Goal: Task Accomplishment & Management: Use online tool/utility

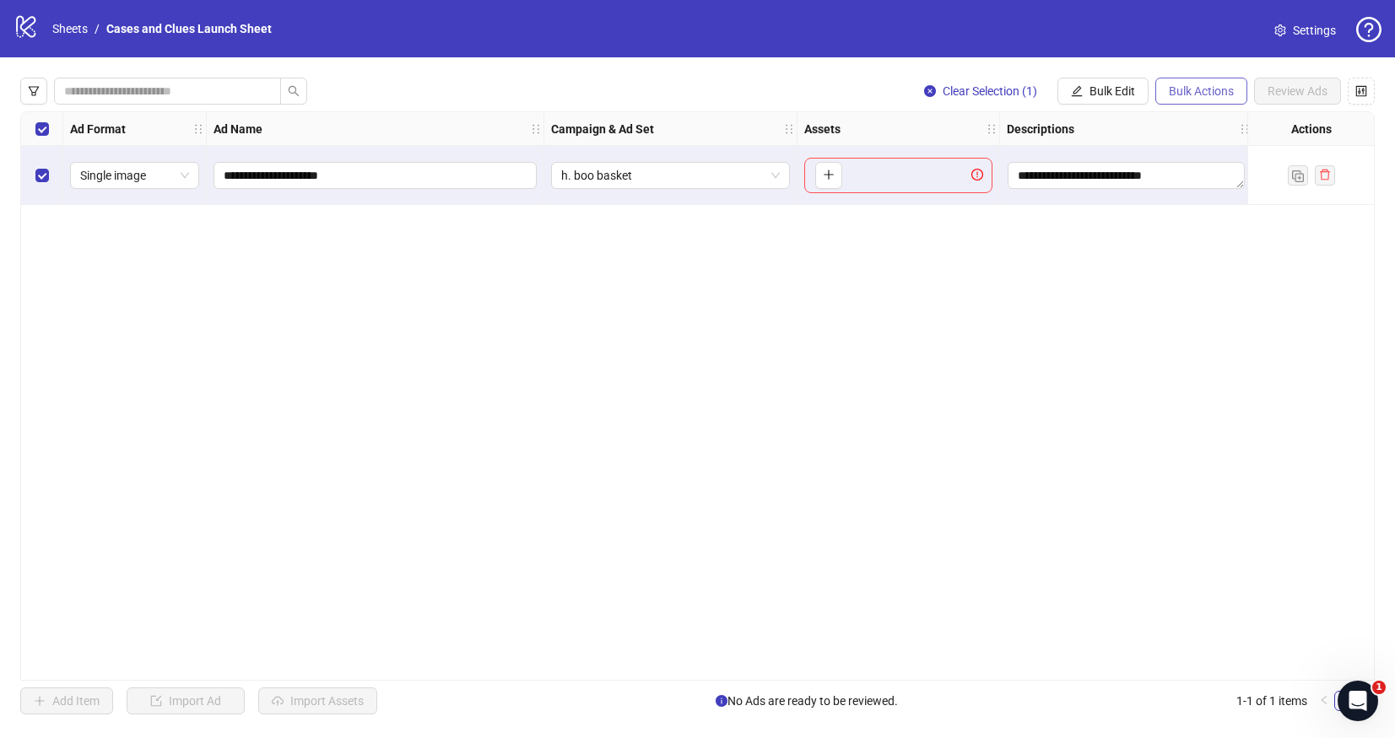
click at [1163, 89] on button "Bulk Actions" at bounding box center [1201, 91] width 92 height 27
click at [1178, 121] on span "Delete" at bounding box center [1225, 125] width 116 height 19
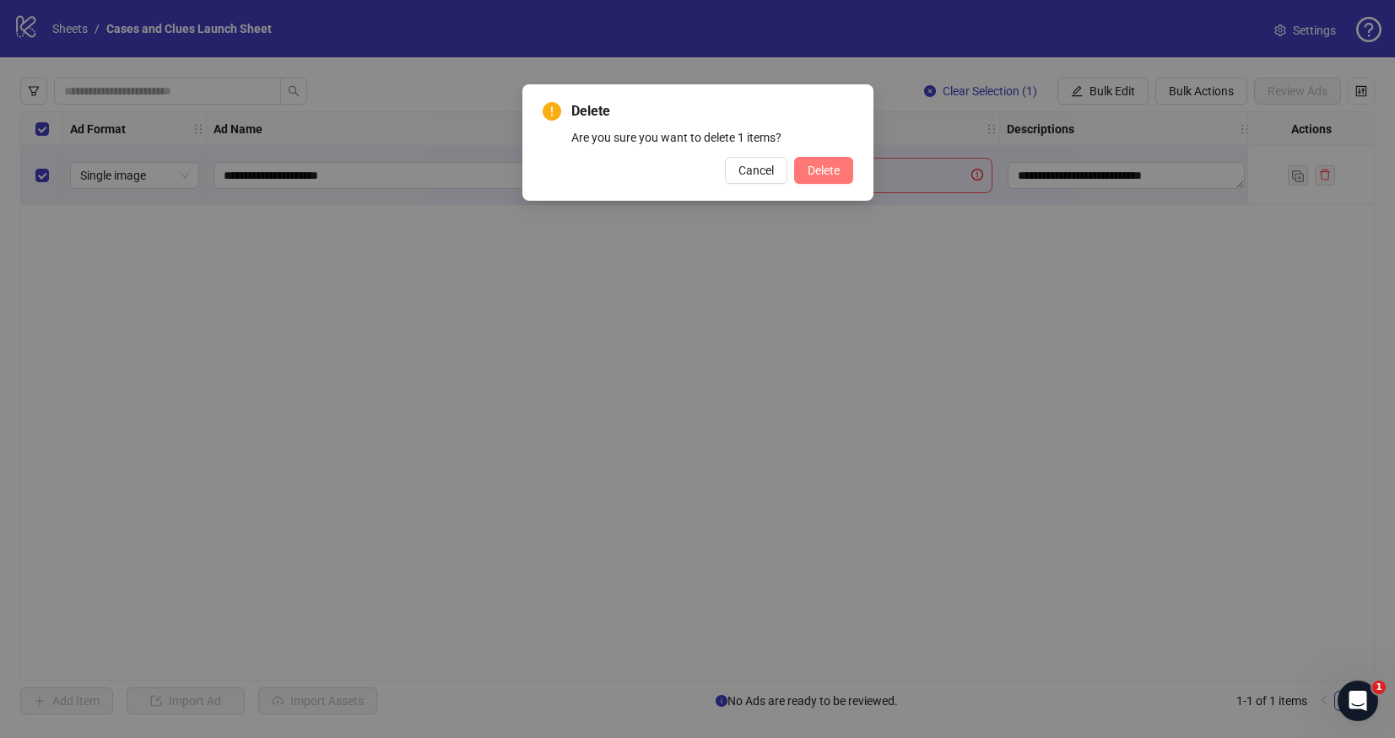
click at [821, 171] on span "Delete" at bounding box center [824, 171] width 32 height 14
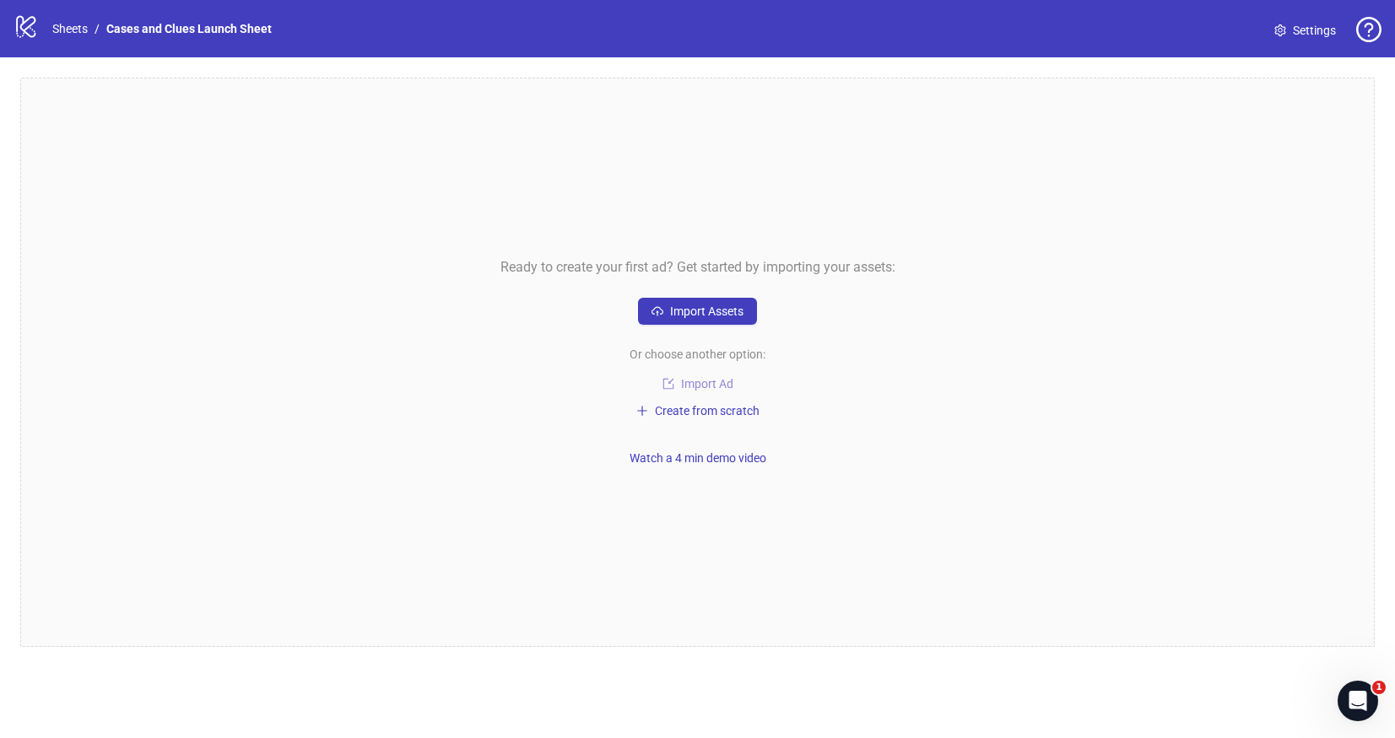
click at [697, 382] on span "Import Ad" at bounding box center [707, 384] width 52 height 14
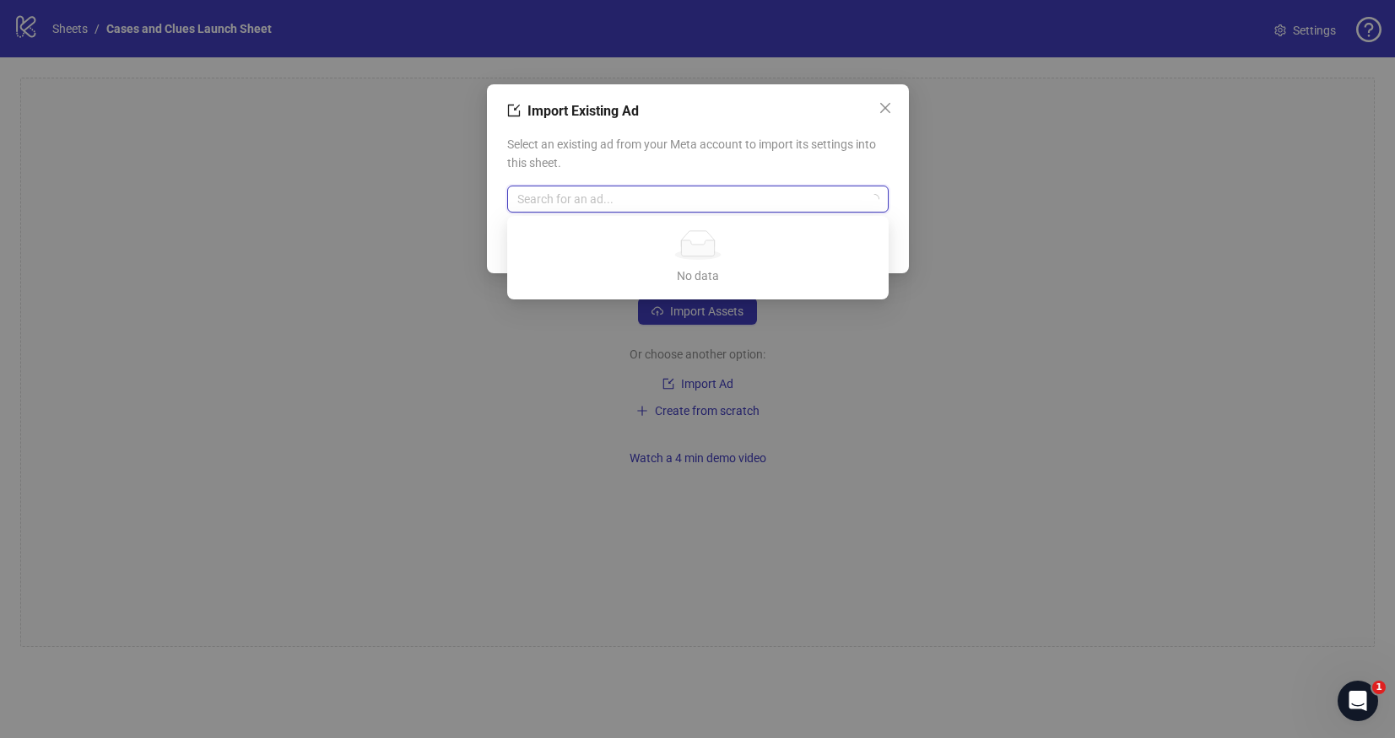
click at [581, 201] on input "search" at bounding box center [690, 199] width 346 height 25
click at [567, 202] on input "*****" at bounding box center [690, 199] width 346 height 25
type input "*****"
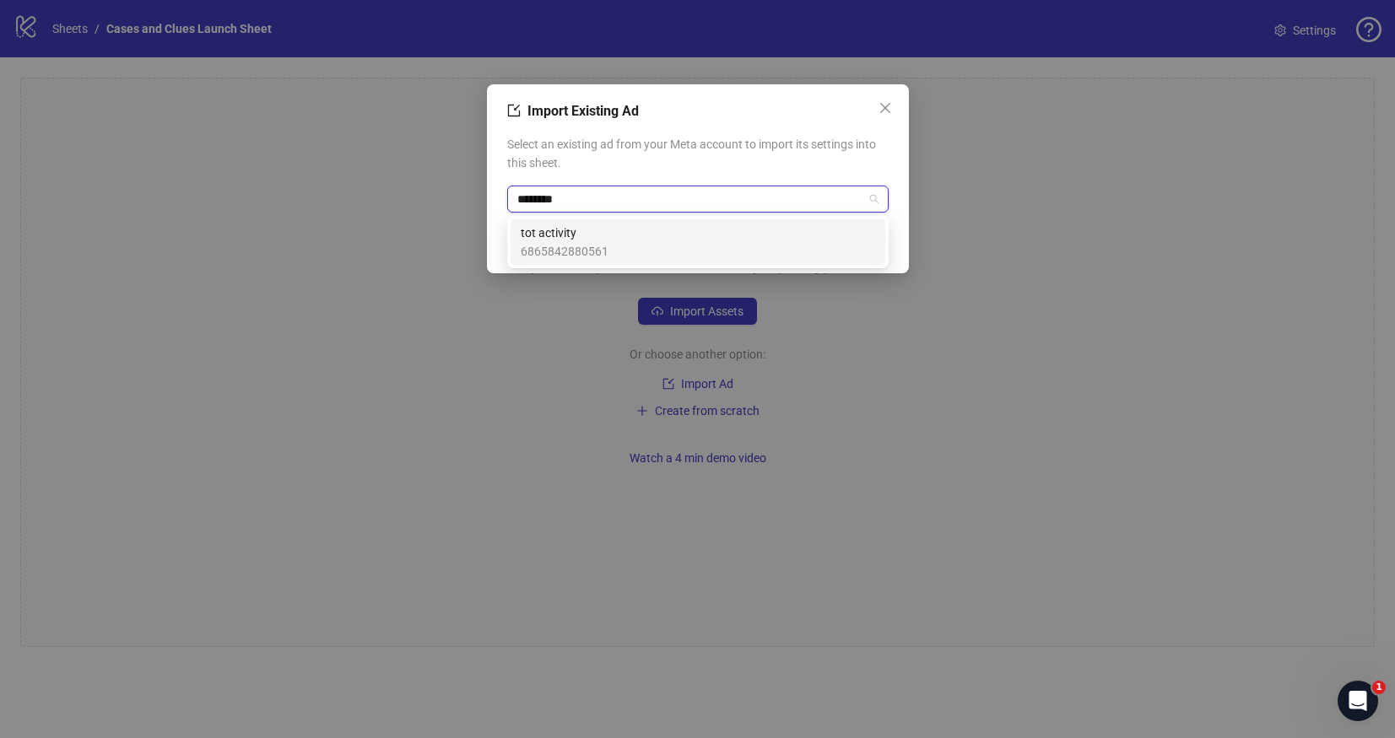
type input "*********"
click at [583, 237] on span "tot activity" at bounding box center [565, 233] width 88 height 19
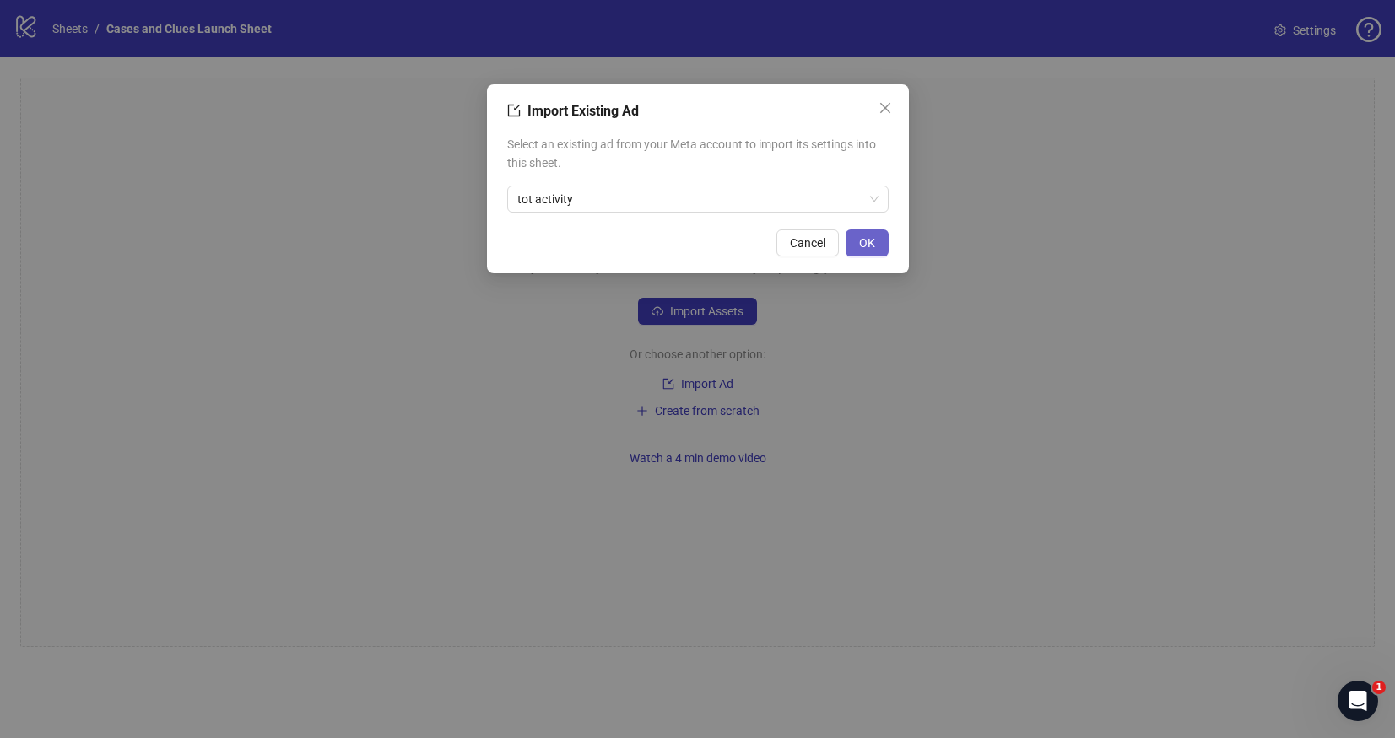
click at [878, 242] on button "OK" at bounding box center [867, 243] width 43 height 27
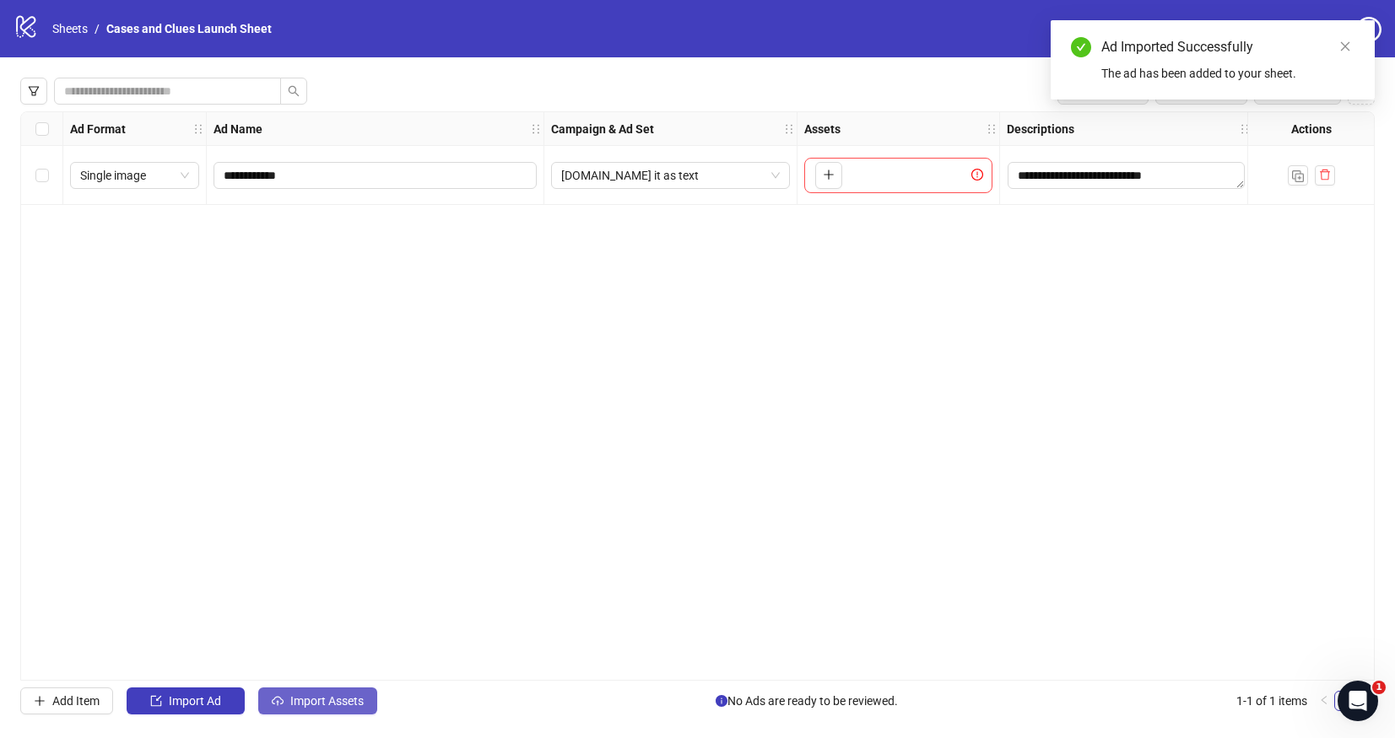
click at [314, 696] on span "Import Assets" at bounding box center [326, 702] width 73 height 14
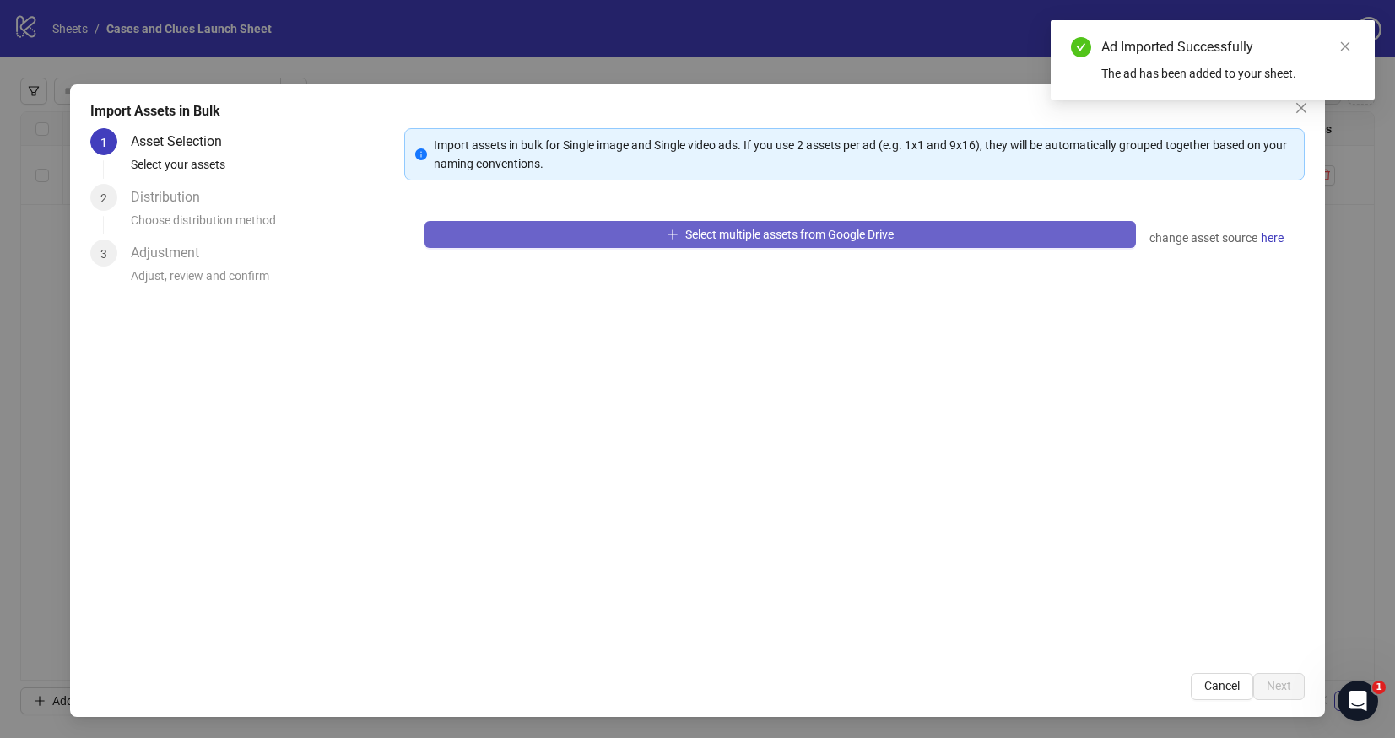
click at [523, 232] on button "Select multiple assets from Google Drive" at bounding box center [779, 234] width 711 height 27
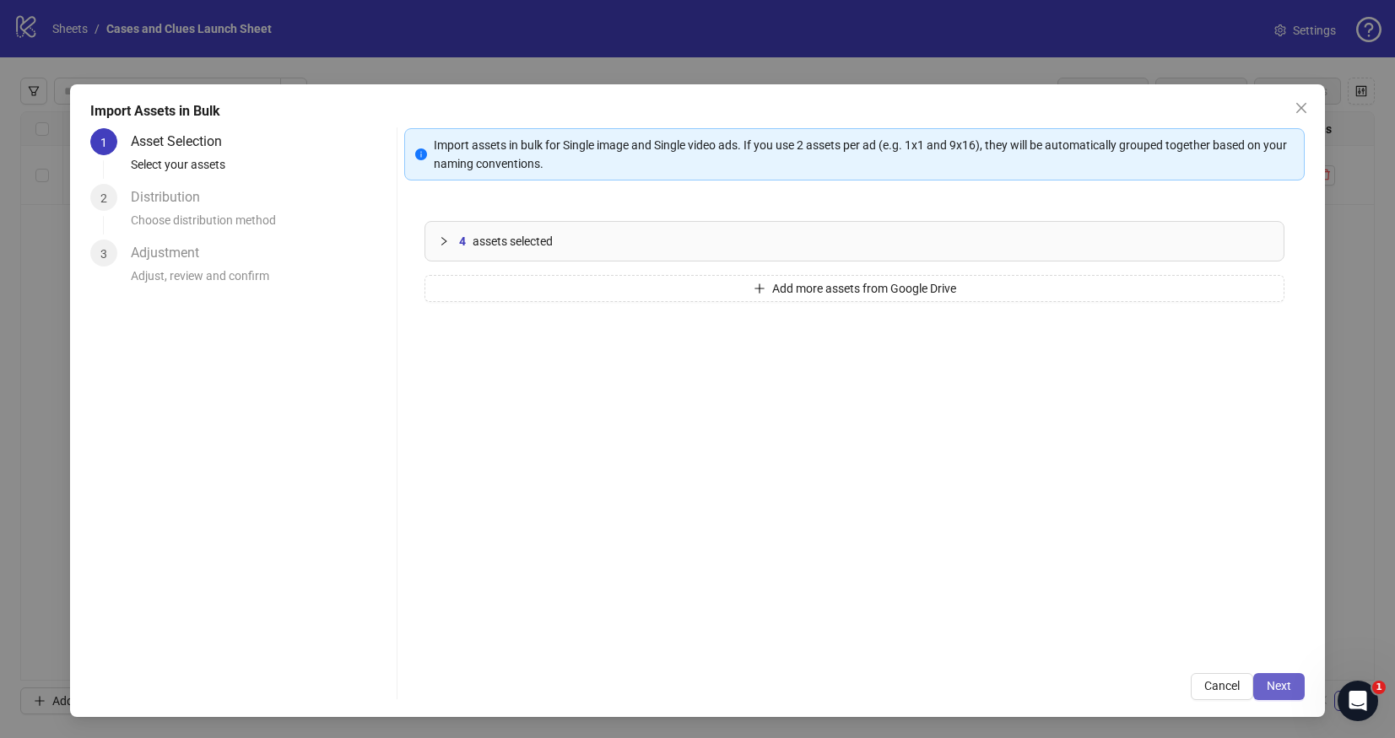
click at [1284, 687] on span "Next" at bounding box center [1279, 686] width 24 height 14
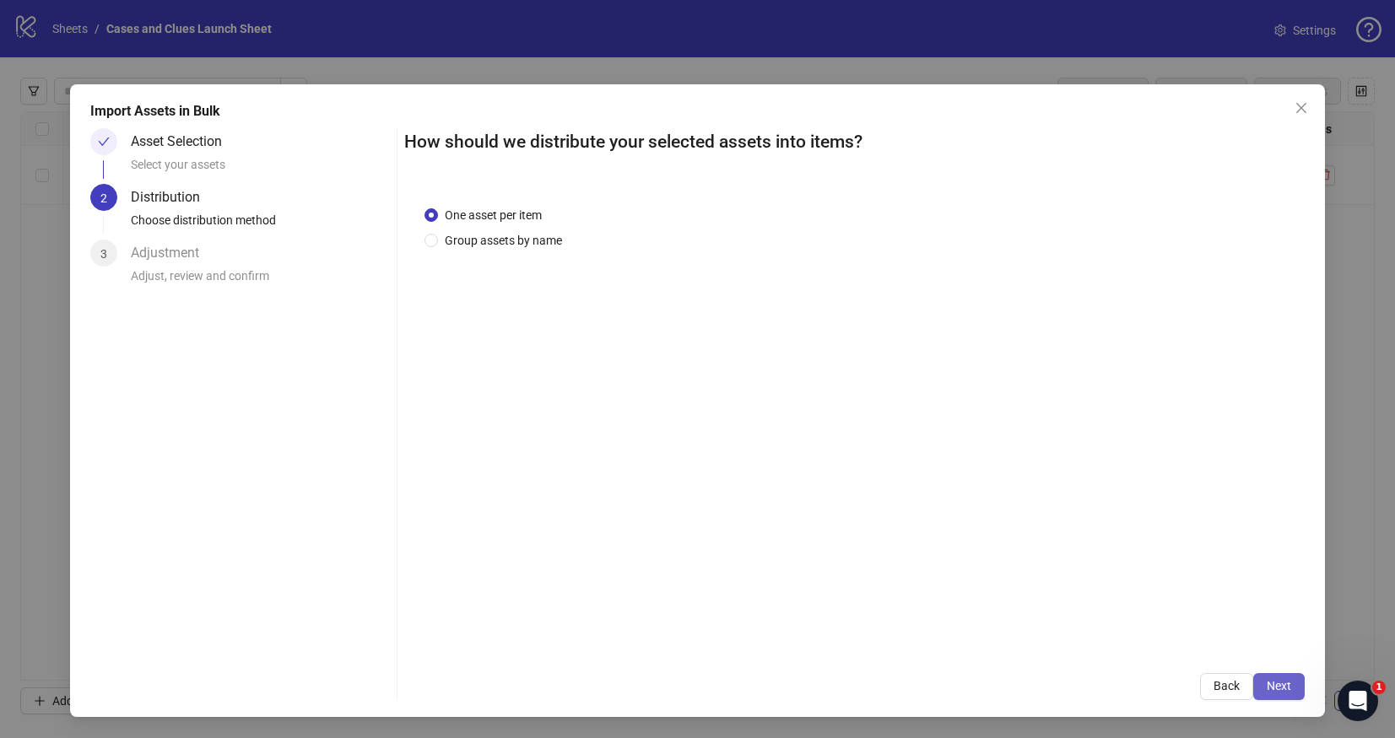
click at [1284, 679] on span "Next" at bounding box center [1279, 686] width 24 height 14
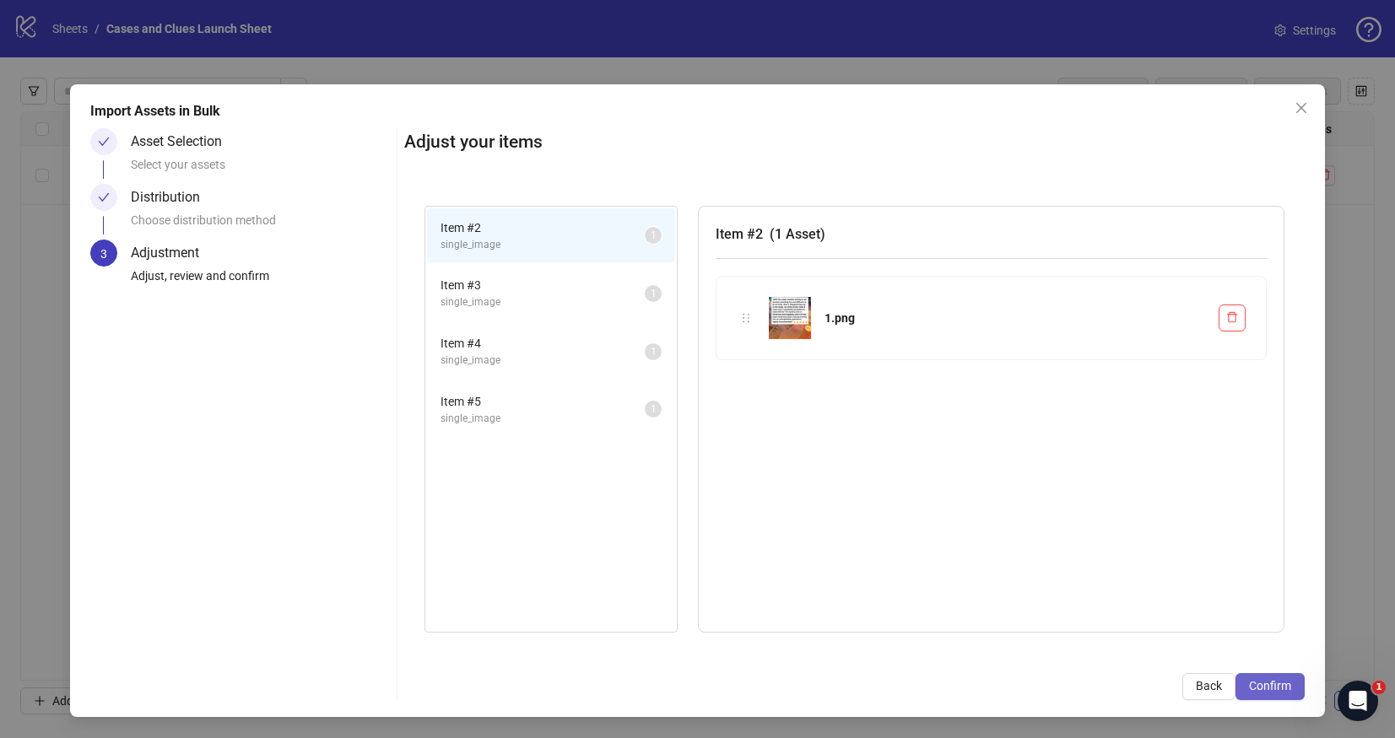
click at [1277, 678] on button "Confirm" at bounding box center [1269, 686] width 69 height 27
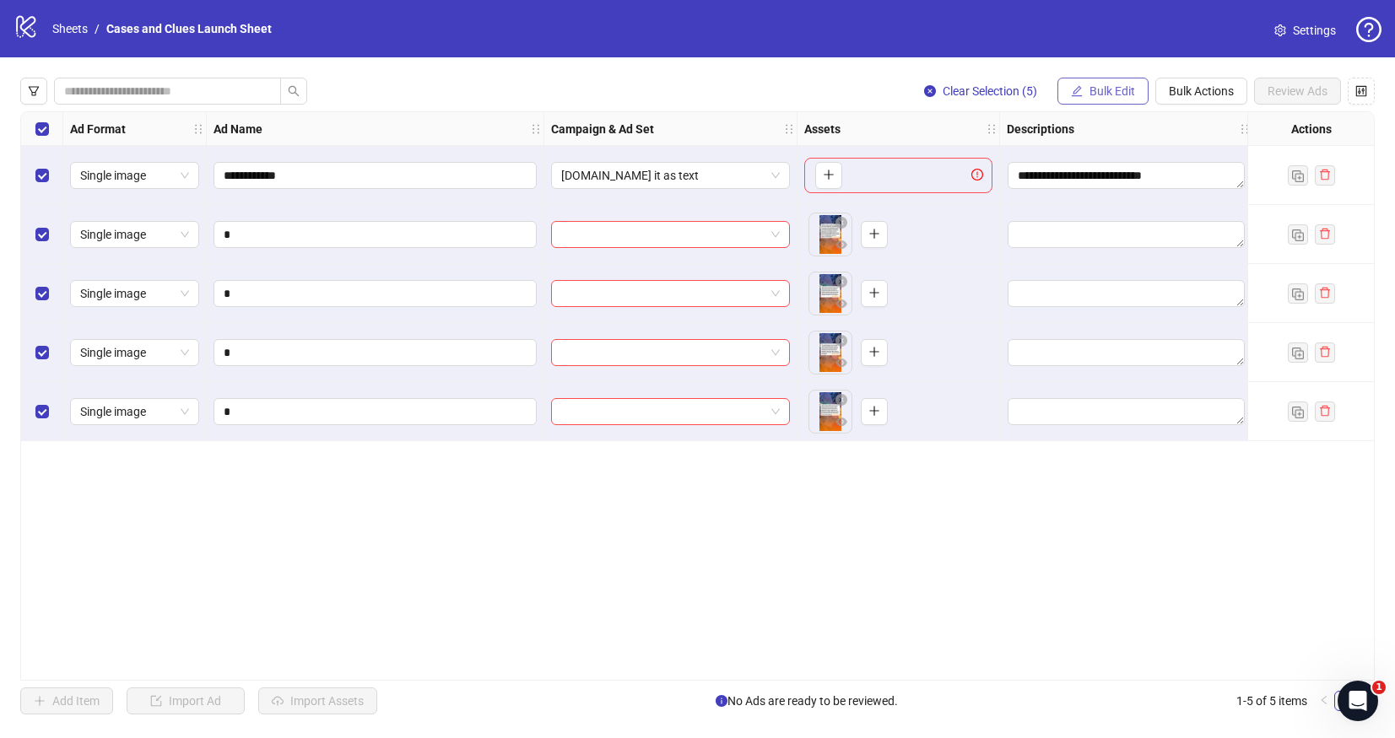
click at [1093, 93] on span "Bulk Edit" at bounding box center [1112, 91] width 46 height 14
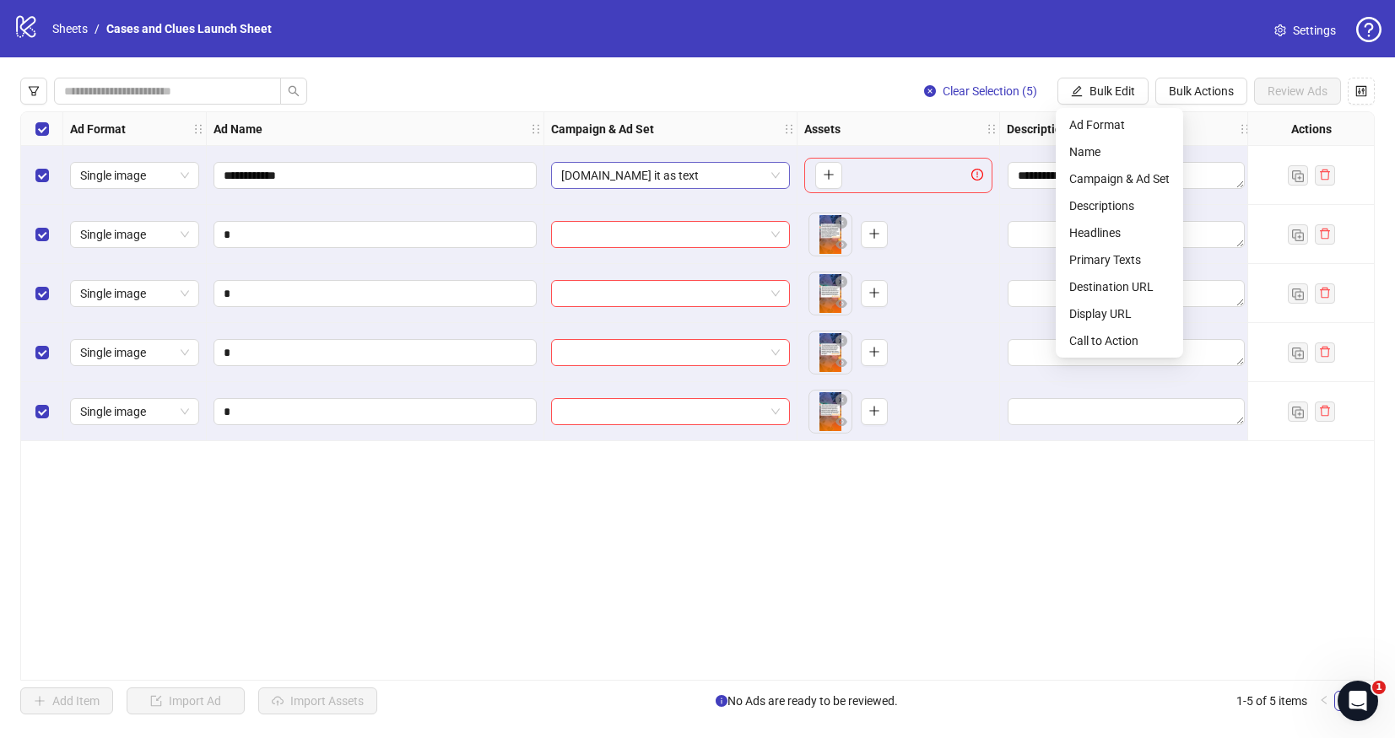
click at [736, 174] on span "[DOMAIN_NAME] it as text" at bounding box center [670, 175] width 219 height 25
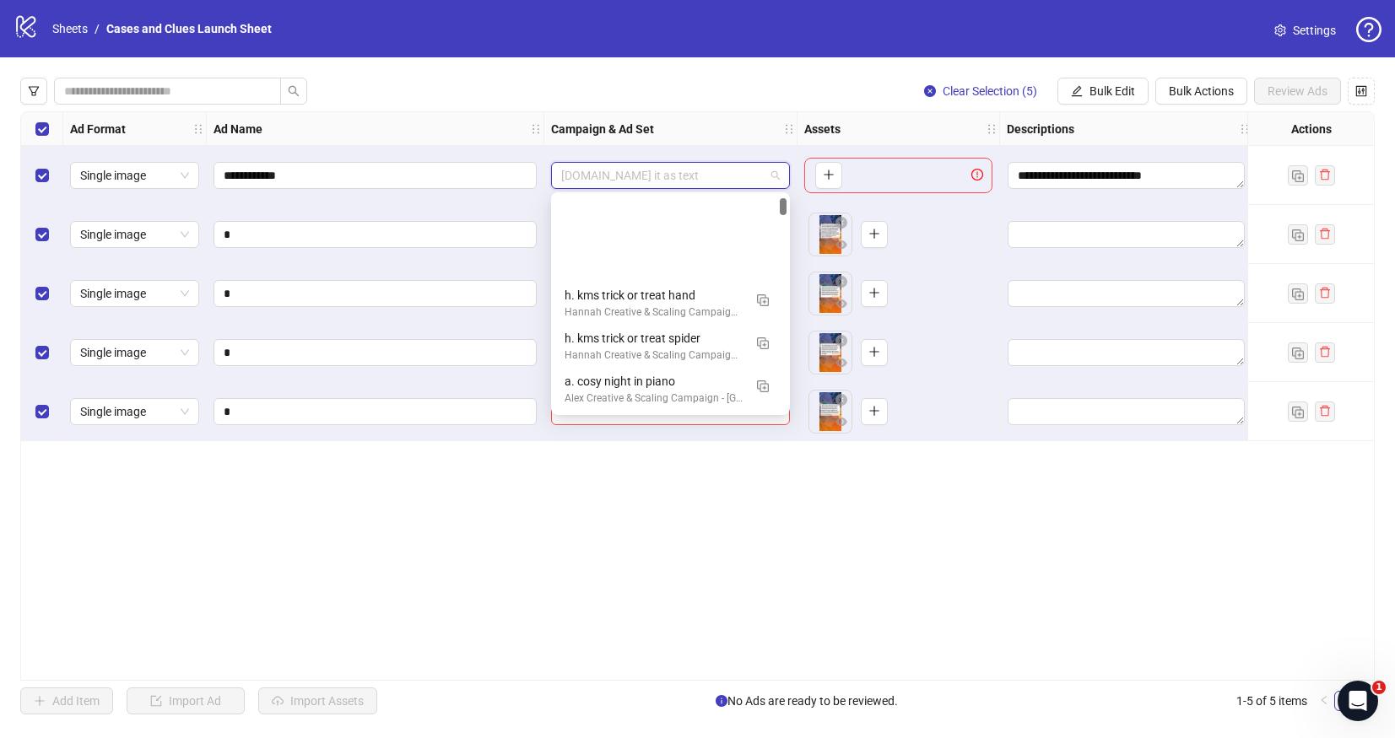
scroll to position [128, 0]
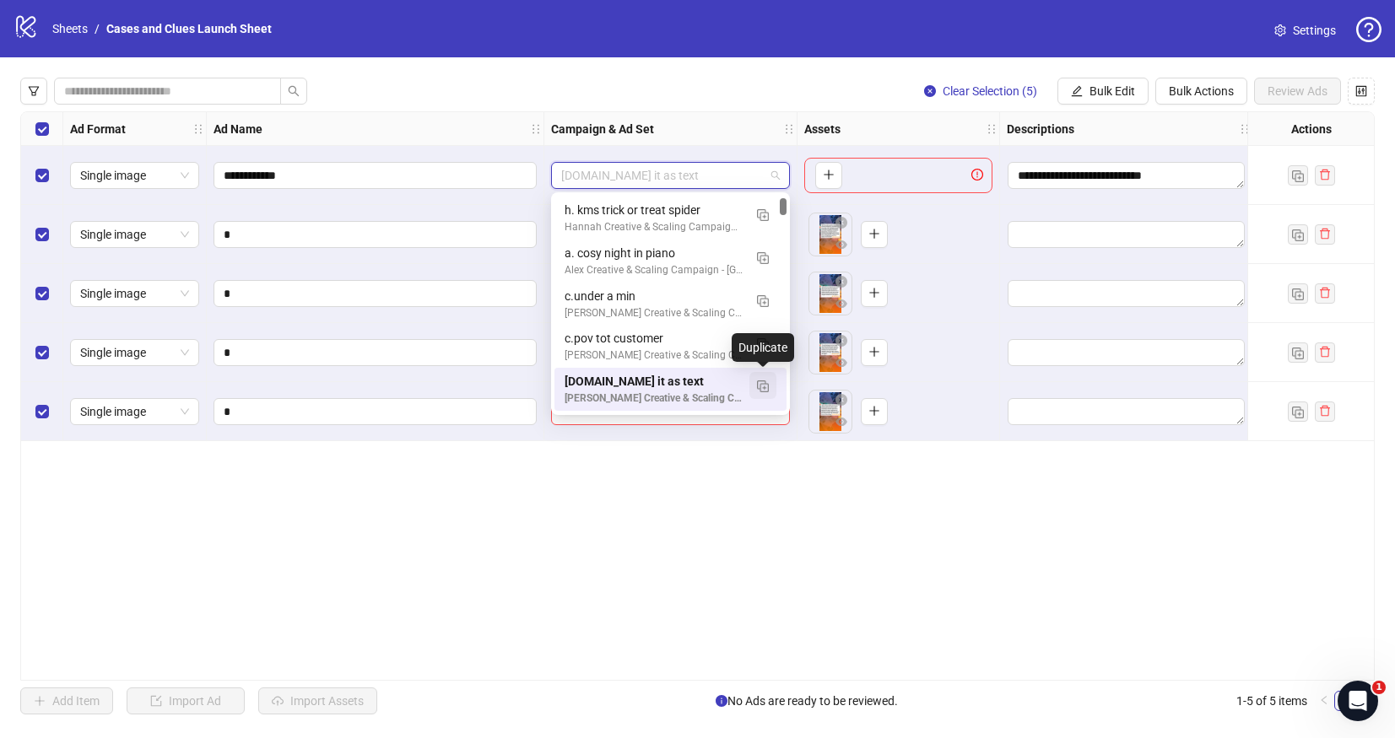
click at [768, 388] on img "button" at bounding box center [763, 387] width 12 height 12
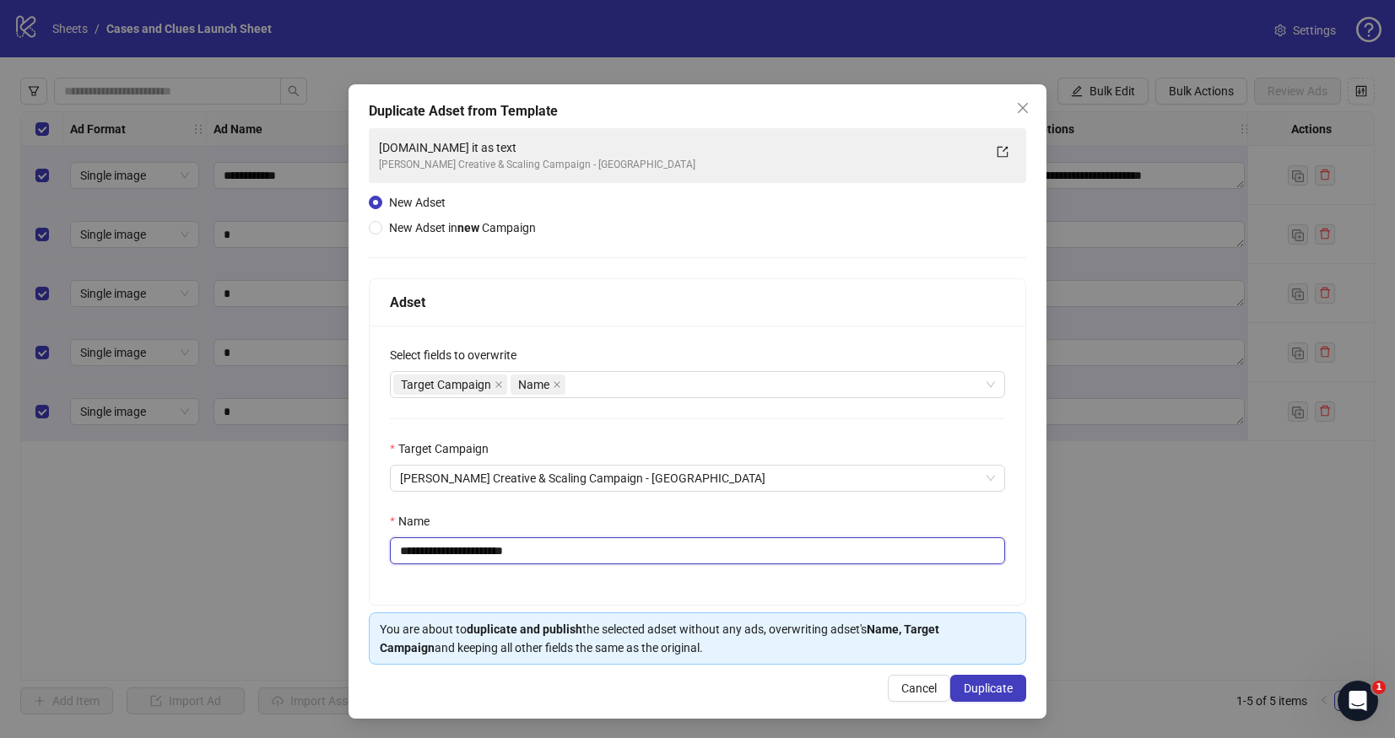
drag, startPoint x: 520, startPoint y: 554, endPoint x: 408, endPoint y: 553, distance: 111.4
click at [408, 553] on input "**********" at bounding box center [697, 551] width 615 height 27
type input "**********"
click at [978, 684] on span "Duplicate" at bounding box center [988, 689] width 49 height 14
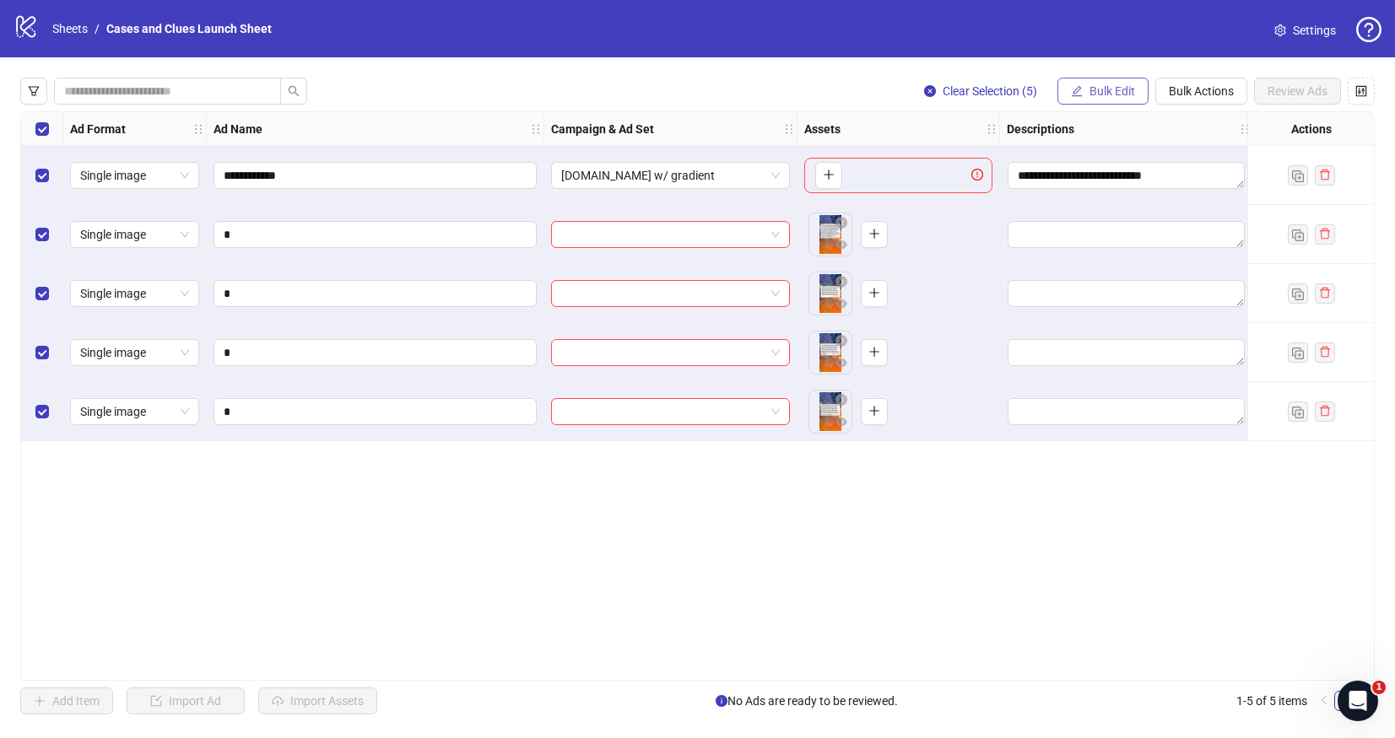
click at [1084, 96] on button "Bulk Edit" at bounding box center [1102, 91] width 91 height 27
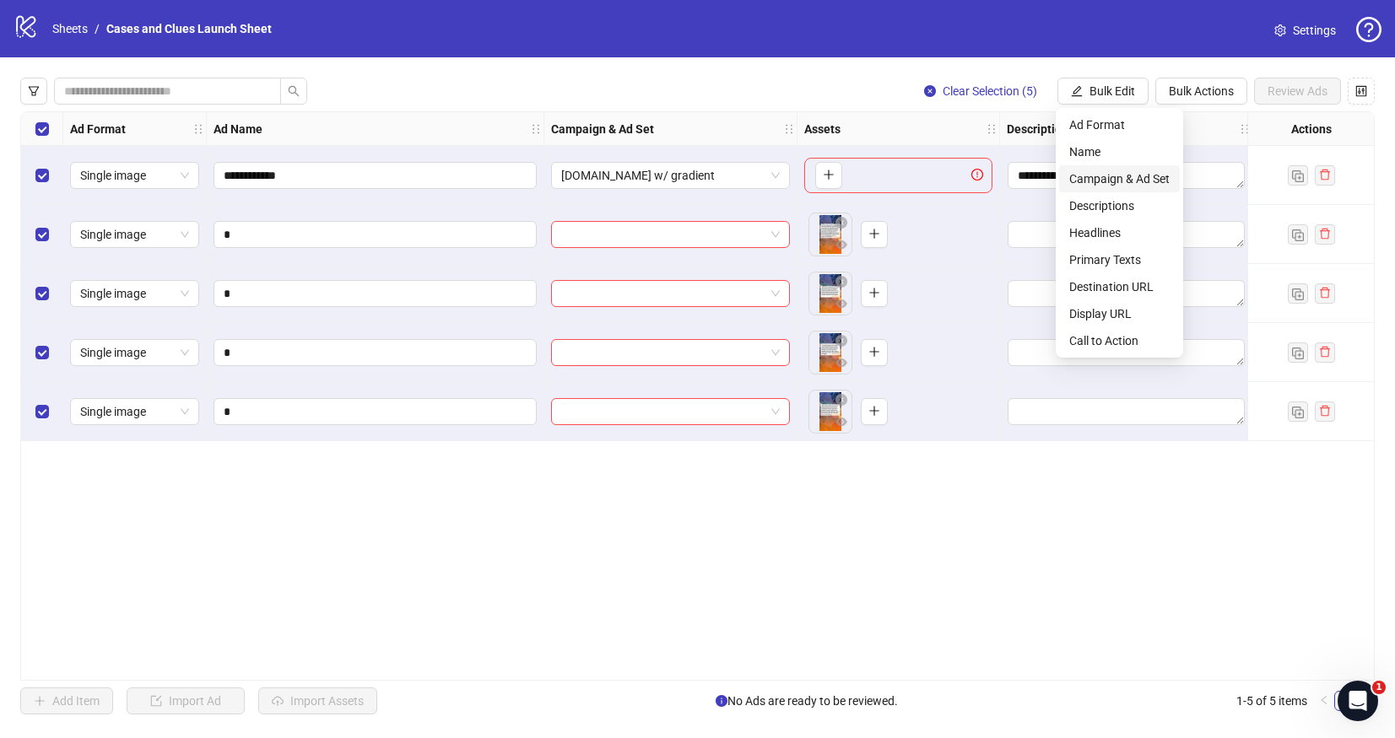
click at [1102, 178] on span "Campaign & Ad Set" at bounding box center [1119, 179] width 100 height 19
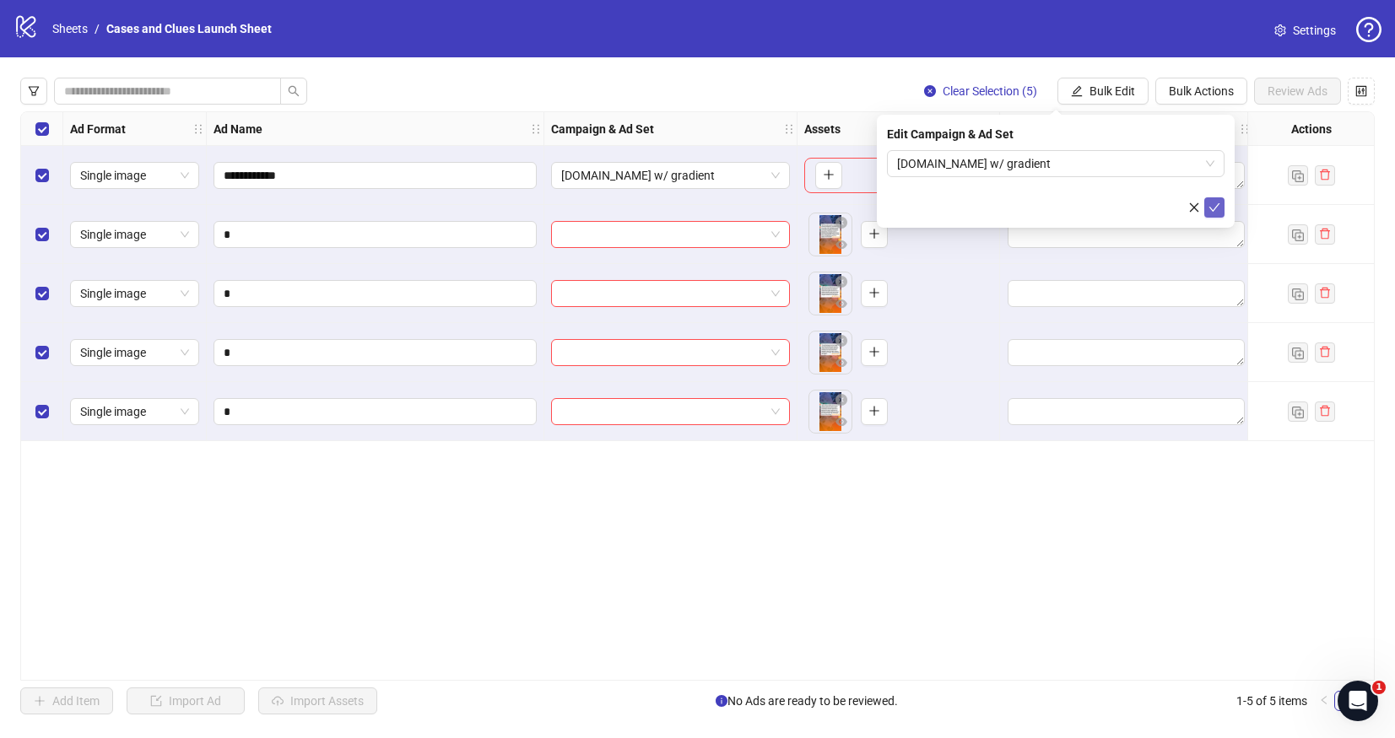
click at [1218, 206] on icon "check" at bounding box center [1214, 208] width 12 height 12
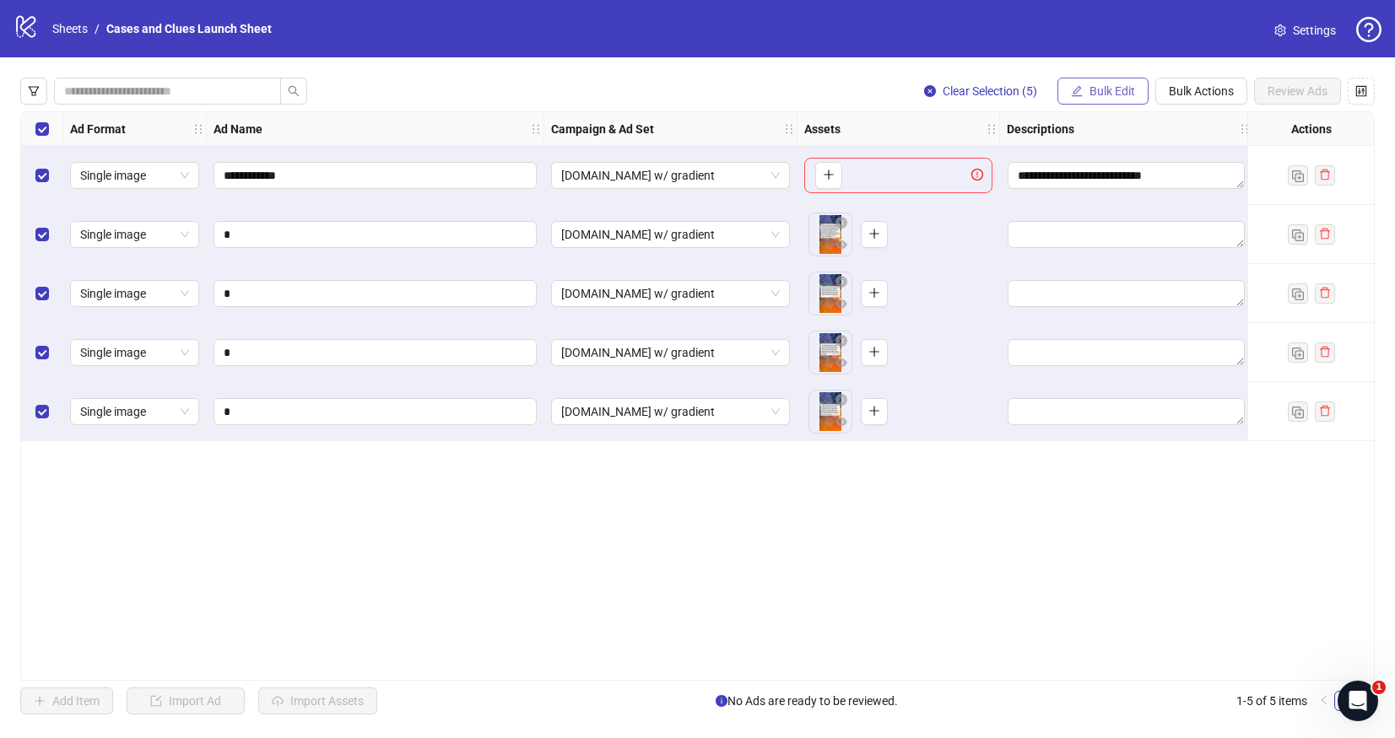
click at [1110, 88] on span "Bulk Edit" at bounding box center [1112, 91] width 46 height 14
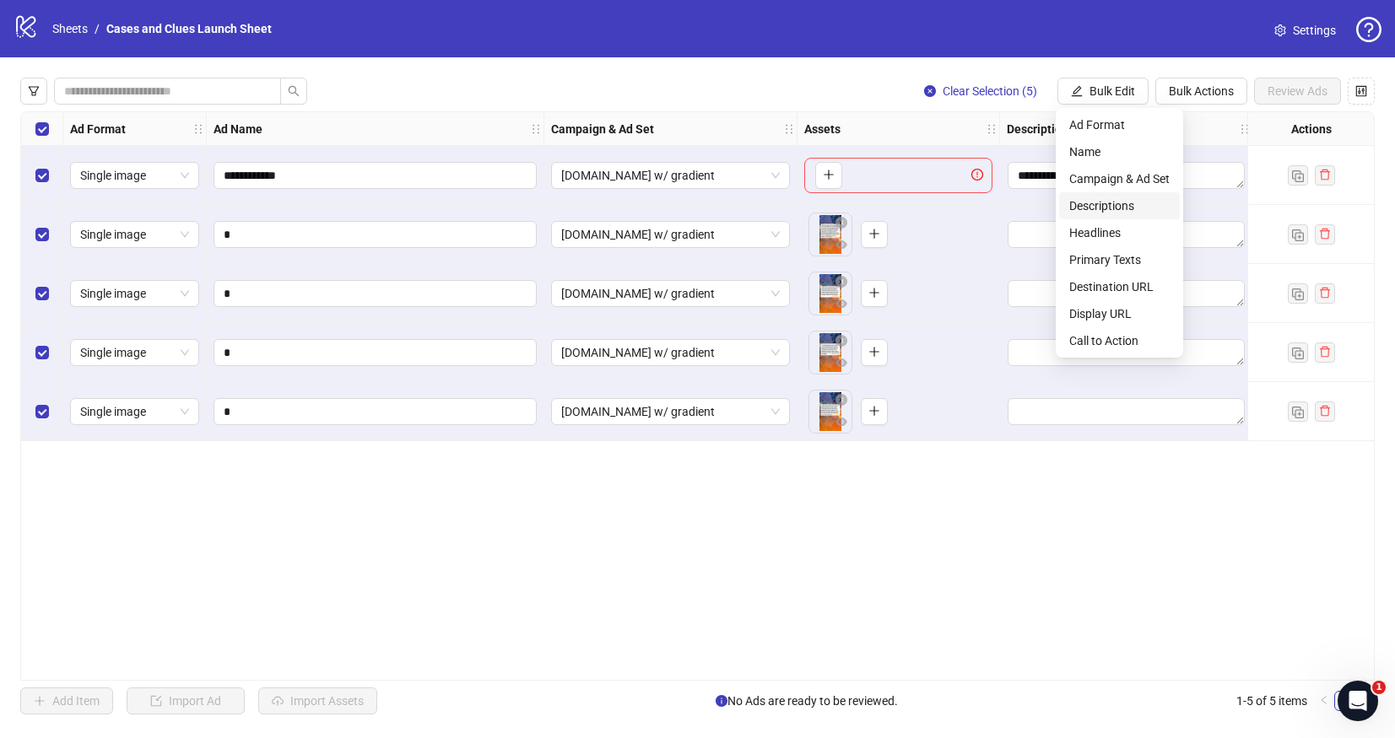
click at [1105, 197] on span "Descriptions" at bounding box center [1119, 206] width 100 height 19
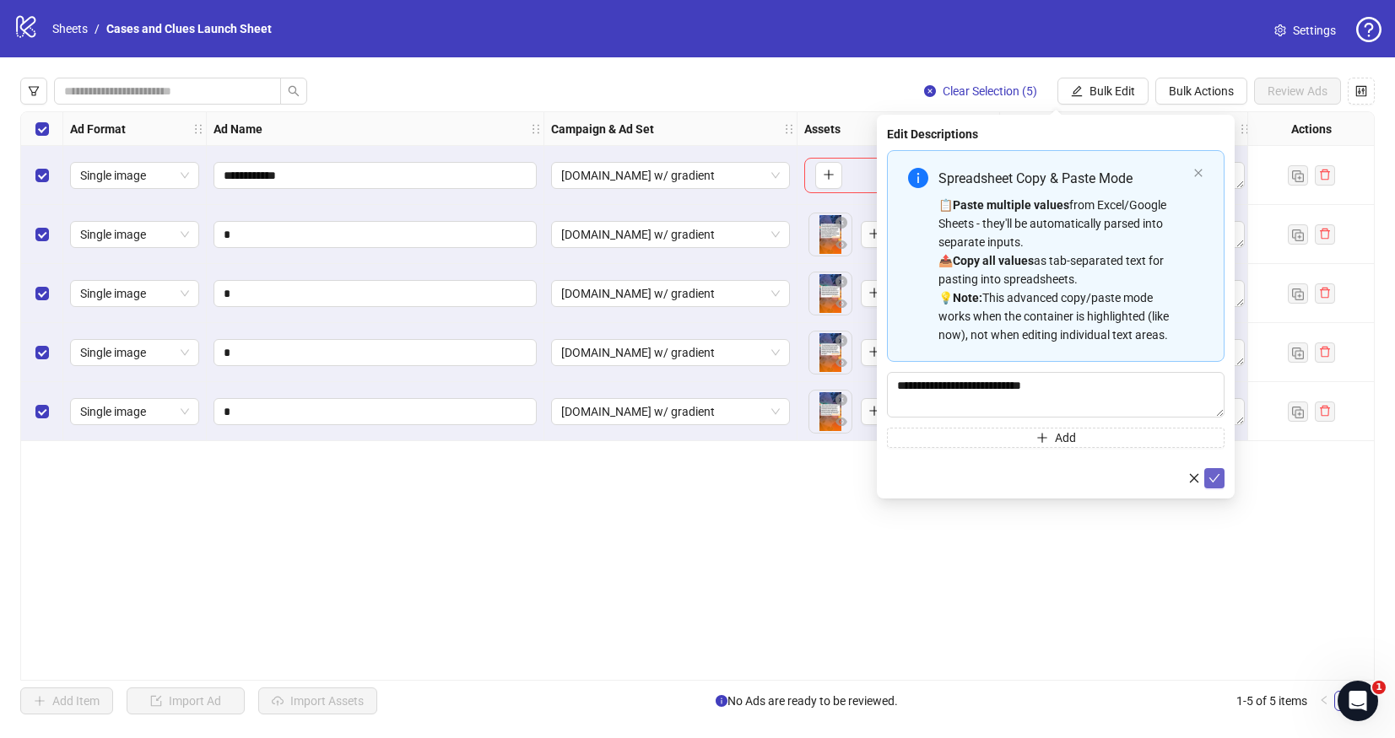
click at [1213, 480] on icon "check" at bounding box center [1214, 479] width 12 height 12
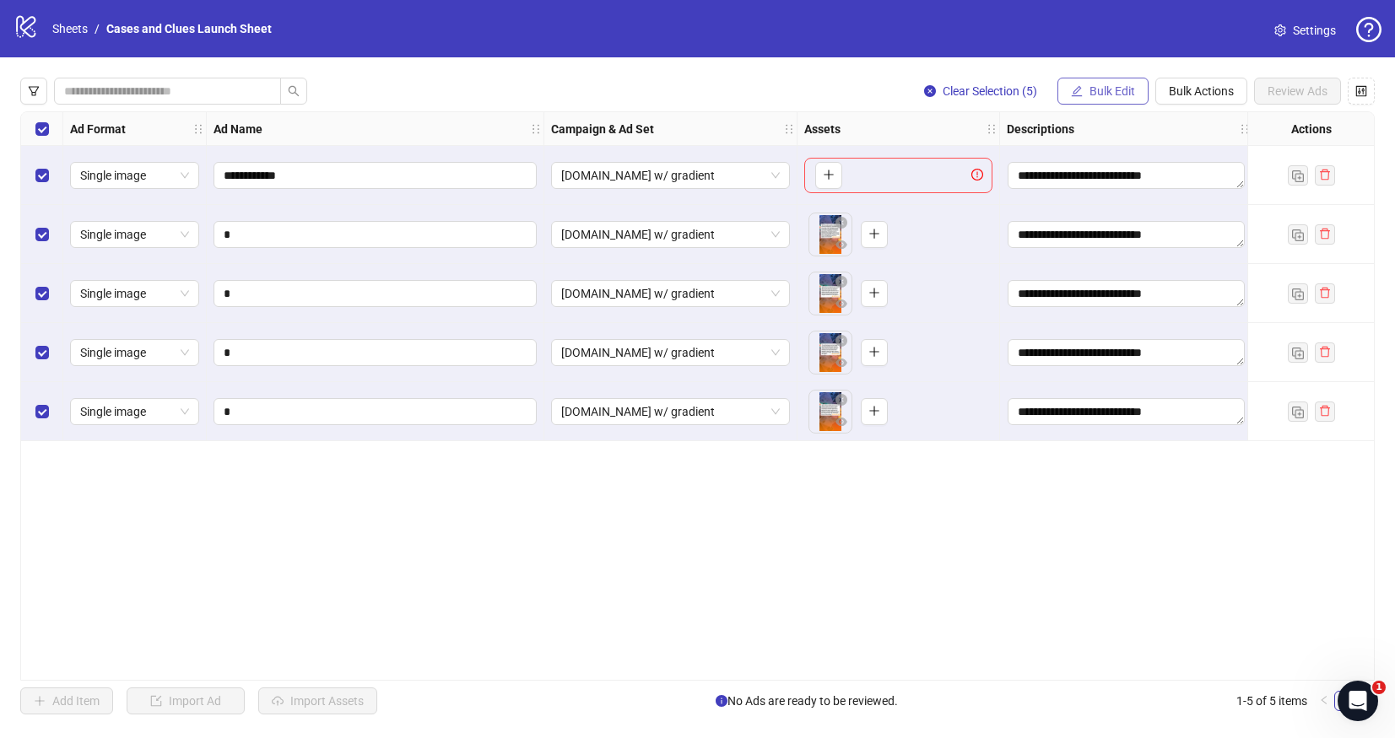
click at [1103, 95] on span "Bulk Edit" at bounding box center [1112, 91] width 46 height 14
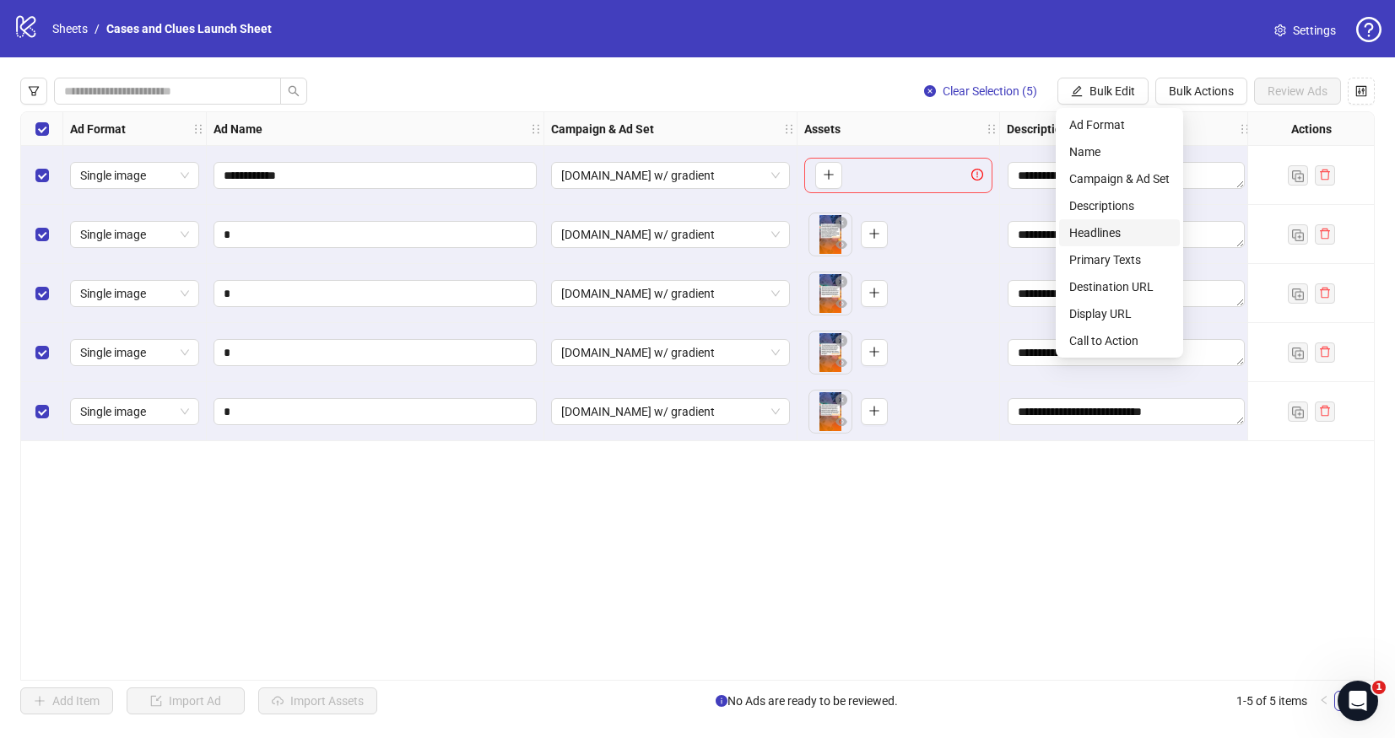
click at [1106, 229] on span "Headlines" at bounding box center [1119, 233] width 100 height 19
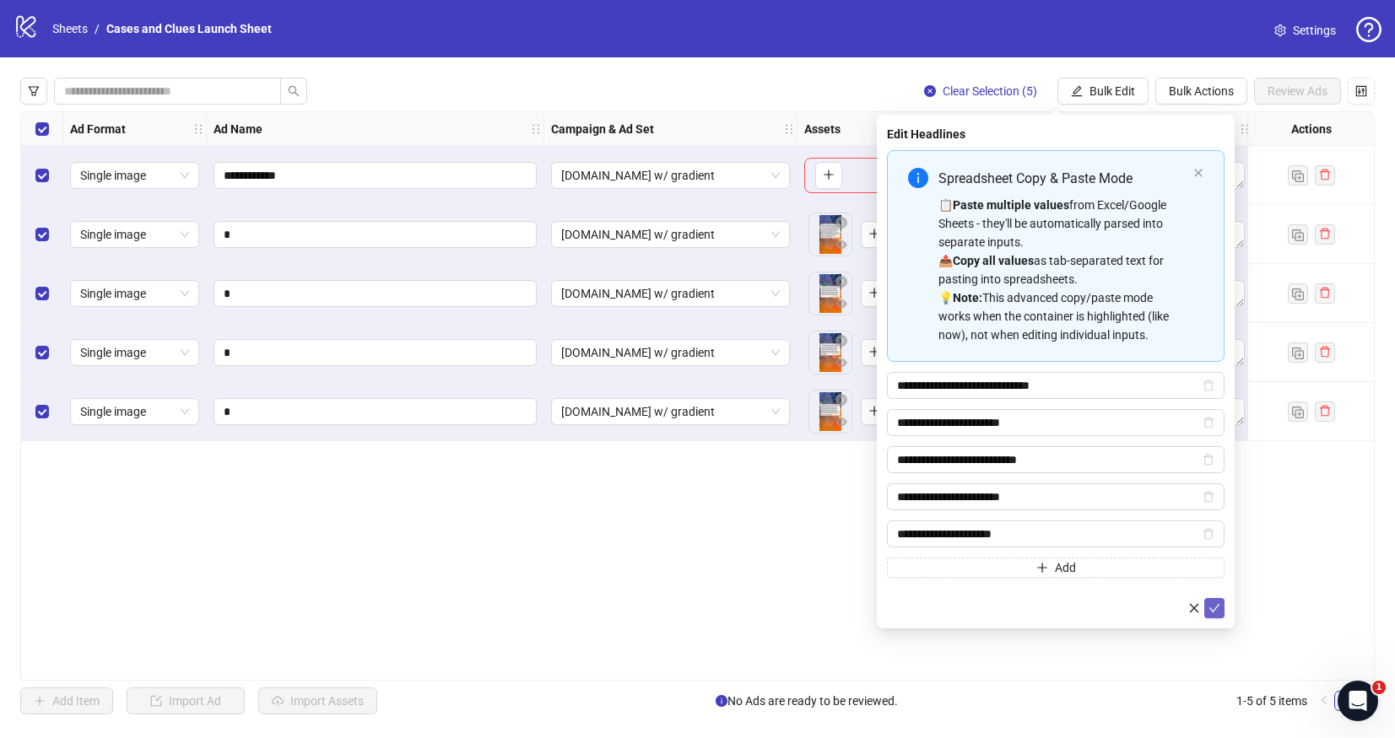
click at [1214, 609] on icon "check" at bounding box center [1214, 608] width 11 height 8
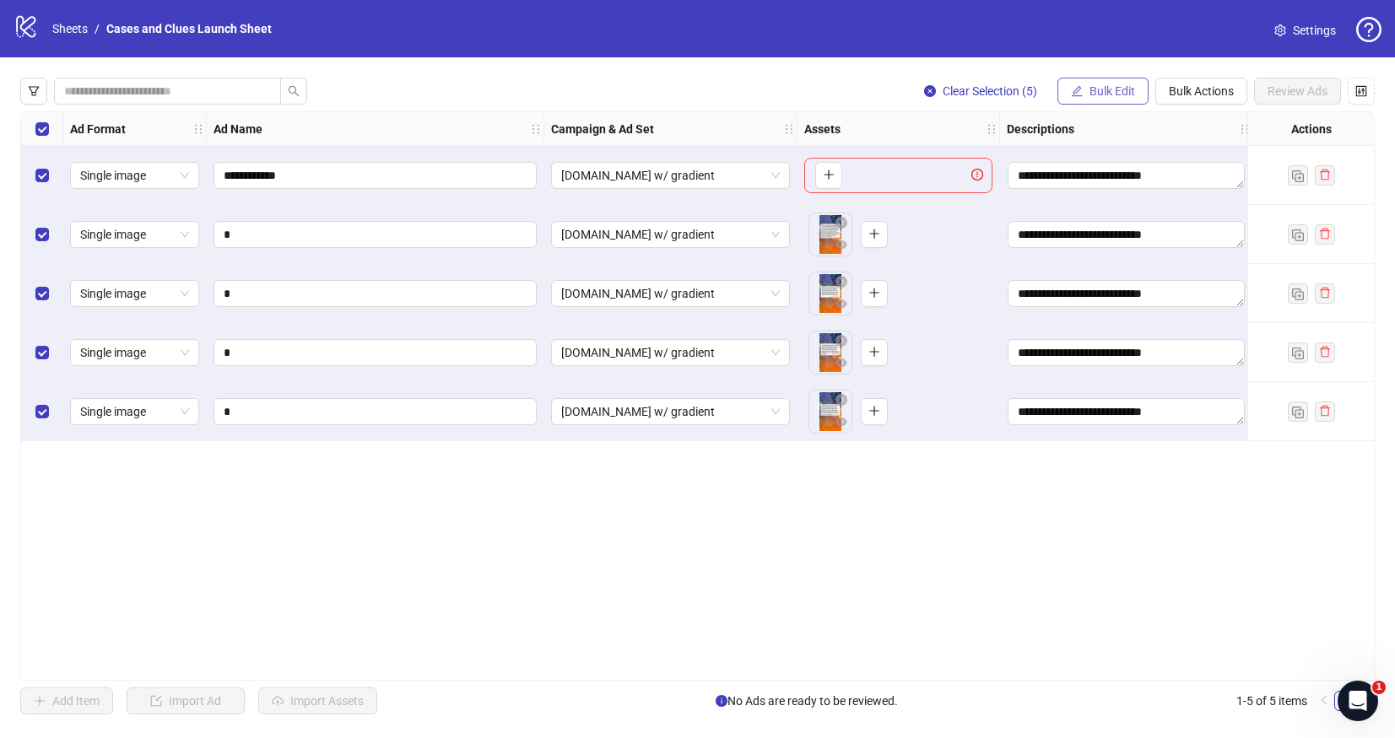
click at [1078, 90] on icon "edit" at bounding box center [1077, 91] width 12 height 12
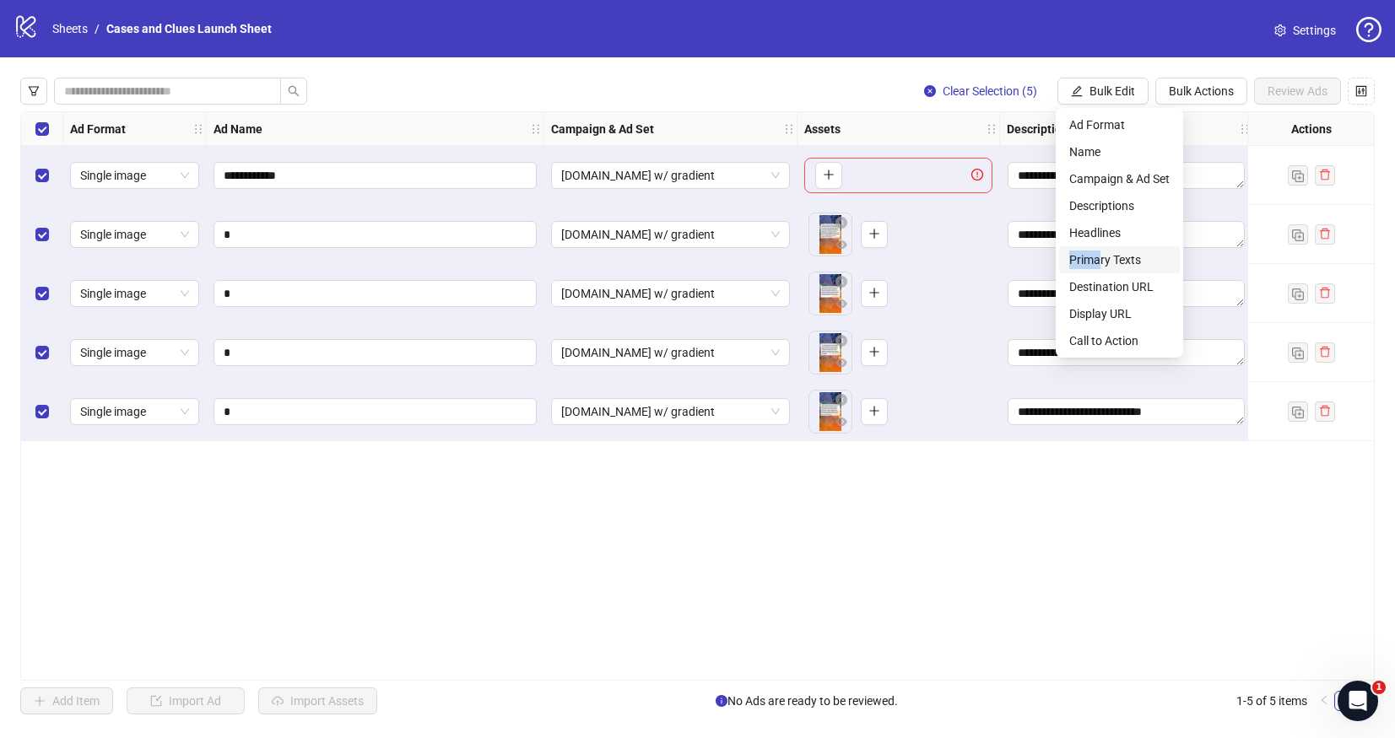
click at [1097, 254] on li "Primary Texts" at bounding box center [1119, 259] width 121 height 27
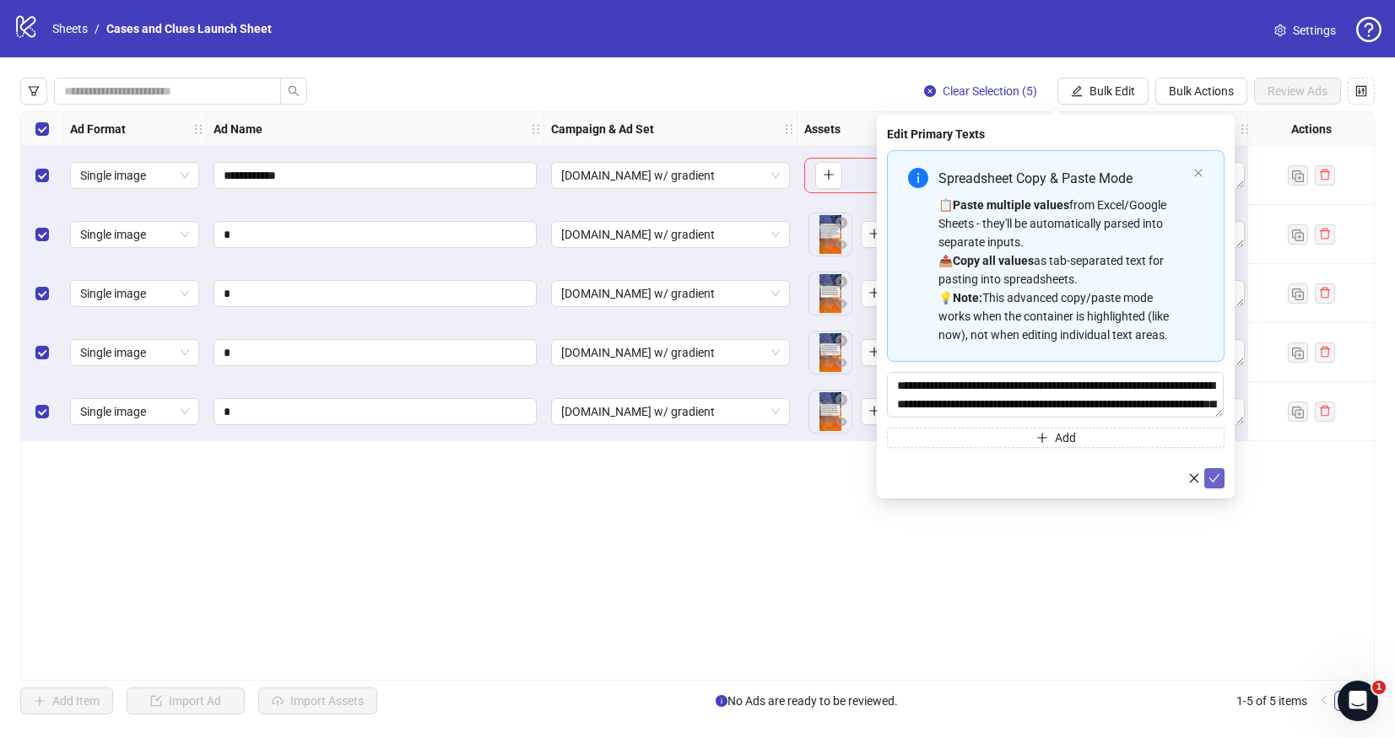
click at [1221, 473] on button "submit" at bounding box center [1214, 478] width 20 height 20
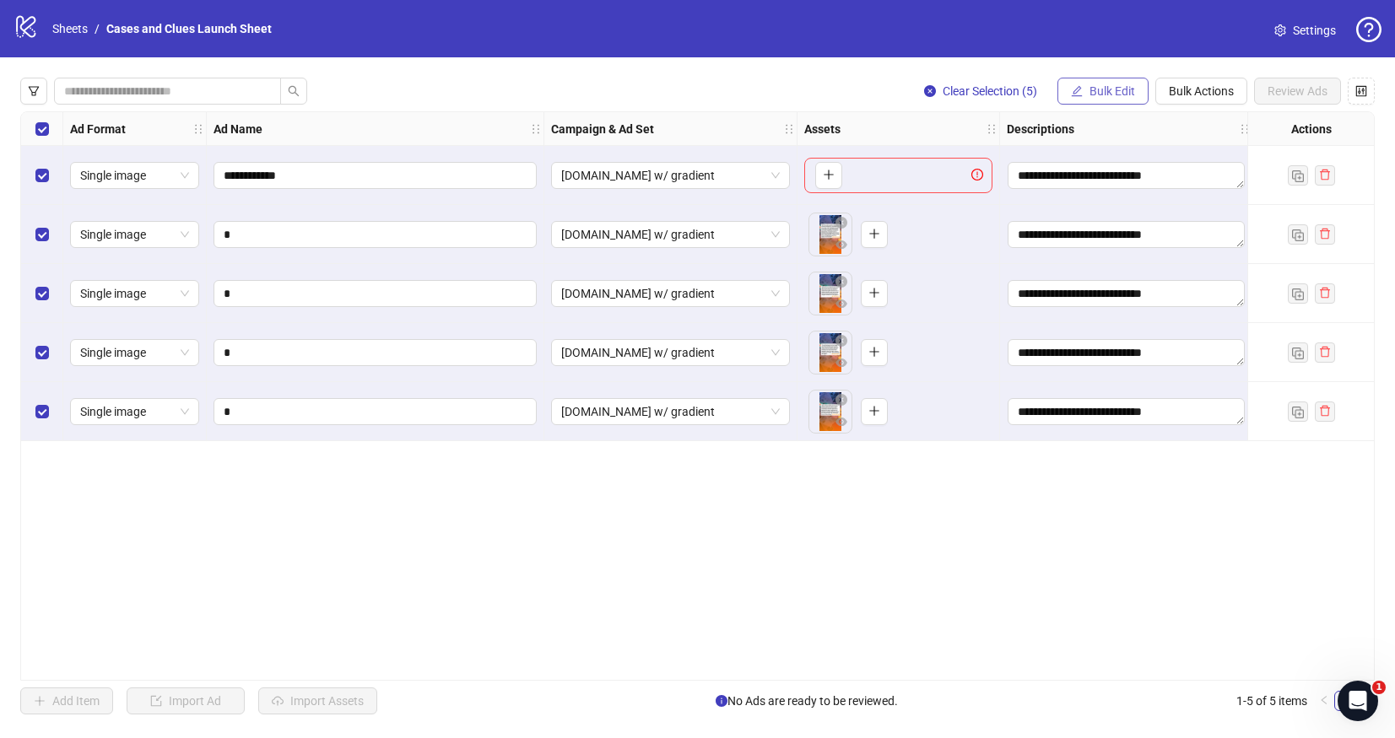
click at [1105, 95] on span "Bulk Edit" at bounding box center [1112, 91] width 46 height 14
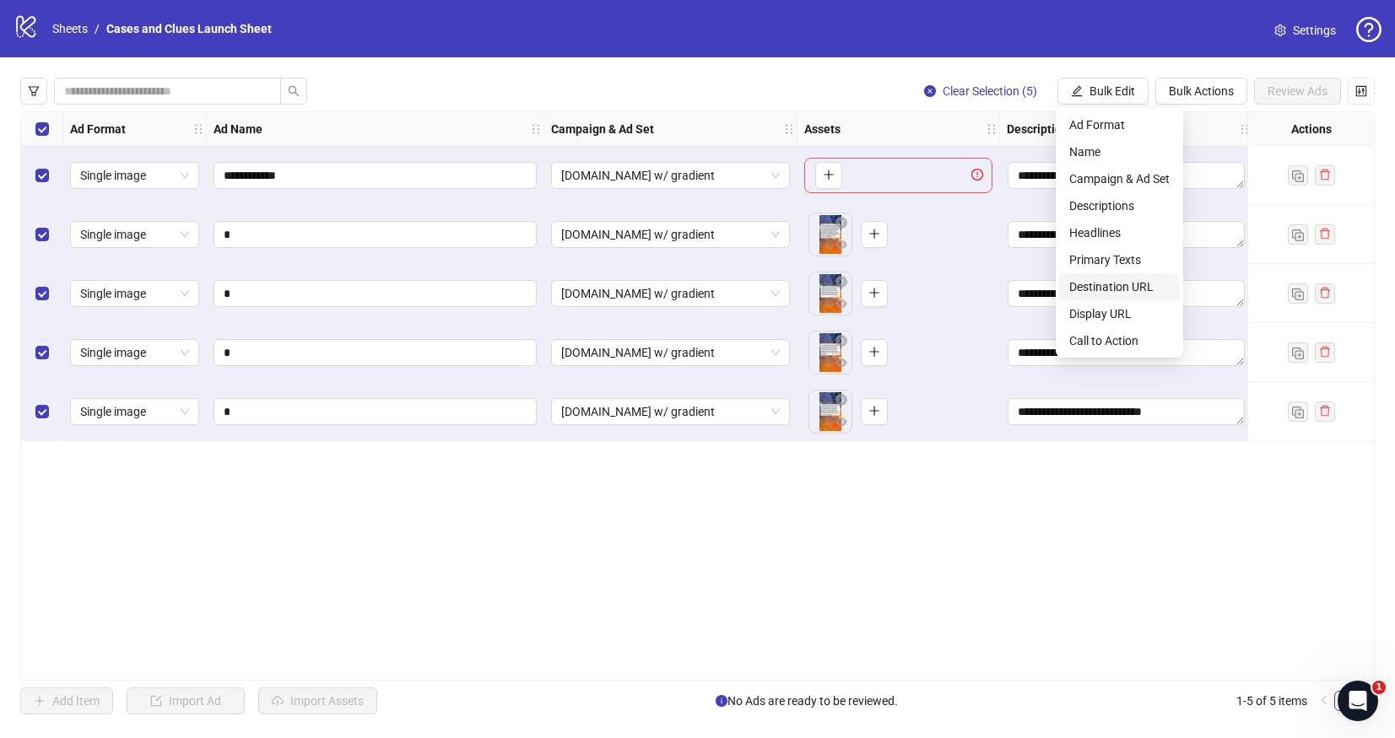
click at [1108, 291] on span "Destination URL" at bounding box center [1119, 287] width 100 height 19
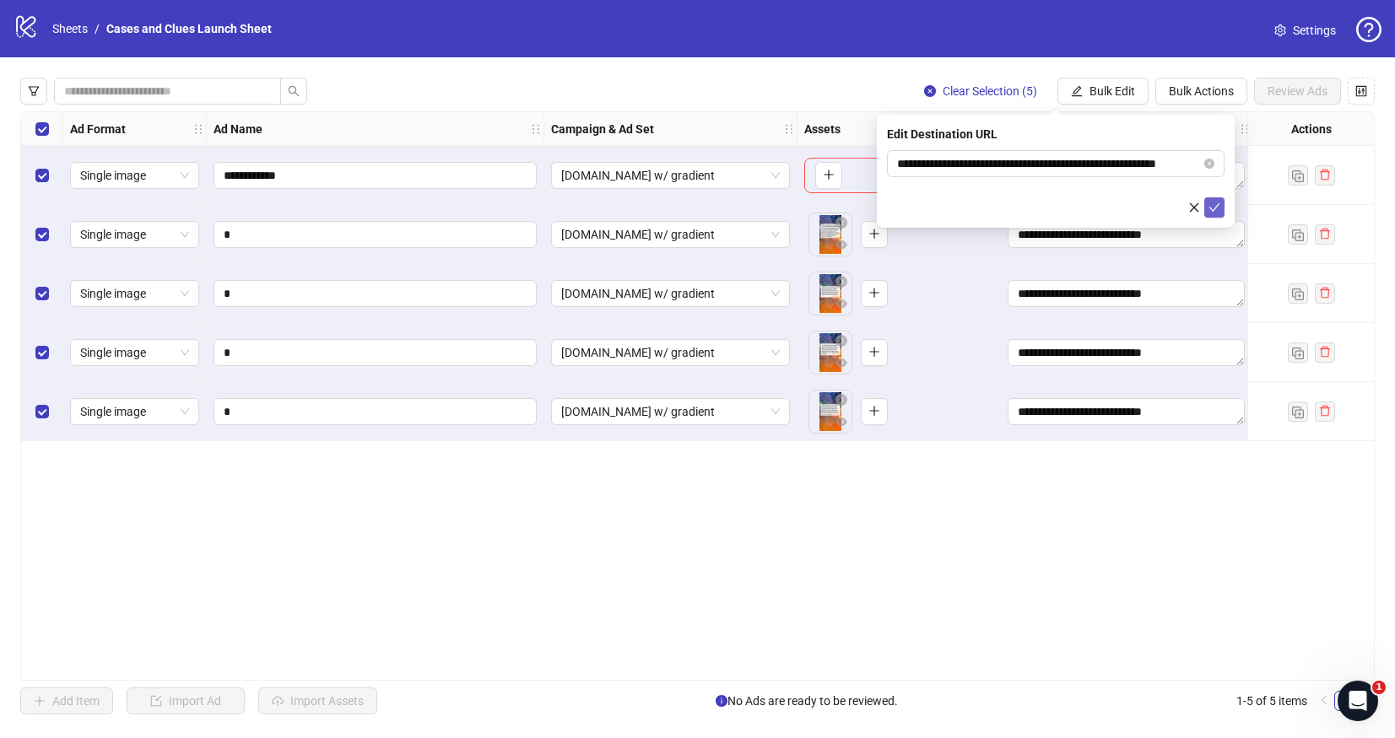
click at [1213, 214] on span "submit" at bounding box center [1214, 208] width 12 height 14
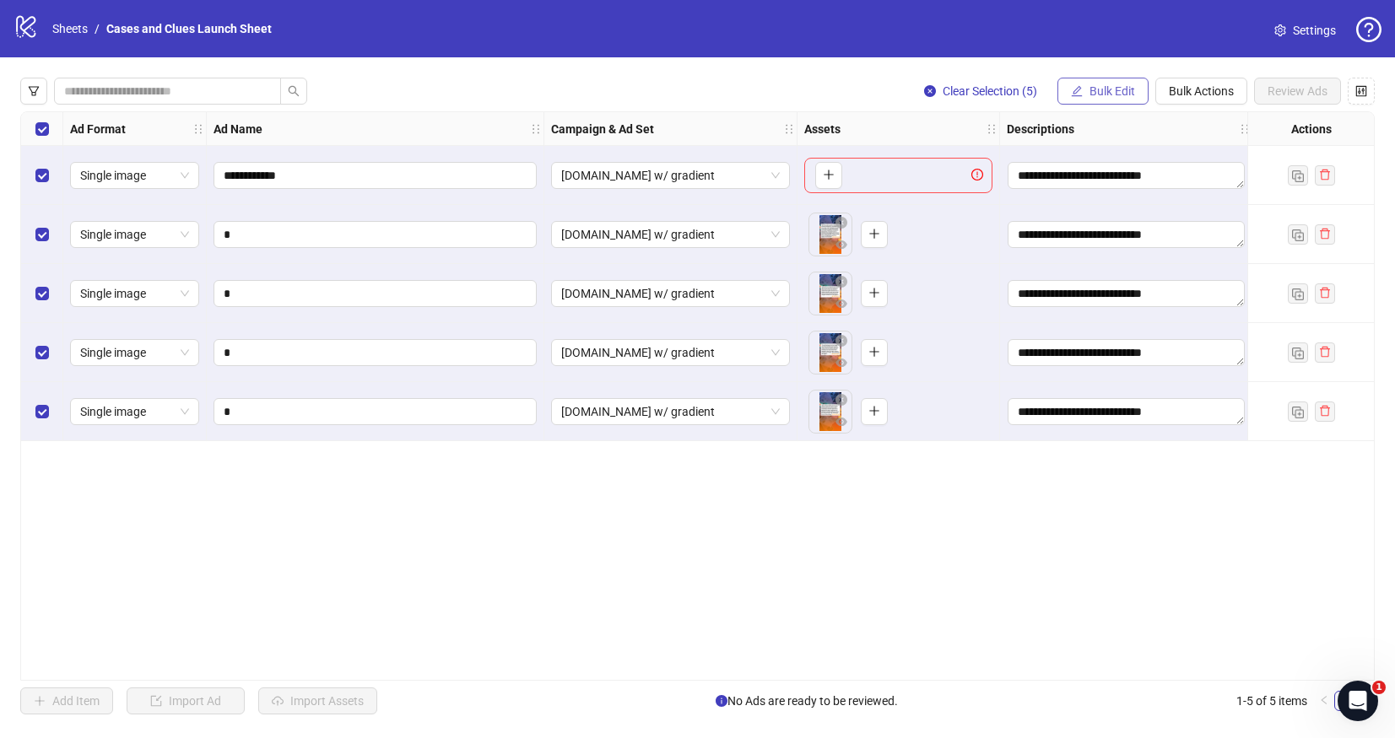
click at [1130, 85] on span "Bulk Edit" at bounding box center [1112, 91] width 46 height 14
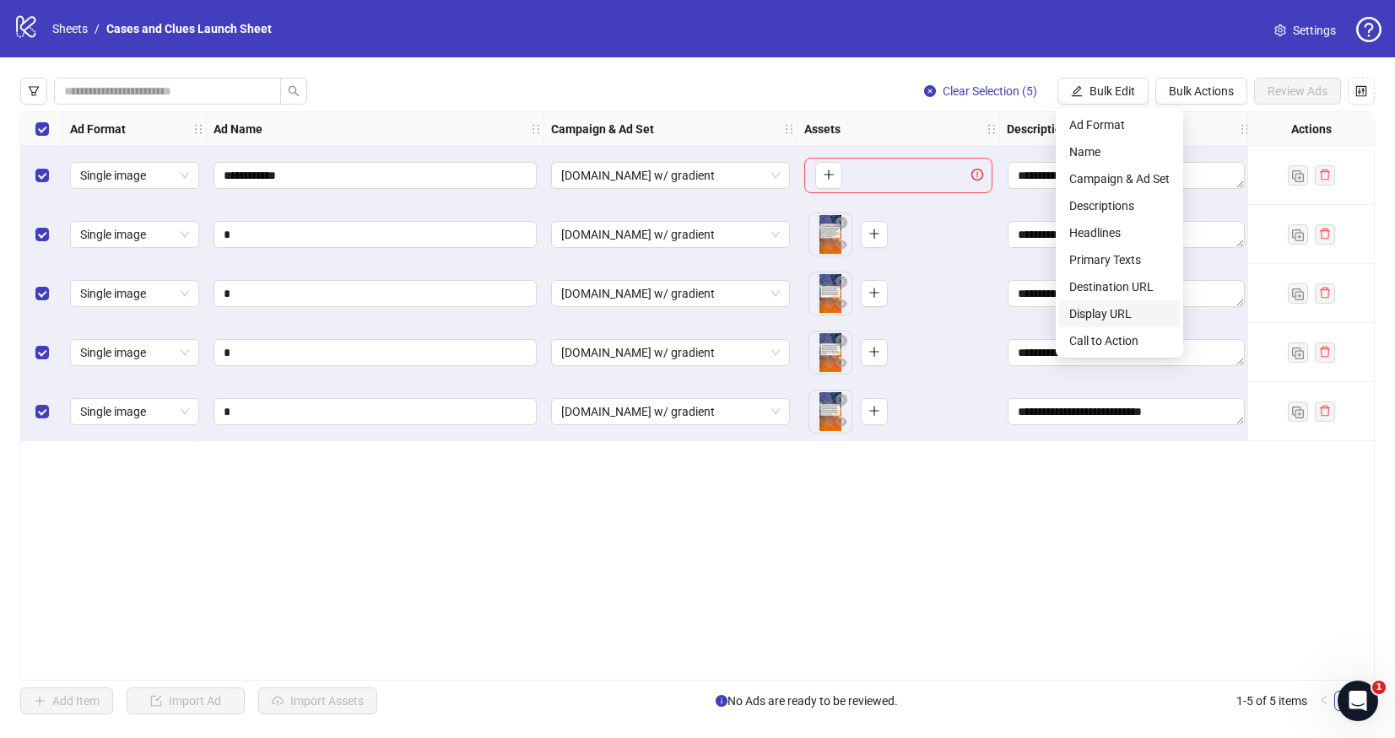
click at [1111, 308] on span "Display URL" at bounding box center [1119, 314] width 100 height 19
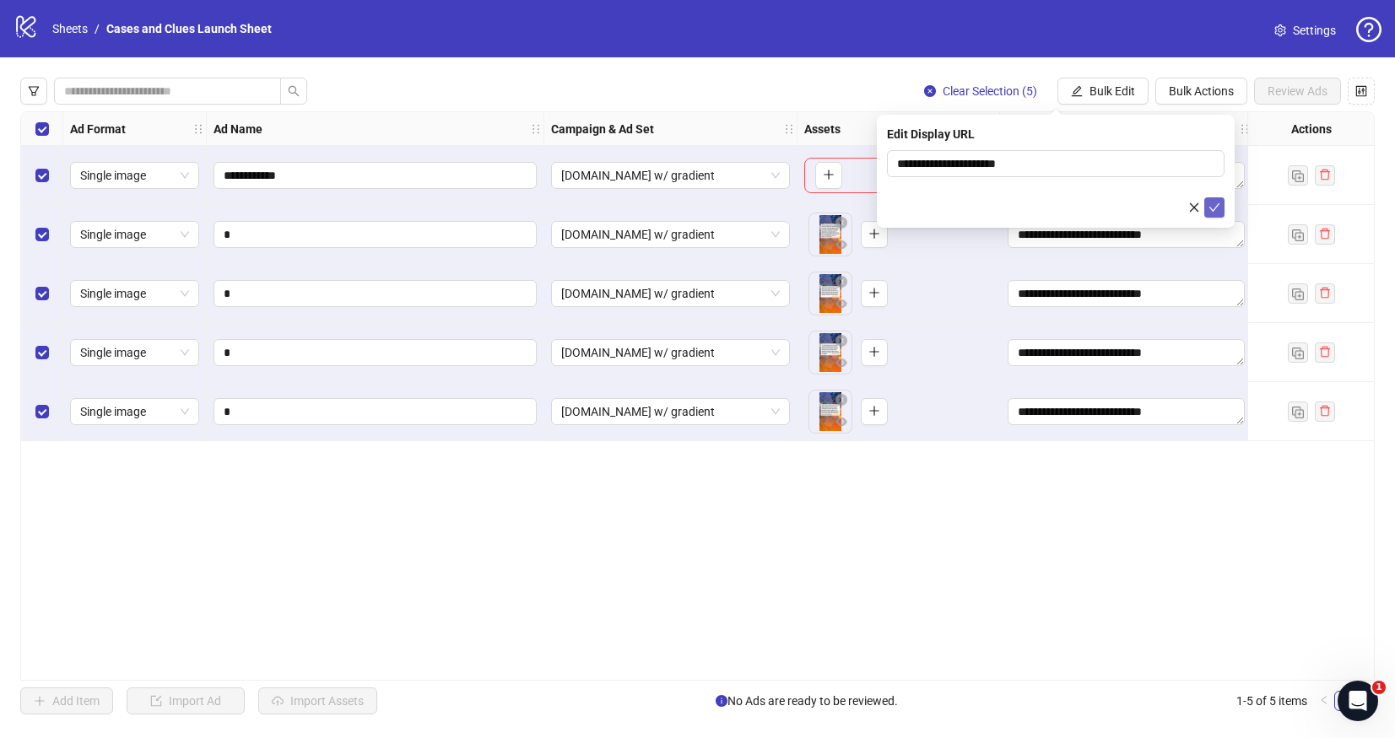
click at [1213, 206] on icon "check" at bounding box center [1214, 208] width 12 height 12
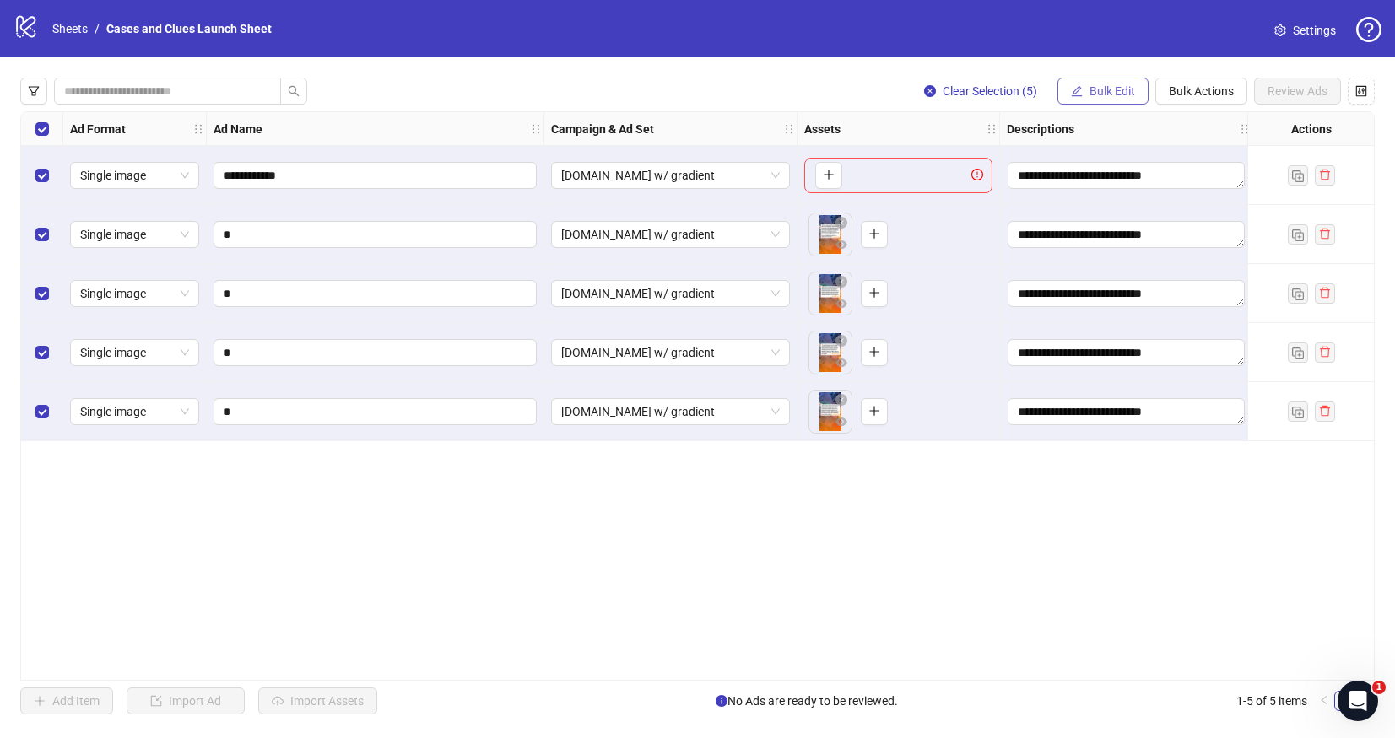
click at [1110, 93] on span "Bulk Edit" at bounding box center [1112, 91] width 46 height 14
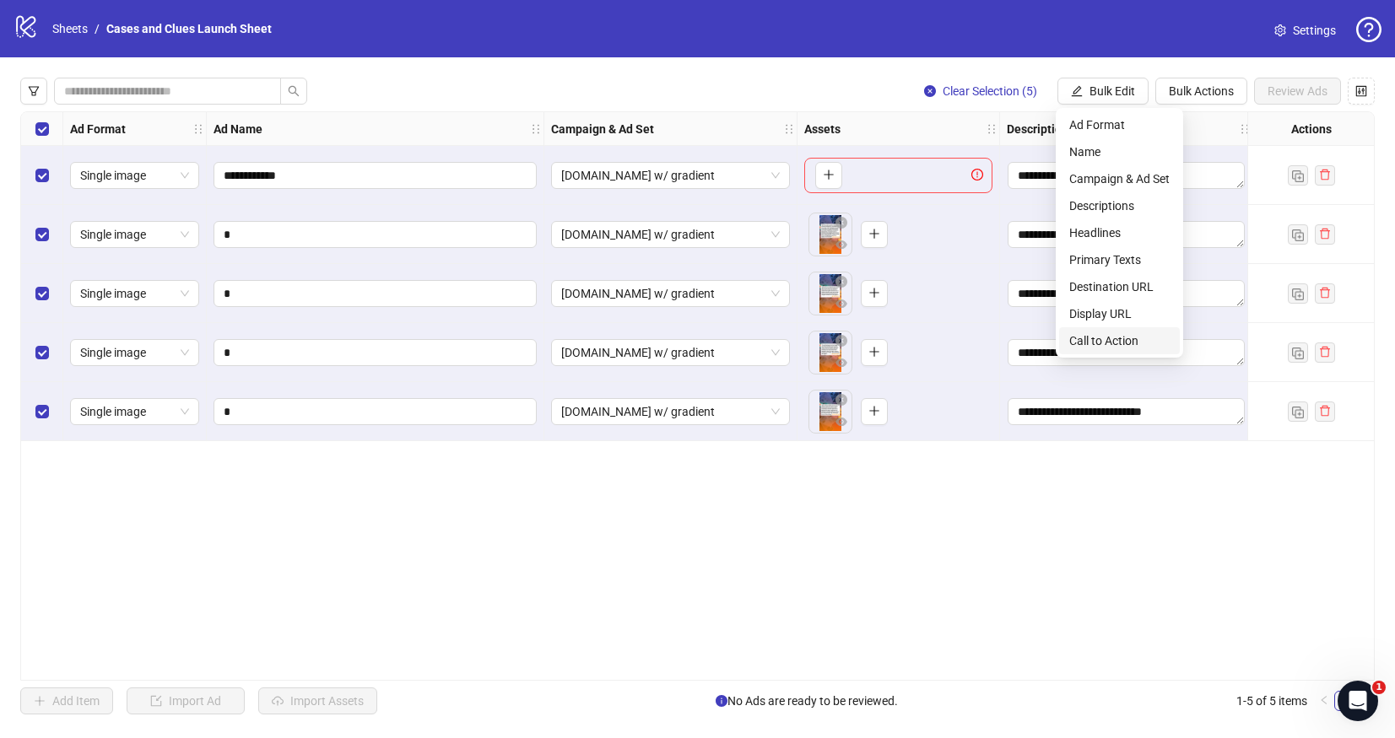
click at [1111, 338] on span "Call to Action" at bounding box center [1119, 341] width 100 height 19
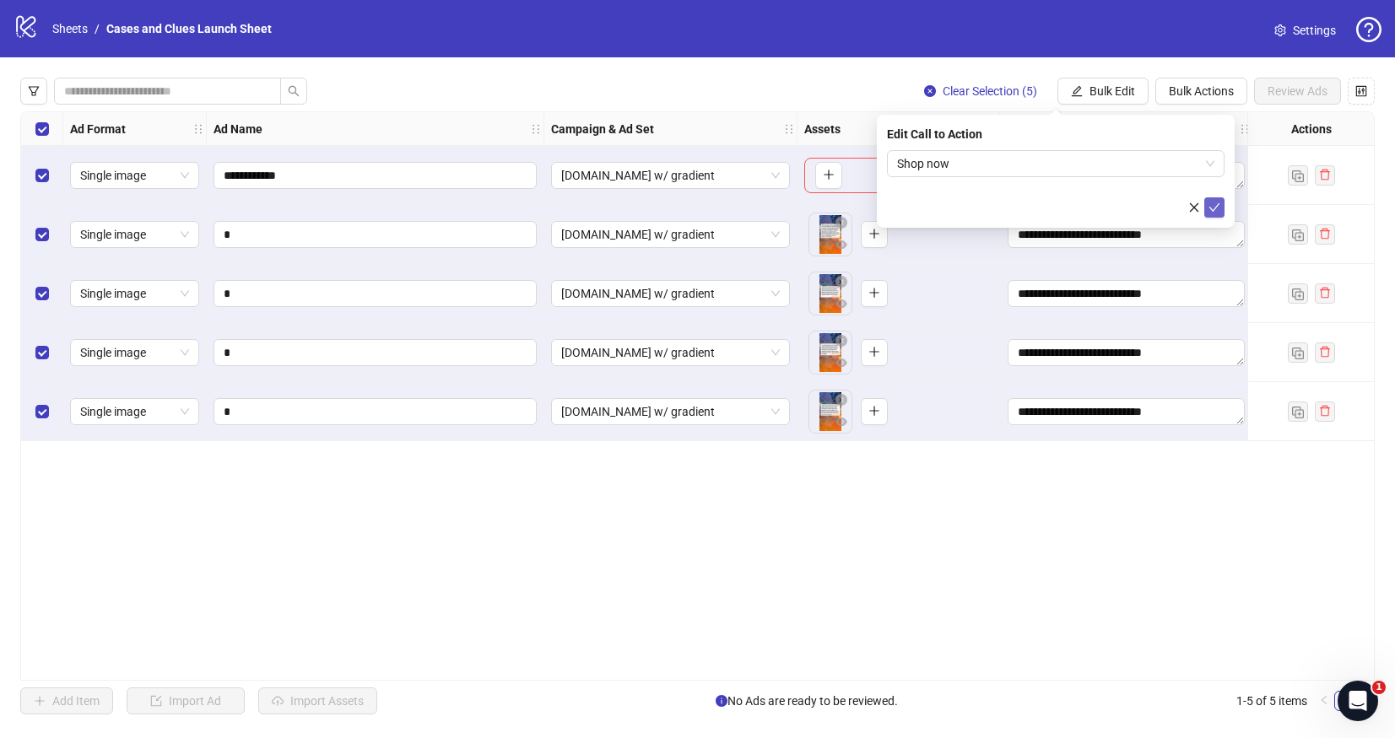
click at [1214, 207] on icon "check" at bounding box center [1214, 208] width 12 height 12
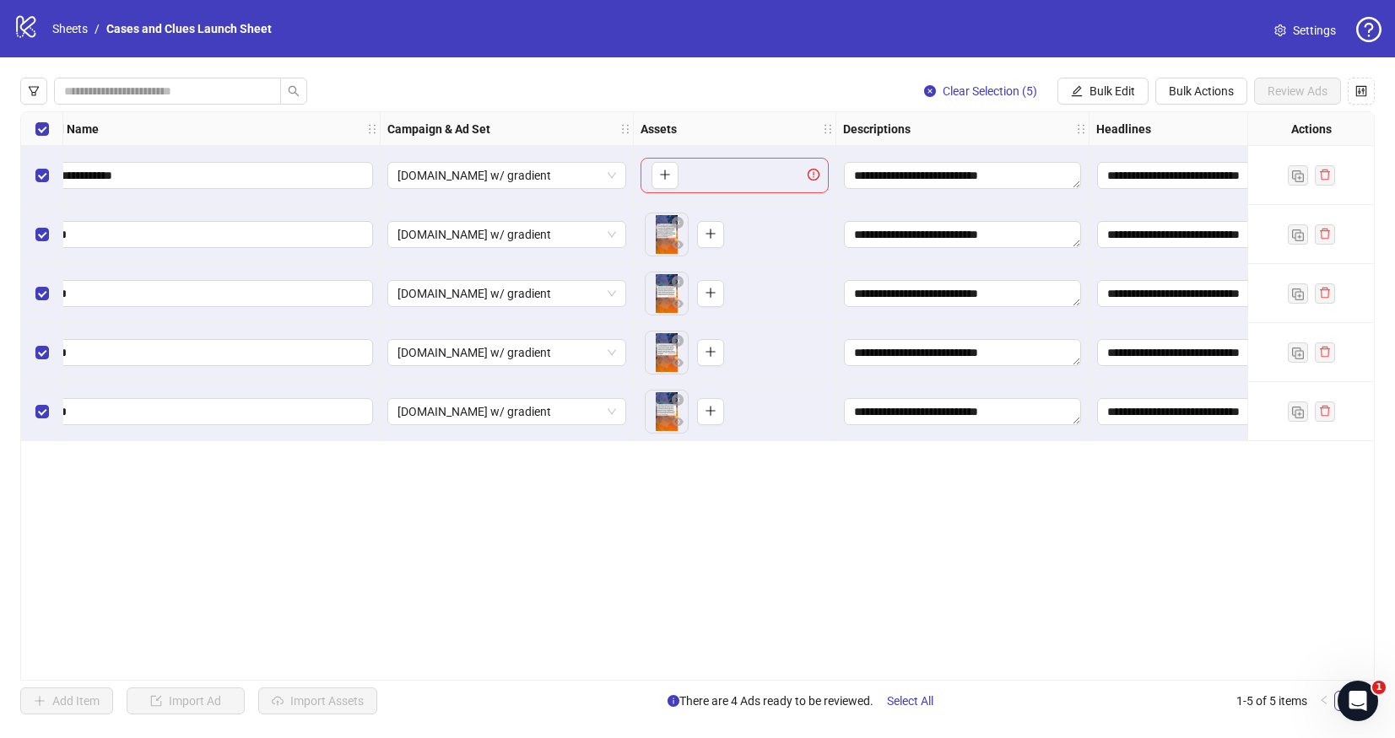
scroll to position [0, 0]
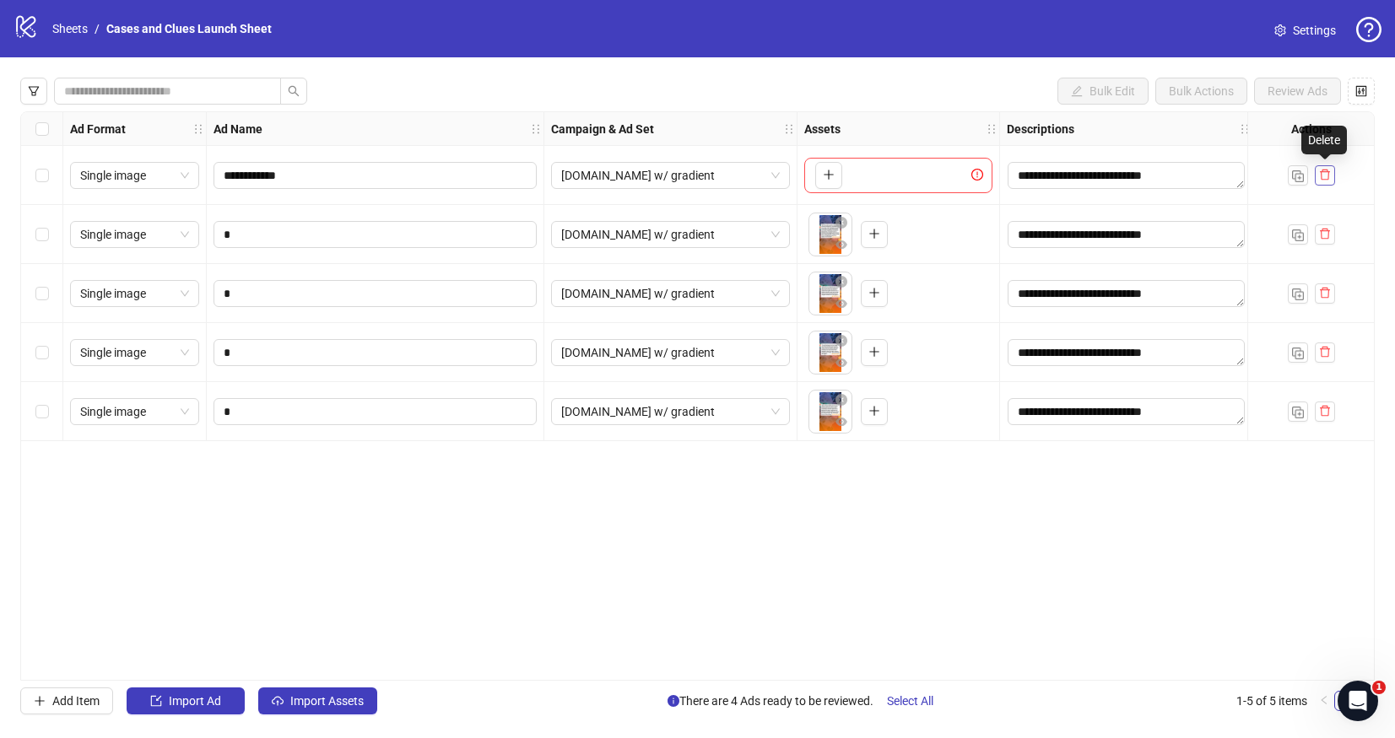
click at [1327, 177] on icon "delete" at bounding box center [1325, 175] width 12 height 12
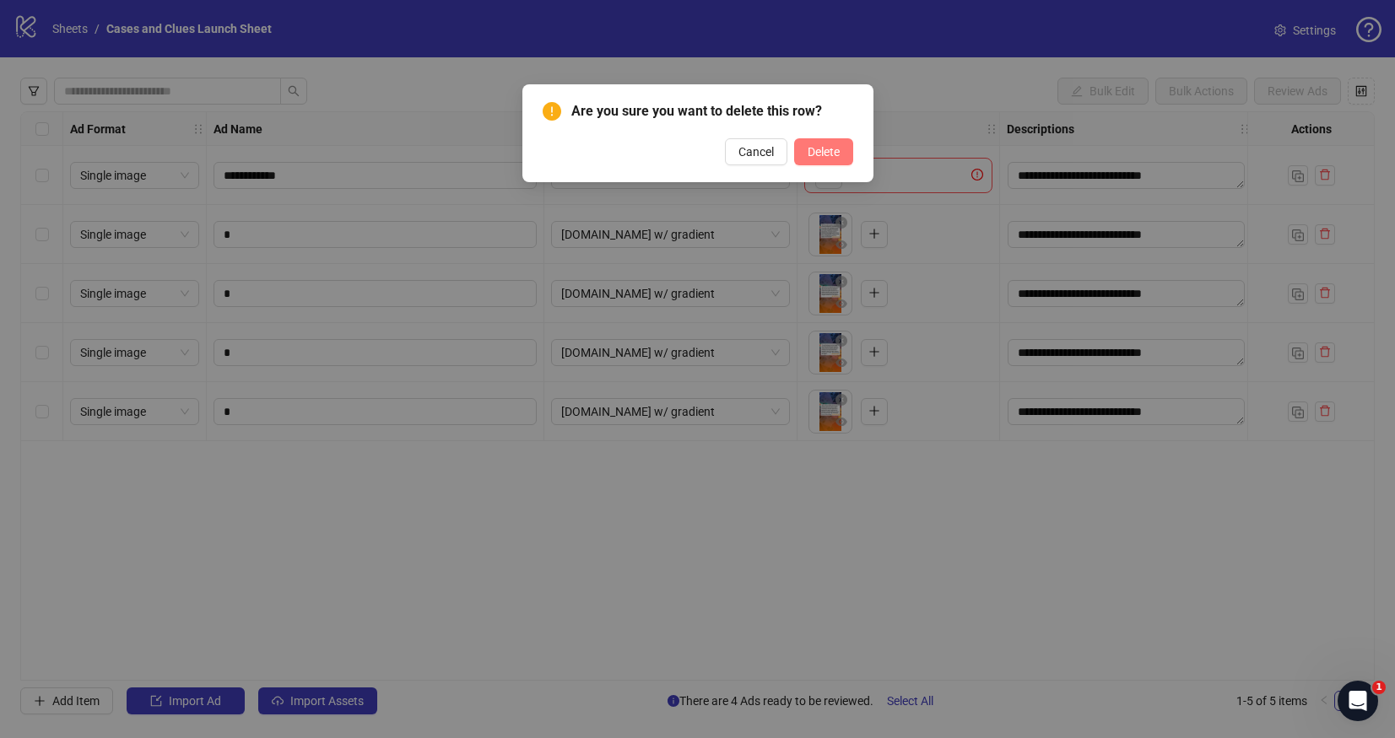
click at [828, 147] on span "Delete" at bounding box center [824, 152] width 32 height 14
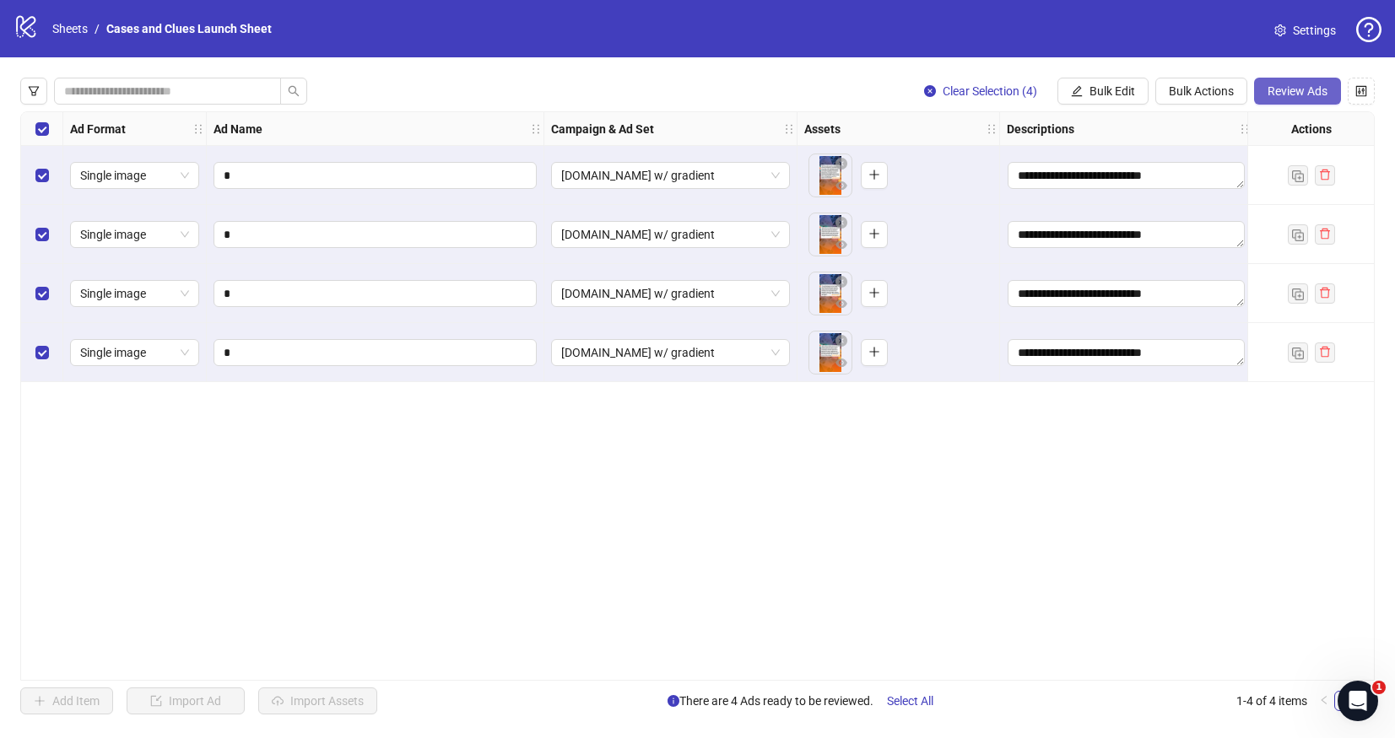
click at [1293, 87] on span "Review Ads" at bounding box center [1298, 91] width 60 height 14
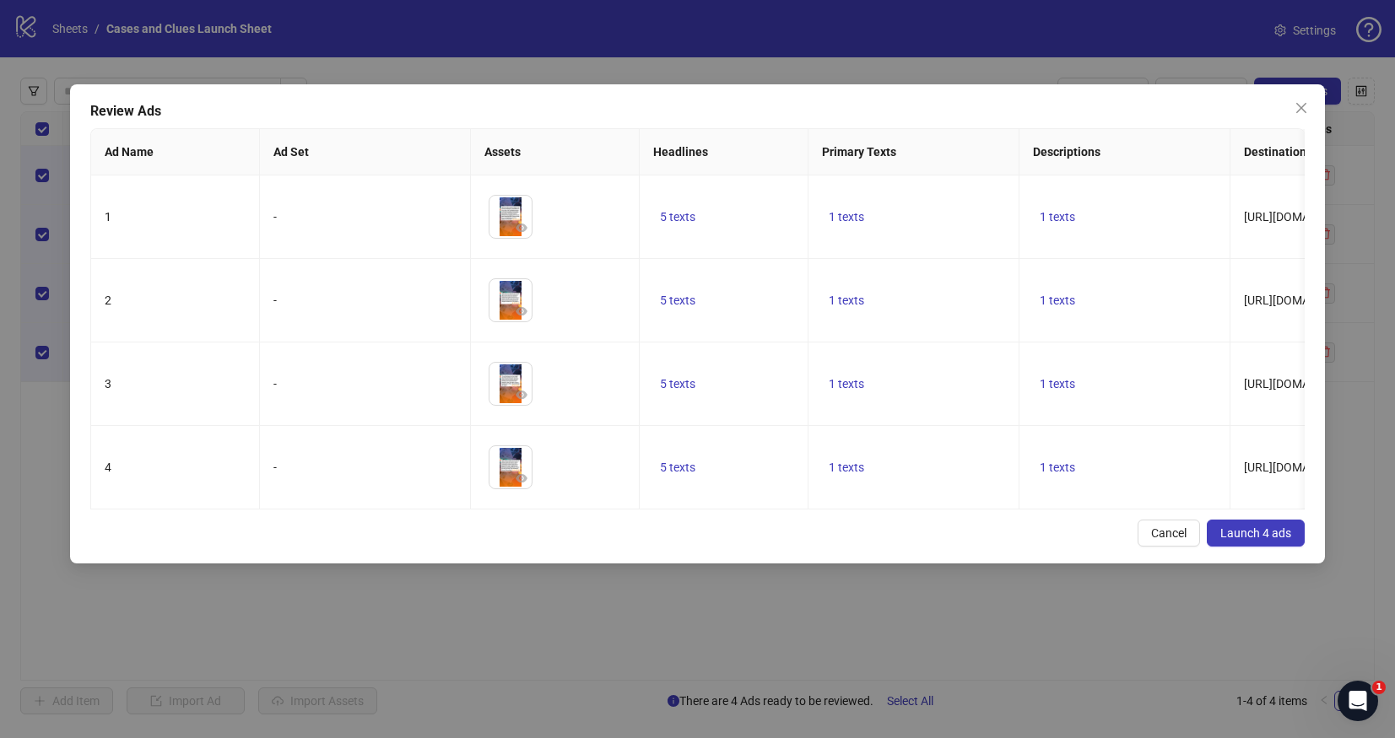
click at [1232, 529] on span "Launch 4 ads" at bounding box center [1255, 534] width 71 height 14
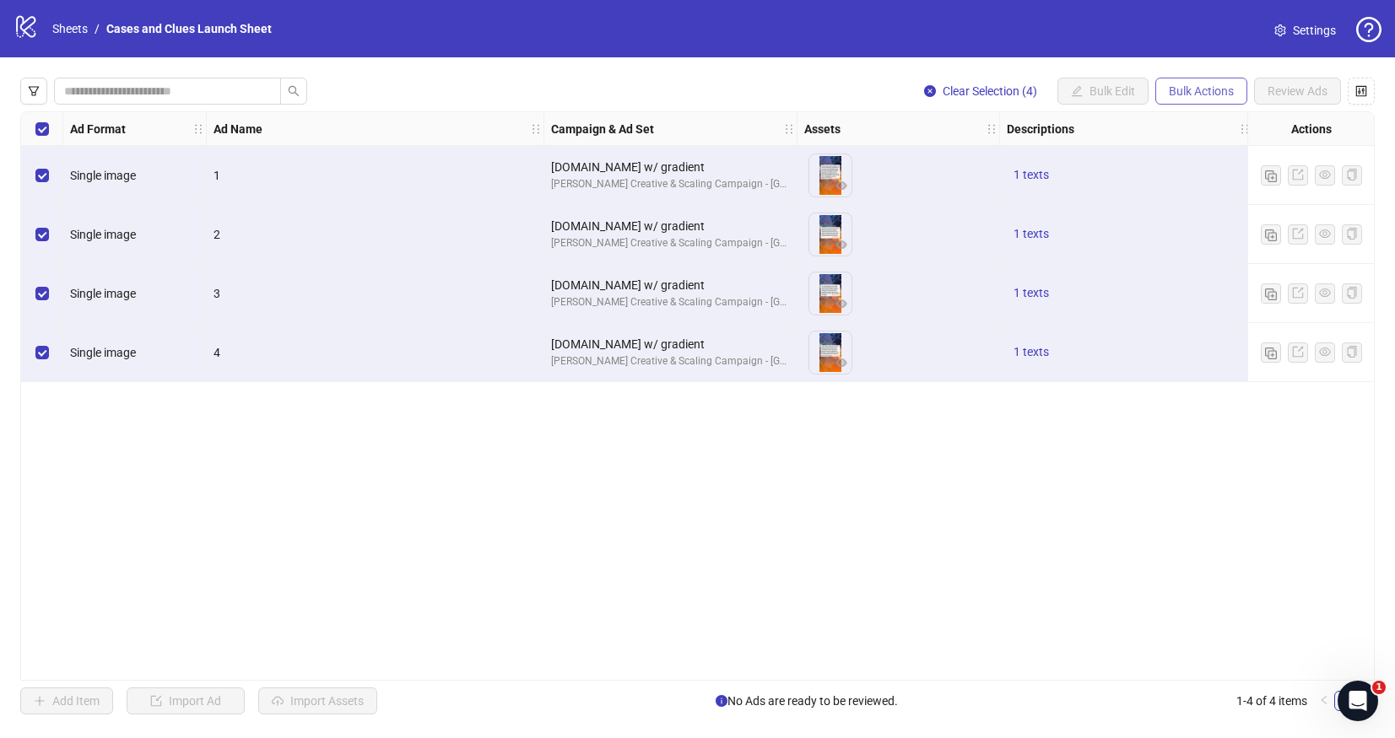
click at [1186, 81] on button "Bulk Actions" at bounding box center [1201, 91] width 92 height 27
click at [1189, 120] on span "Delete" at bounding box center [1225, 125] width 116 height 19
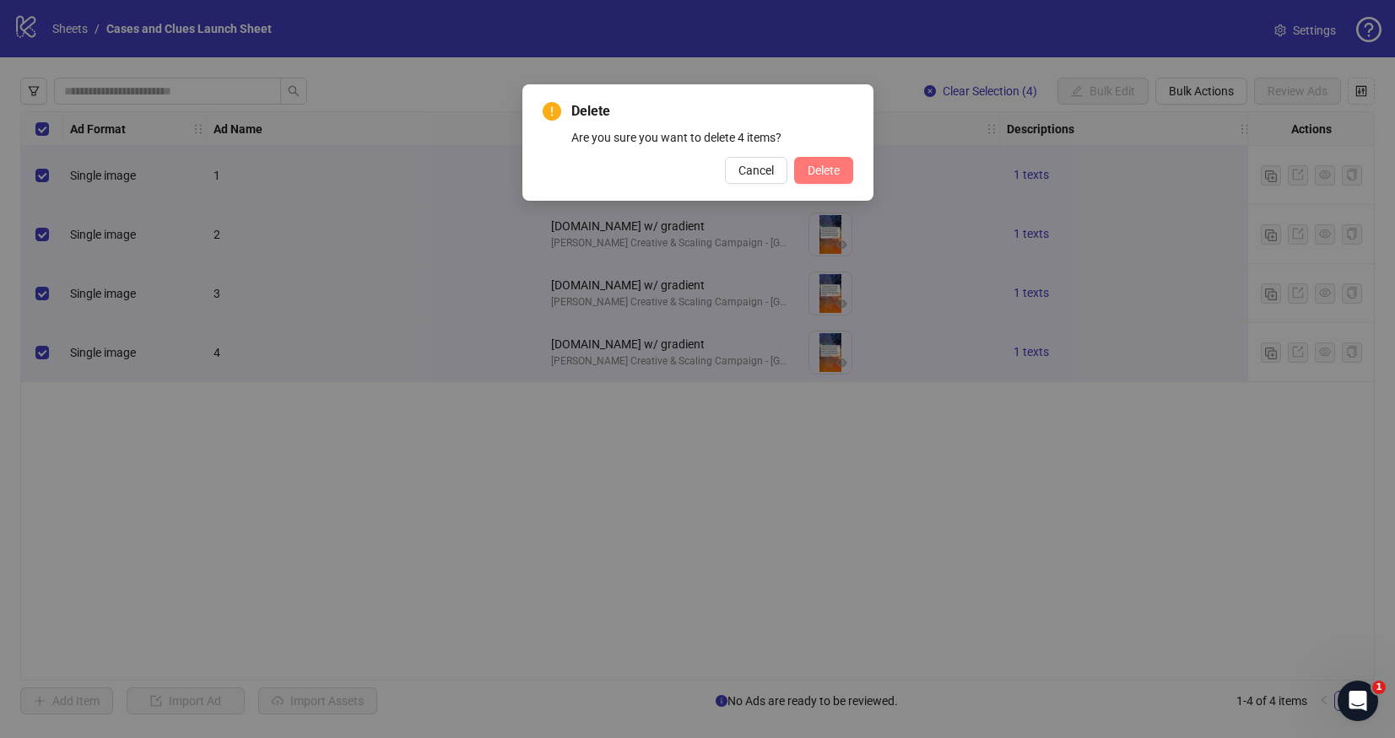
click at [819, 170] on span "Delete" at bounding box center [824, 171] width 32 height 14
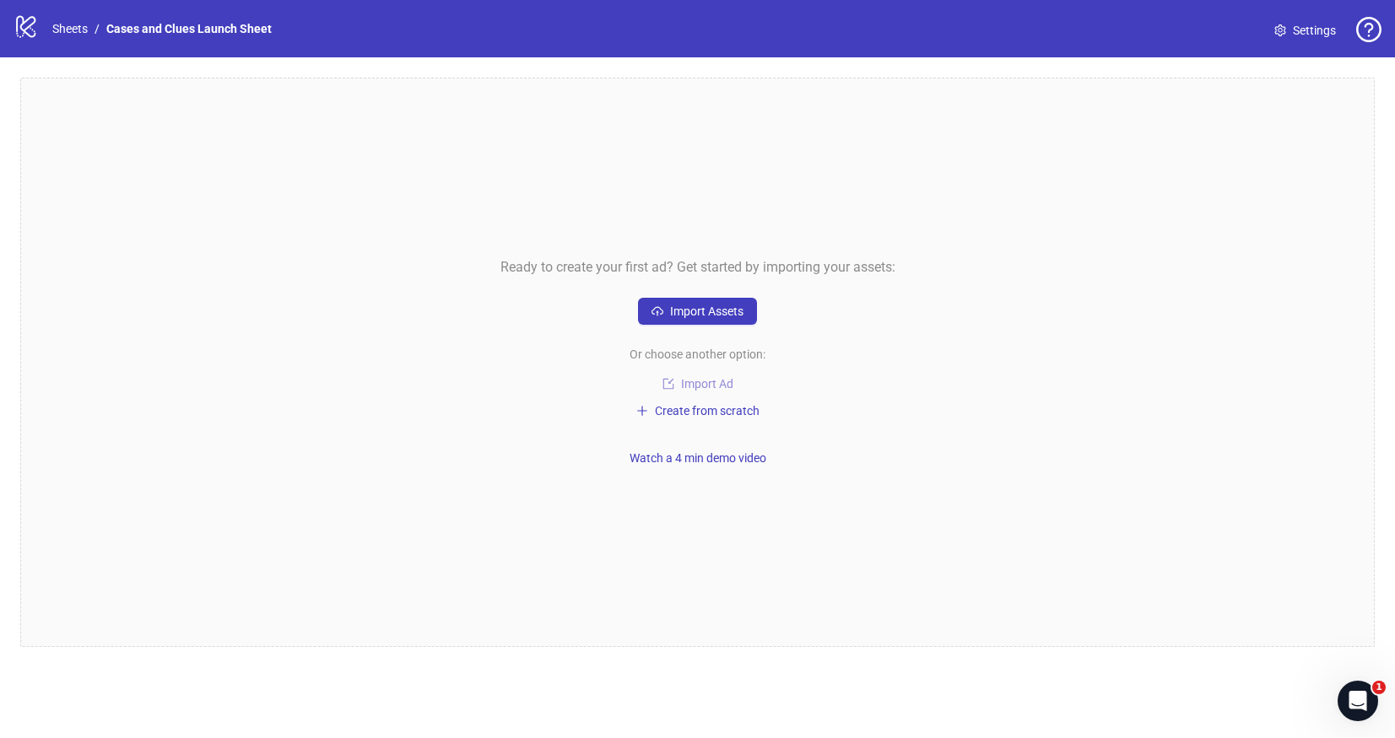
click at [710, 384] on span "Import Ad" at bounding box center [707, 384] width 52 height 14
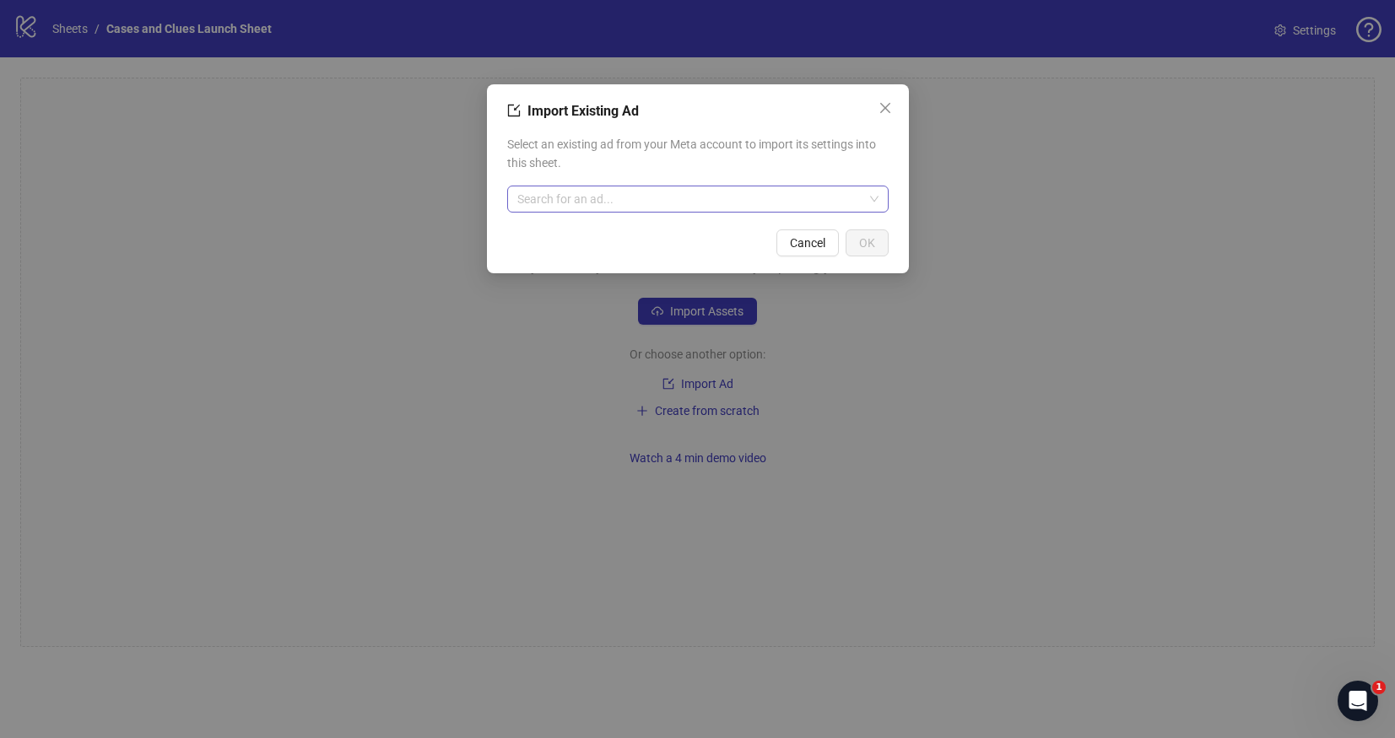
click at [665, 199] on input "search" at bounding box center [690, 199] width 346 height 25
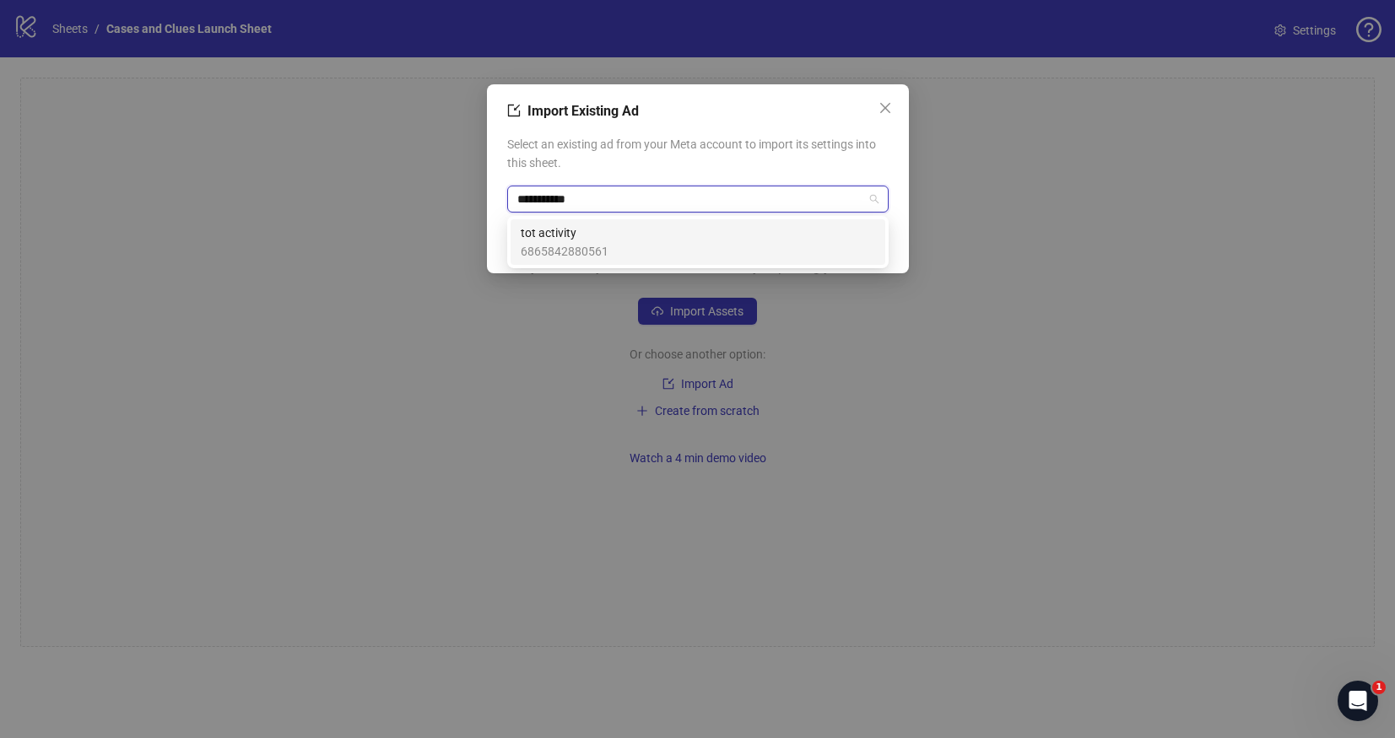
type input "**********"
click at [637, 241] on div "tot activity 6865842880561" at bounding box center [698, 242] width 354 height 37
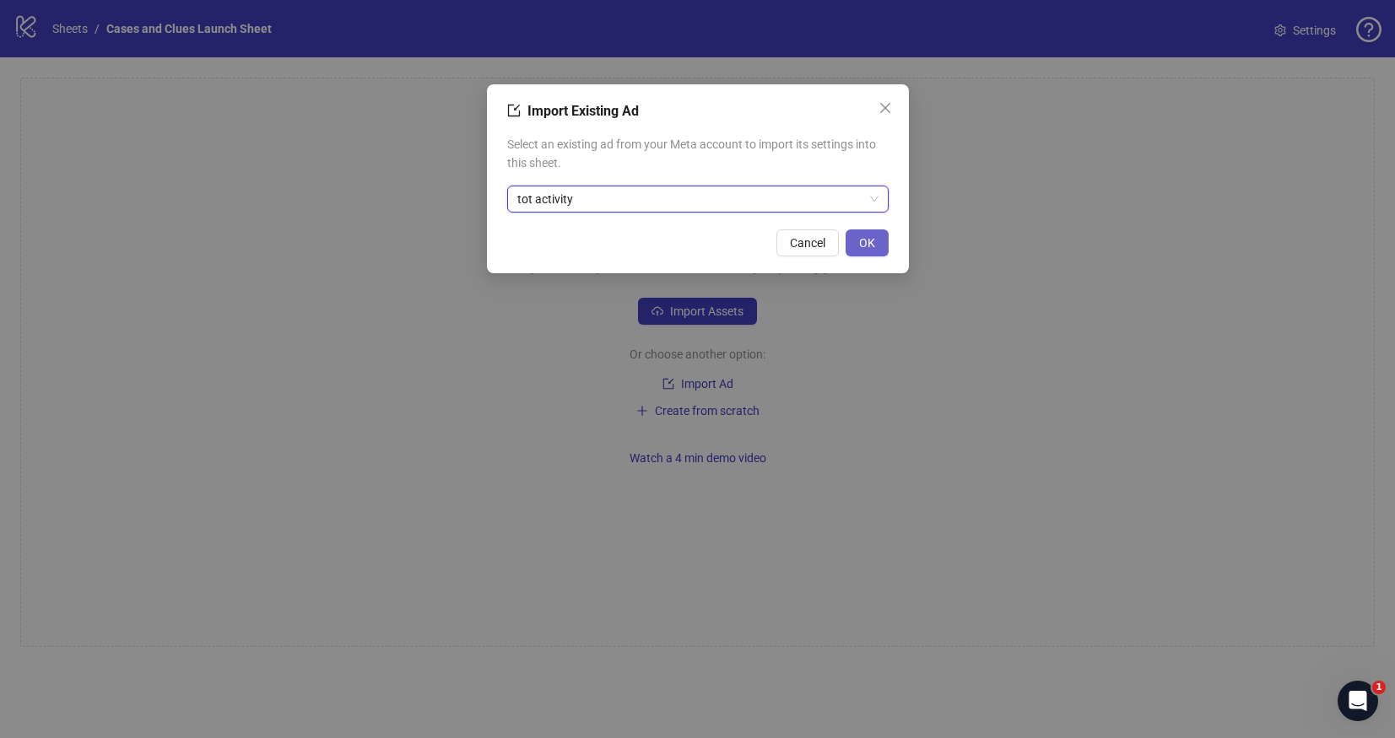
click at [865, 238] on span "OK" at bounding box center [867, 243] width 16 height 14
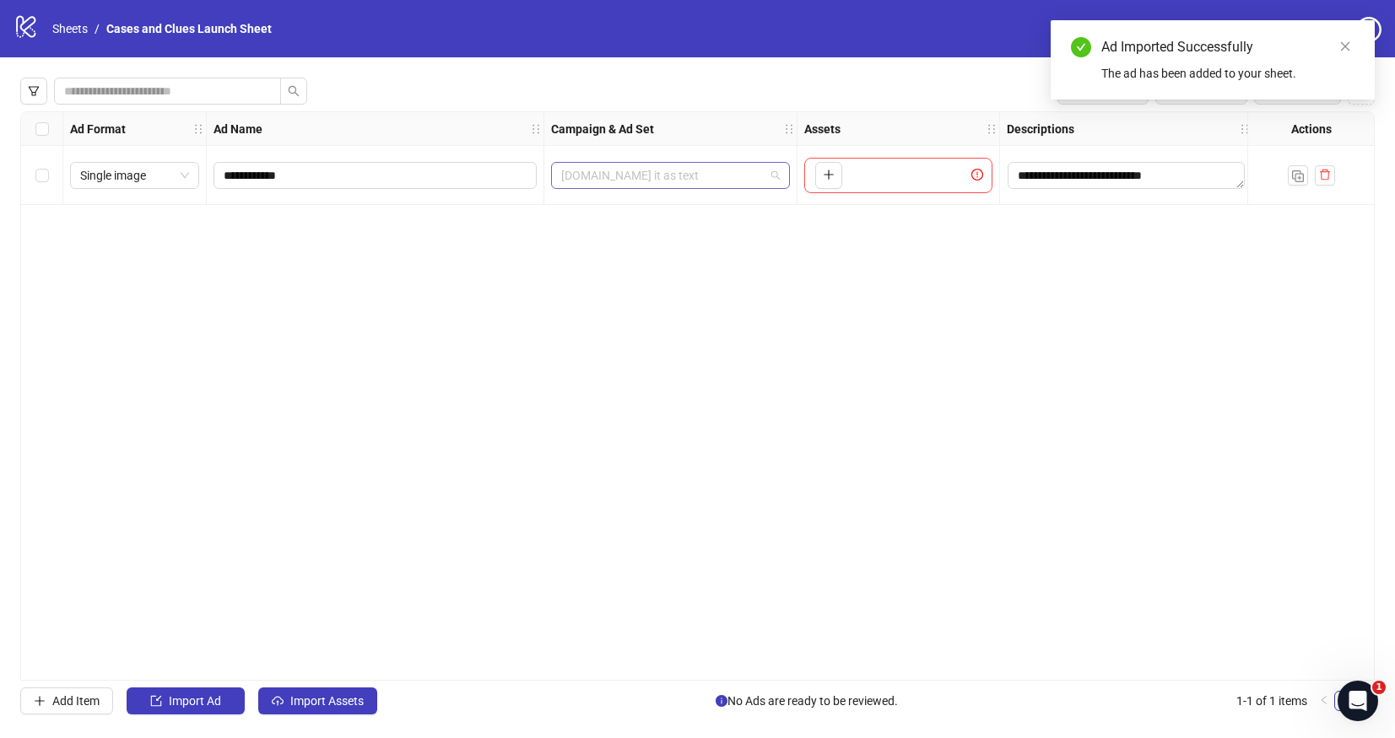
click at [759, 175] on span "[DOMAIN_NAME] it as text" at bounding box center [670, 175] width 219 height 25
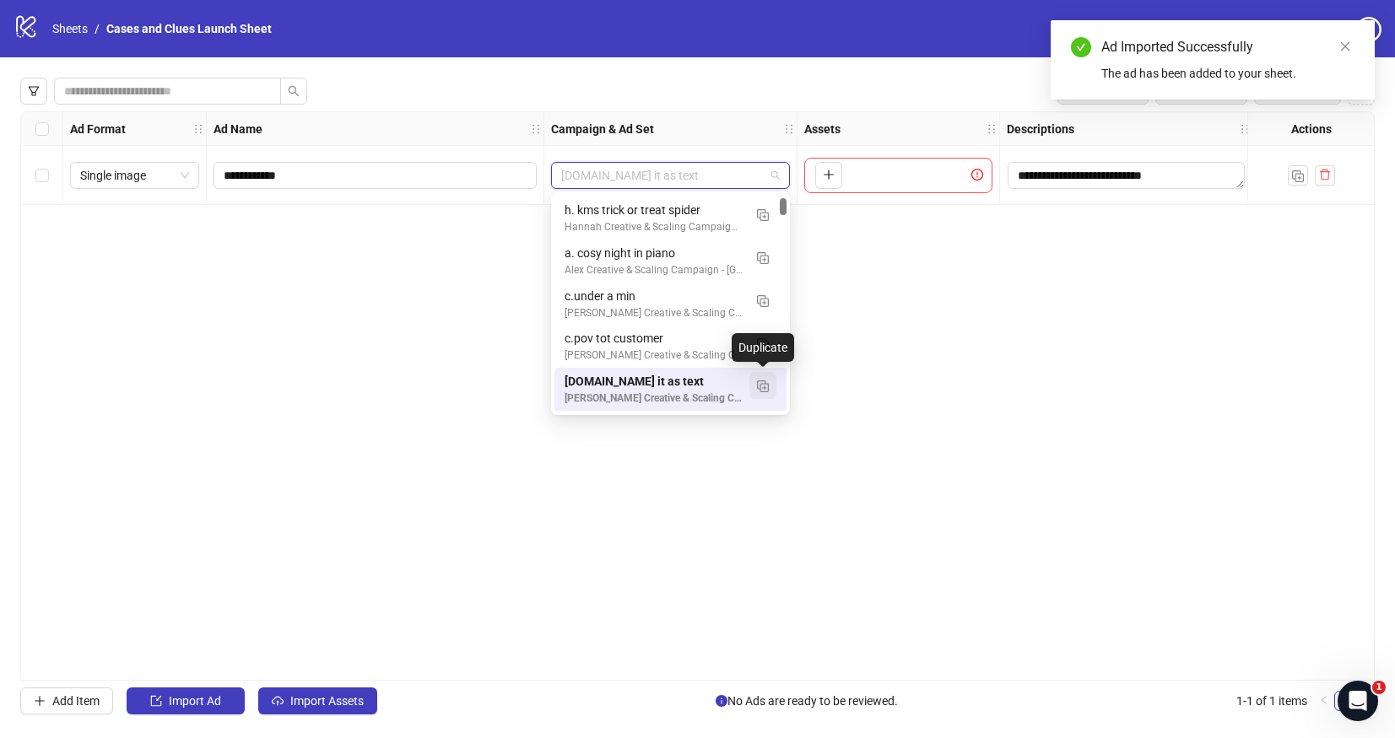
click at [768, 384] on img "button" at bounding box center [763, 387] width 12 height 12
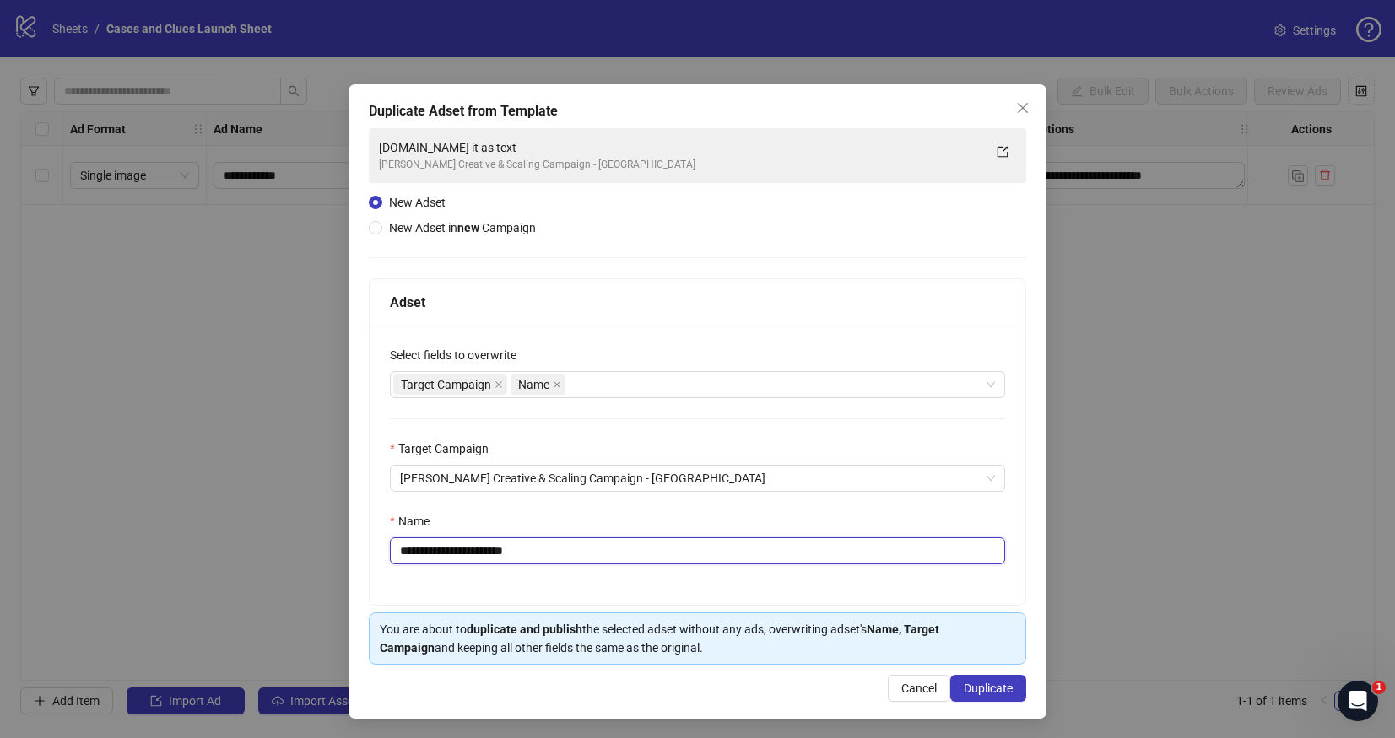
drag, startPoint x: 553, startPoint y: 559, endPoint x: 409, endPoint y: 560, distance: 143.5
click at [409, 560] on input "**********" at bounding box center [697, 551] width 615 height 27
drag, startPoint x: 428, startPoint y: 553, endPoint x: 403, endPoint y: 560, distance: 25.4
click at [403, 560] on input "**********" at bounding box center [697, 551] width 615 height 27
type input "**********"
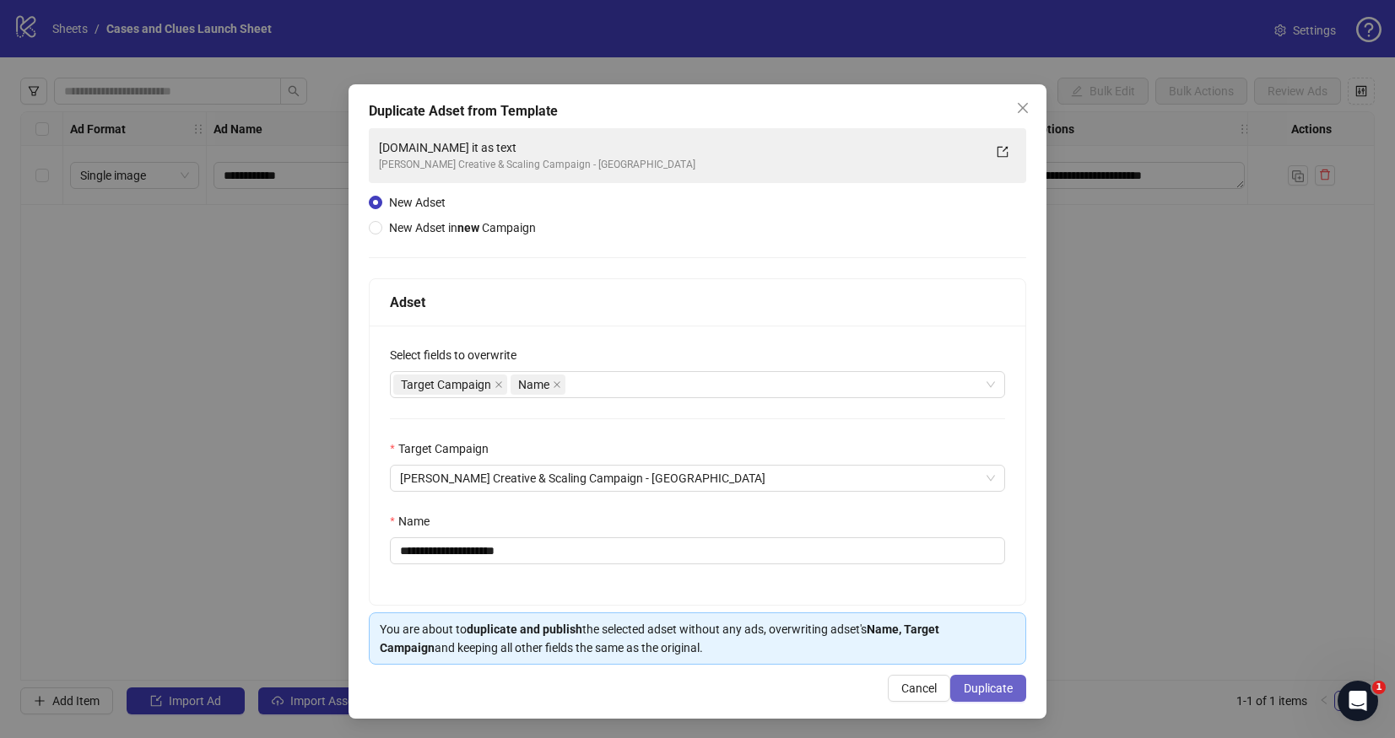
click at [969, 685] on span "Duplicate" at bounding box center [988, 689] width 49 height 14
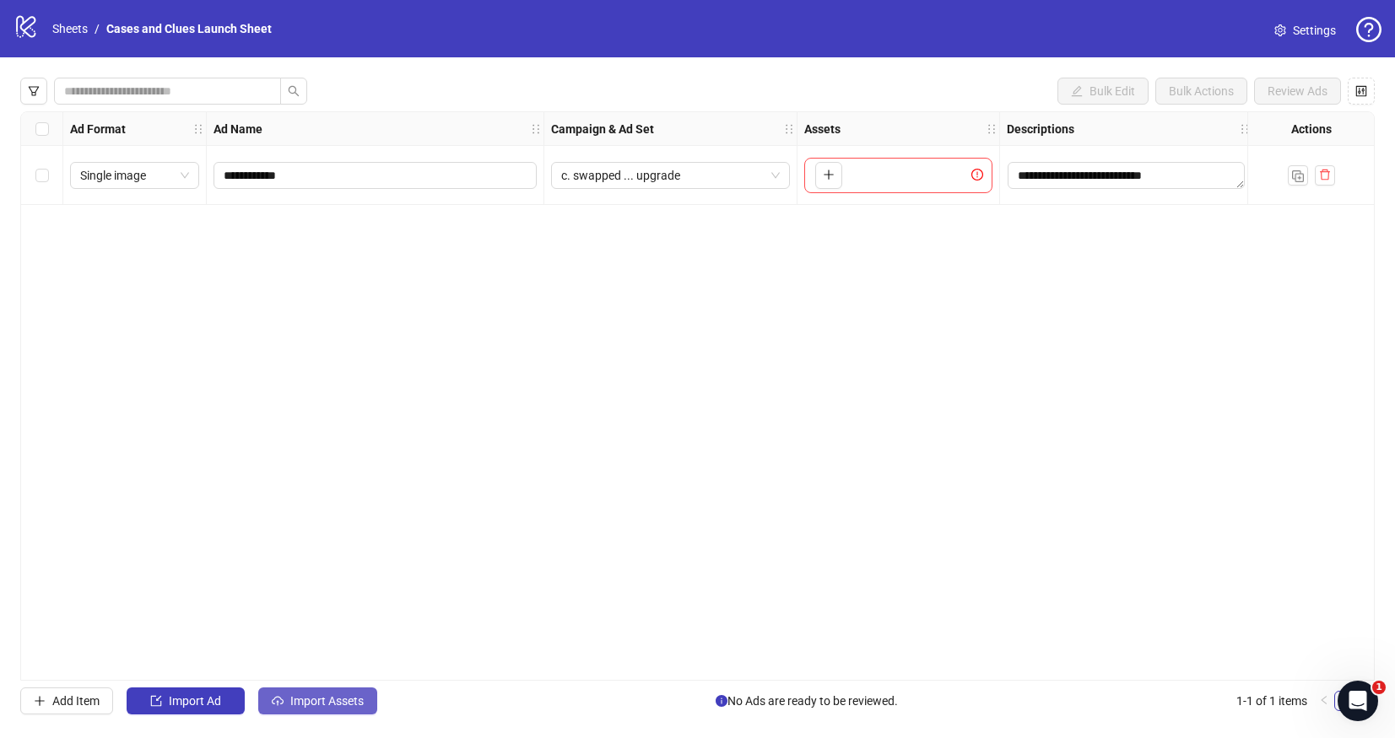
click at [316, 696] on span "Import Assets" at bounding box center [326, 702] width 73 height 14
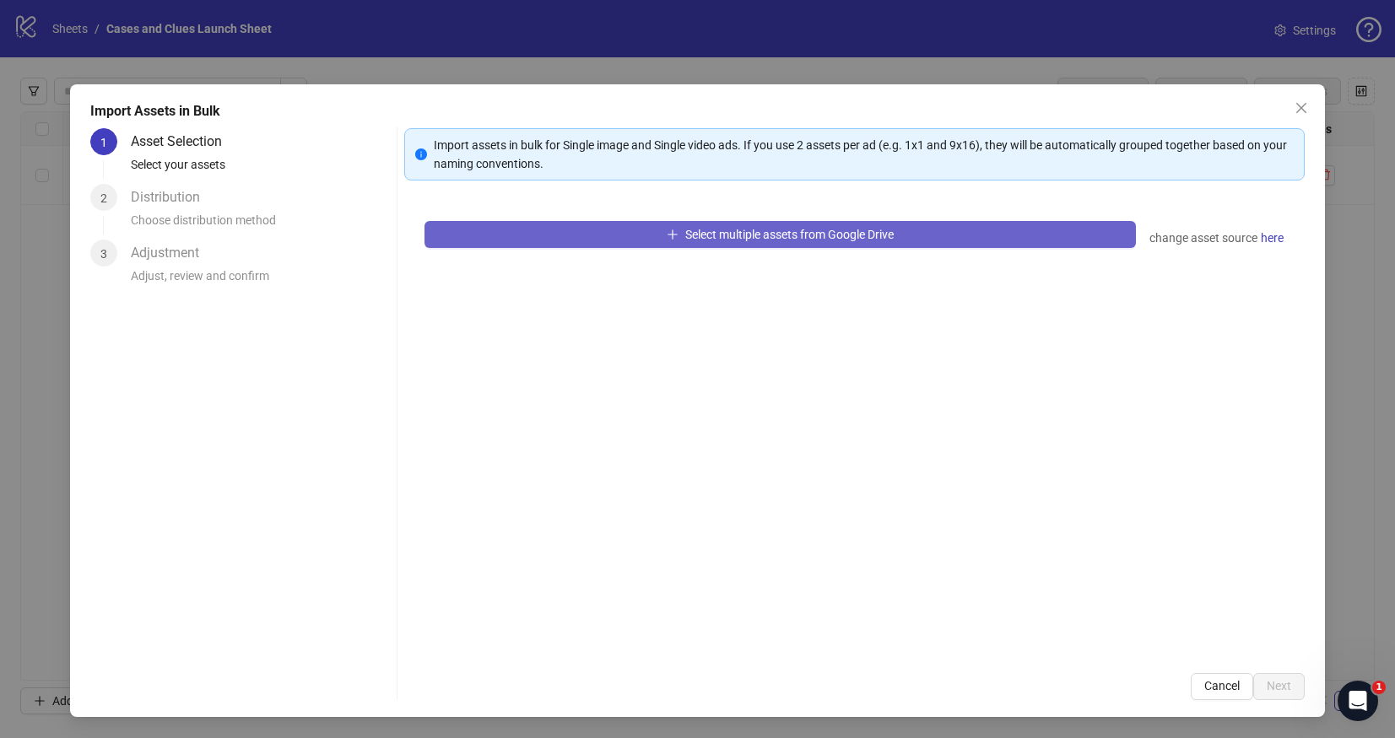
click at [680, 234] on button "Select multiple assets from Google Drive" at bounding box center [779, 234] width 711 height 27
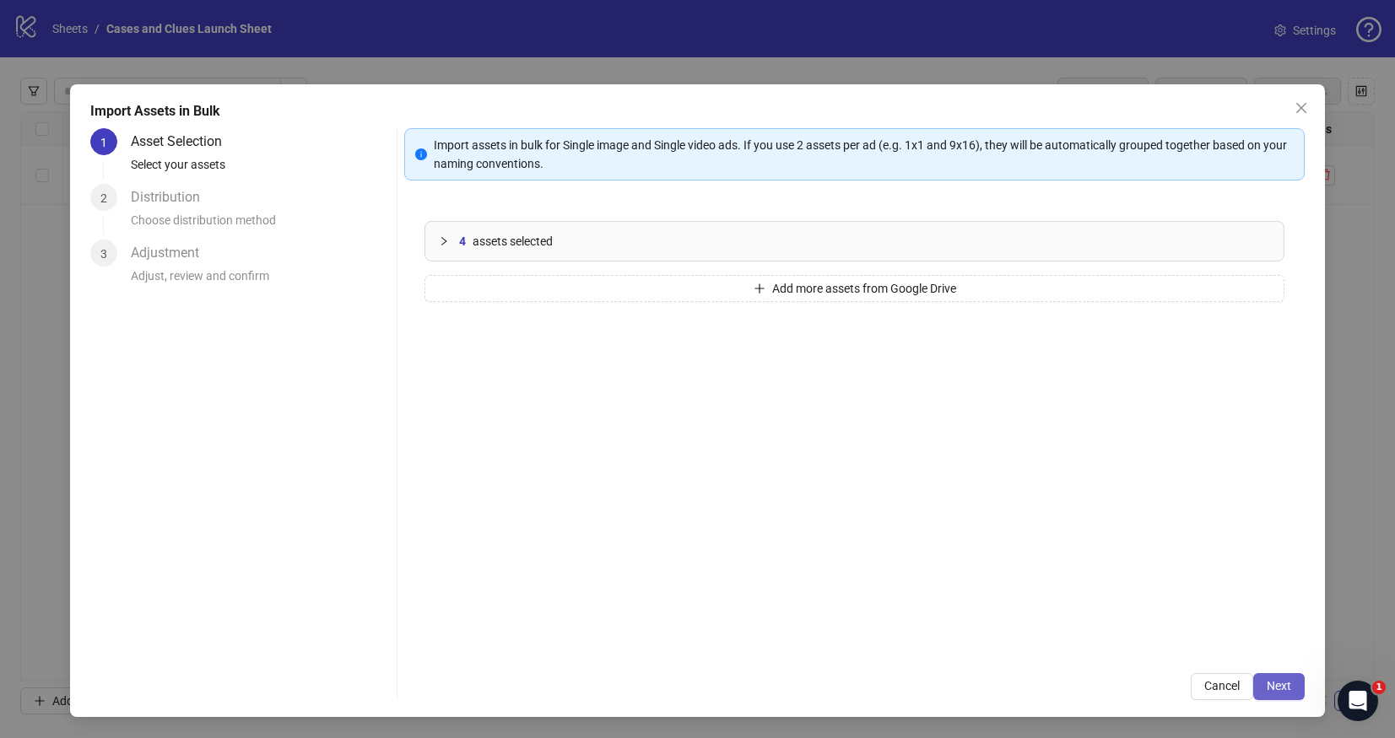
click at [1276, 681] on span "Next" at bounding box center [1279, 686] width 24 height 14
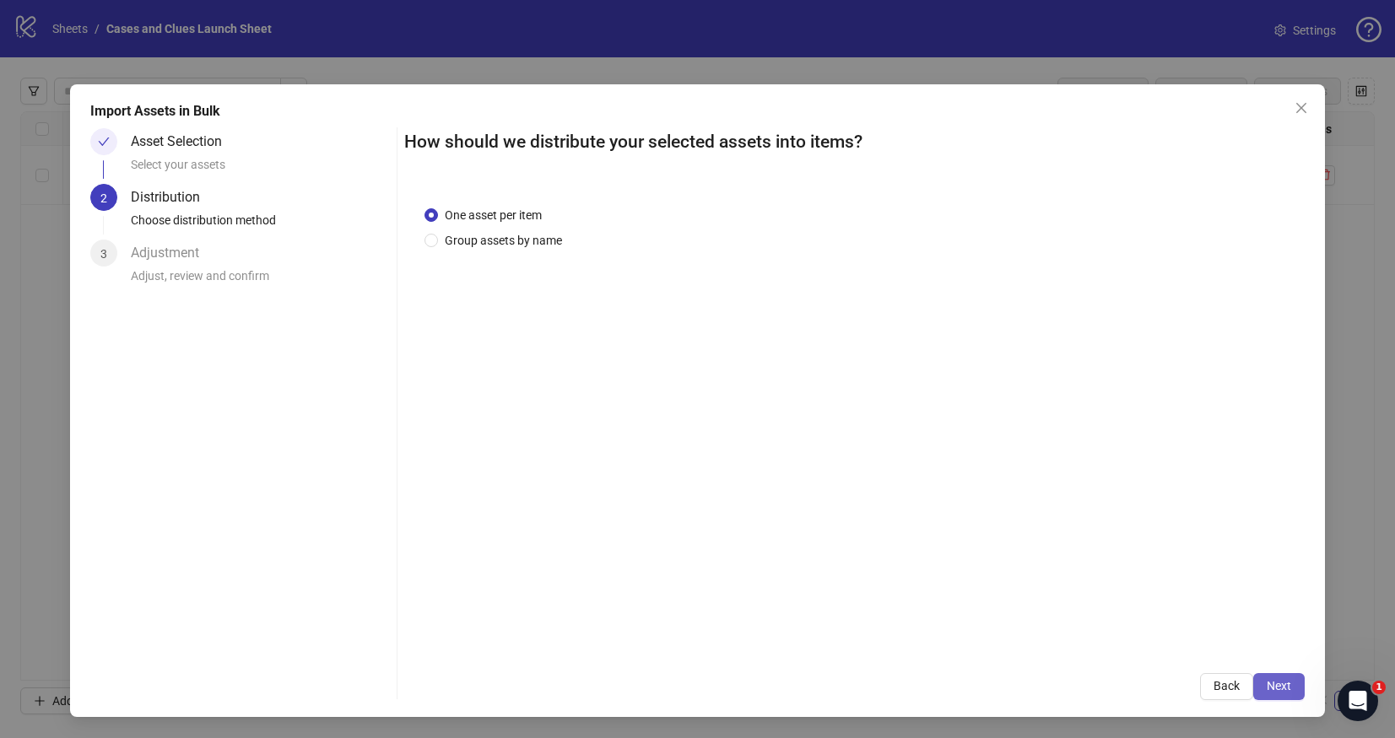
click at [1276, 687] on span "Next" at bounding box center [1279, 686] width 24 height 14
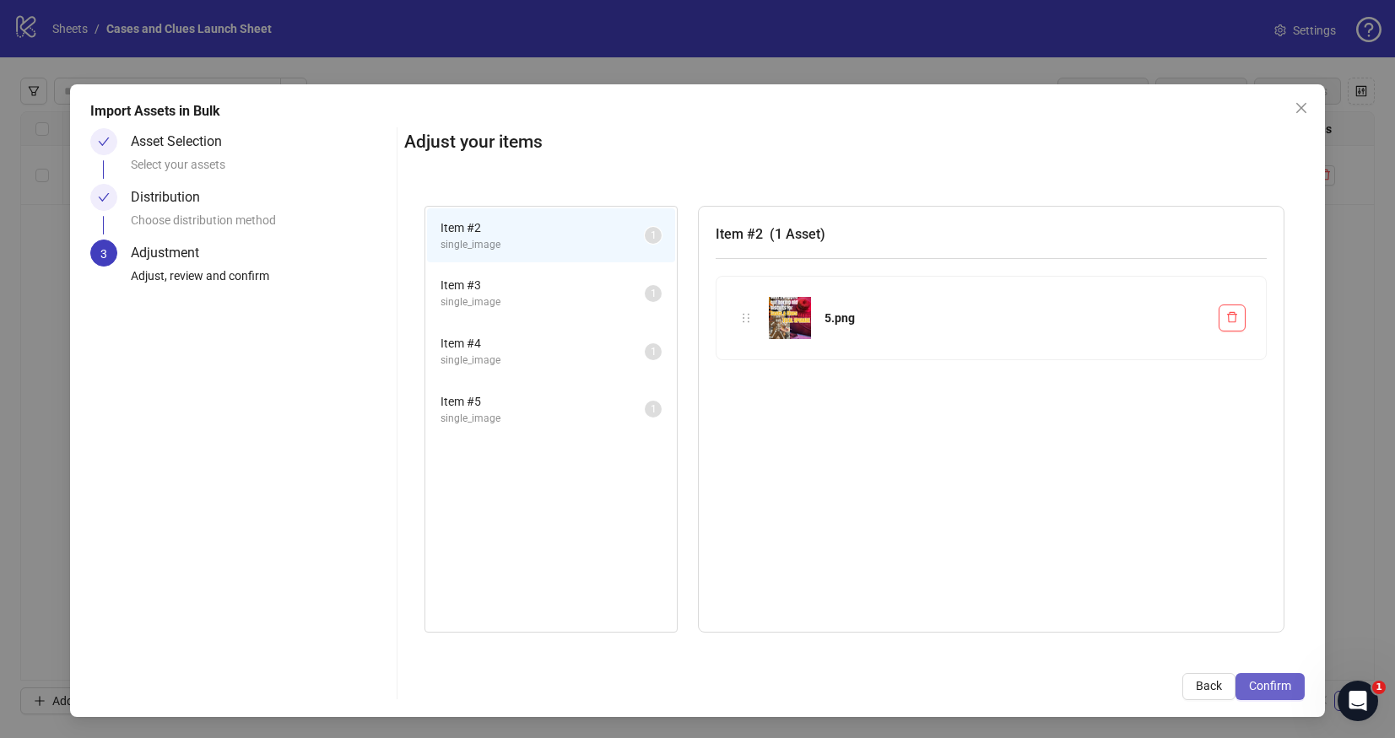
click at [1279, 689] on span "Confirm" at bounding box center [1270, 686] width 42 height 14
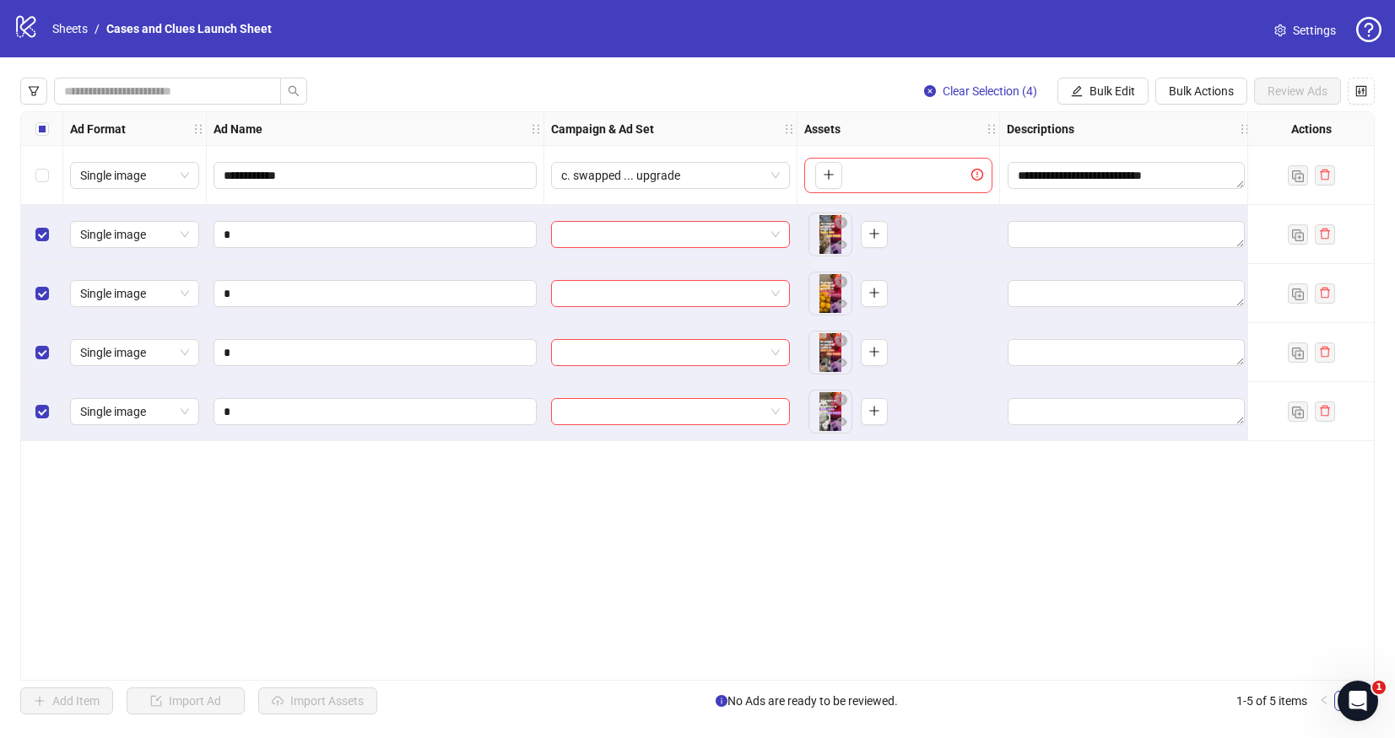
click at [29, 164] on div "Select row 1" at bounding box center [42, 175] width 42 height 59
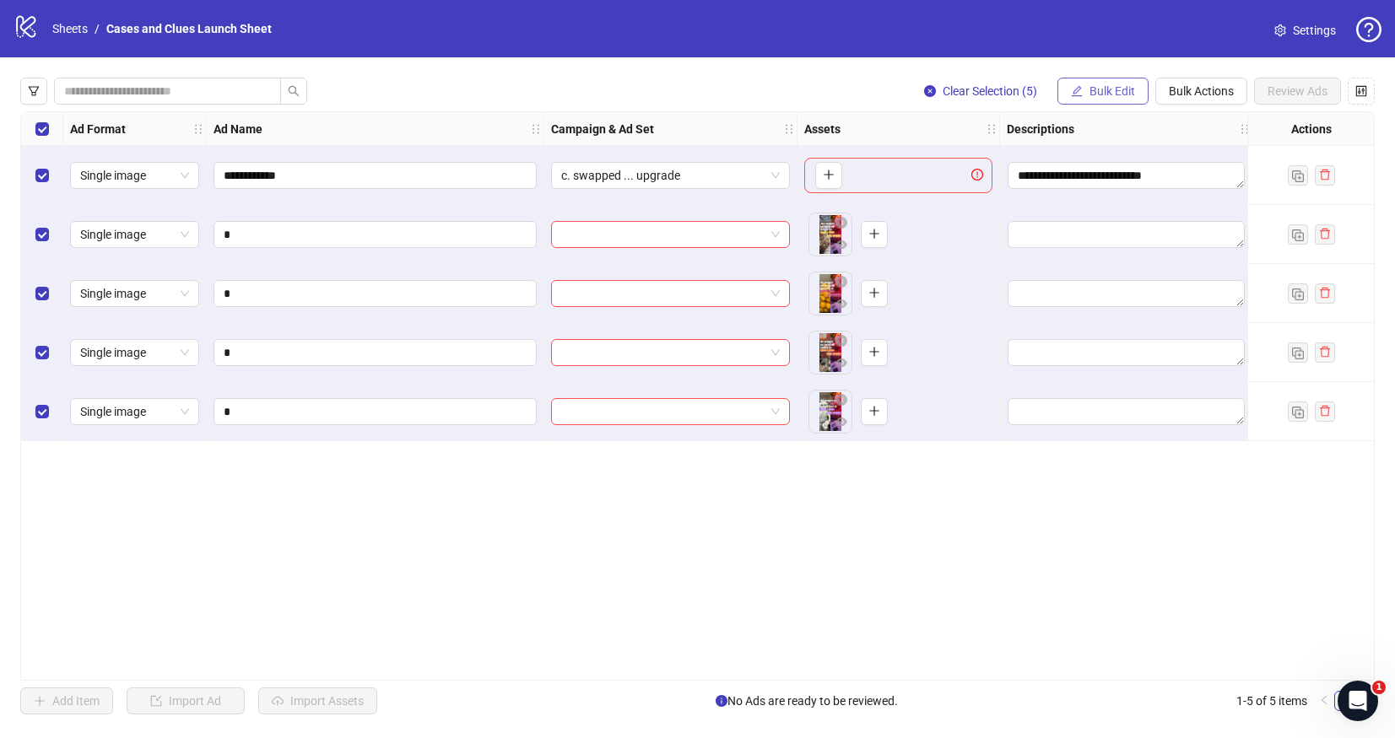
click at [1108, 91] on span "Bulk Edit" at bounding box center [1112, 91] width 46 height 14
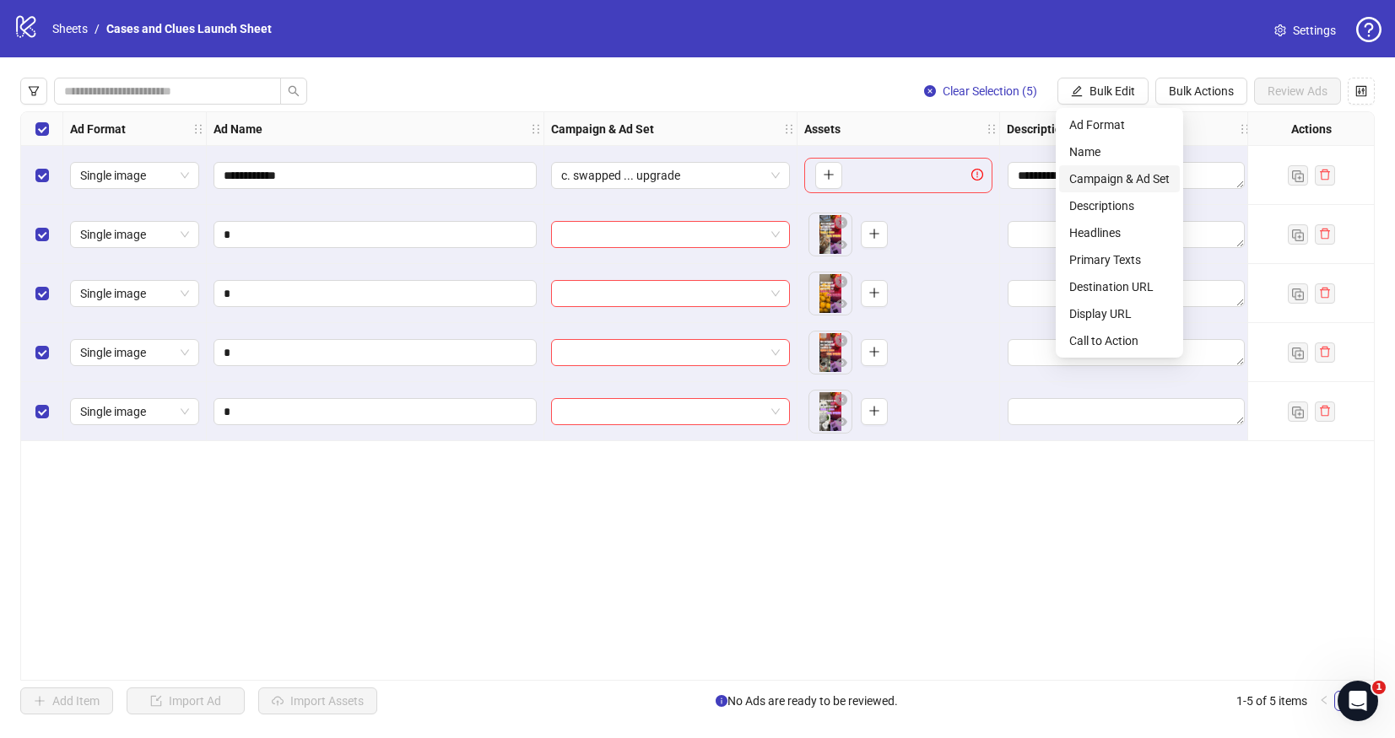
click at [1113, 181] on span "Campaign & Ad Set" at bounding box center [1119, 179] width 100 height 19
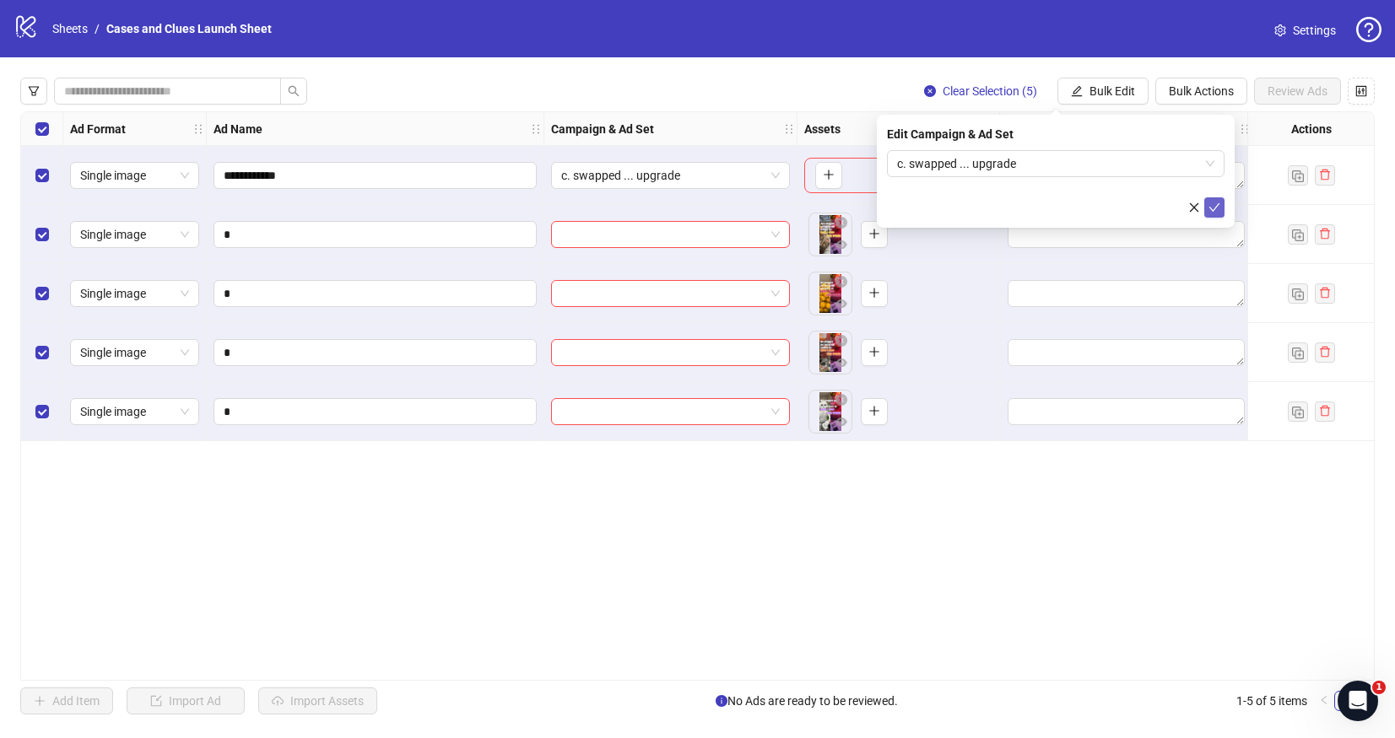
click at [1219, 208] on icon "check" at bounding box center [1214, 208] width 12 height 12
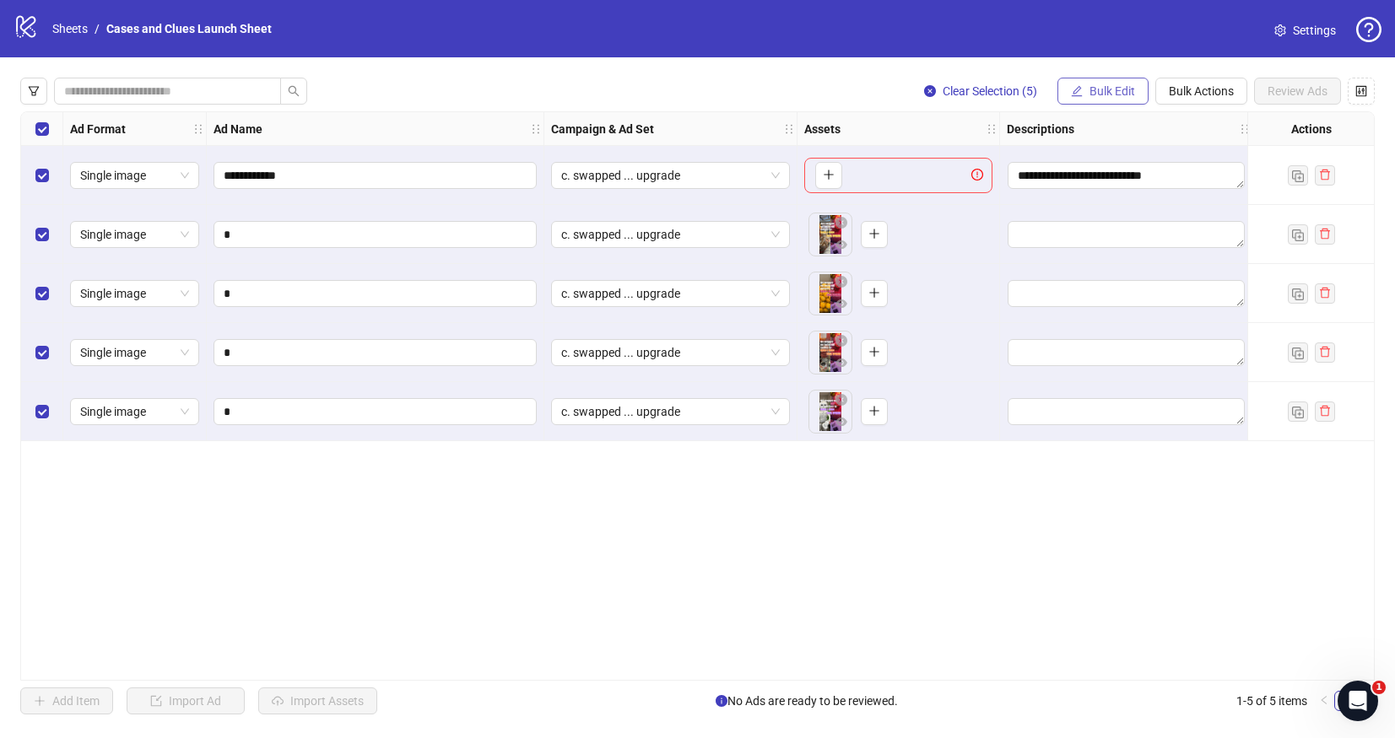
click at [1091, 84] on span "Bulk Edit" at bounding box center [1112, 91] width 46 height 14
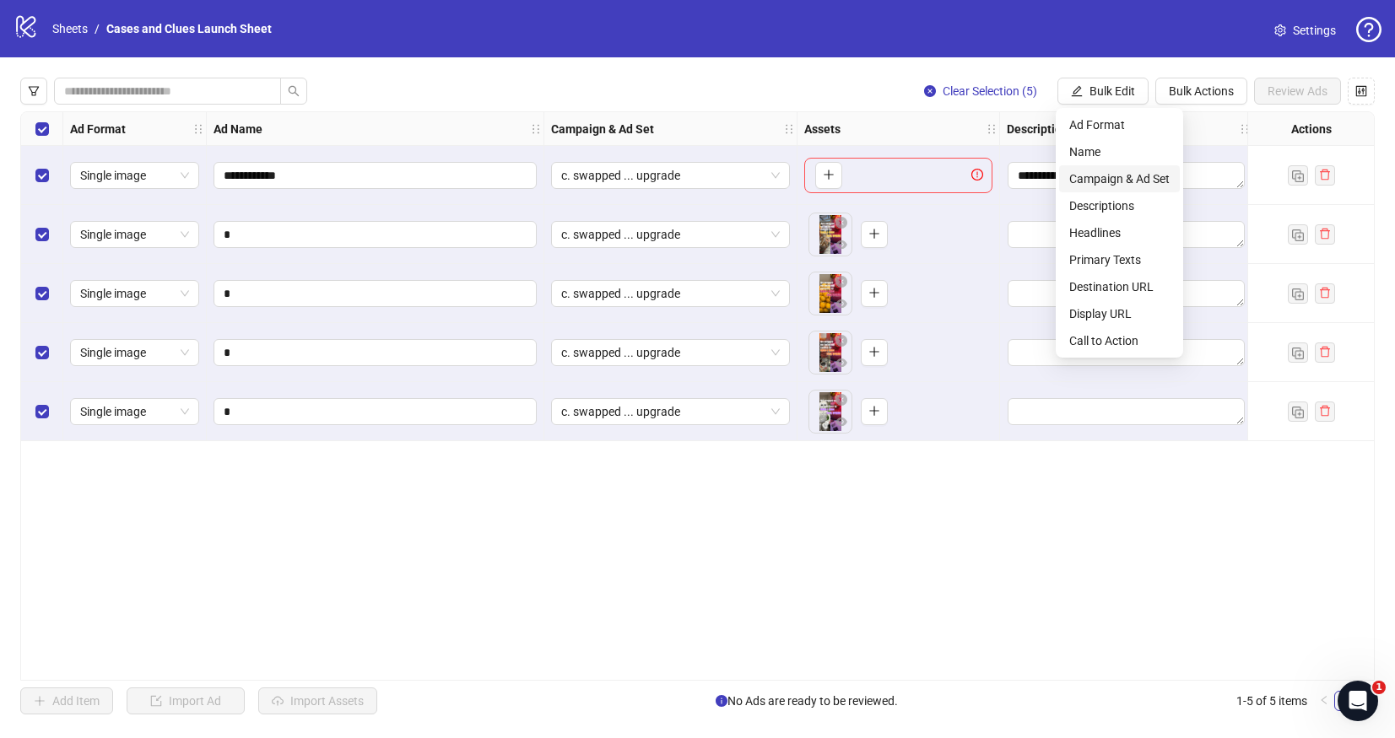
click at [1100, 191] on li "Campaign & Ad Set" at bounding box center [1119, 178] width 121 height 27
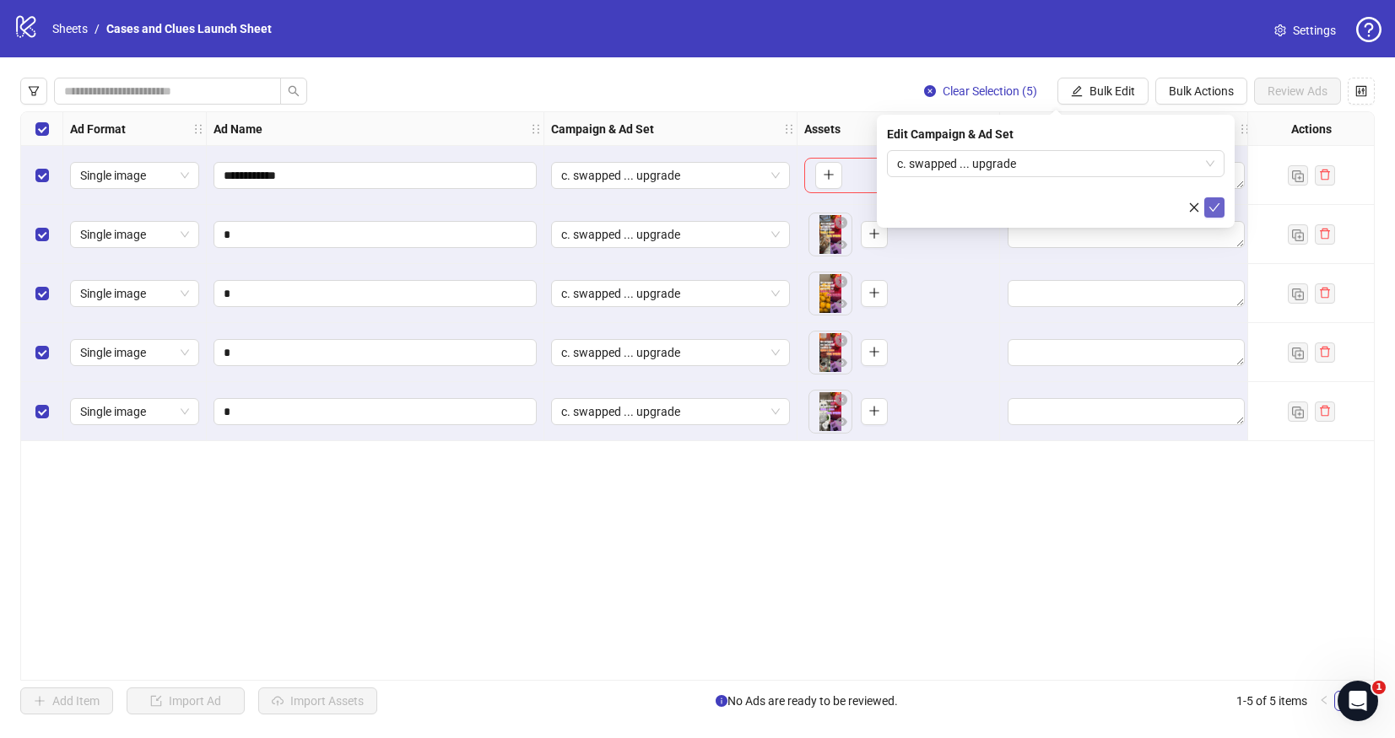
click at [1208, 204] on icon "check" at bounding box center [1214, 208] width 12 height 12
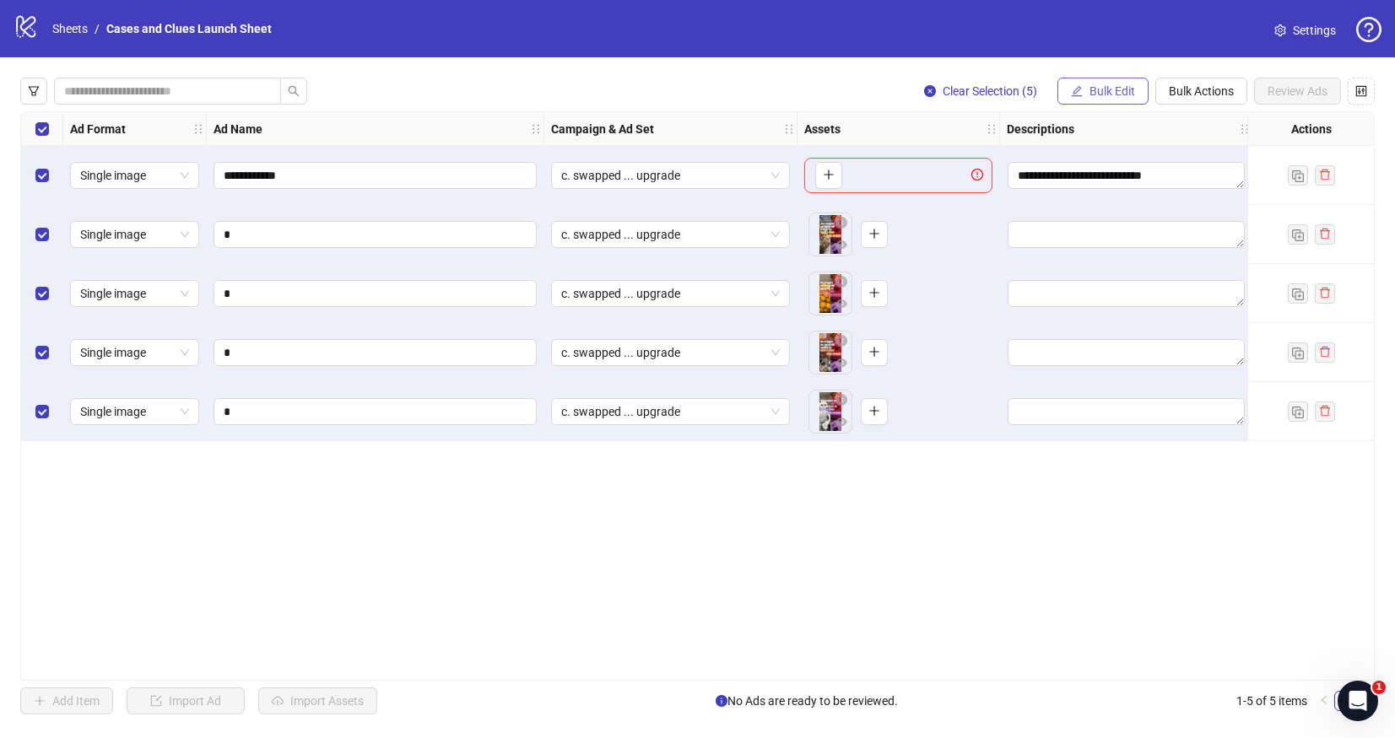
drag, startPoint x: 1111, startPoint y: 78, endPoint x: 1110, endPoint y: 98, distance: 20.3
click at [1111, 80] on button "Bulk Edit" at bounding box center [1102, 91] width 91 height 27
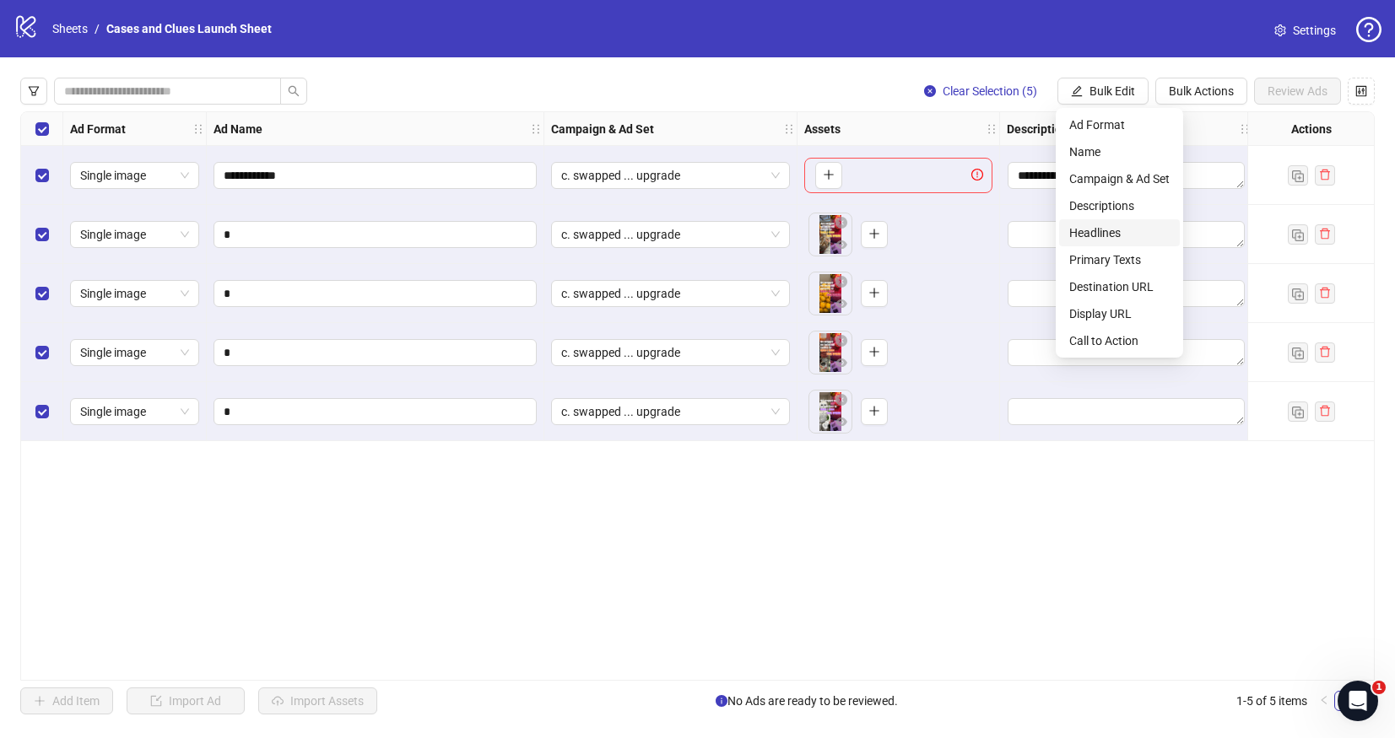
click at [1106, 232] on span "Headlines" at bounding box center [1119, 233] width 100 height 19
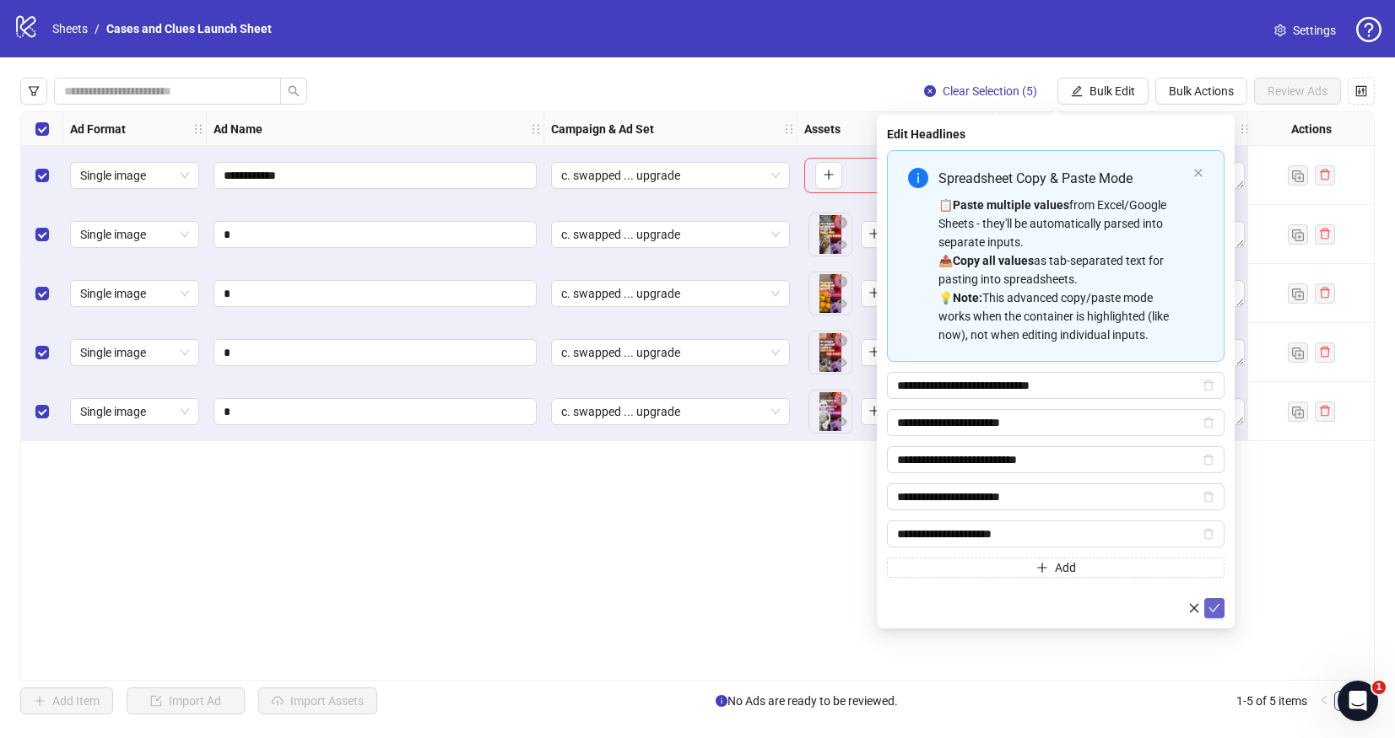
click at [1216, 613] on icon "check" at bounding box center [1214, 609] width 12 height 12
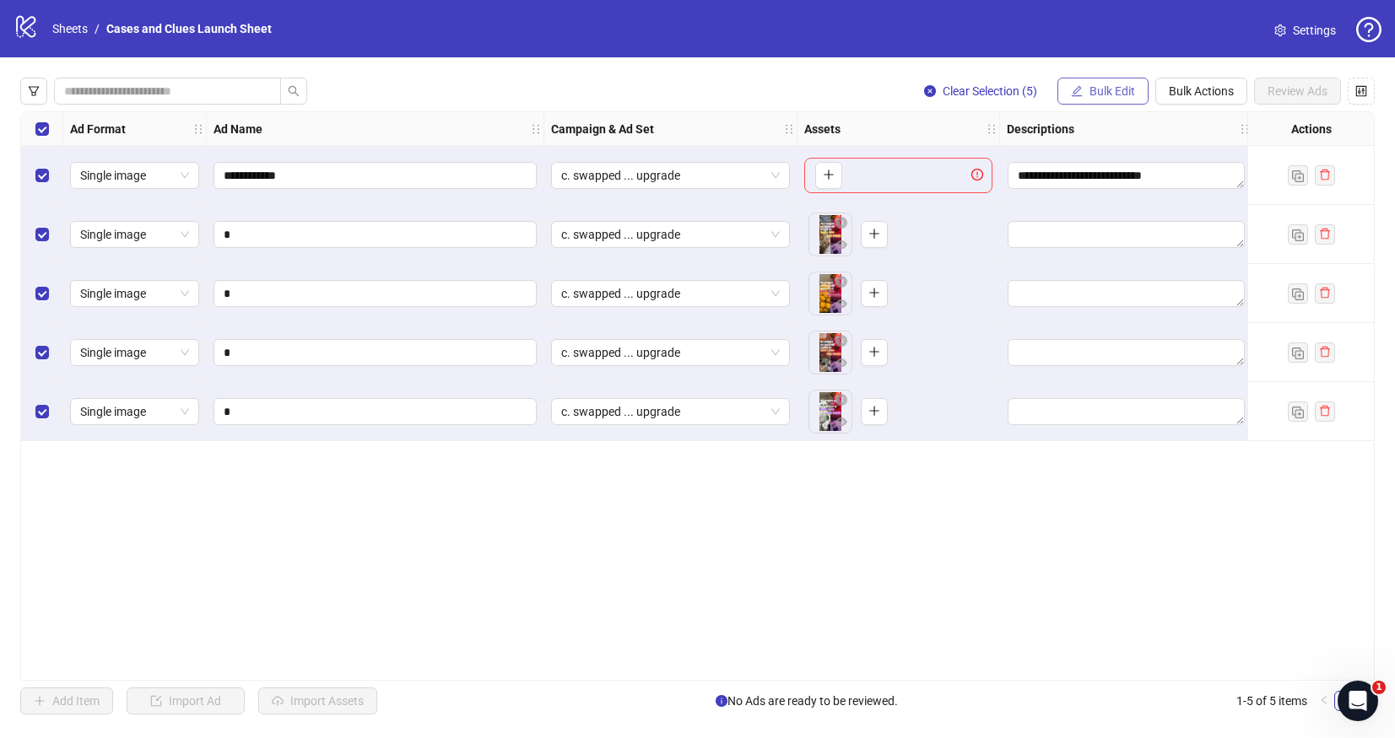
click at [1091, 95] on span "Bulk Edit" at bounding box center [1112, 91] width 46 height 14
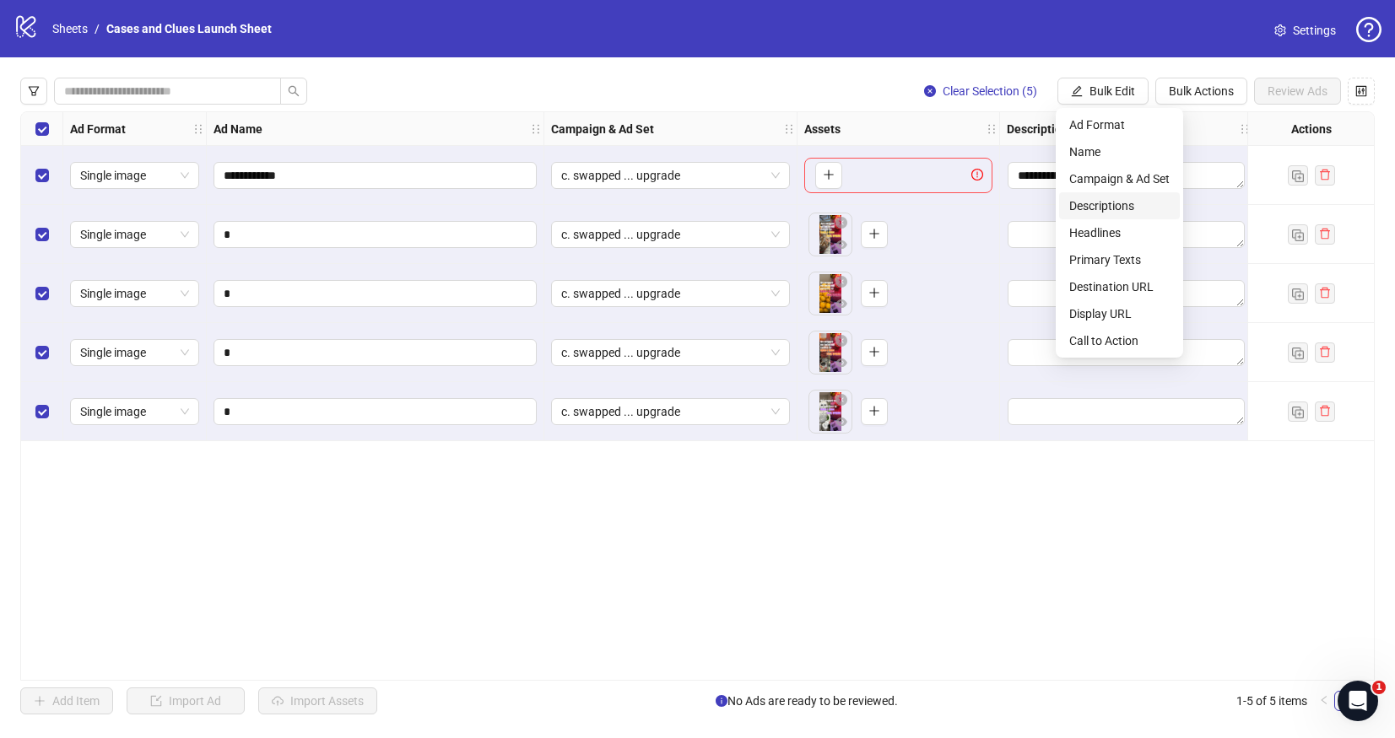
click at [1073, 211] on span "Descriptions" at bounding box center [1119, 206] width 100 height 19
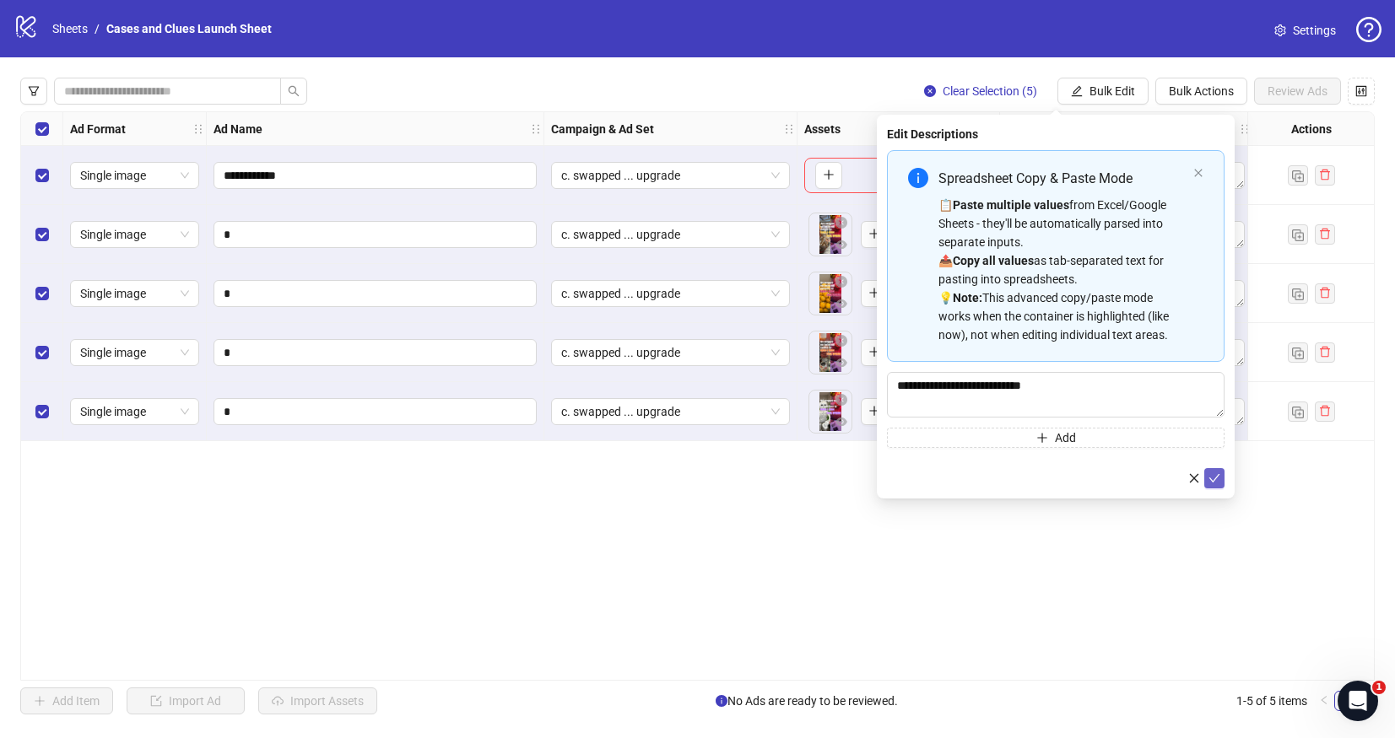
click at [1214, 468] on form "**********" at bounding box center [1056, 319] width 338 height 338
click at [1218, 480] on icon "check" at bounding box center [1214, 479] width 12 height 12
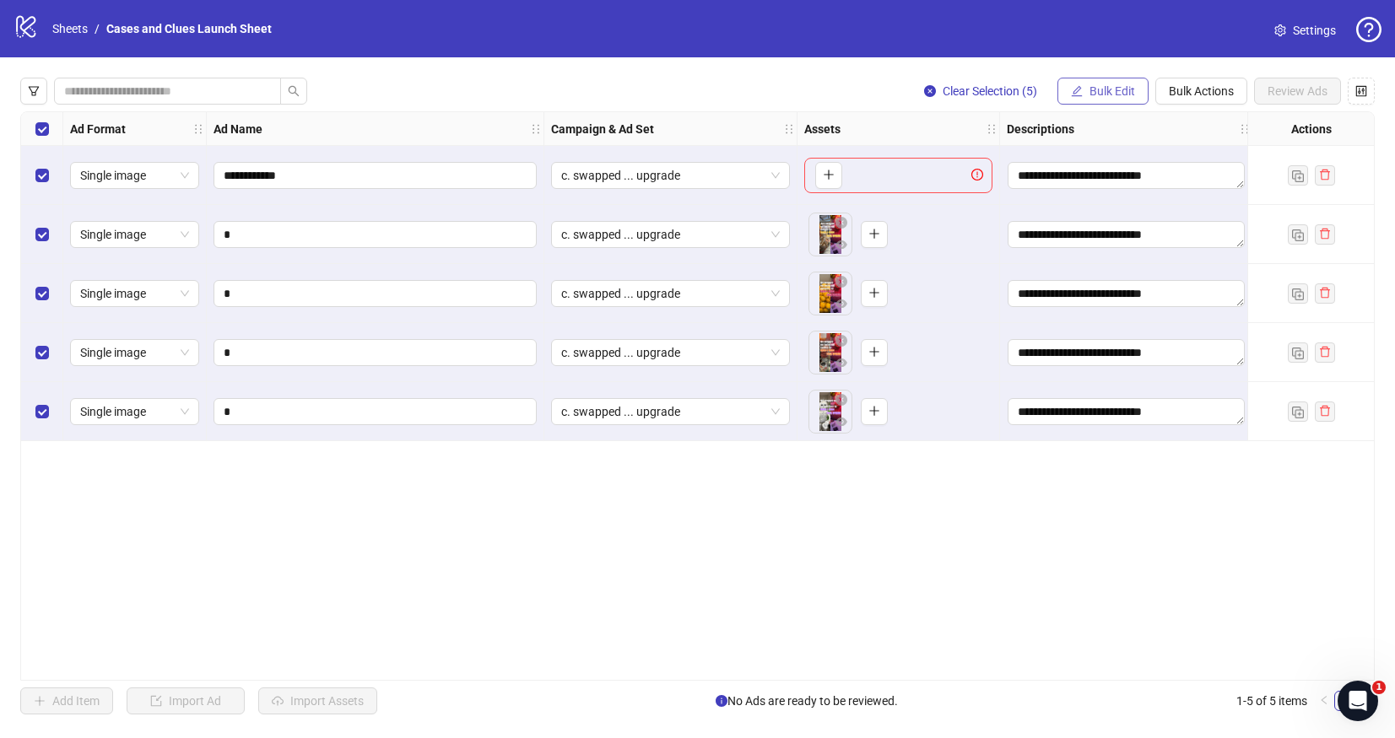
click at [1118, 76] on div "**********" at bounding box center [697, 396] width 1395 height 678
drag, startPoint x: 1112, startPoint y: 84, endPoint x: 1093, endPoint y: 114, distance: 35.3
click at [1111, 86] on button "Bulk Edit" at bounding box center [1102, 91] width 91 height 27
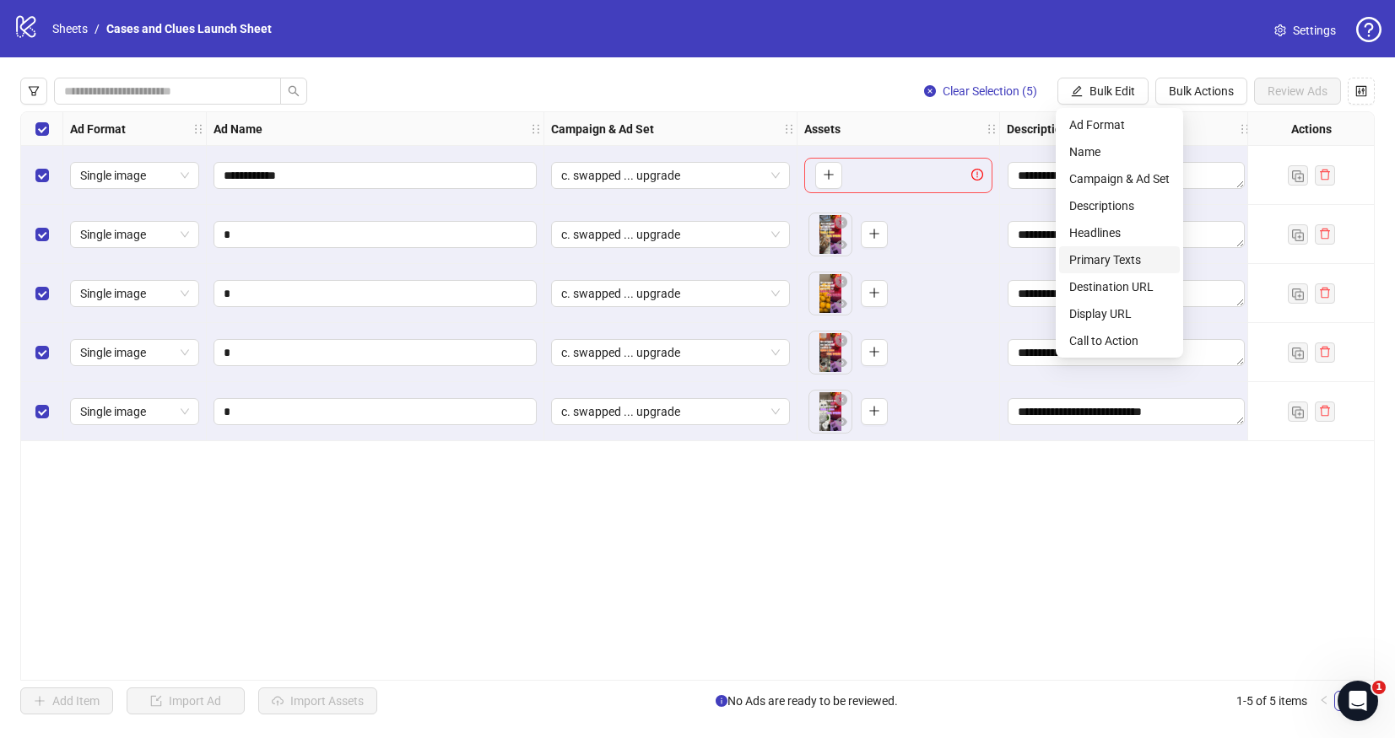
click at [1089, 258] on span "Primary Texts" at bounding box center [1119, 260] width 100 height 19
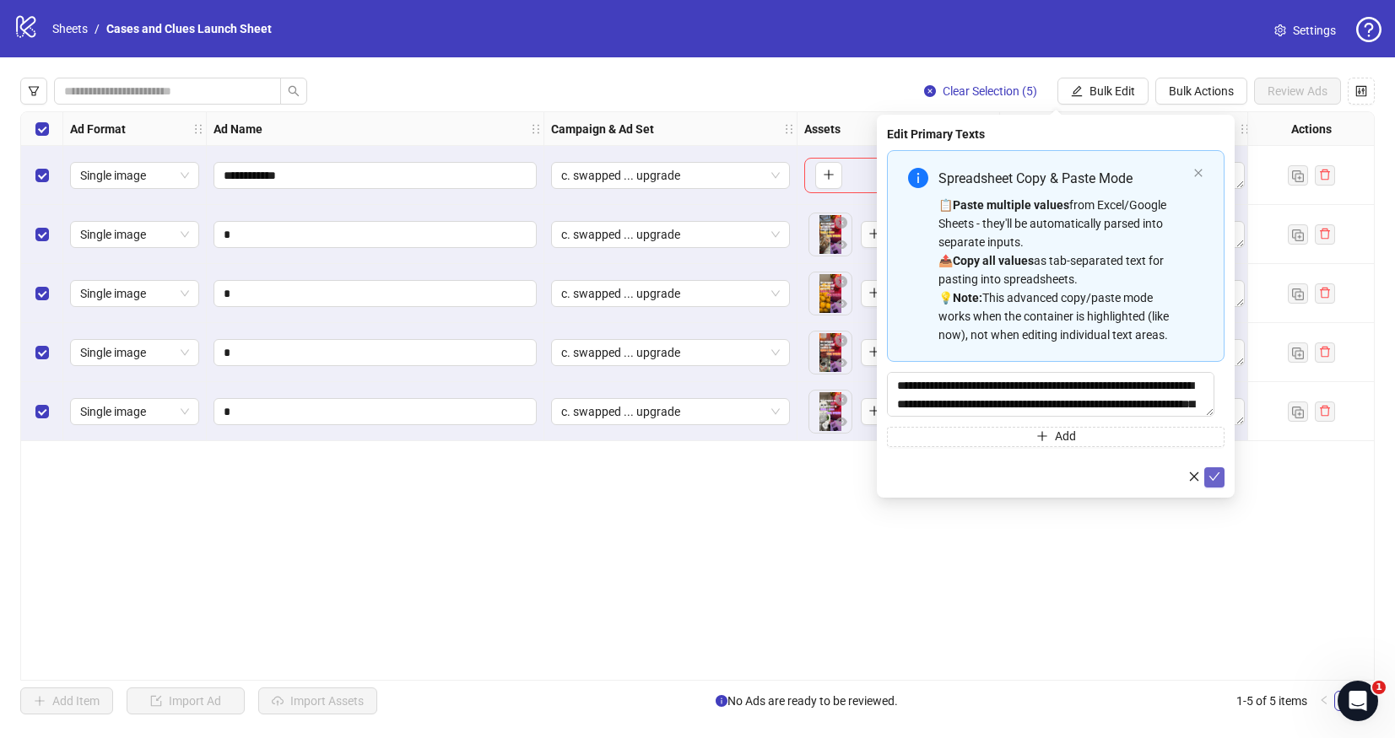
click at [1214, 480] on icon "check" at bounding box center [1214, 477] width 11 height 8
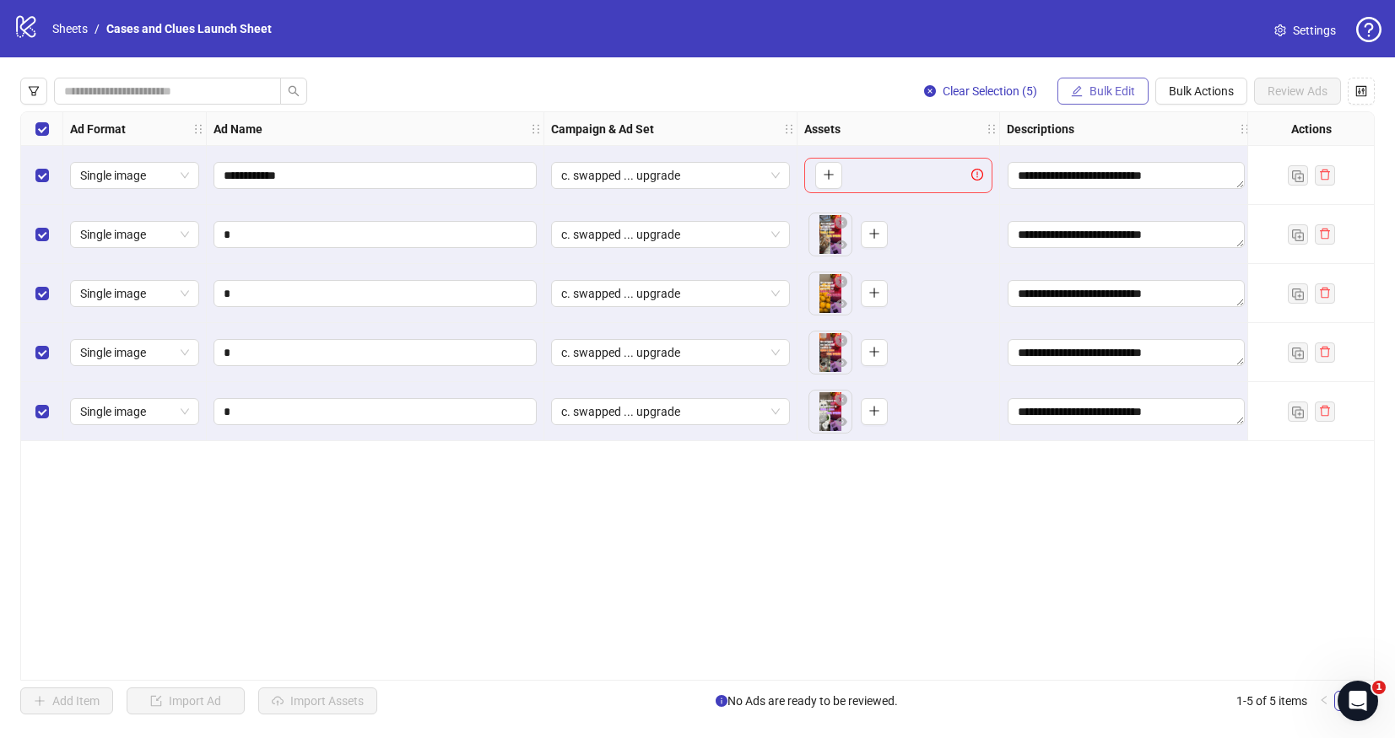
click at [1118, 95] on span "Bulk Edit" at bounding box center [1112, 91] width 46 height 14
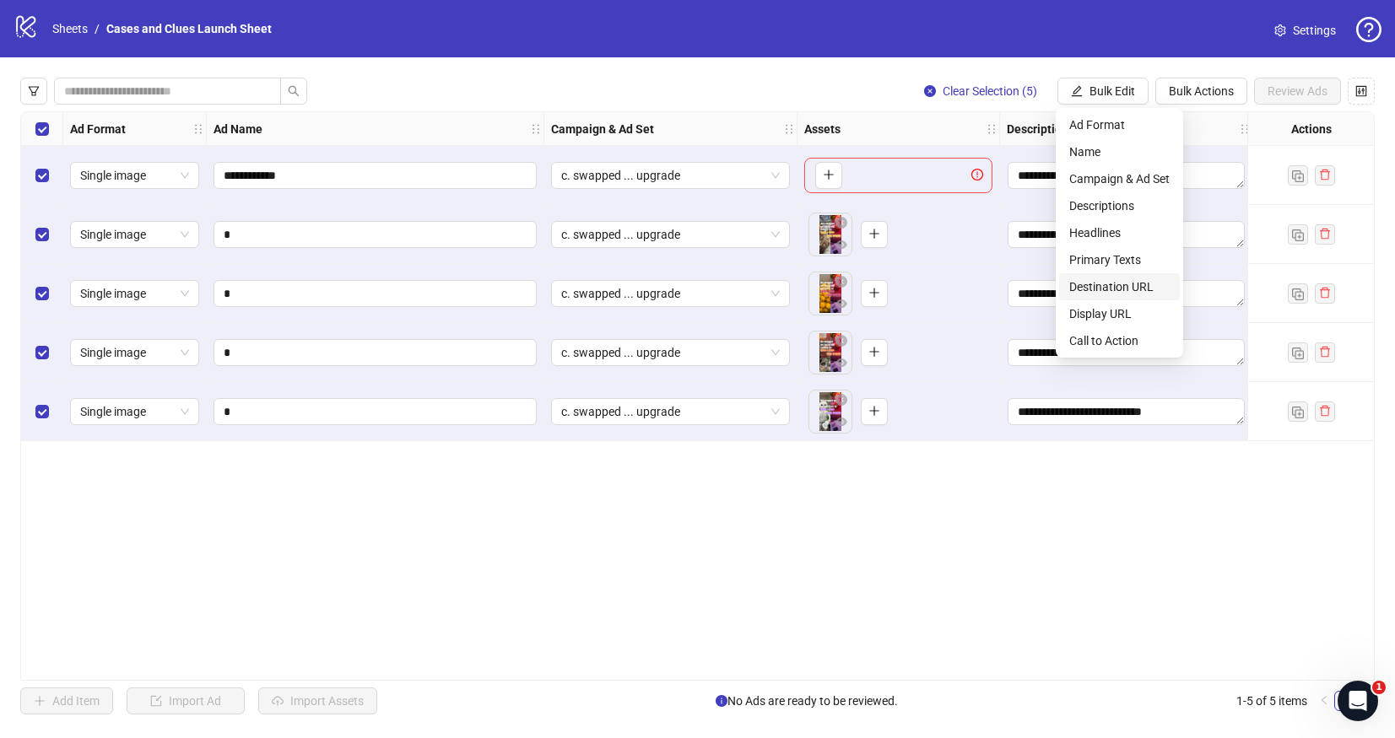
click at [1105, 297] on li "Destination URL" at bounding box center [1119, 286] width 121 height 27
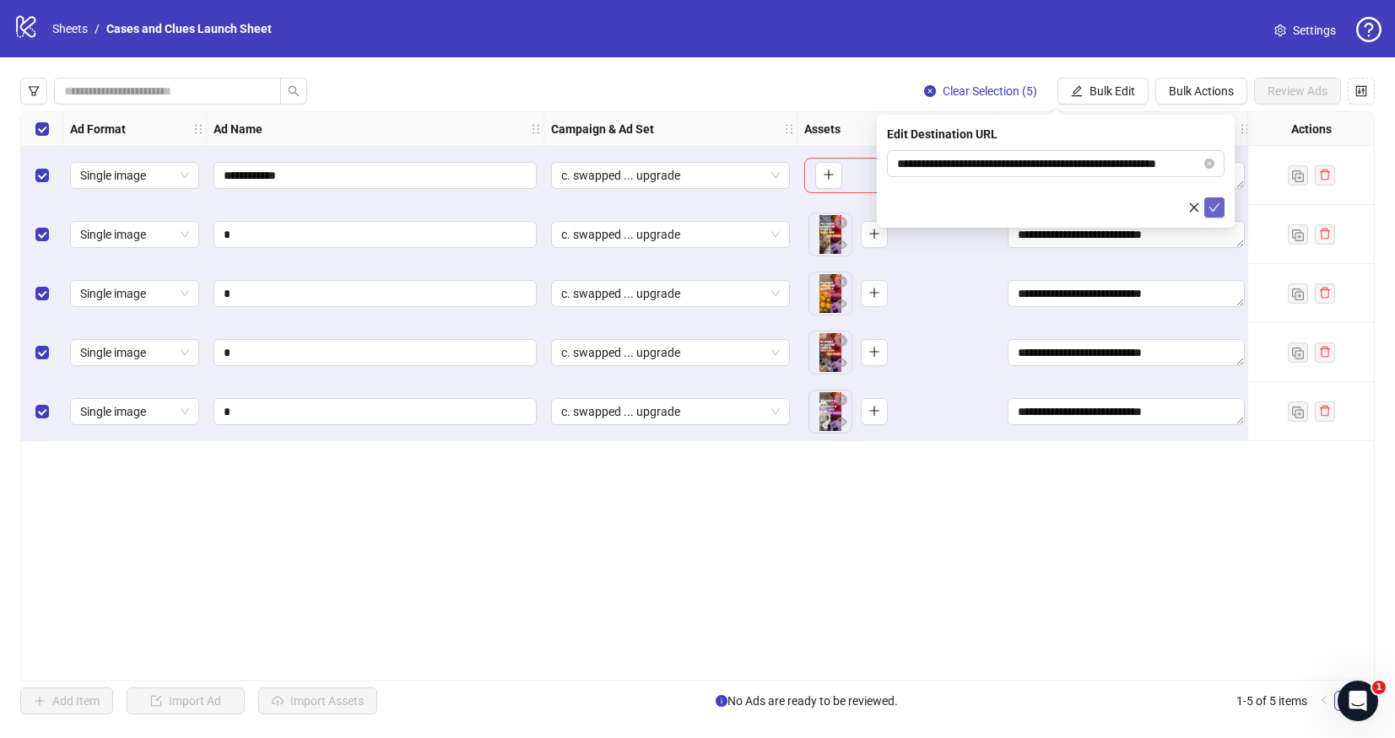
click at [1218, 203] on icon "check" at bounding box center [1214, 208] width 12 height 12
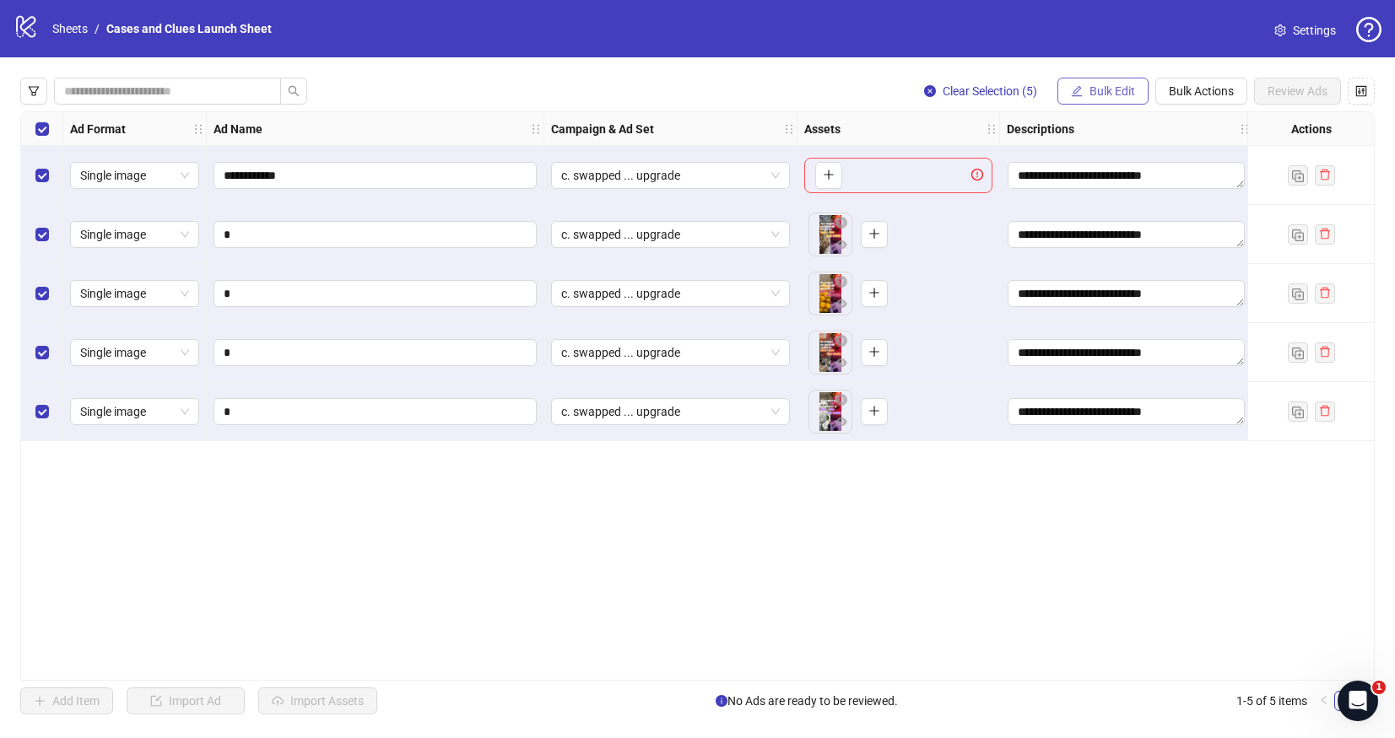
click at [1117, 86] on span "Bulk Edit" at bounding box center [1112, 91] width 46 height 14
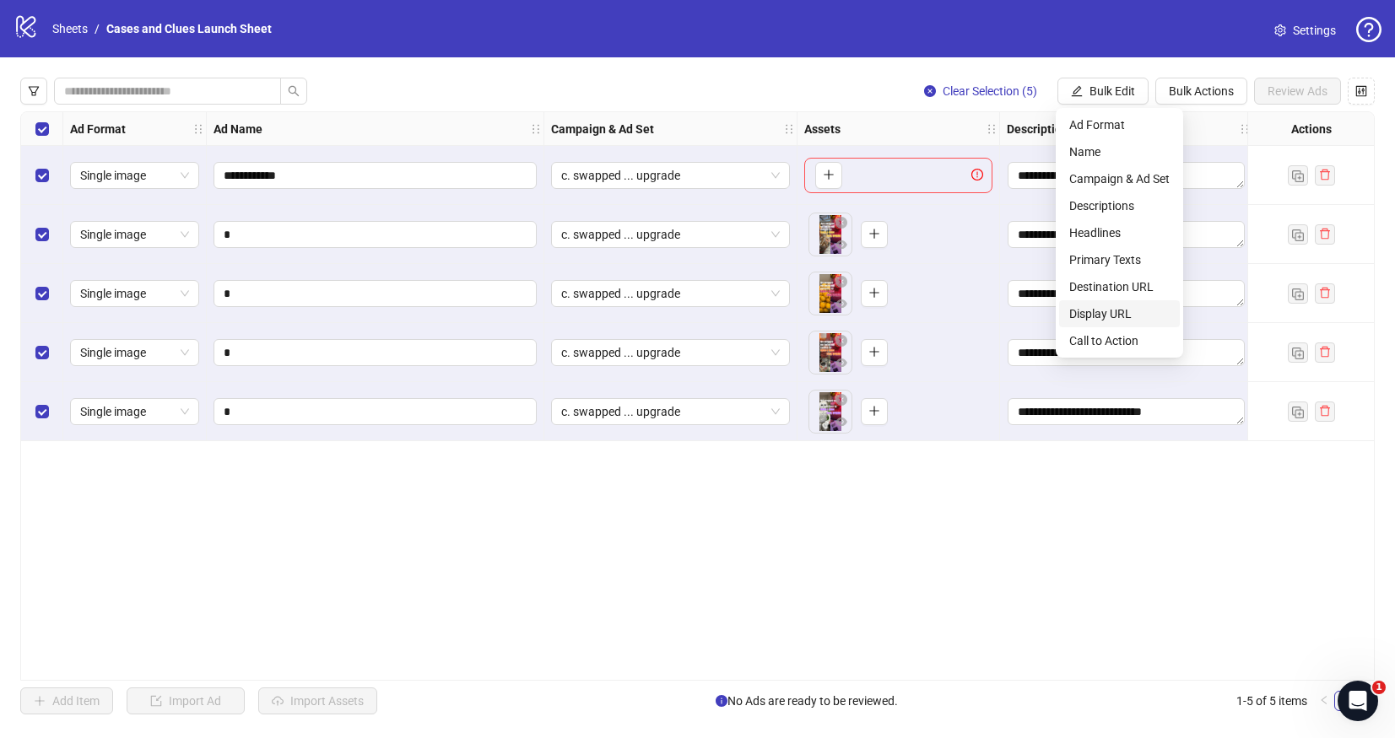
click at [1122, 308] on span "Display URL" at bounding box center [1119, 314] width 100 height 19
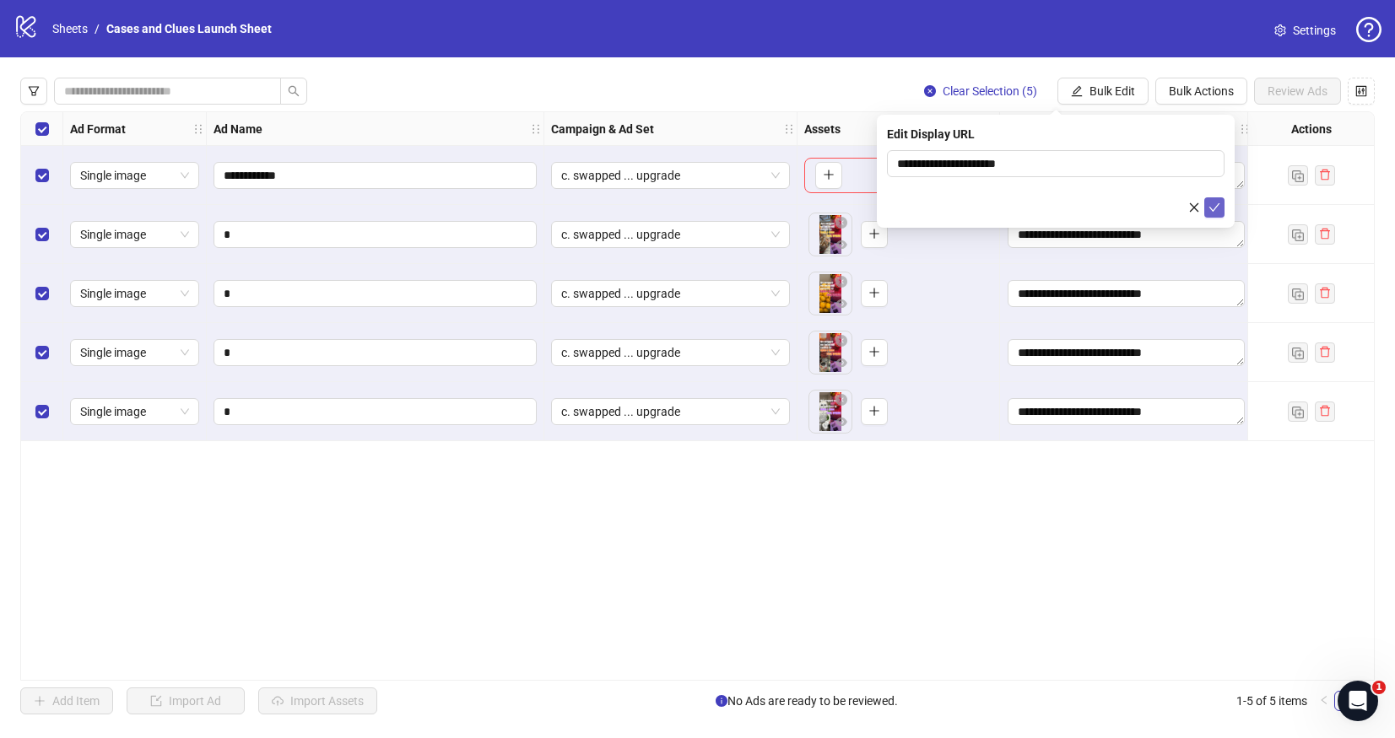
click at [1213, 213] on icon "check" at bounding box center [1214, 208] width 12 height 12
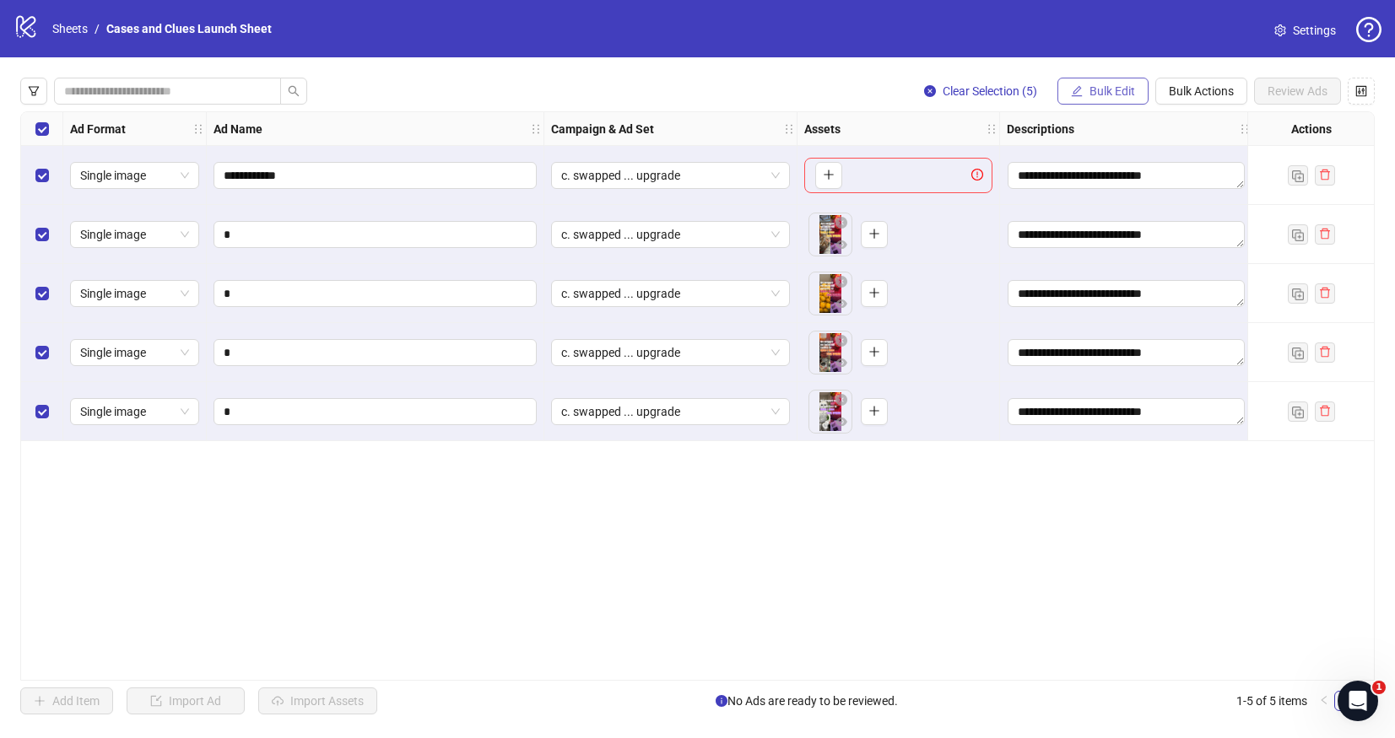
click at [1120, 93] on span "Bulk Edit" at bounding box center [1112, 91] width 46 height 14
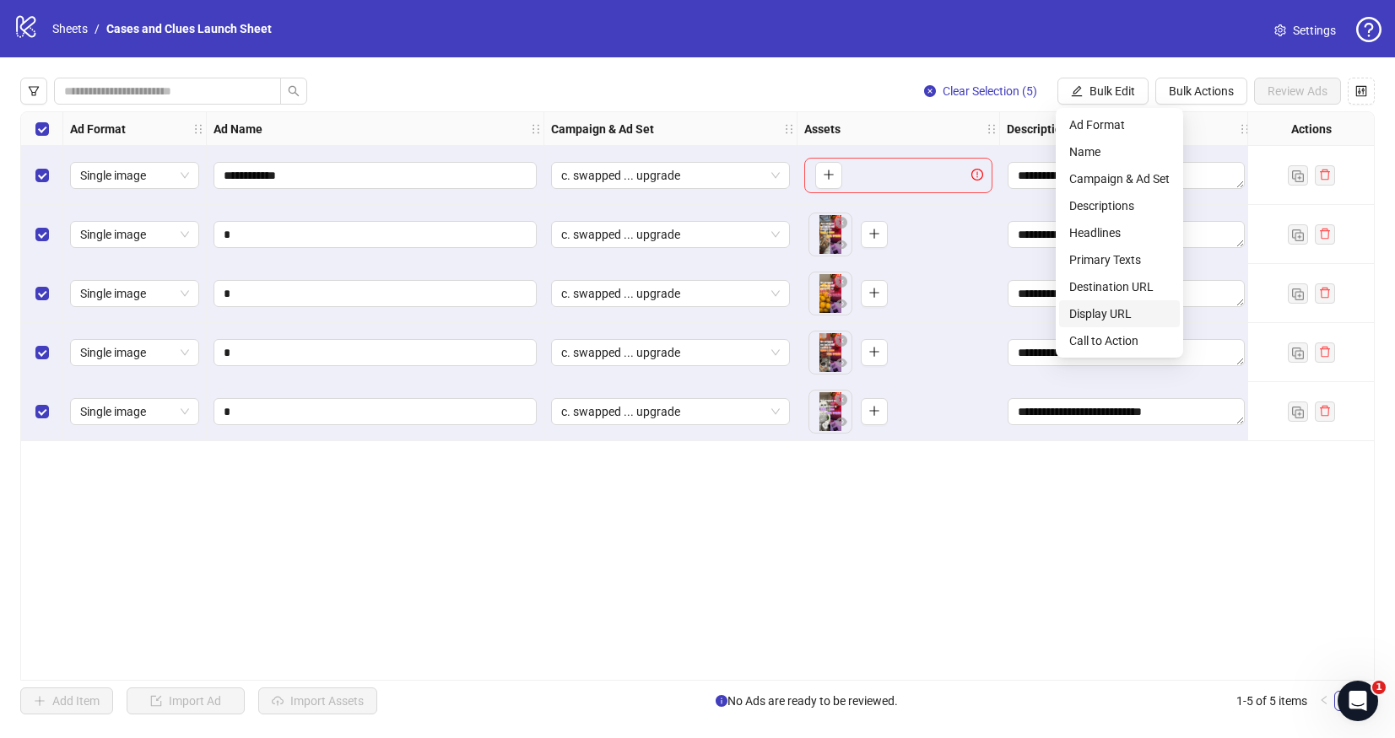
click at [1126, 326] on li "Display URL" at bounding box center [1119, 313] width 121 height 27
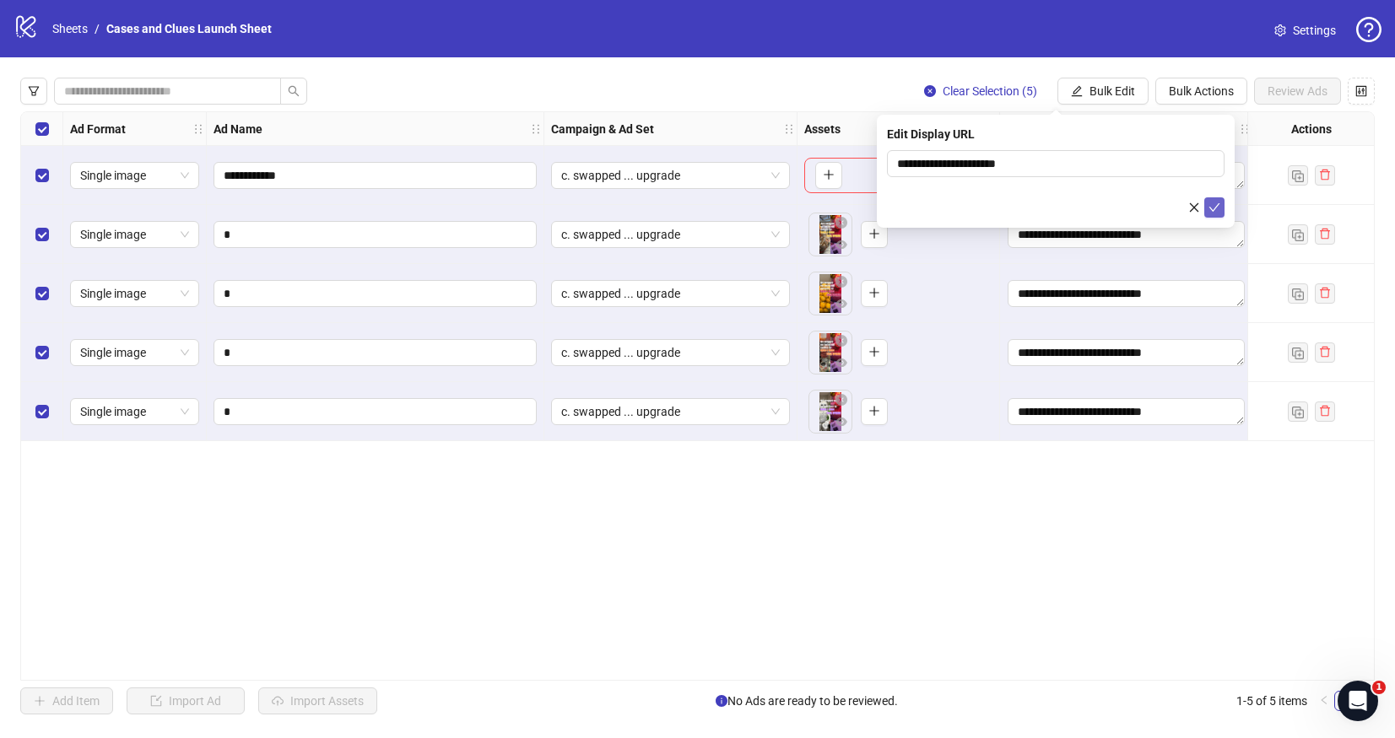
click at [1216, 205] on icon "check" at bounding box center [1214, 208] width 12 height 12
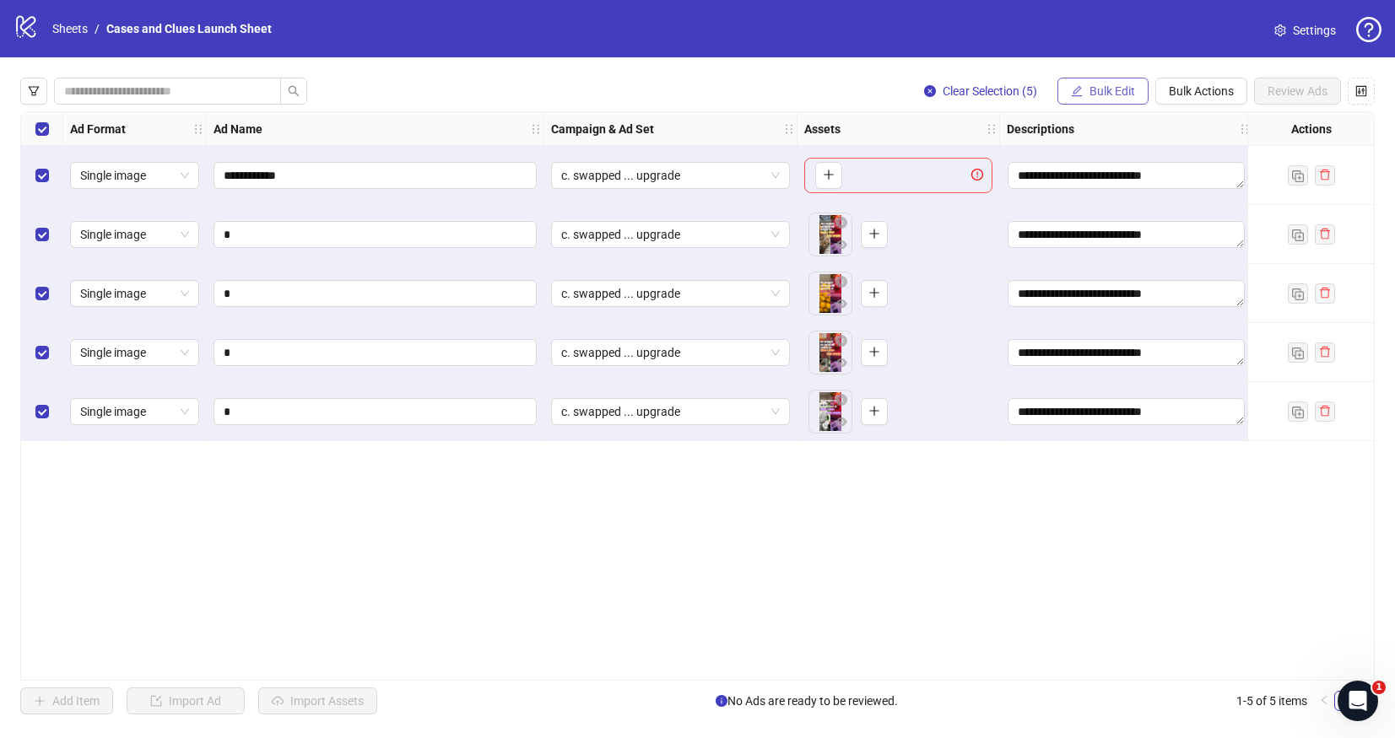
drag, startPoint x: 1081, startPoint y: 84, endPoint x: 1086, endPoint y: 94, distance: 11.3
click at [1082, 84] on button "Bulk Edit" at bounding box center [1102, 91] width 91 height 27
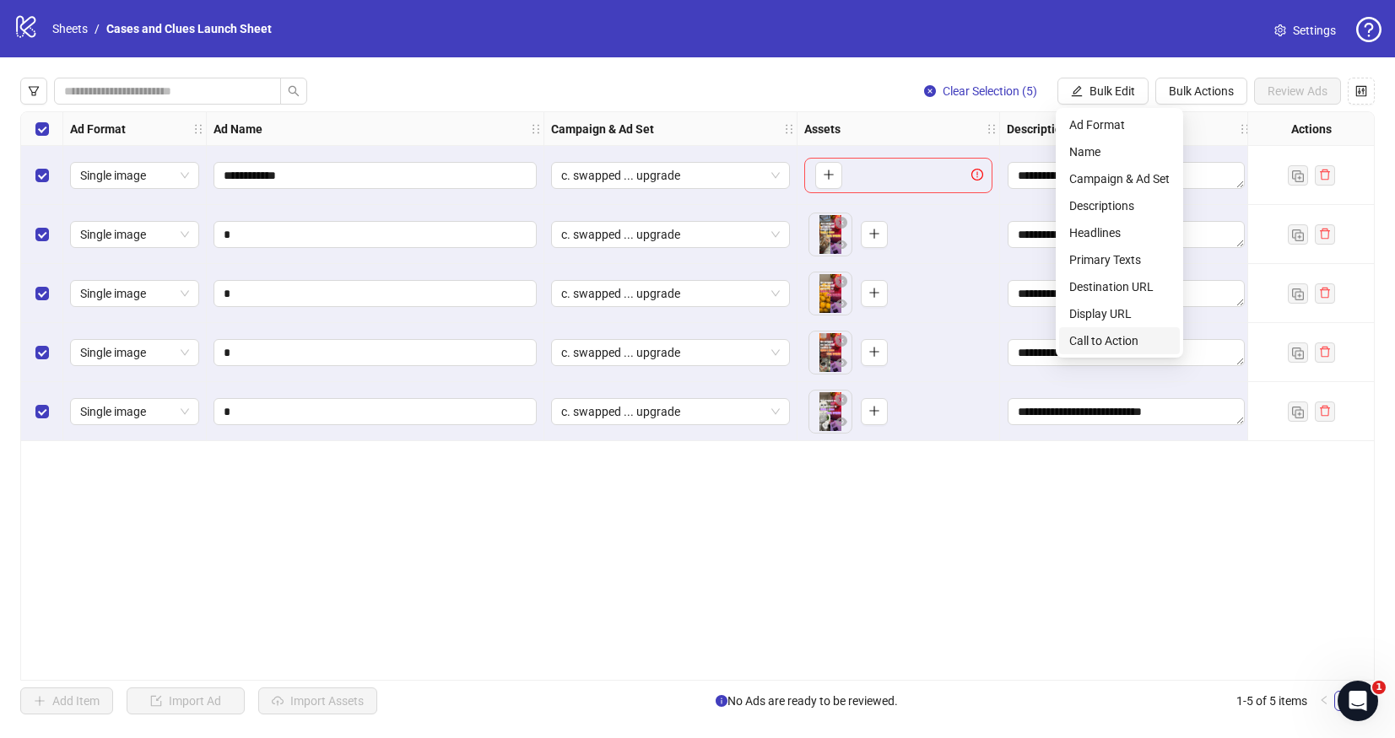
click at [1121, 338] on span "Call to Action" at bounding box center [1119, 341] width 100 height 19
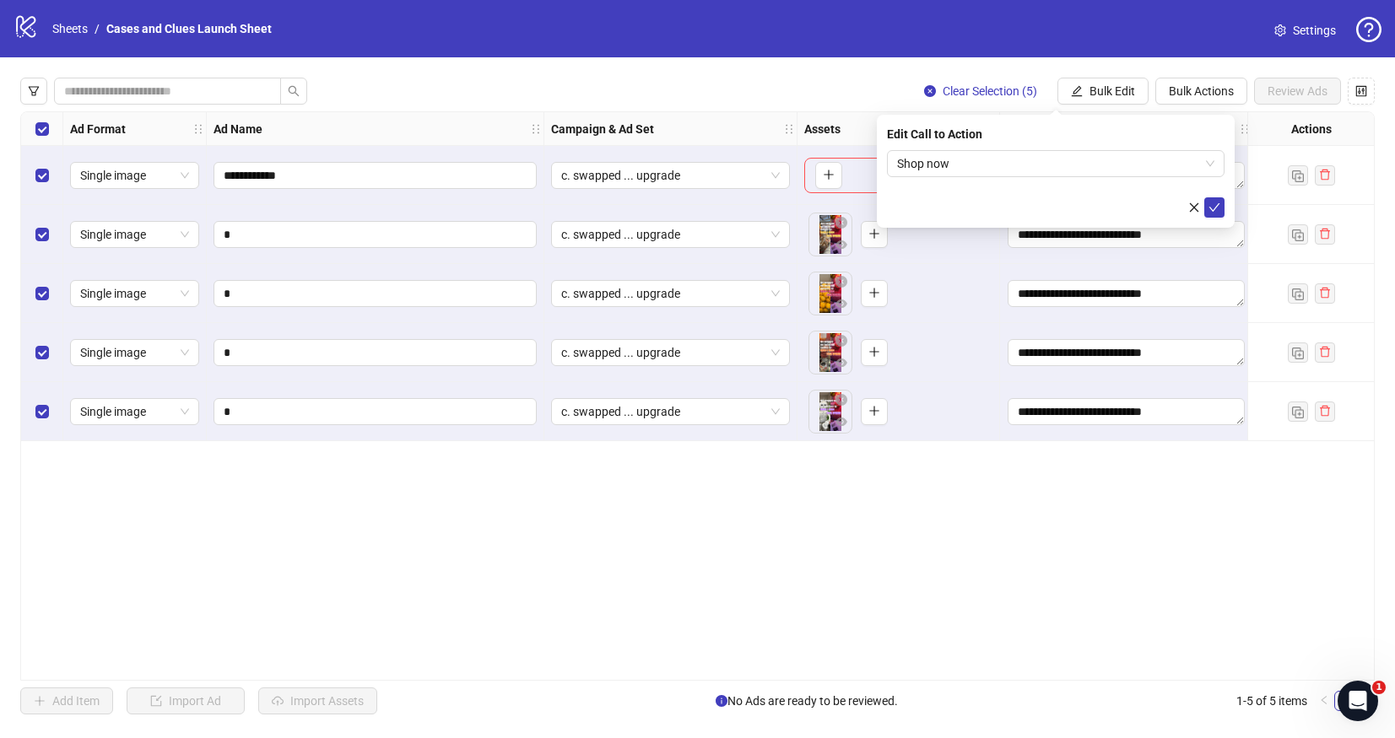
drag, startPoint x: 1217, startPoint y: 202, endPoint x: 1160, endPoint y: 257, distance: 80.0
click at [1217, 203] on icon "check" at bounding box center [1214, 208] width 12 height 12
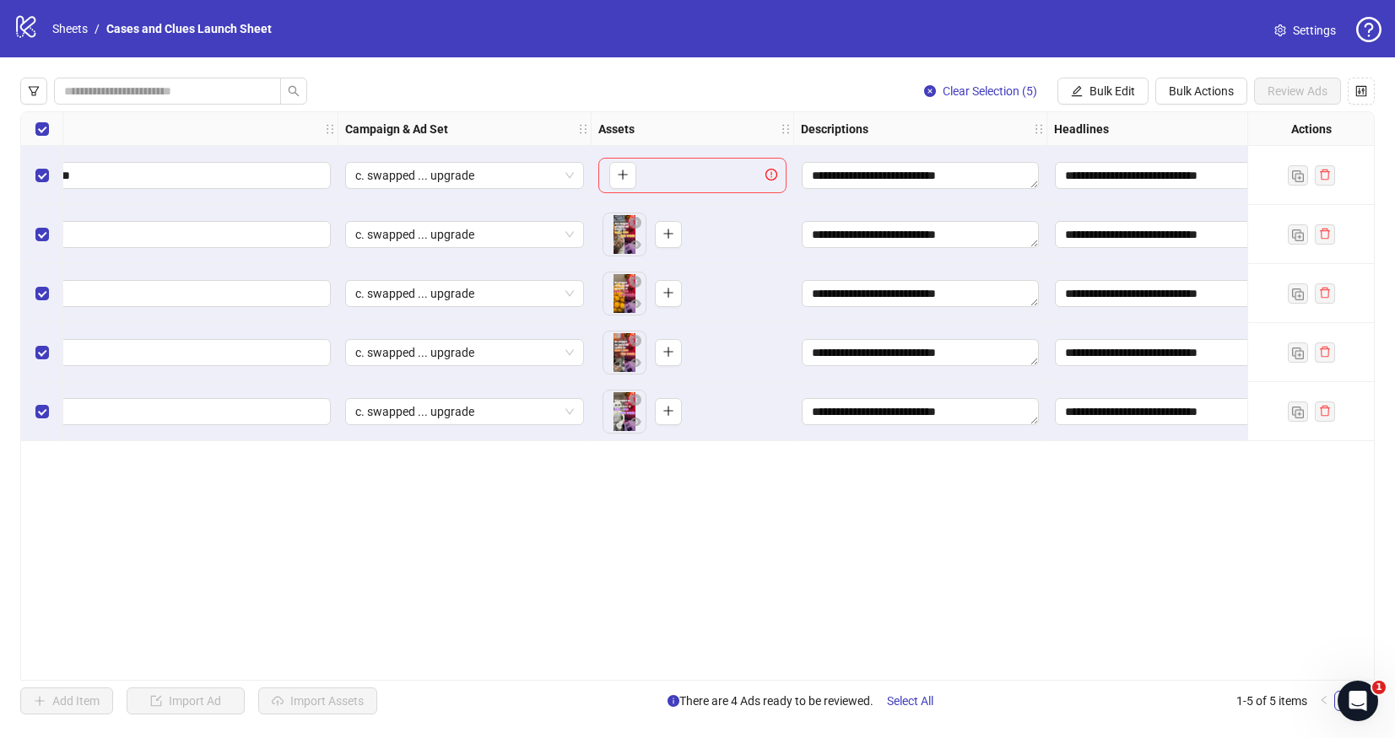
scroll to position [0, 0]
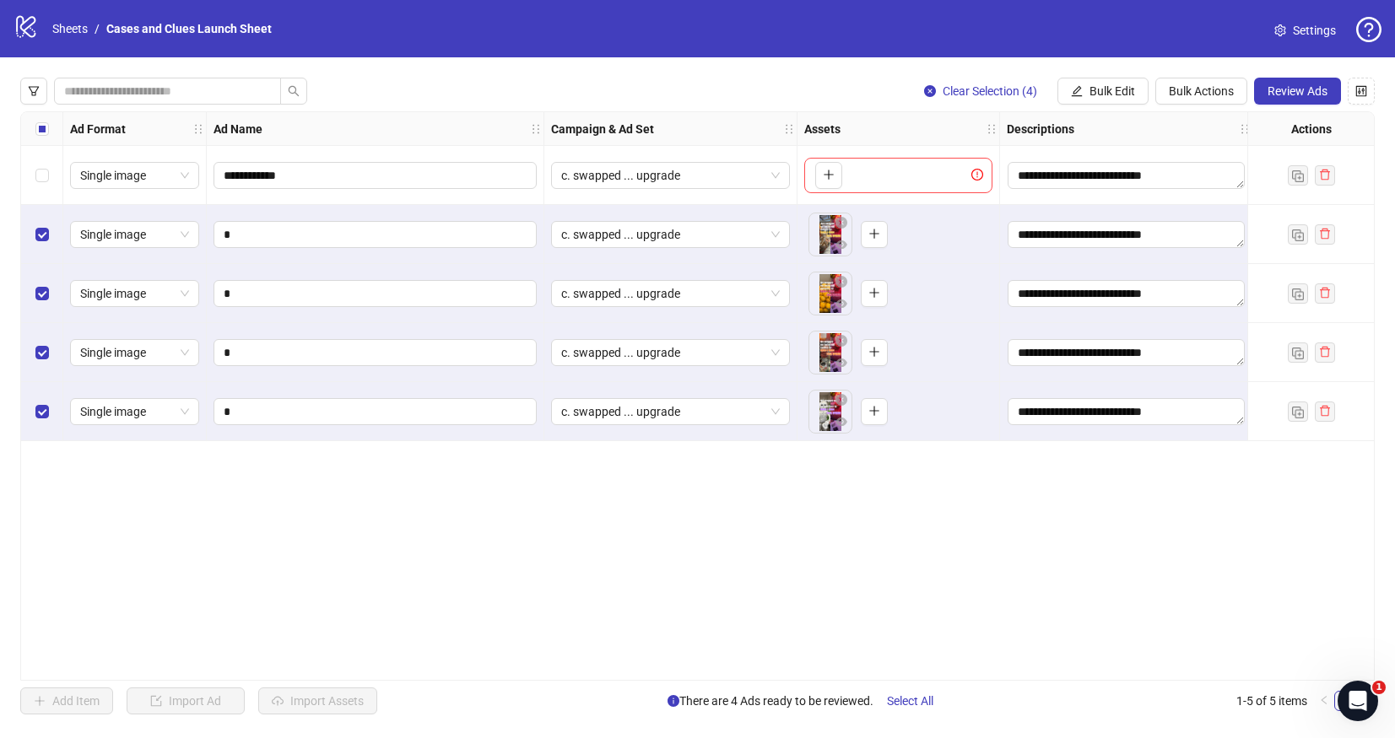
click at [48, 127] on div "Select all rows" at bounding box center [42, 129] width 42 height 34
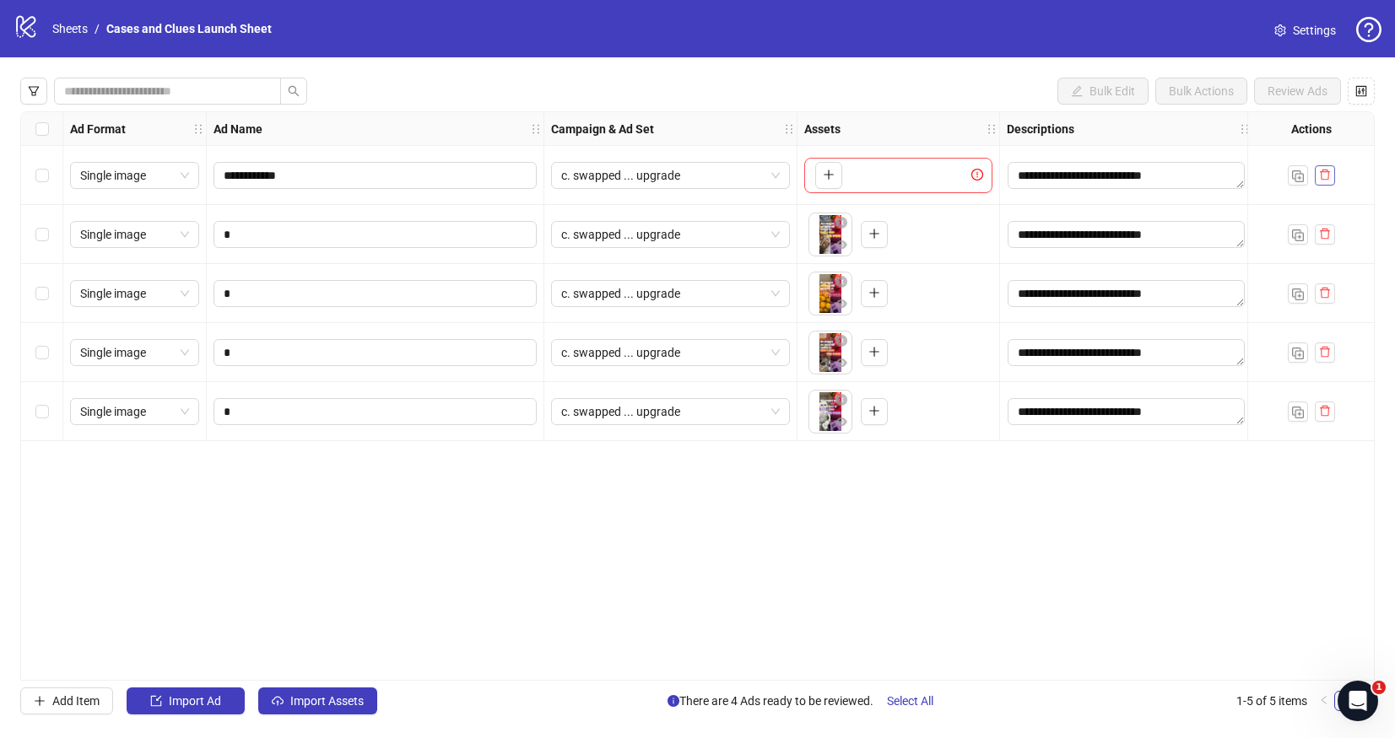
click at [1325, 180] on icon "delete" at bounding box center [1325, 175] width 10 height 11
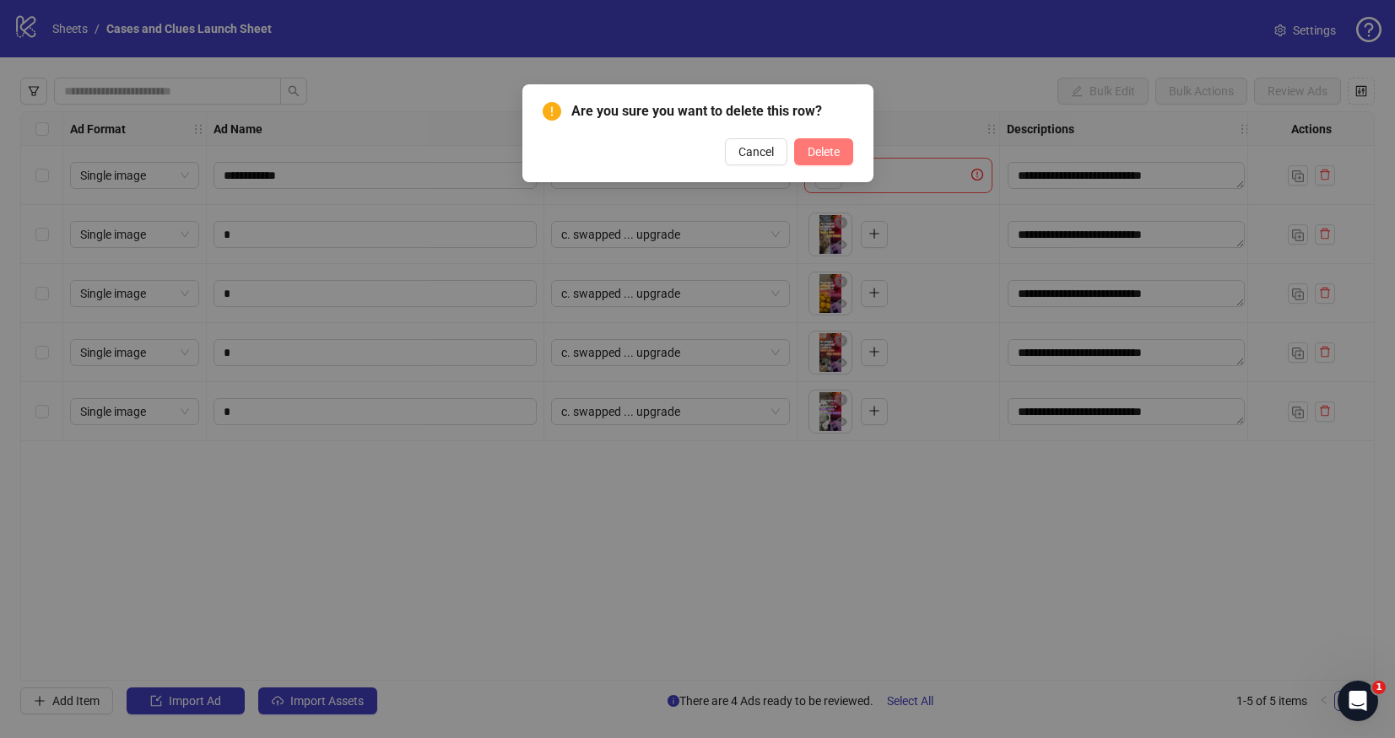
click at [819, 145] on span "Delete" at bounding box center [824, 152] width 32 height 14
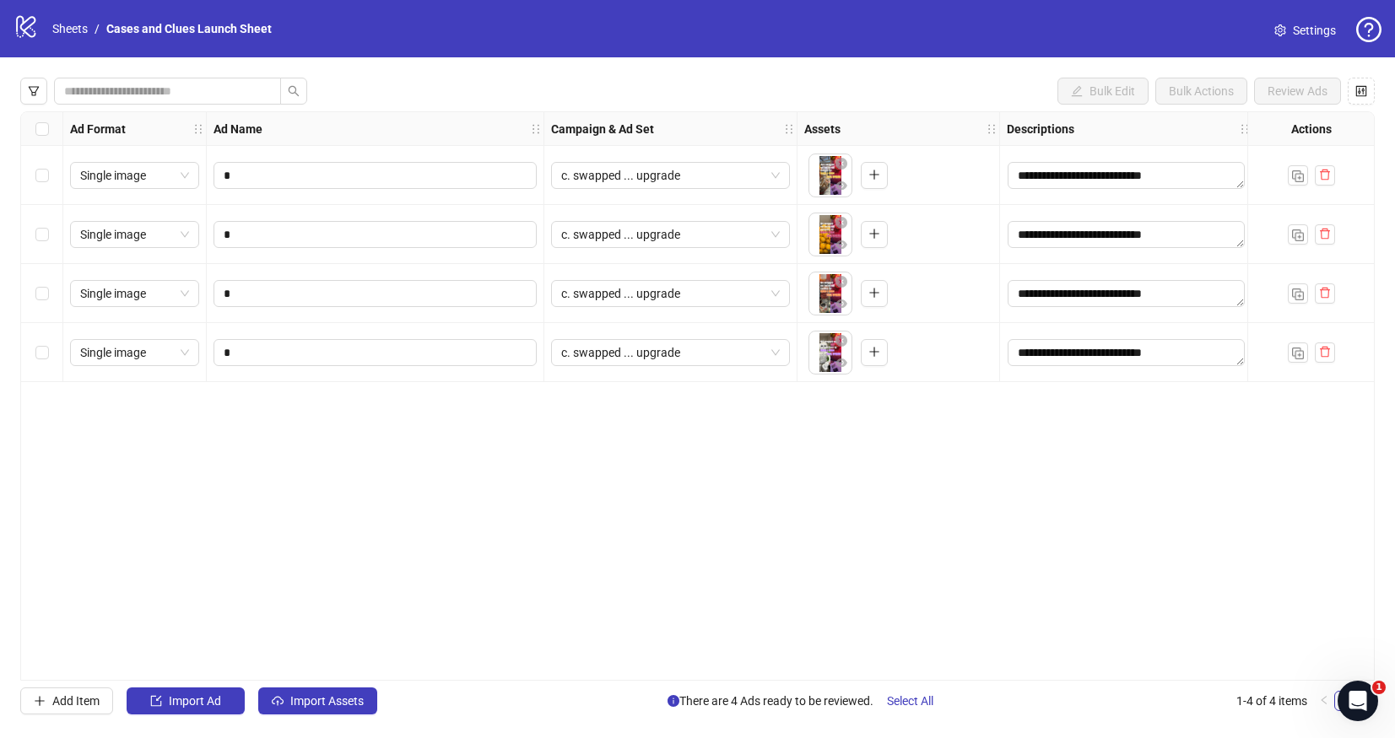
click at [50, 128] on div "Select all rows" at bounding box center [42, 129] width 42 height 34
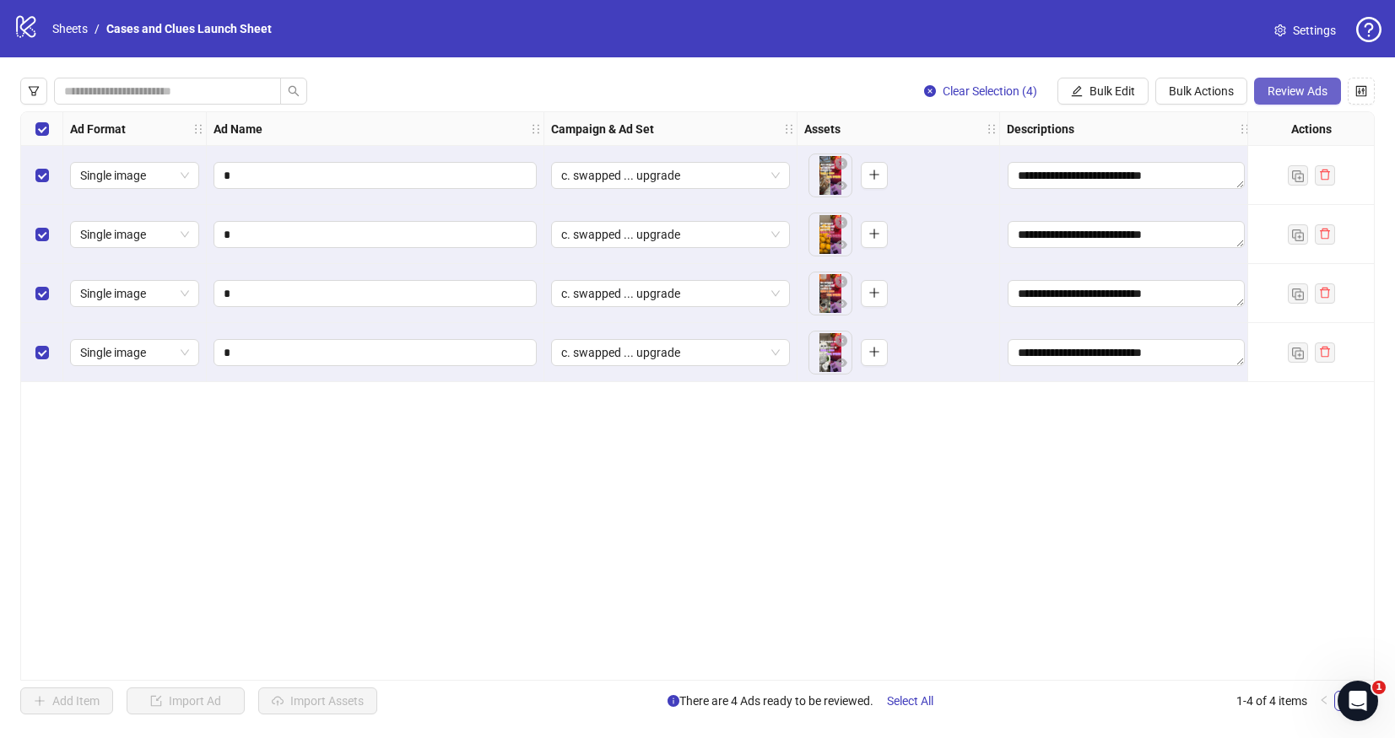
click at [1280, 94] on span "Review Ads" at bounding box center [1298, 91] width 60 height 14
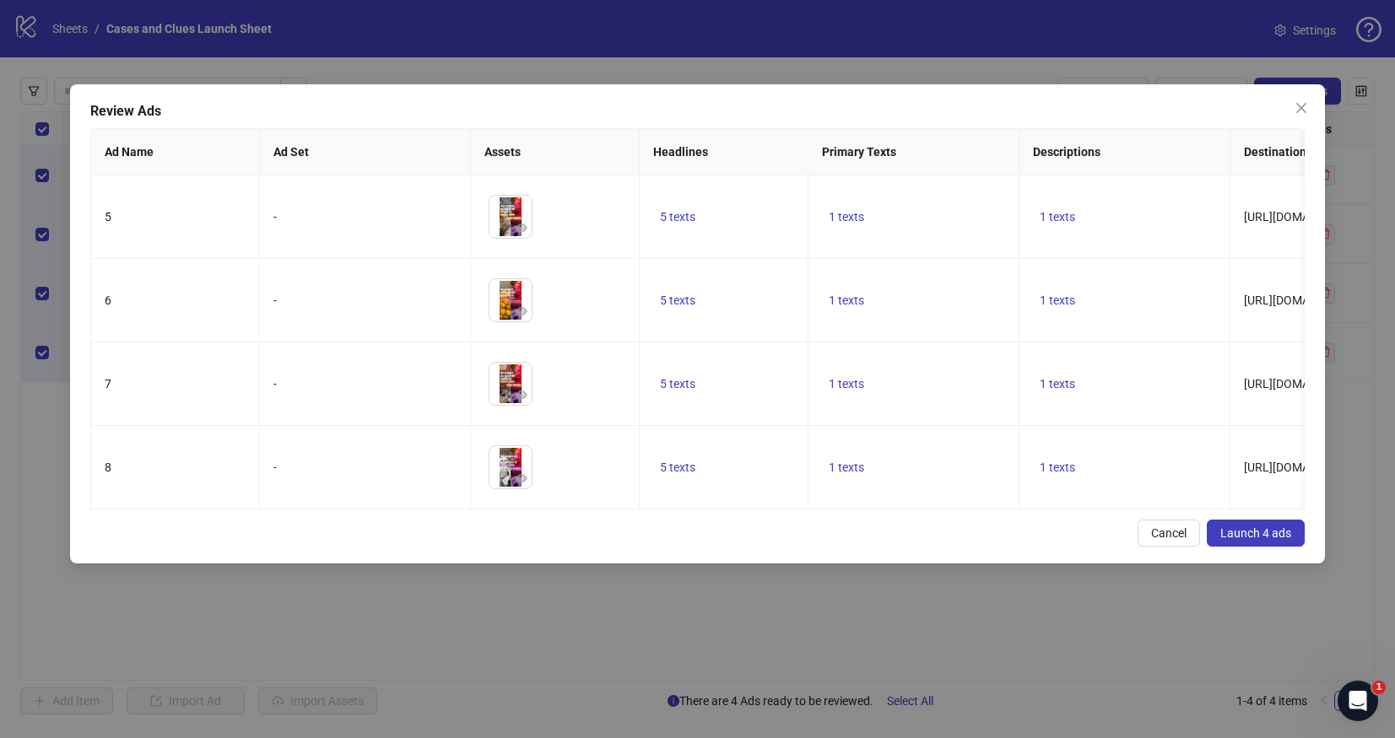
click at [1242, 533] on span "Launch 4 ads" at bounding box center [1255, 534] width 71 height 14
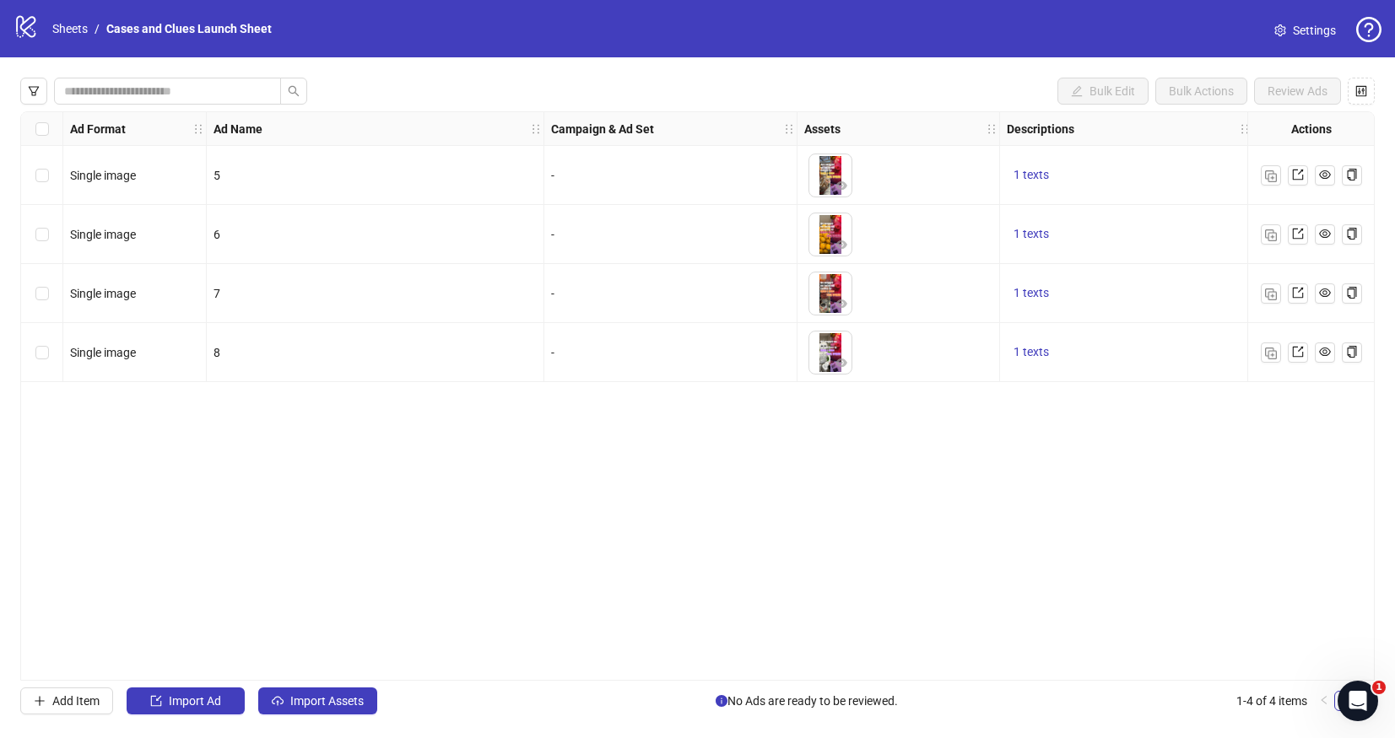
click at [32, 129] on div "Select all rows" at bounding box center [42, 129] width 42 height 34
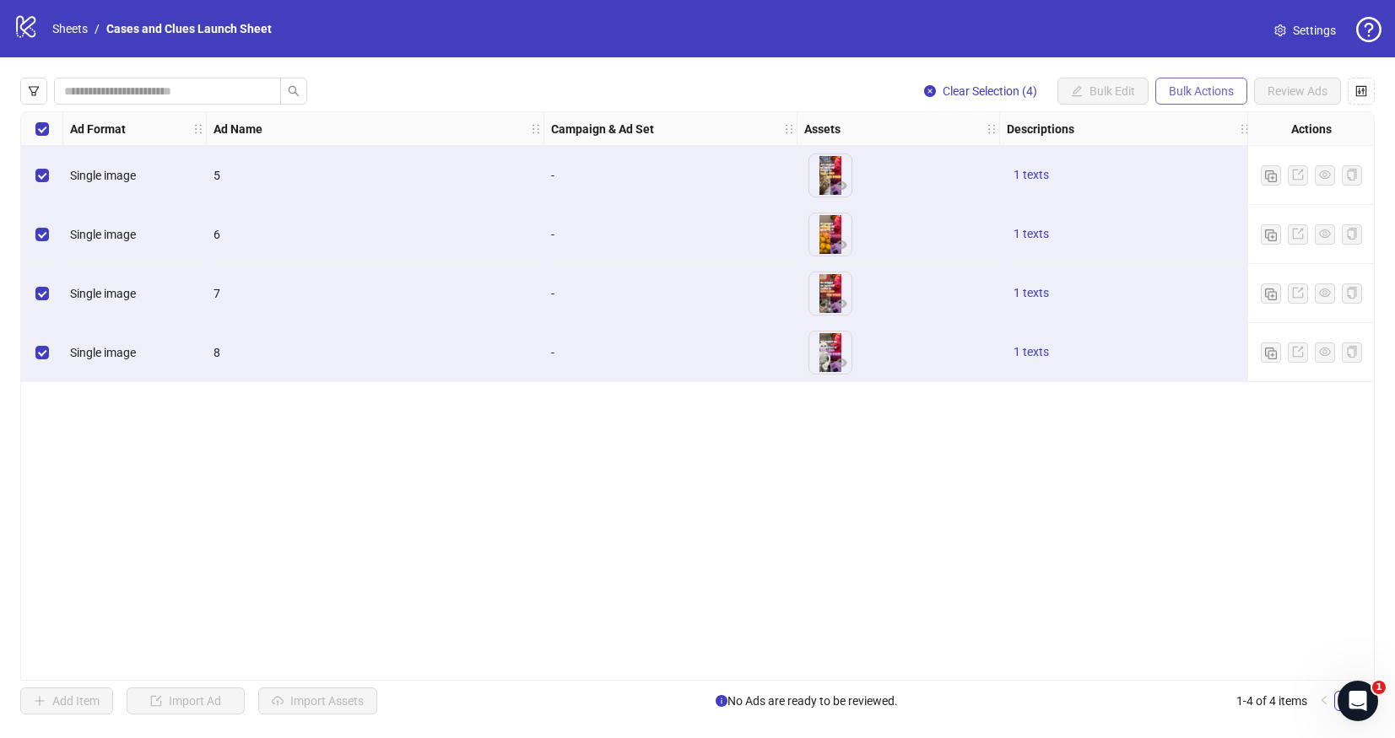
click at [1223, 89] on span "Bulk Actions" at bounding box center [1201, 91] width 65 height 14
click at [1181, 122] on span "Delete" at bounding box center [1225, 125] width 116 height 19
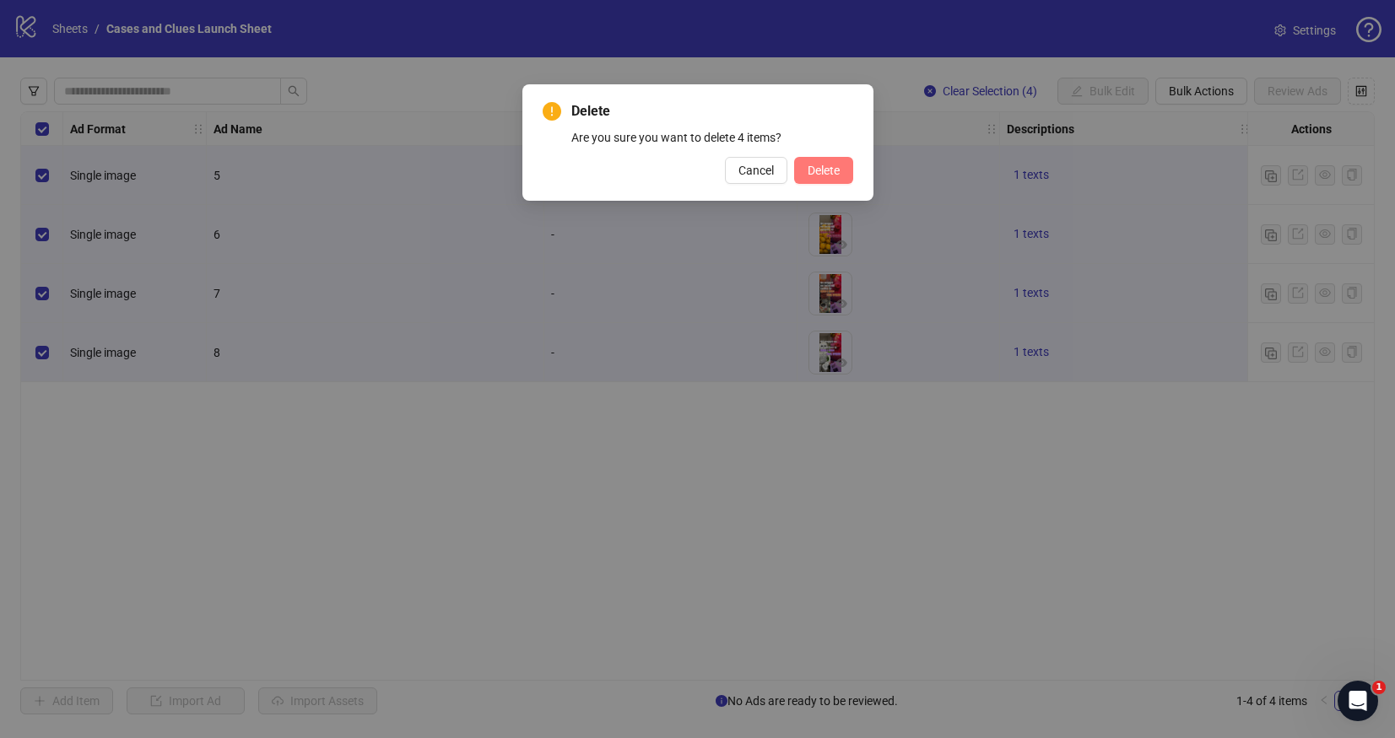
click at [835, 173] on span "Delete" at bounding box center [824, 171] width 32 height 14
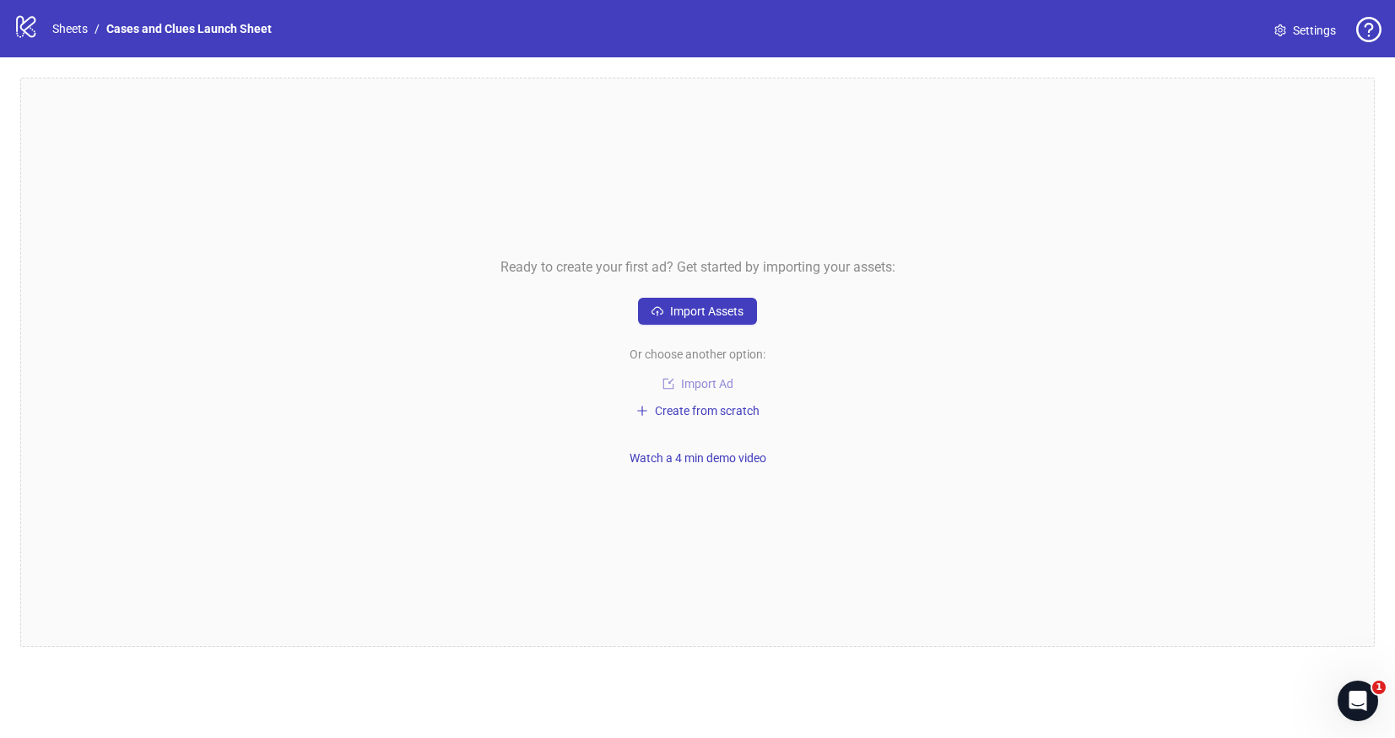
click at [707, 388] on span "Import Ad" at bounding box center [707, 384] width 52 height 14
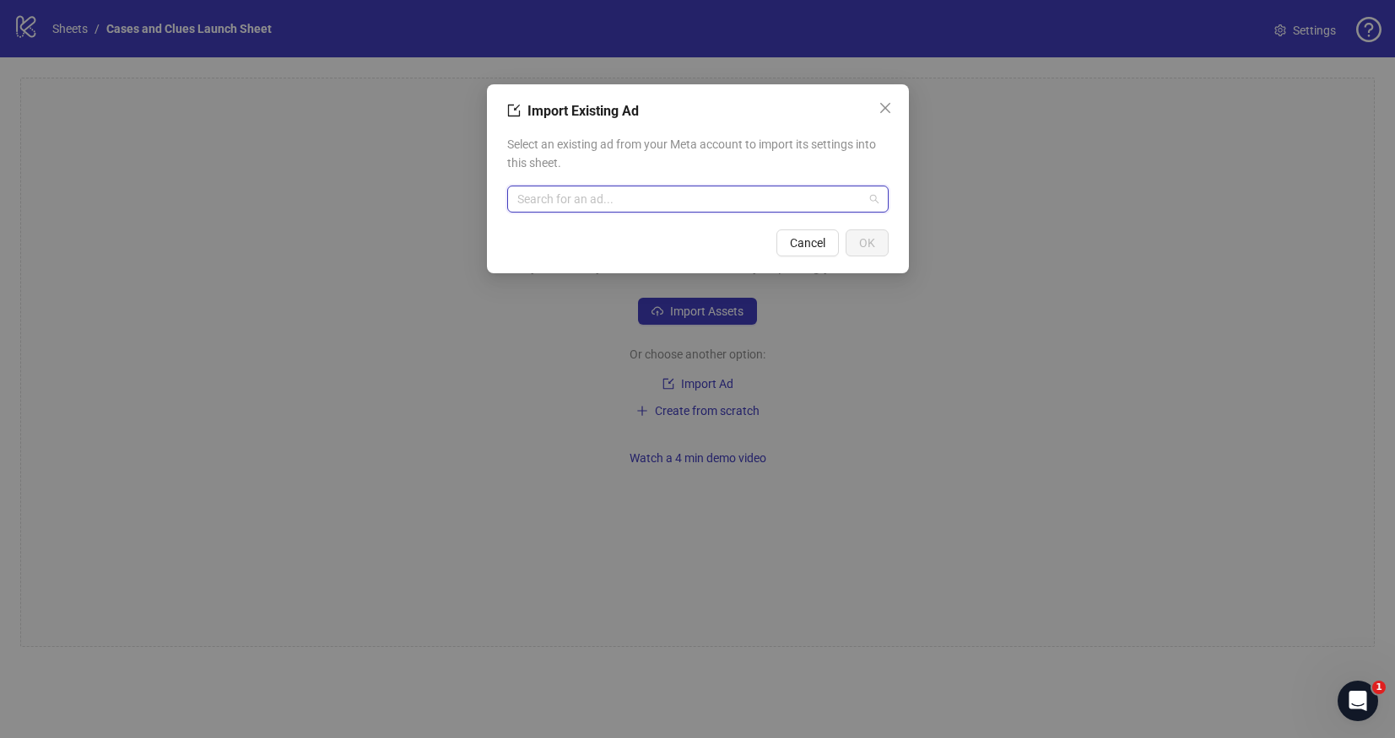
click at [618, 203] on input "search" at bounding box center [690, 199] width 346 height 25
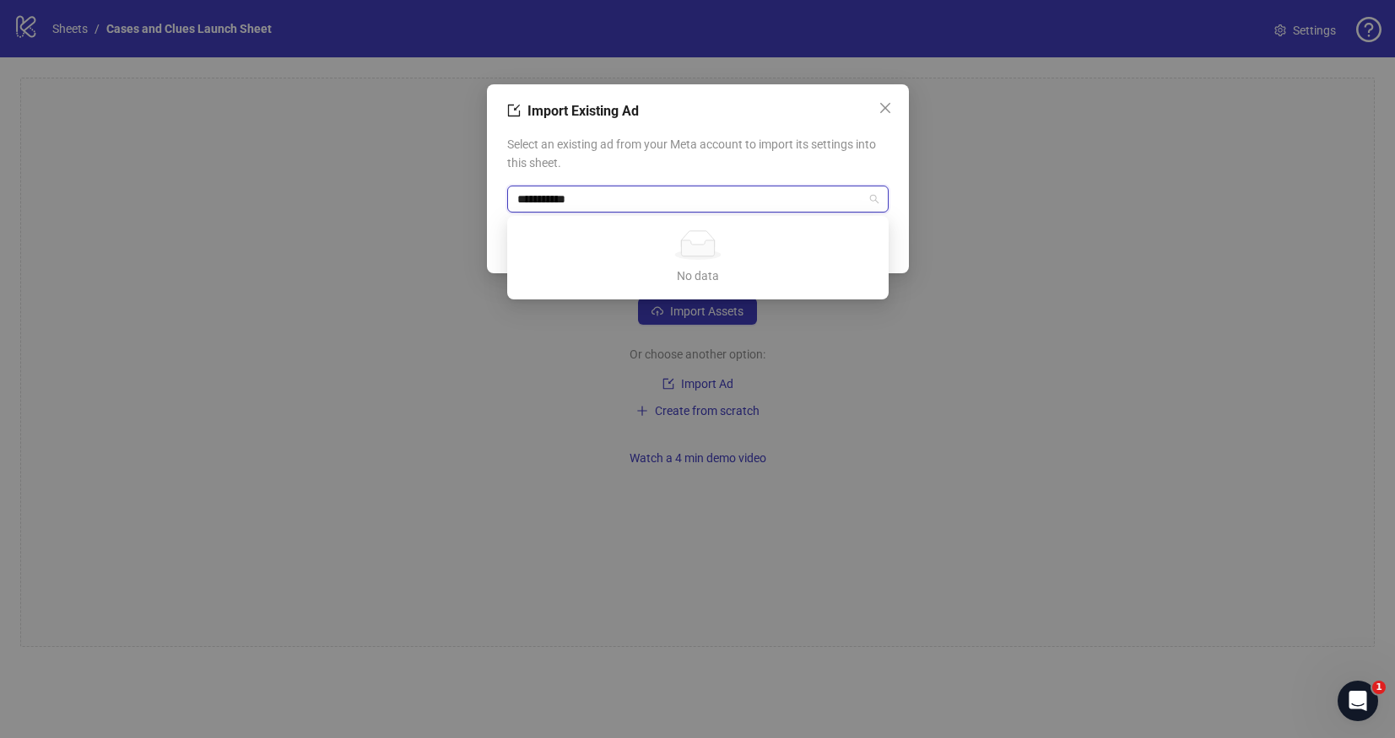
click at [554, 203] on input "**********" at bounding box center [690, 199] width 346 height 25
click at [550, 203] on input "**********" at bounding box center [690, 199] width 346 height 25
drag, startPoint x: 560, startPoint y: 203, endPoint x: 559, endPoint y: 213, distance: 10.3
click at [560, 206] on input "**********" at bounding box center [690, 199] width 346 height 25
click at [566, 206] on input "**********" at bounding box center [690, 199] width 346 height 25
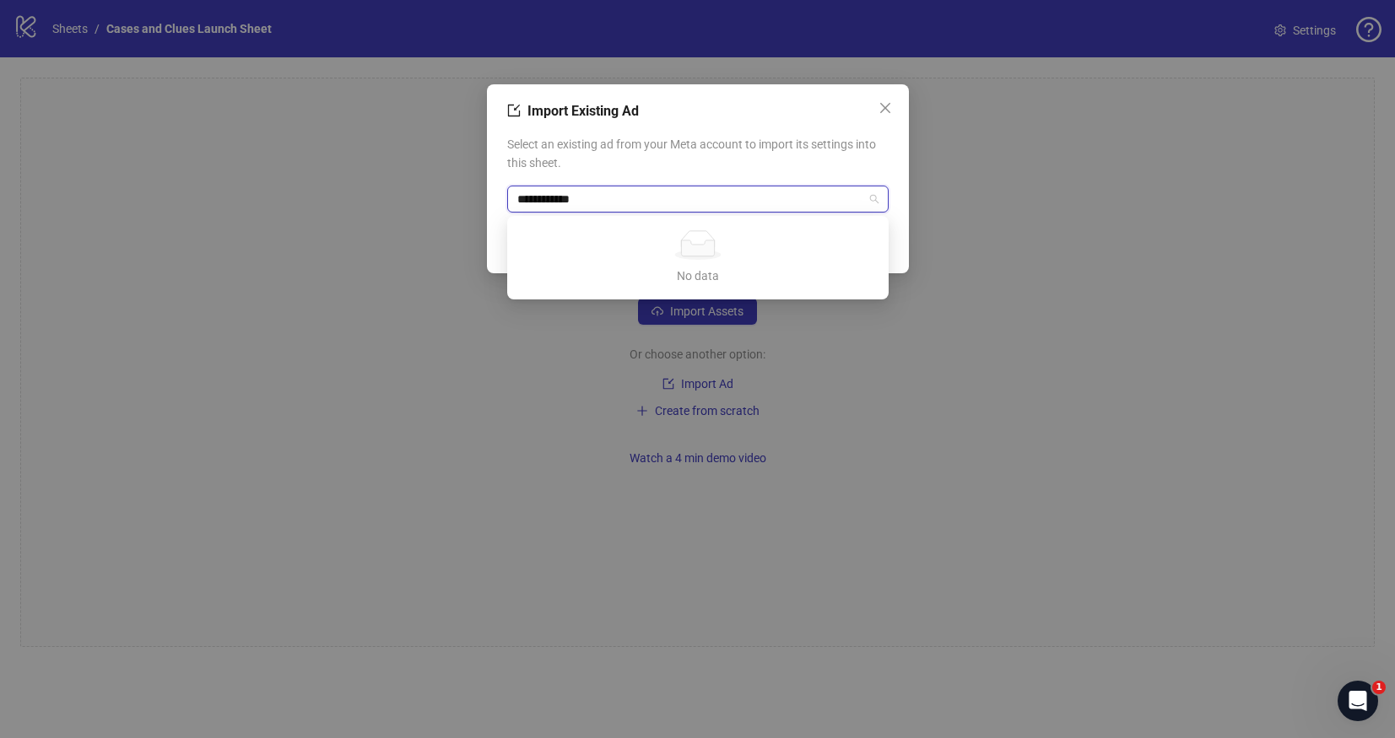
click at [559, 208] on input "**********" at bounding box center [690, 199] width 346 height 25
click at [560, 206] on input "**********" at bounding box center [690, 199] width 346 height 25
click at [563, 203] on input "**********" at bounding box center [690, 199] width 346 height 25
click at [633, 209] on input "**********" at bounding box center [690, 199] width 346 height 25
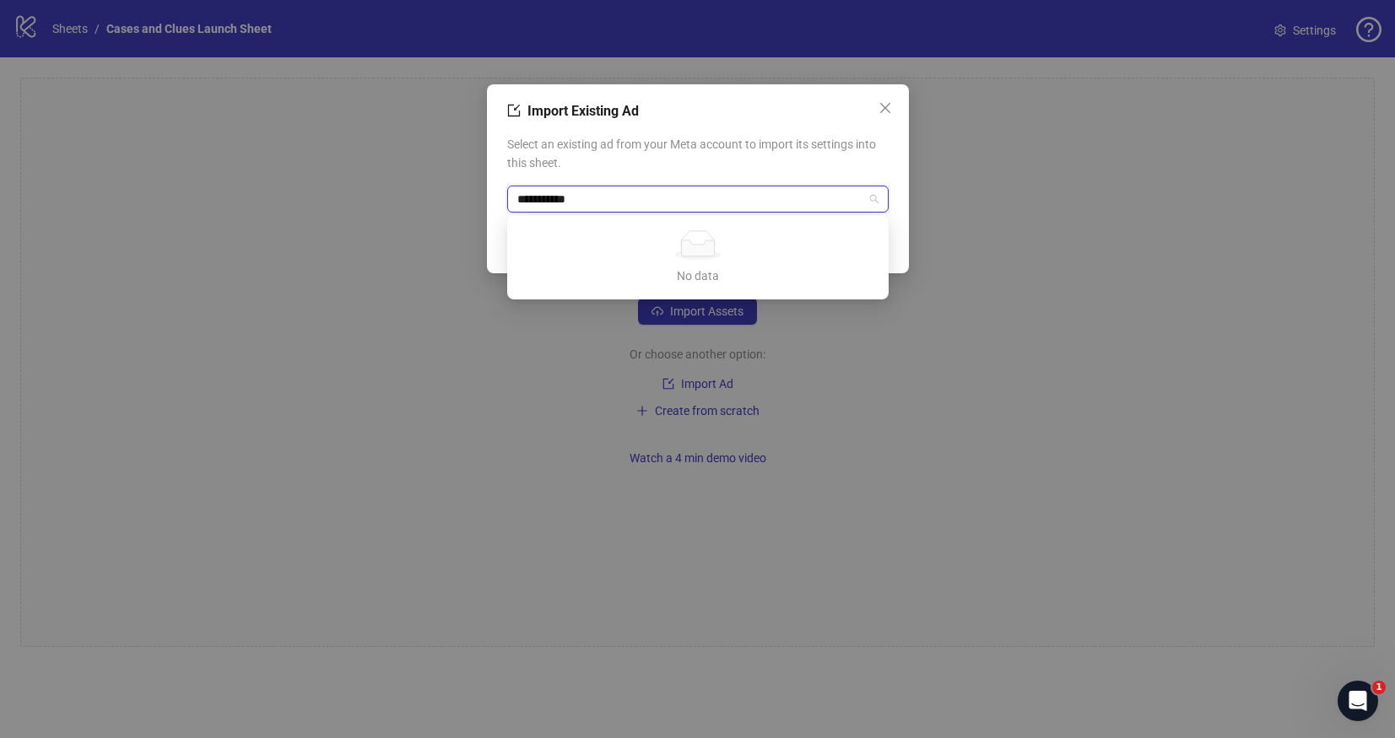
click at [551, 204] on input "**********" at bounding box center [690, 199] width 346 height 25
type input "**********"
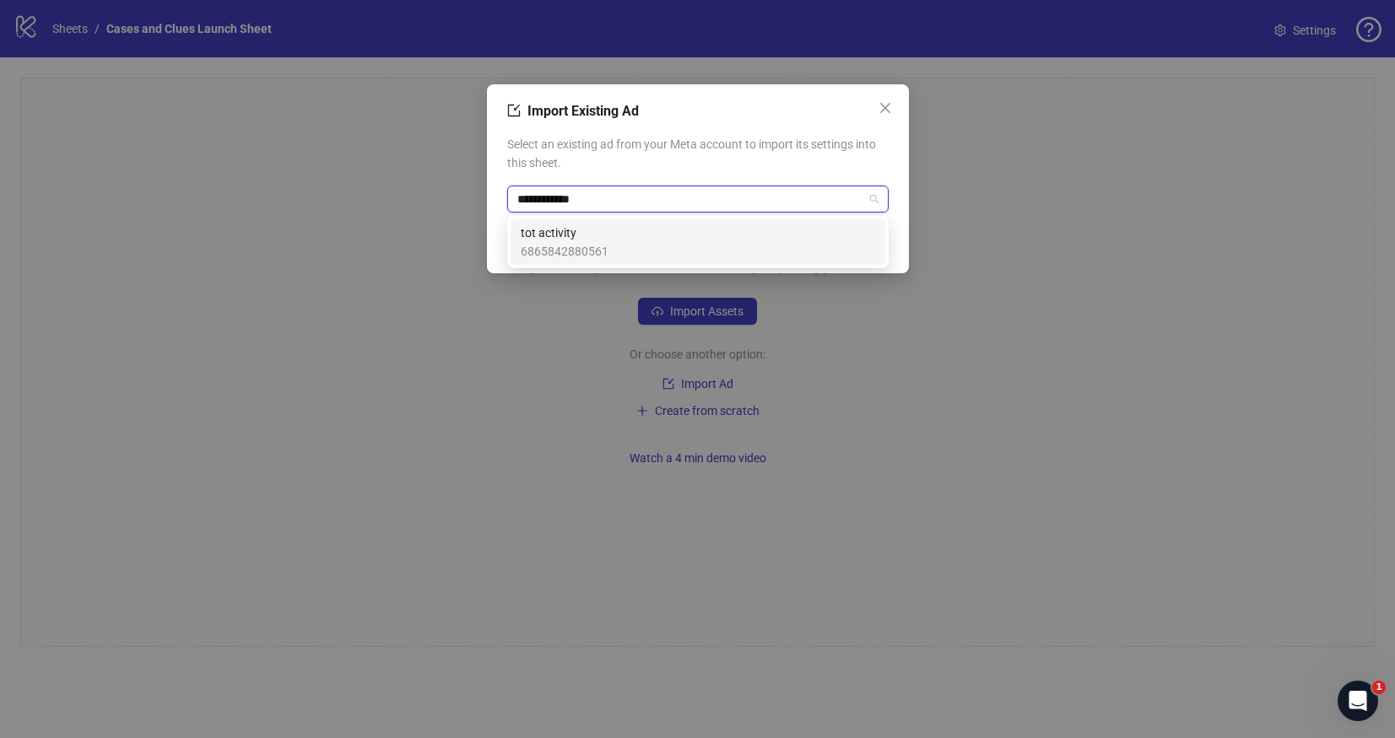
click at [581, 233] on span "tot activity" at bounding box center [565, 233] width 88 height 19
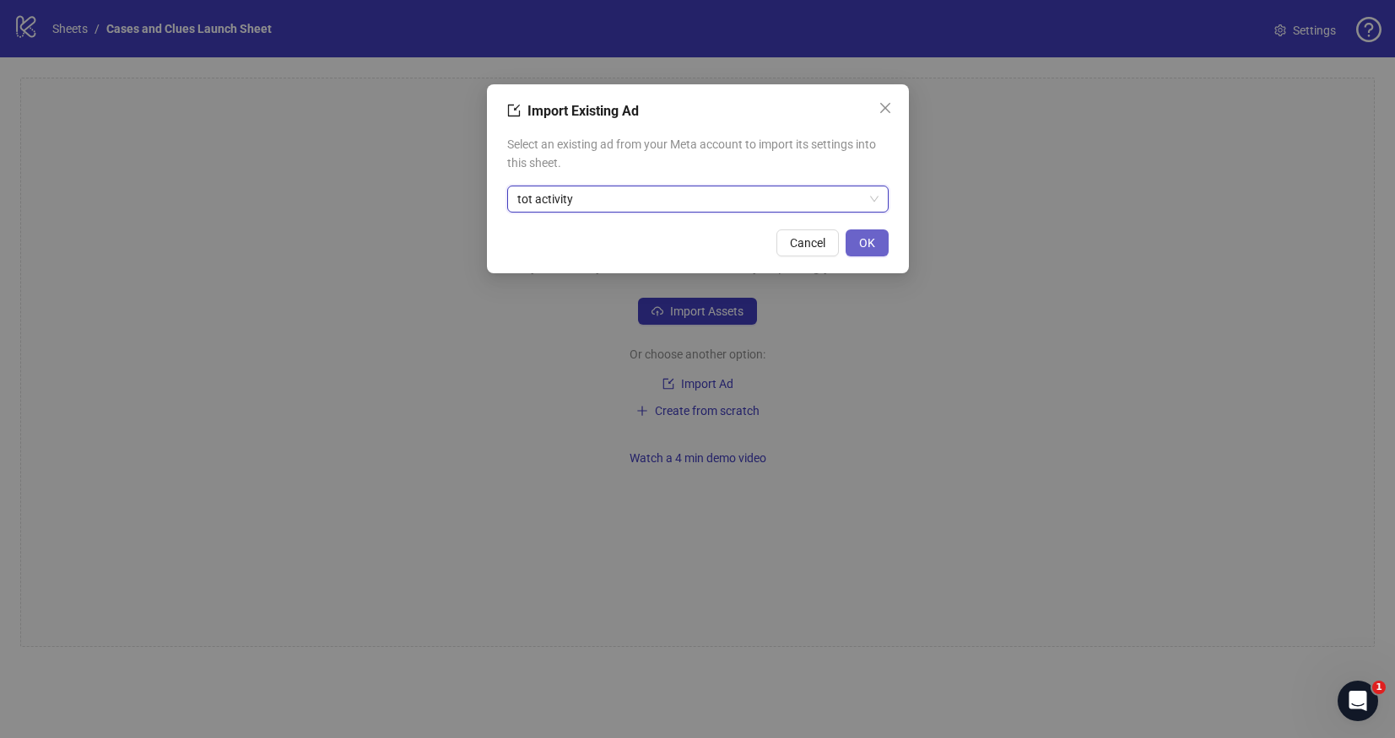
click at [857, 246] on button "OK" at bounding box center [867, 243] width 43 height 27
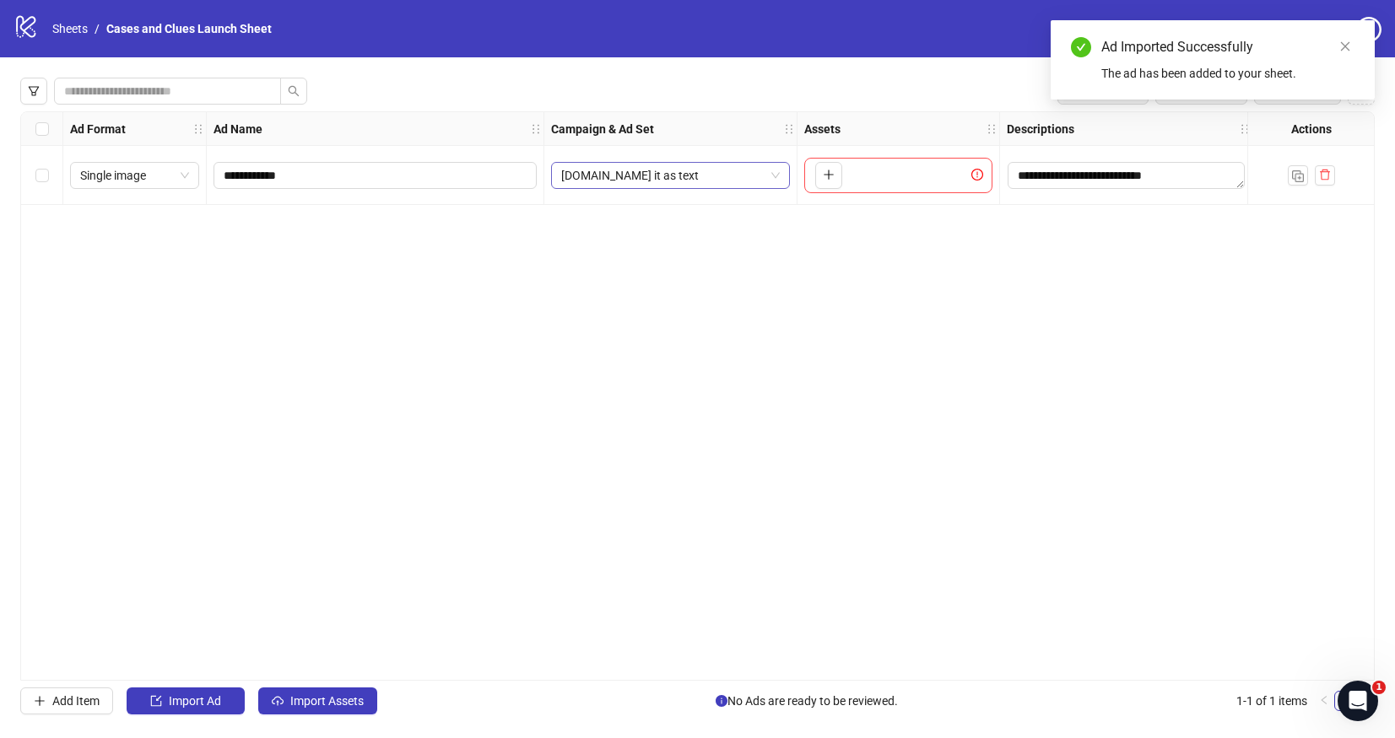
click at [767, 173] on span "[DOMAIN_NAME] it as text" at bounding box center [670, 175] width 219 height 25
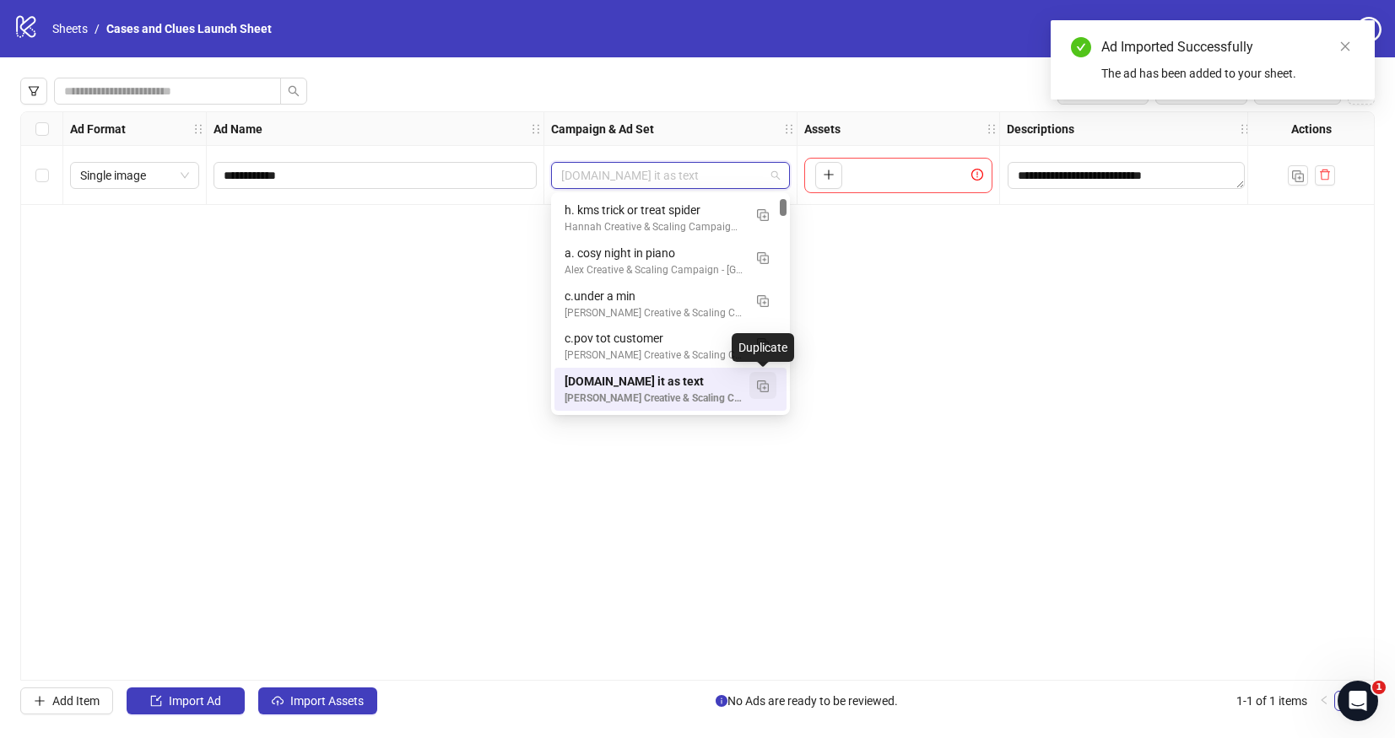
click at [766, 381] on img "button" at bounding box center [763, 387] width 12 height 12
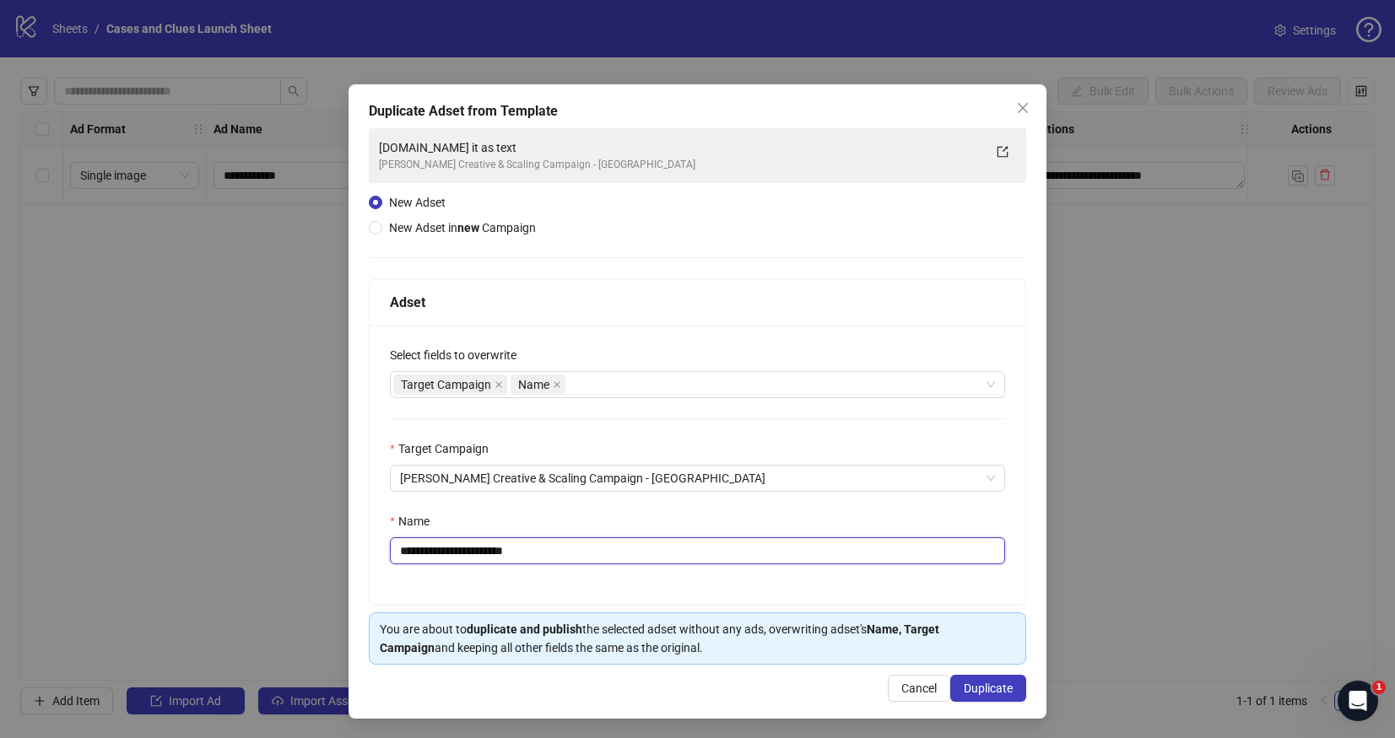
drag, startPoint x: 532, startPoint y: 551, endPoint x: 407, endPoint y: 555, distance: 125.0
click at [407, 555] on input "**********" at bounding box center [697, 551] width 615 height 27
type input "**********"
click at [968, 688] on span "Duplicate" at bounding box center [988, 689] width 49 height 14
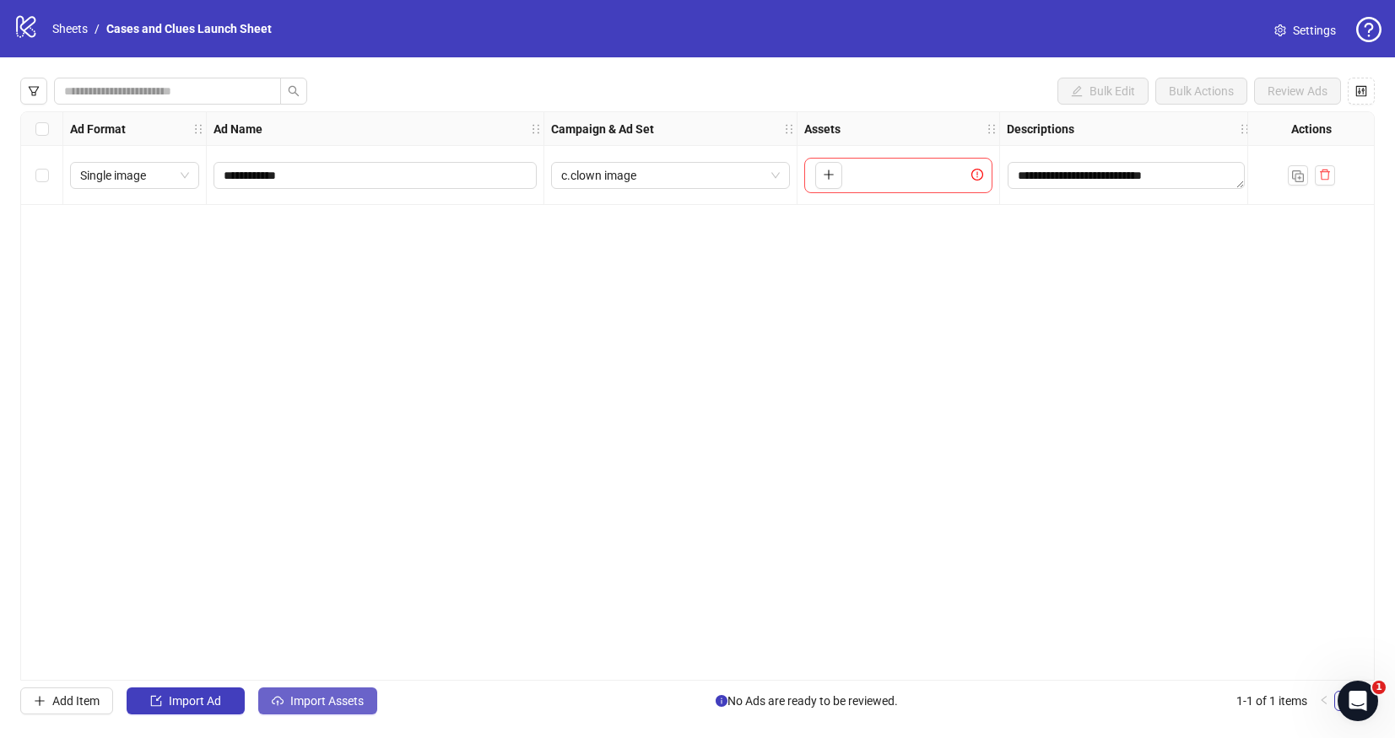
click at [290, 705] on span "Import Assets" at bounding box center [326, 702] width 73 height 14
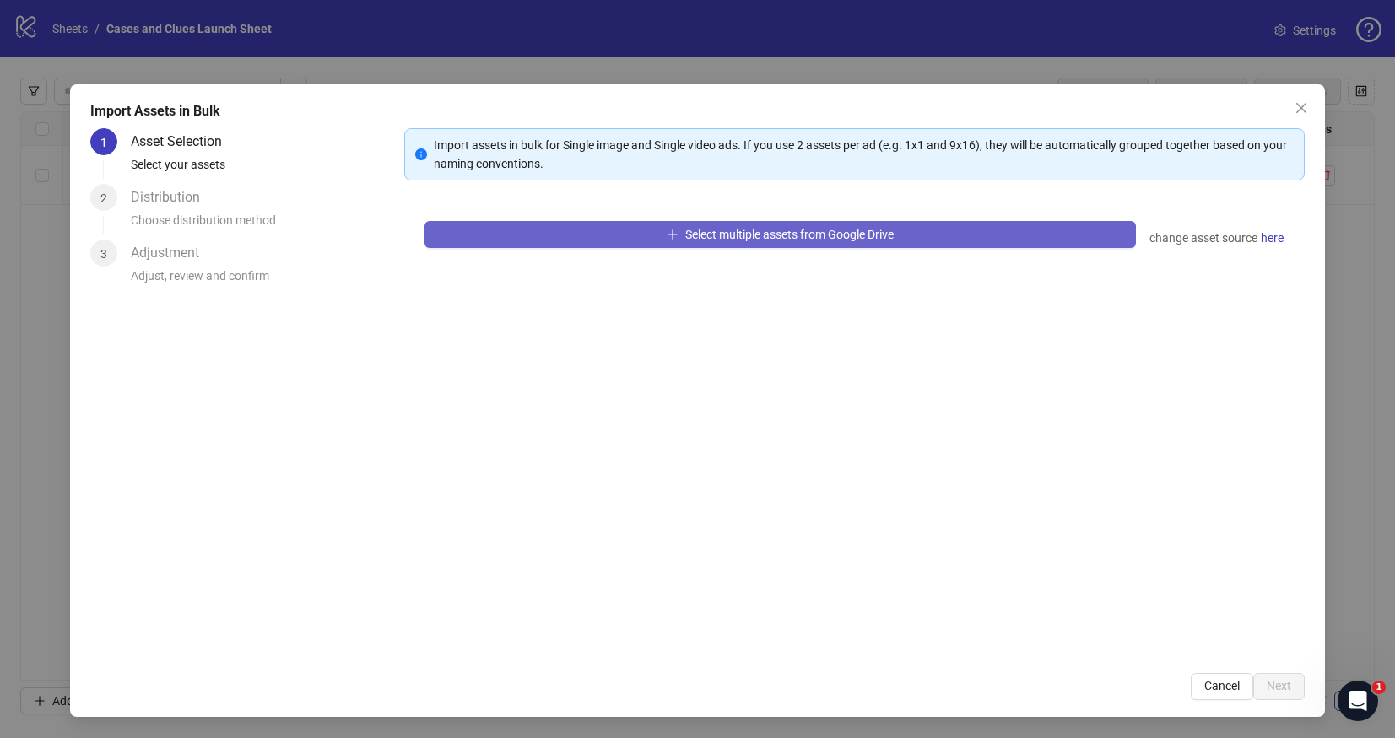
click at [533, 243] on button "Select multiple assets from Google Drive" at bounding box center [779, 234] width 711 height 27
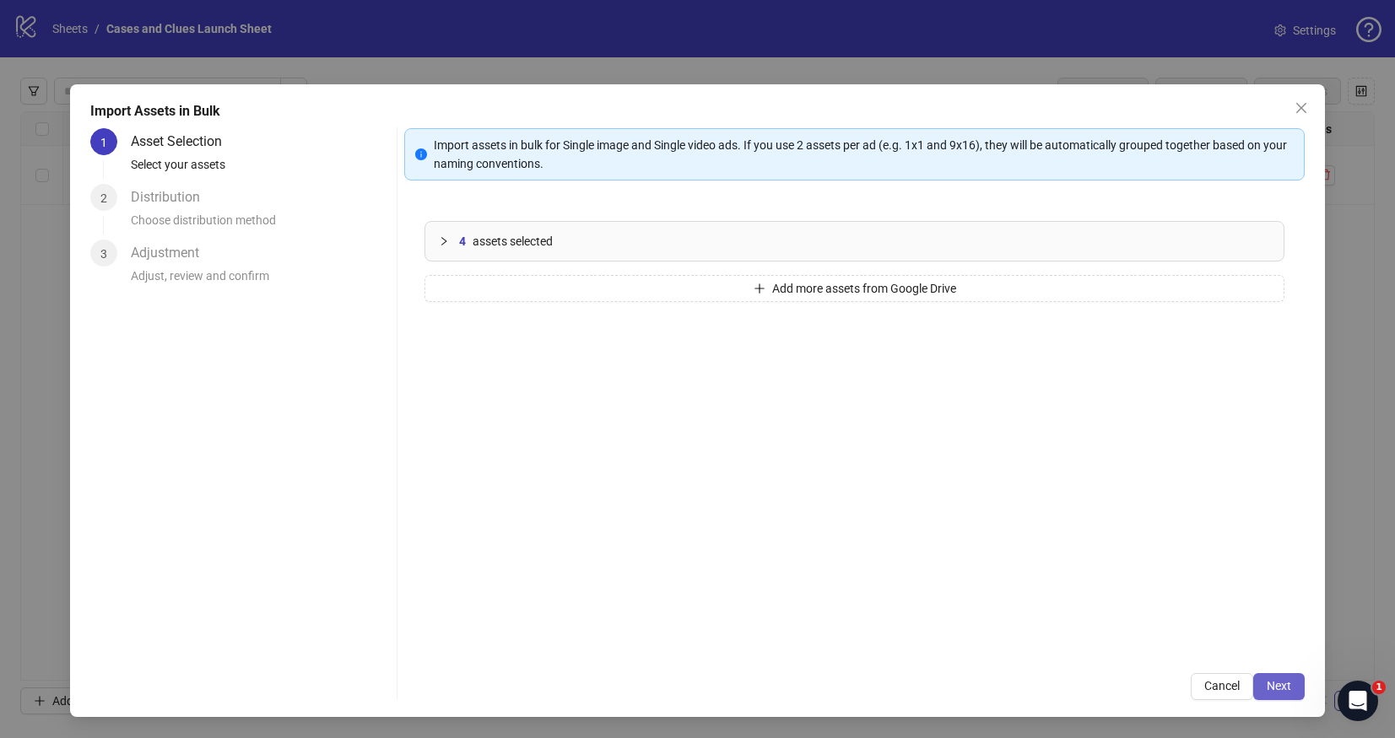
click at [1286, 688] on span "Next" at bounding box center [1279, 686] width 24 height 14
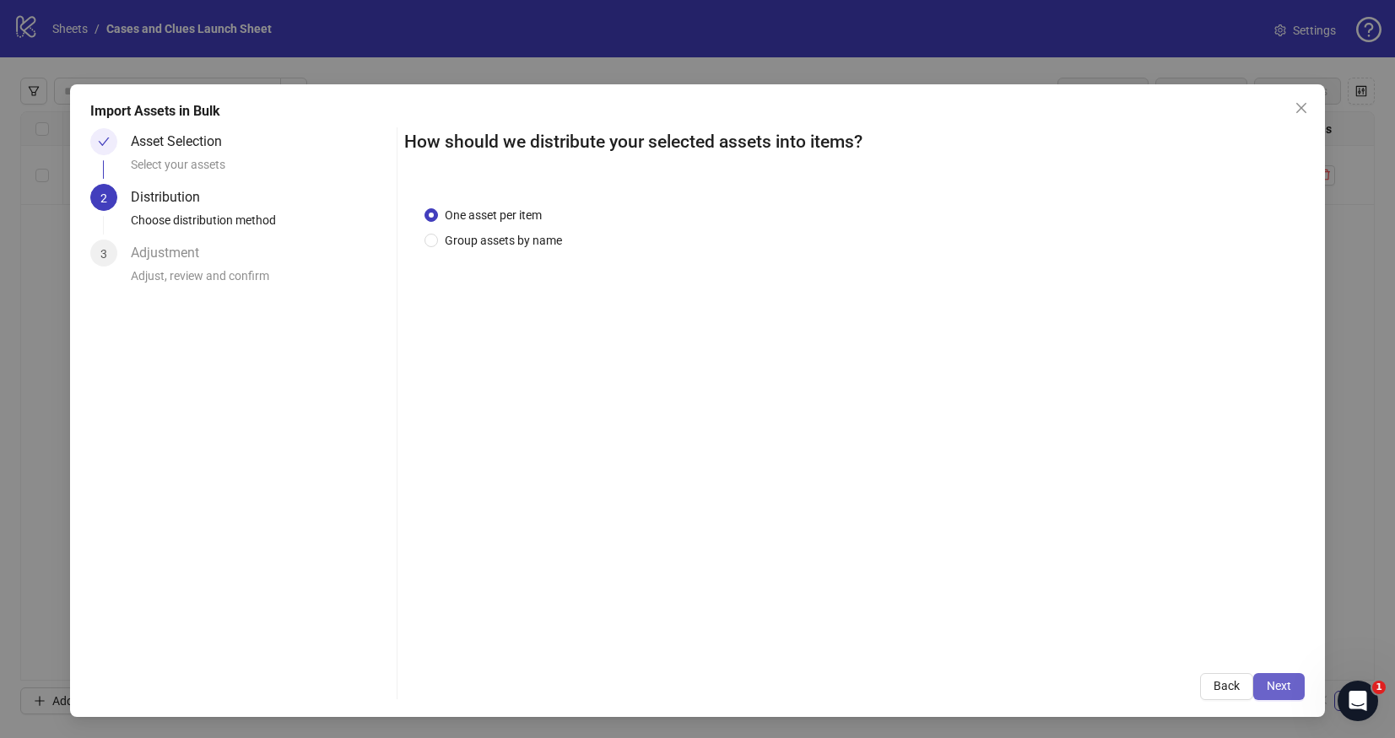
click at [1282, 676] on button "Next" at bounding box center [1278, 686] width 51 height 27
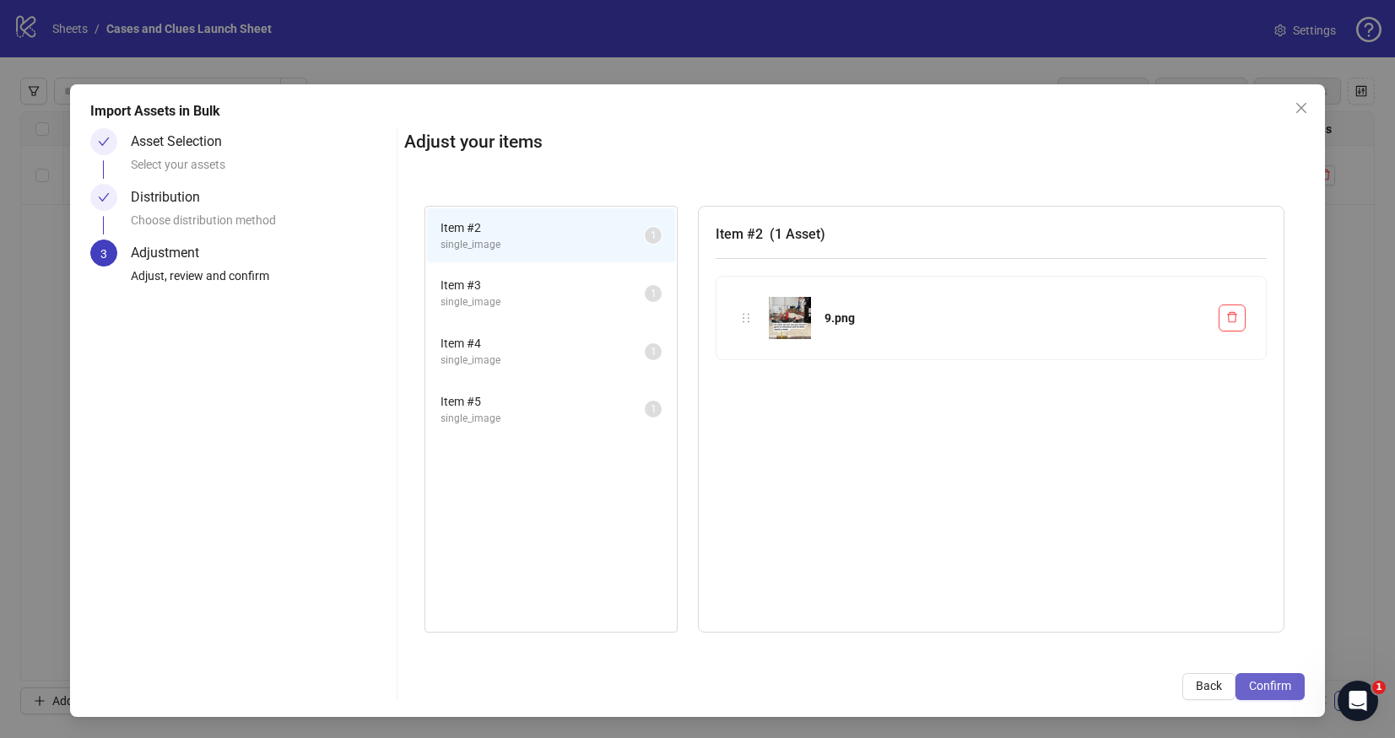
click at [1265, 682] on span "Confirm" at bounding box center [1270, 686] width 42 height 14
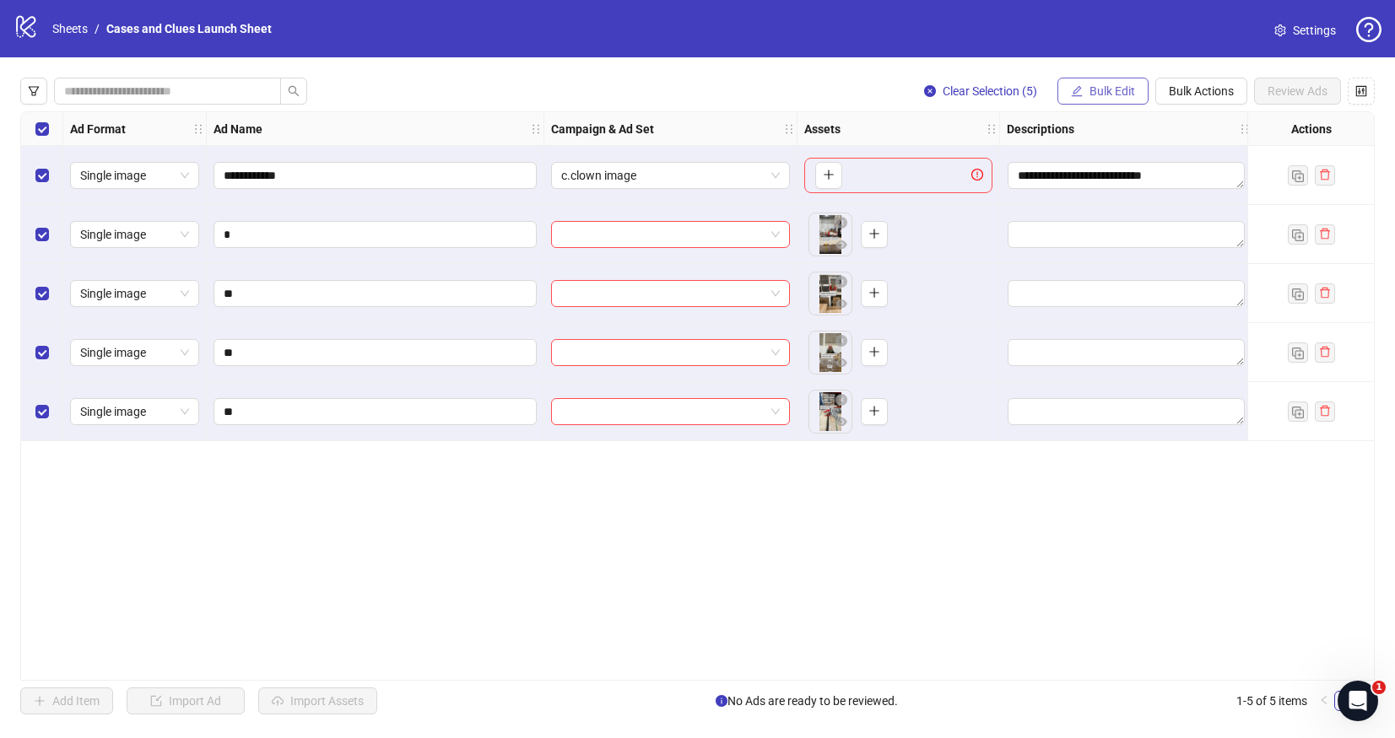
click at [1109, 96] on span "Bulk Edit" at bounding box center [1112, 91] width 46 height 14
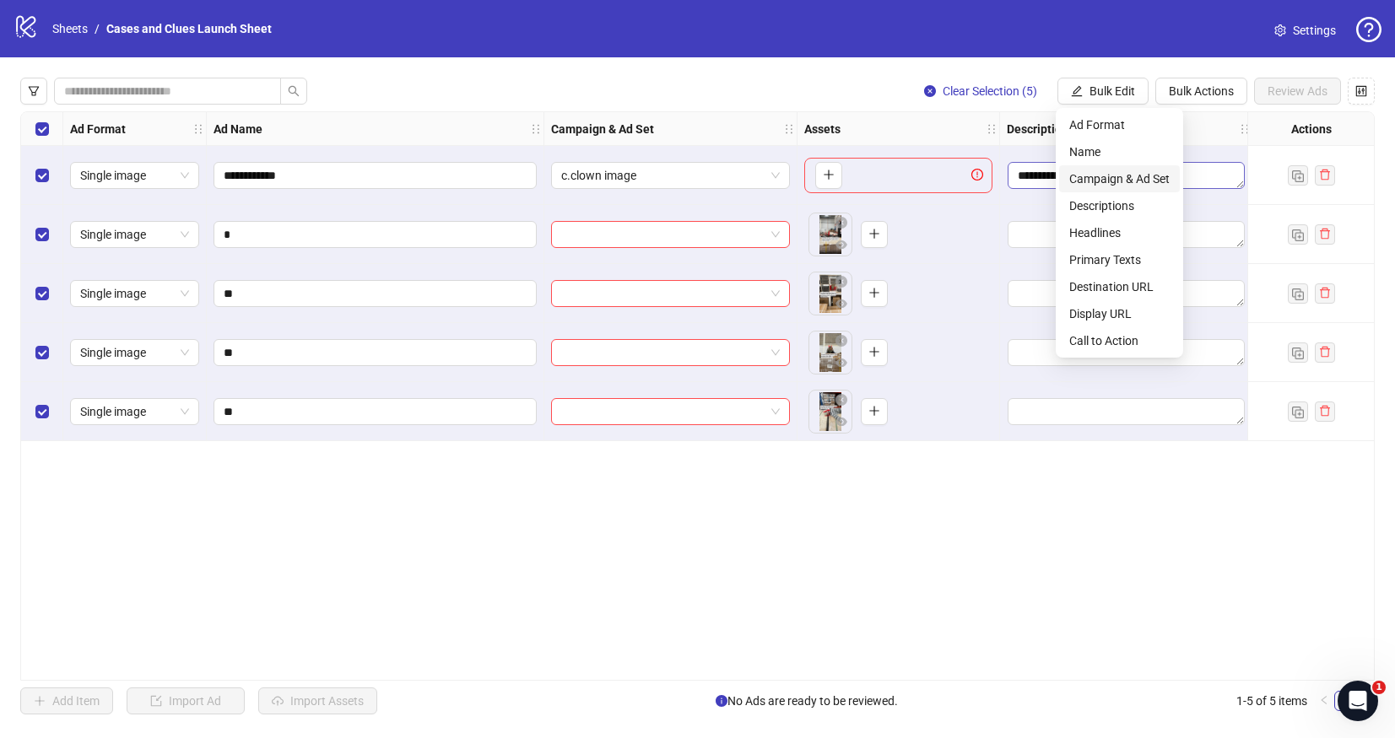
click at [1103, 175] on span "Campaign & Ad Set" at bounding box center [1119, 179] width 100 height 19
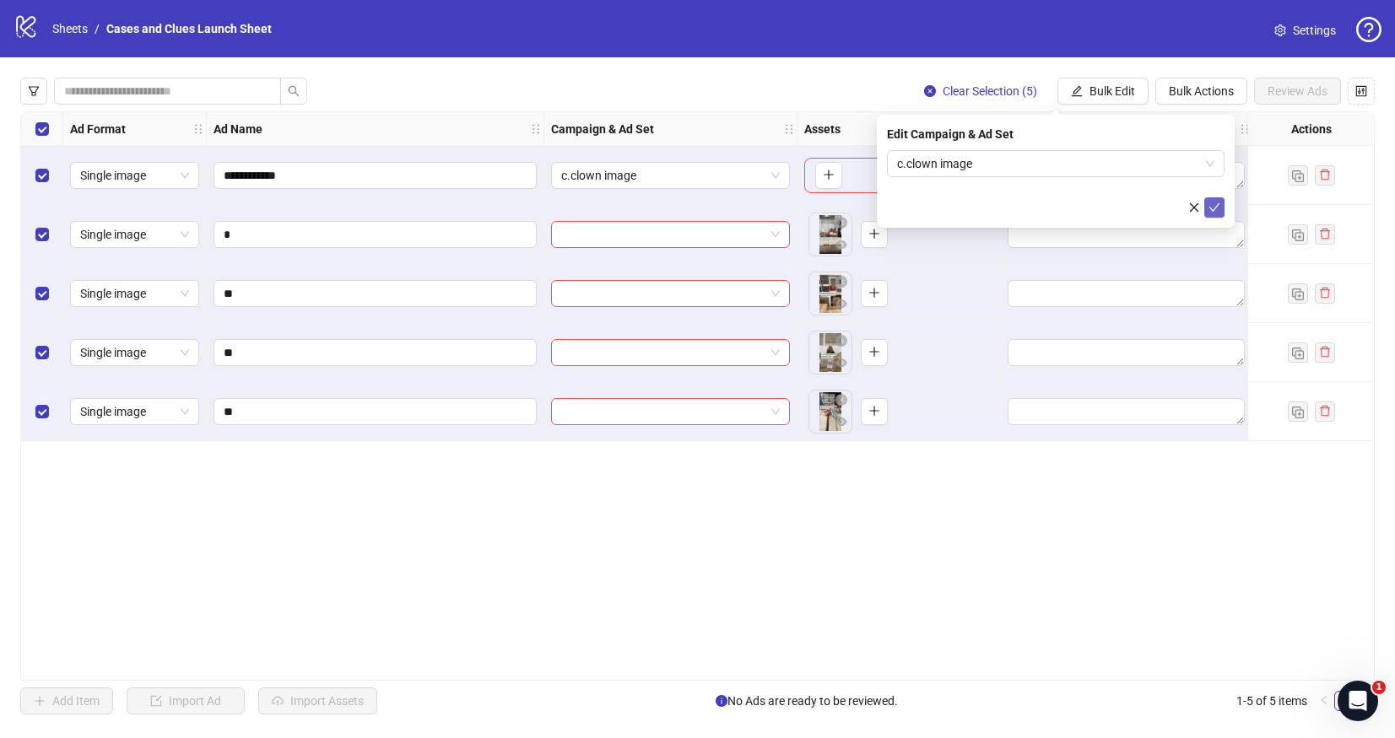
click at [1215, 207] on icon "check" at bounding box center [1214, 207] width 11 height 8
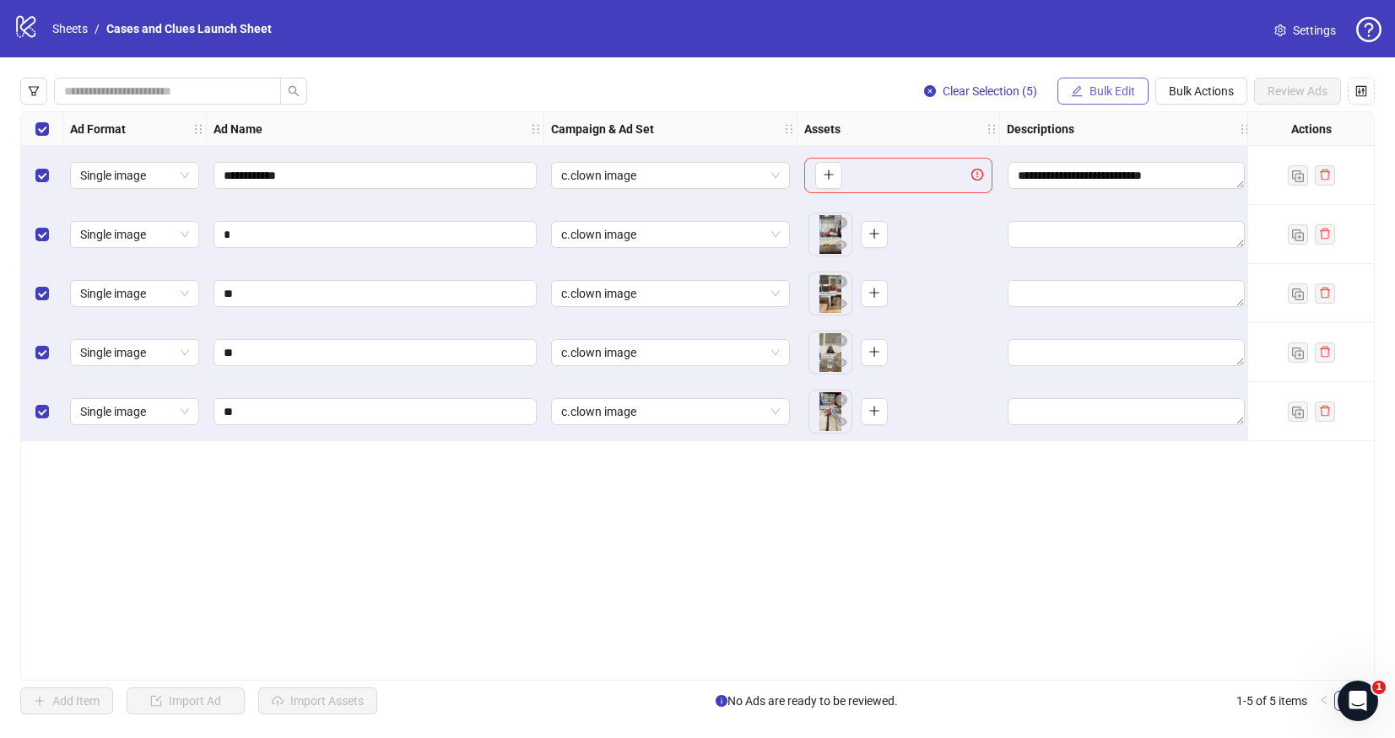
click at [1099, 95] on span "Bulk Edit" at bounding box center [1112, 91] width 46 height 14
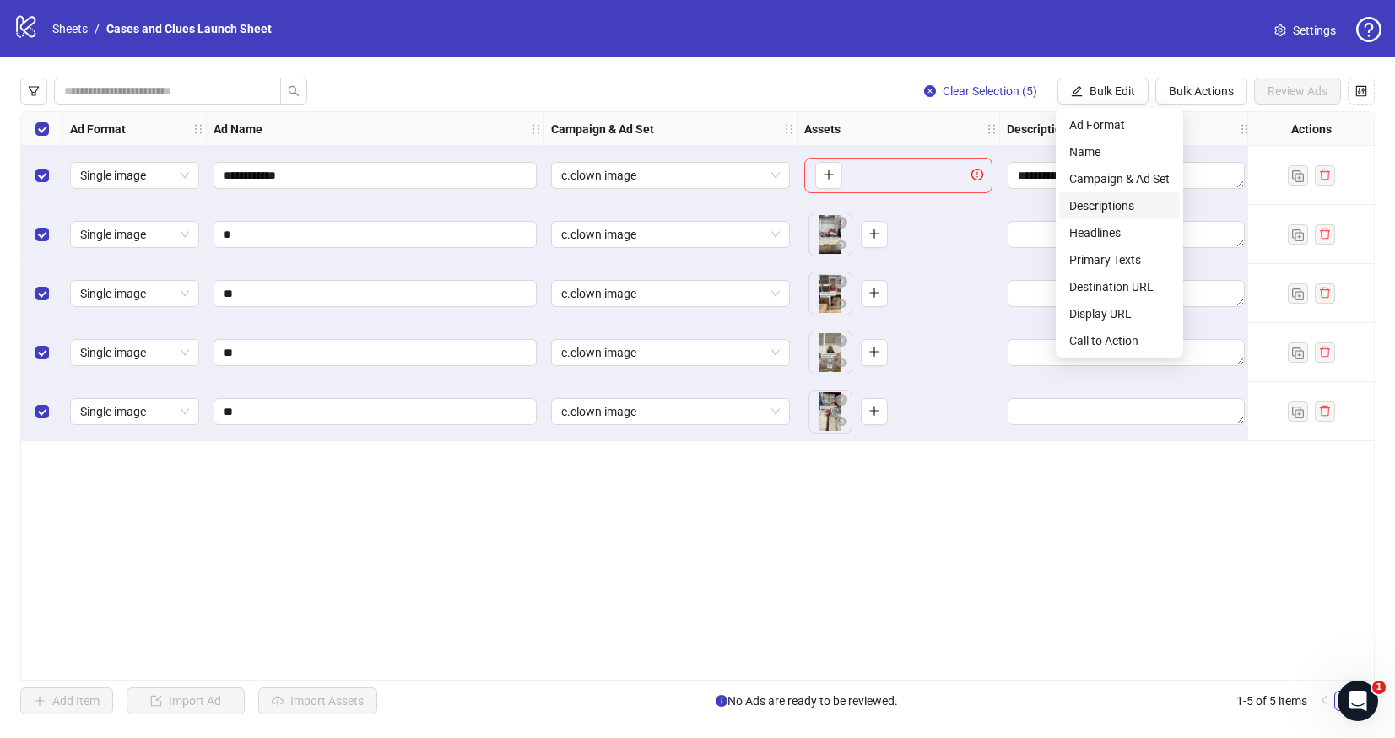
click at [1127, 195] on li "Descriptions" at bounding box center [1119, 205] width 121 height 27
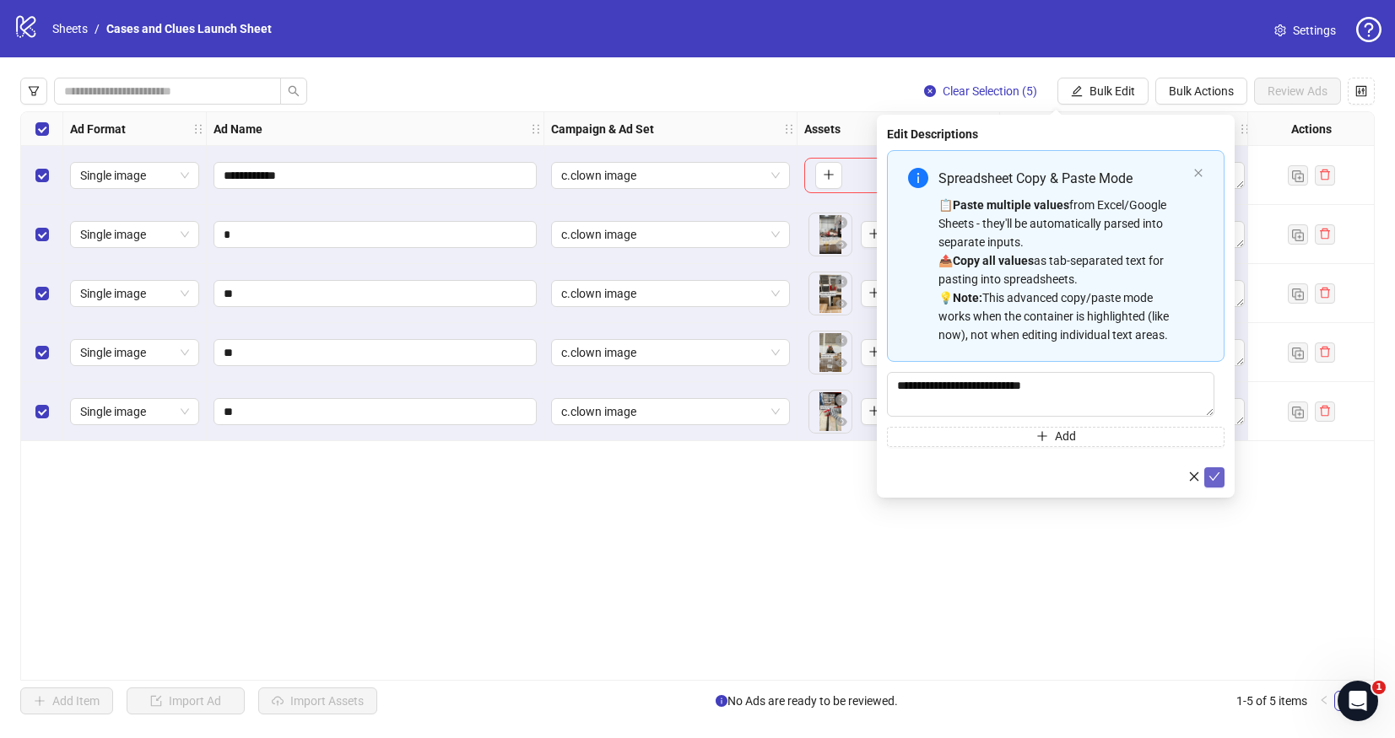
click at [1214, 484] on span "submit" at bounding box center [1214, 477] width 12 height 14
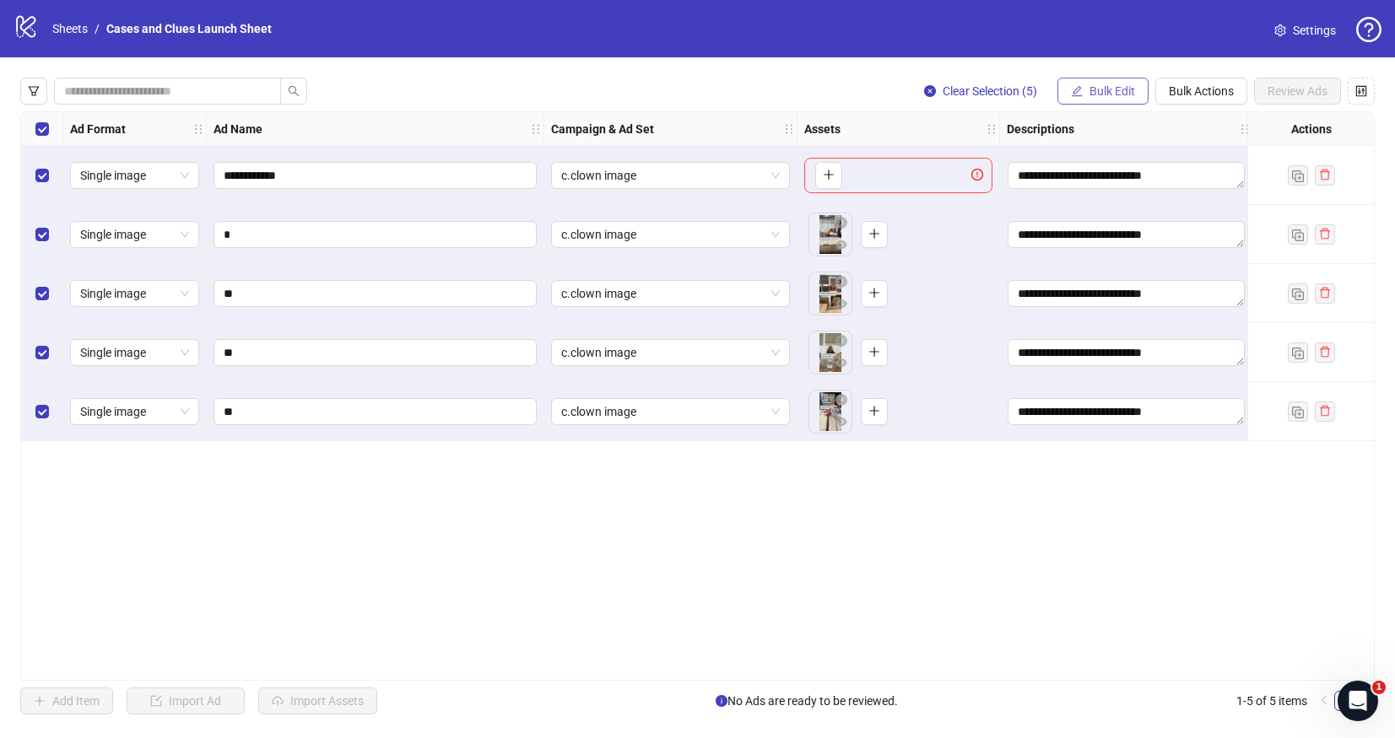
click at [1103, 87] on span "Bulk Edit" at bounding box center [1112, 91] width 46 height 14
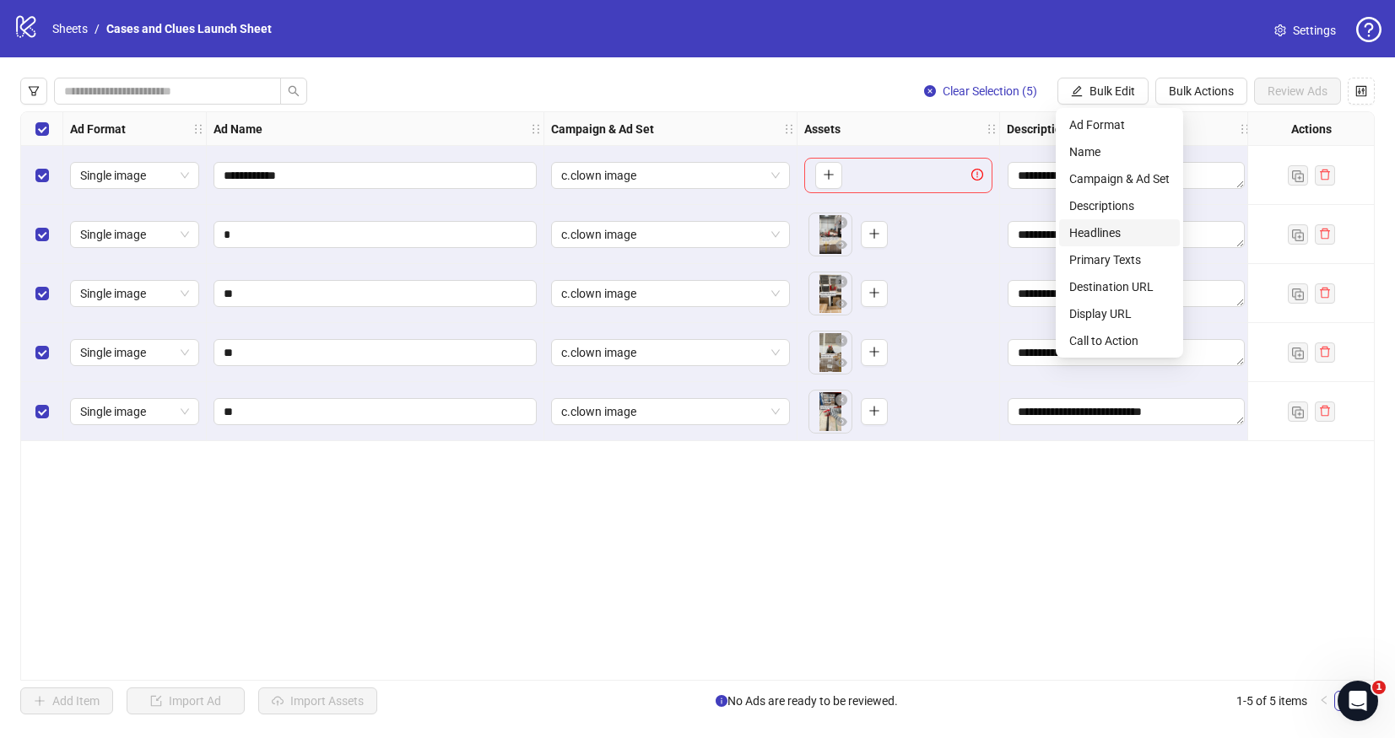
click at [1106, 224] on span "Headlines" at bounding box center [1119, 233] width 100 height 19
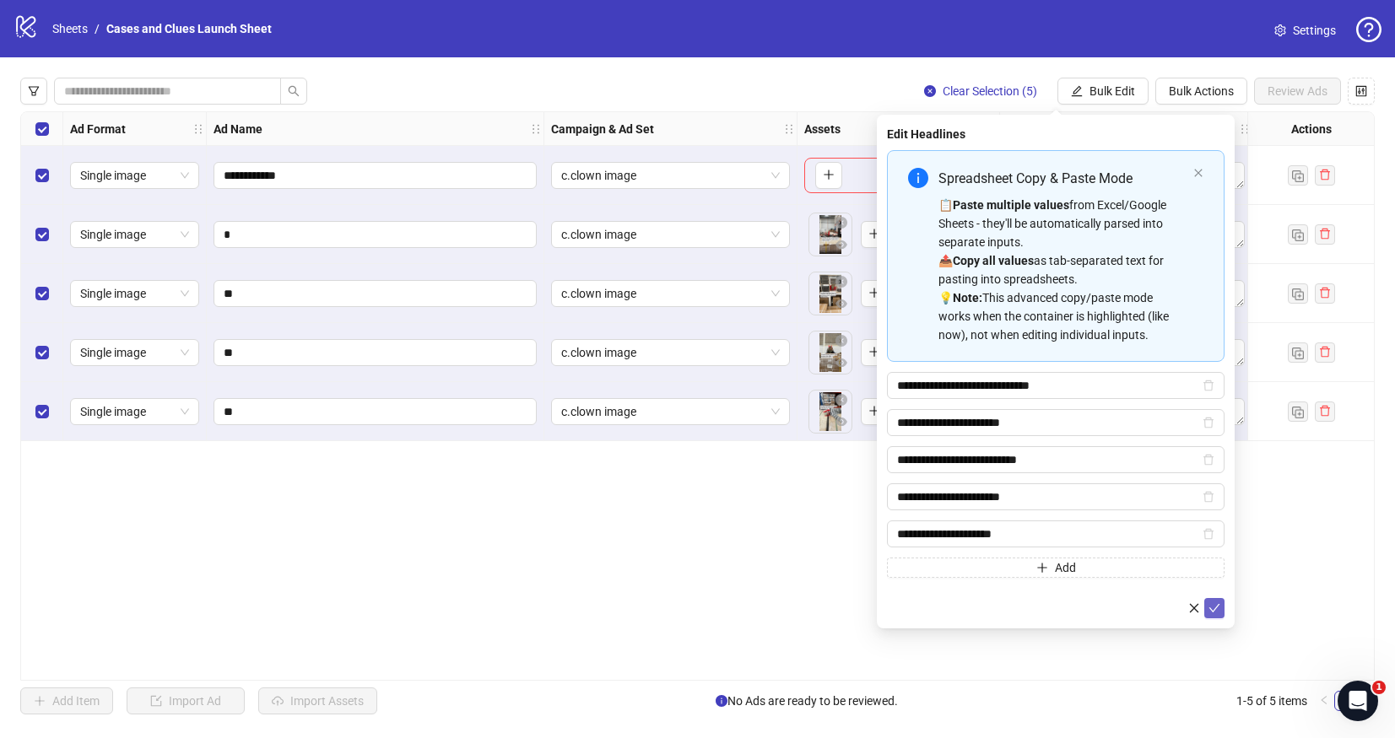
click at [1214, 606] on icon "check" at bounding box center [1214, 609] width 12 height 12
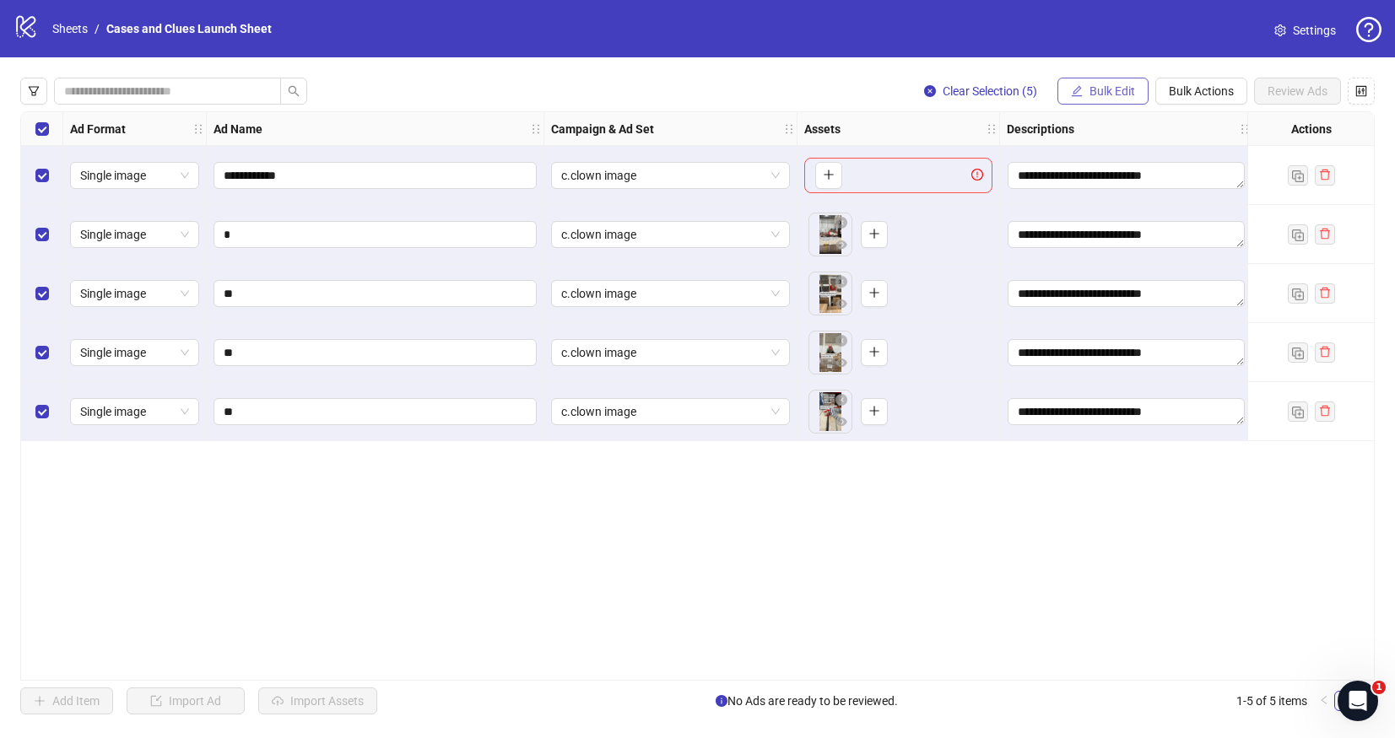
click at [1092, 93] on span "Bulk Edit" at bounding box center [1112, 91] width 46 height 14
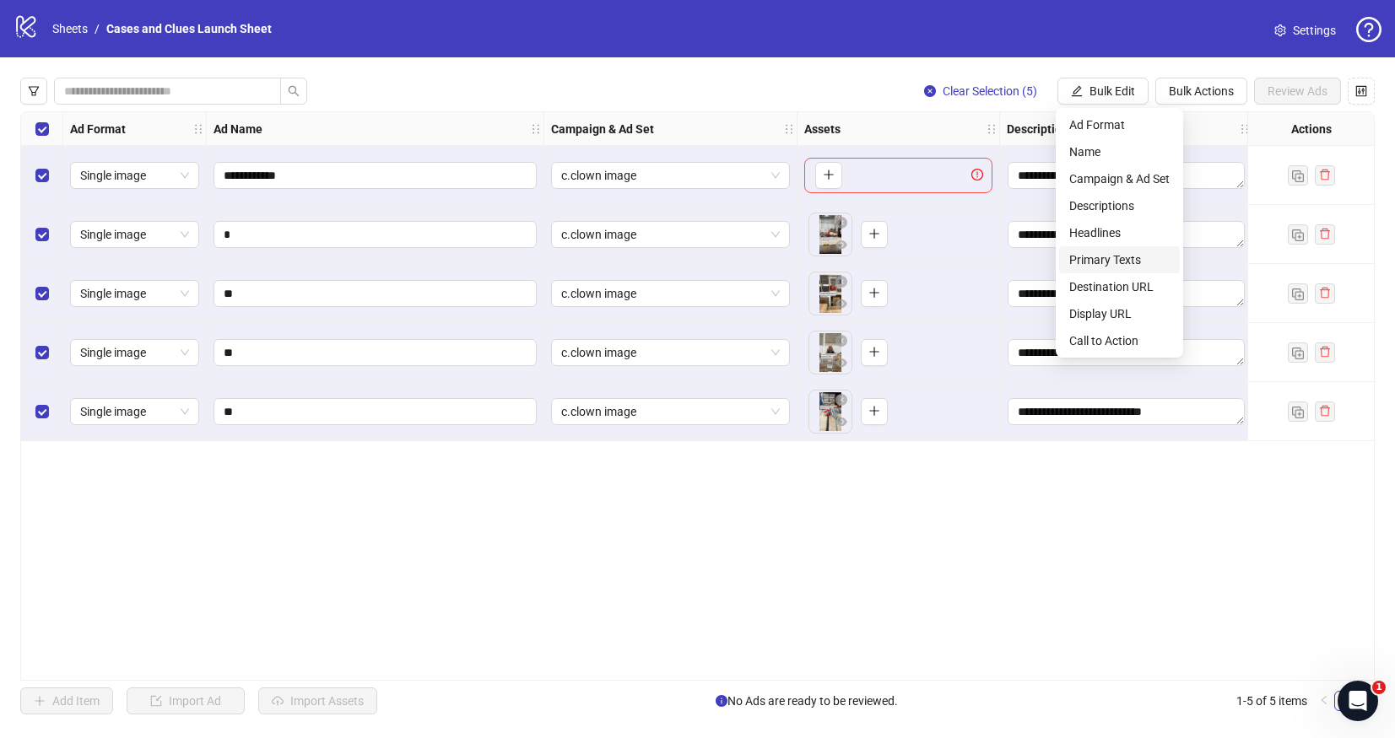
click at [1095, 257] on span "Primary Texts" at bounding box center [1119, 260] width 100 height 19
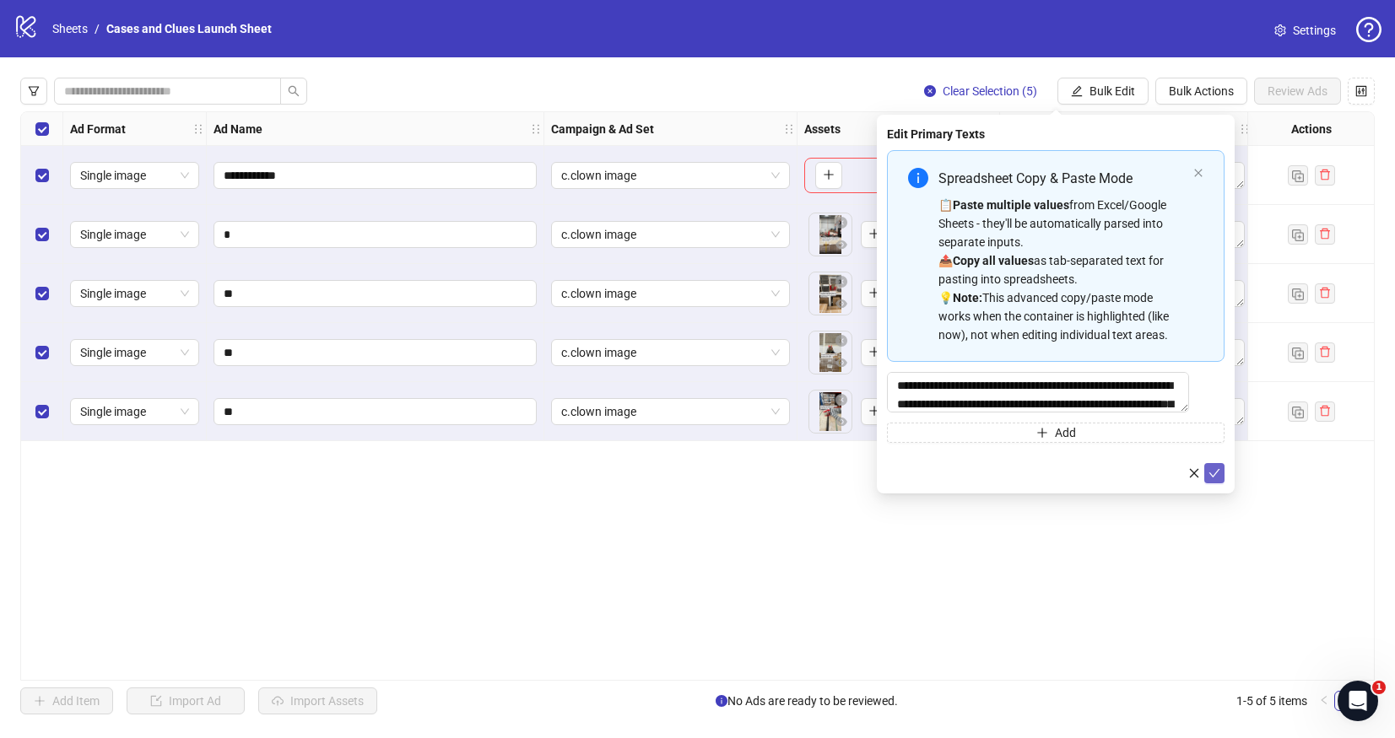
click at [1218, 479] on icon "check" at bounding box center [1214, 474] width 12 height 12
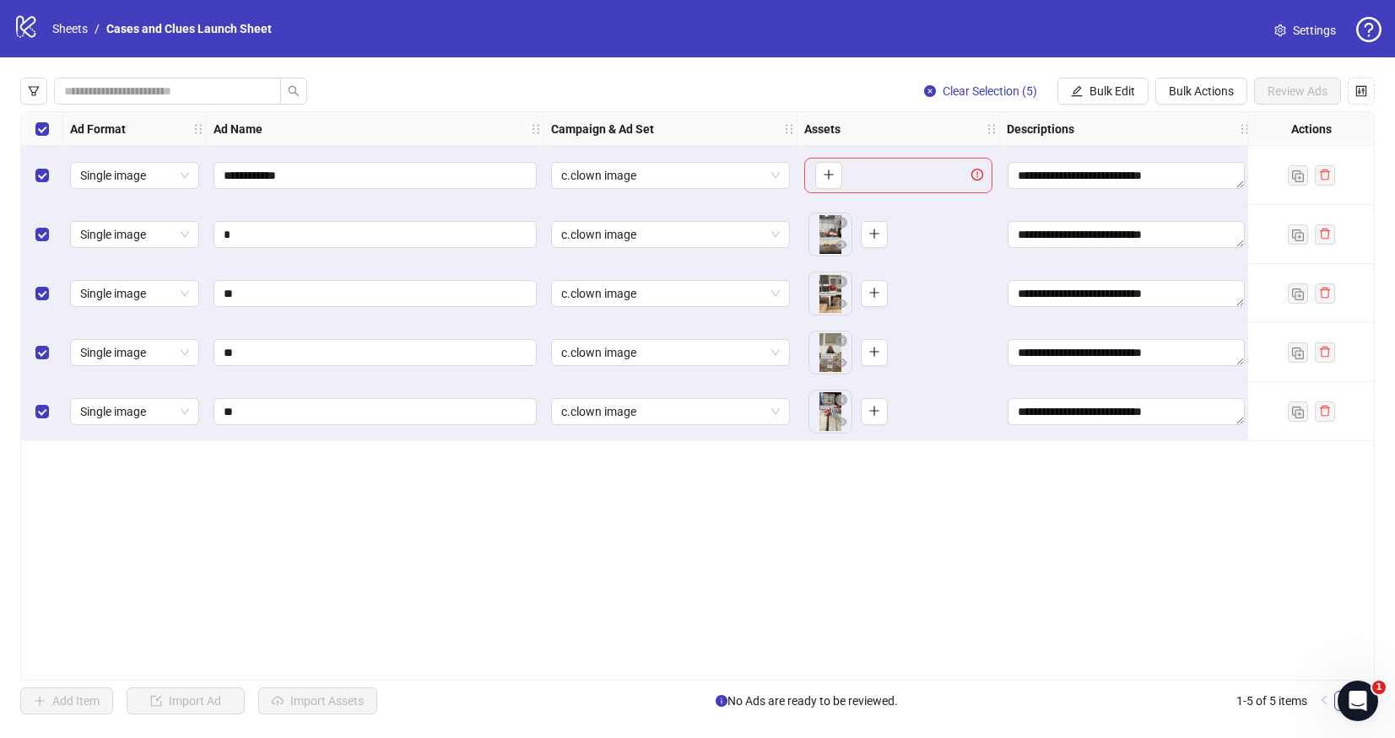
drag, startPoint x: 1186, startPoint y: 83, endPoint x: 1133, endPoint y: 65, distance: 56.0
click at [1133, 65] on div "**********" at bounding box center [697, 396] width 1395 height 678
click at [1117, 86] on span "Bulk Edit" at bounding box center [1112, 91] width 46 height 14
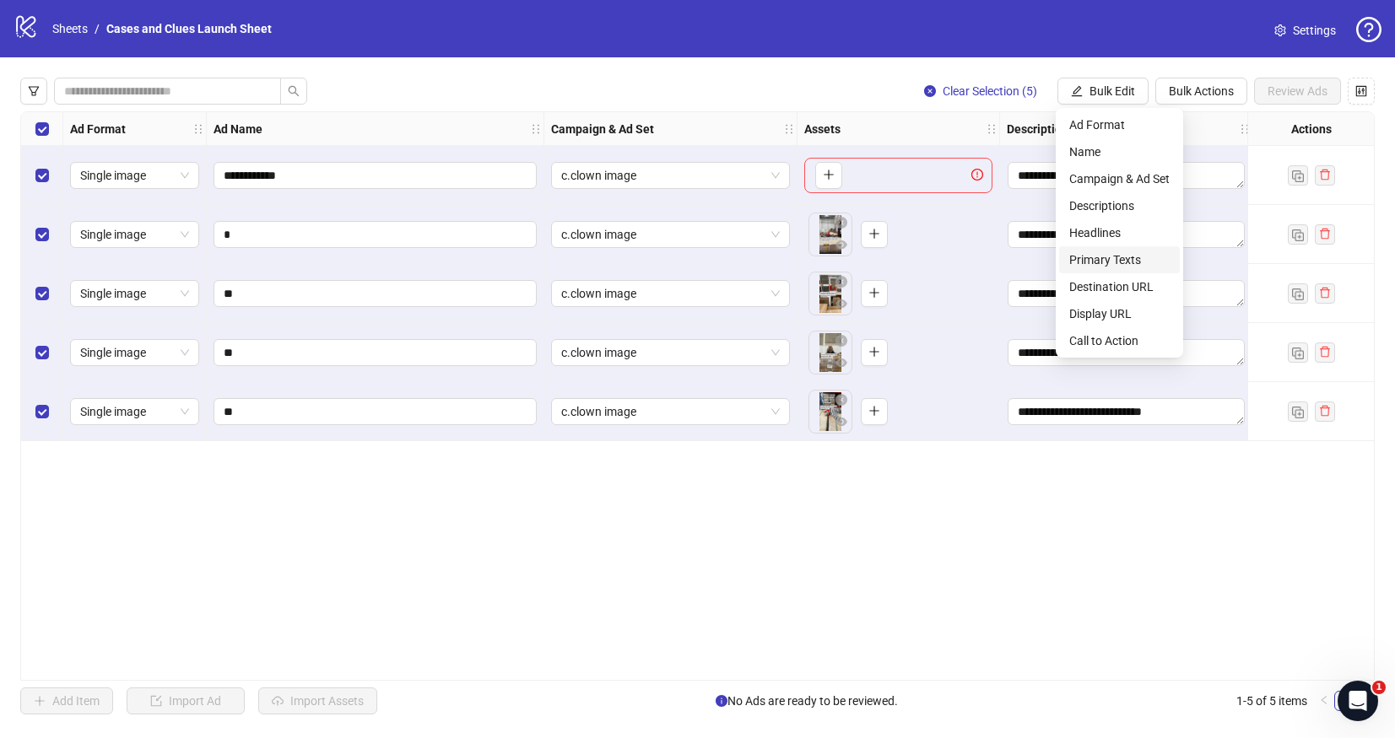
click at [1114, 262] on span "Primary Texts" at bounding box center [1119, 260] width 100 height 19
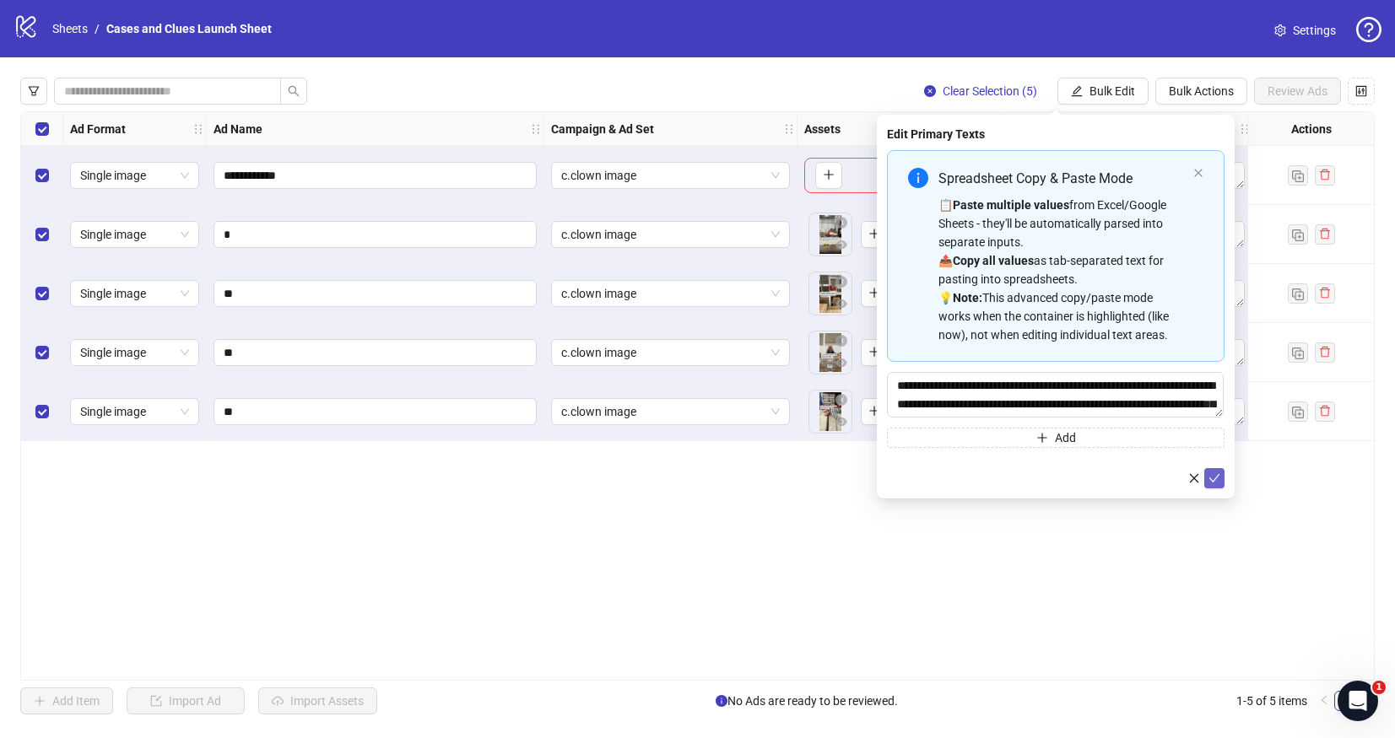
click at [1221, 482] on button "submit" at bounding box center [1214, 478] width 20 height 20
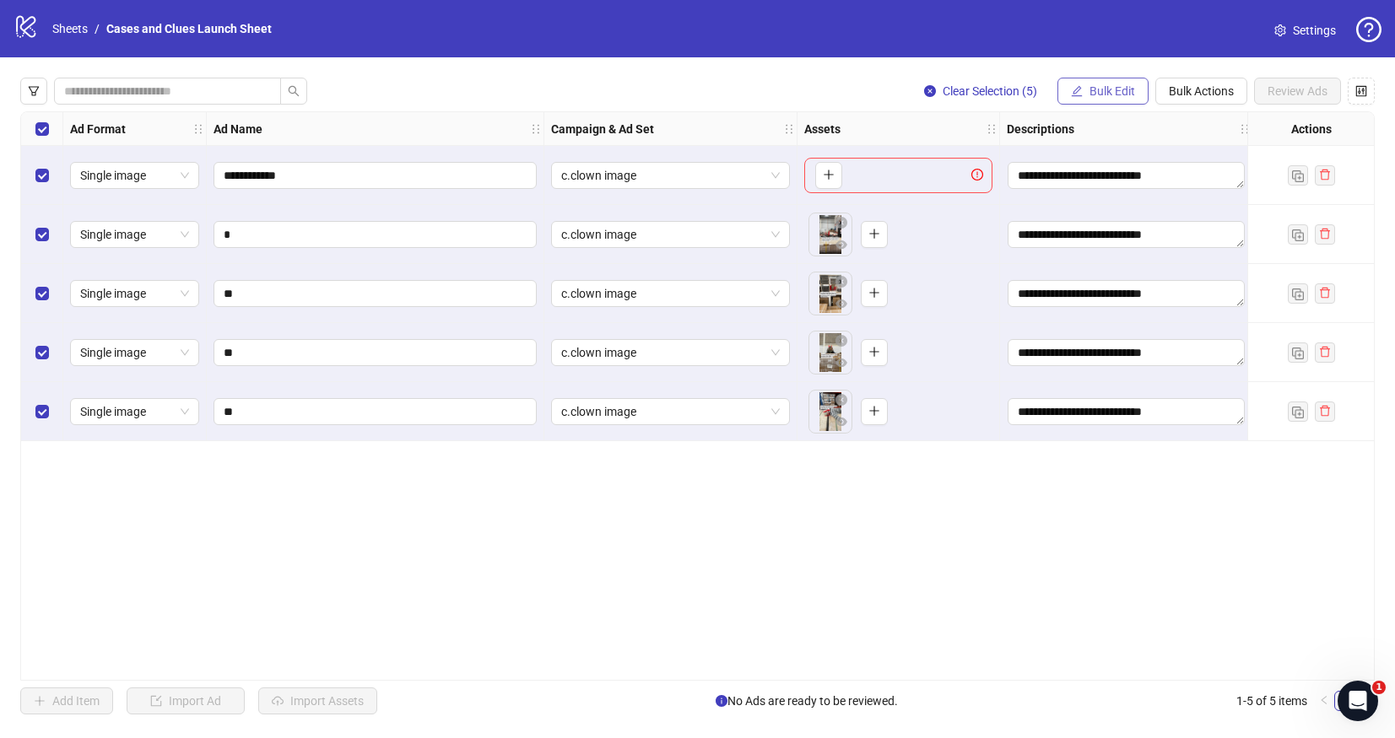
click at [1085, 83] on button "Bulk Edit" at bounding box center [1102, 91] width 91 height 27
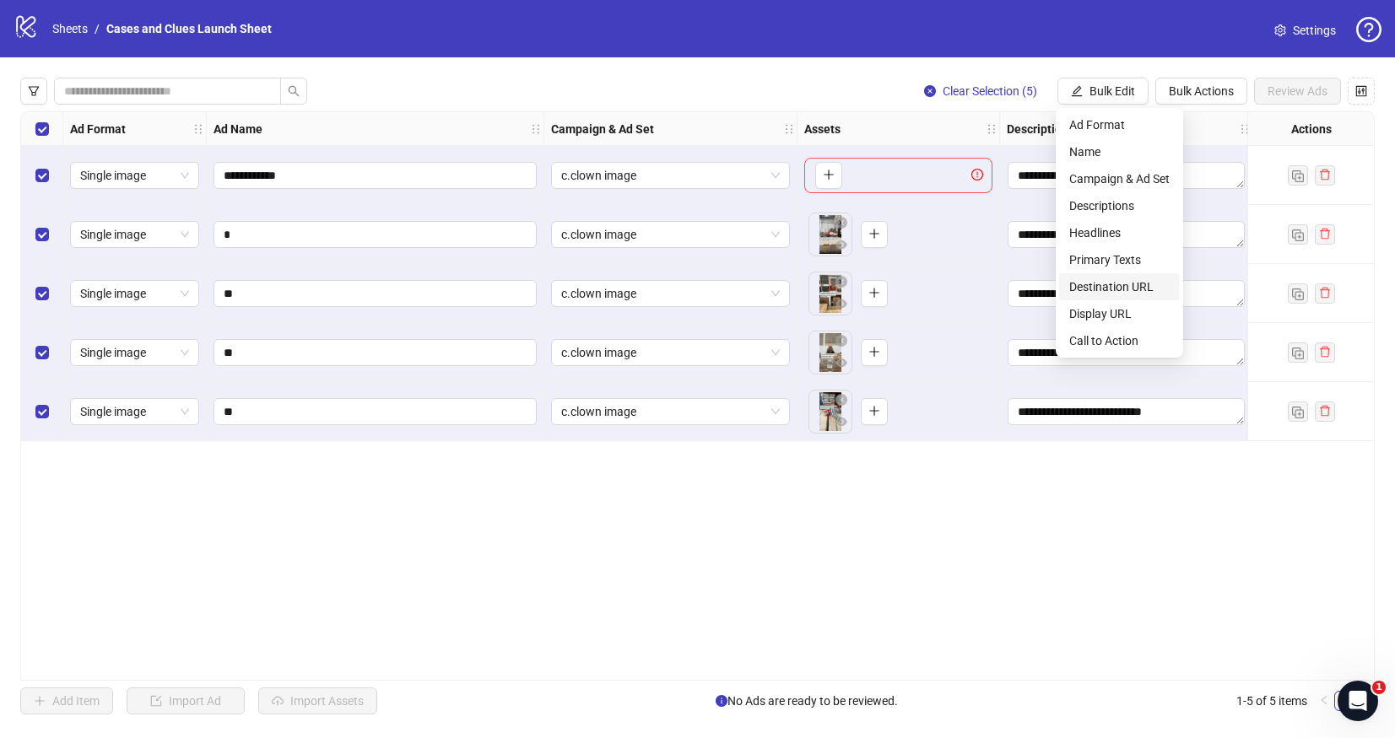
click at [1128, 284] on span "Destination URL" at bounding box center [1119, 287] width 100 height 19
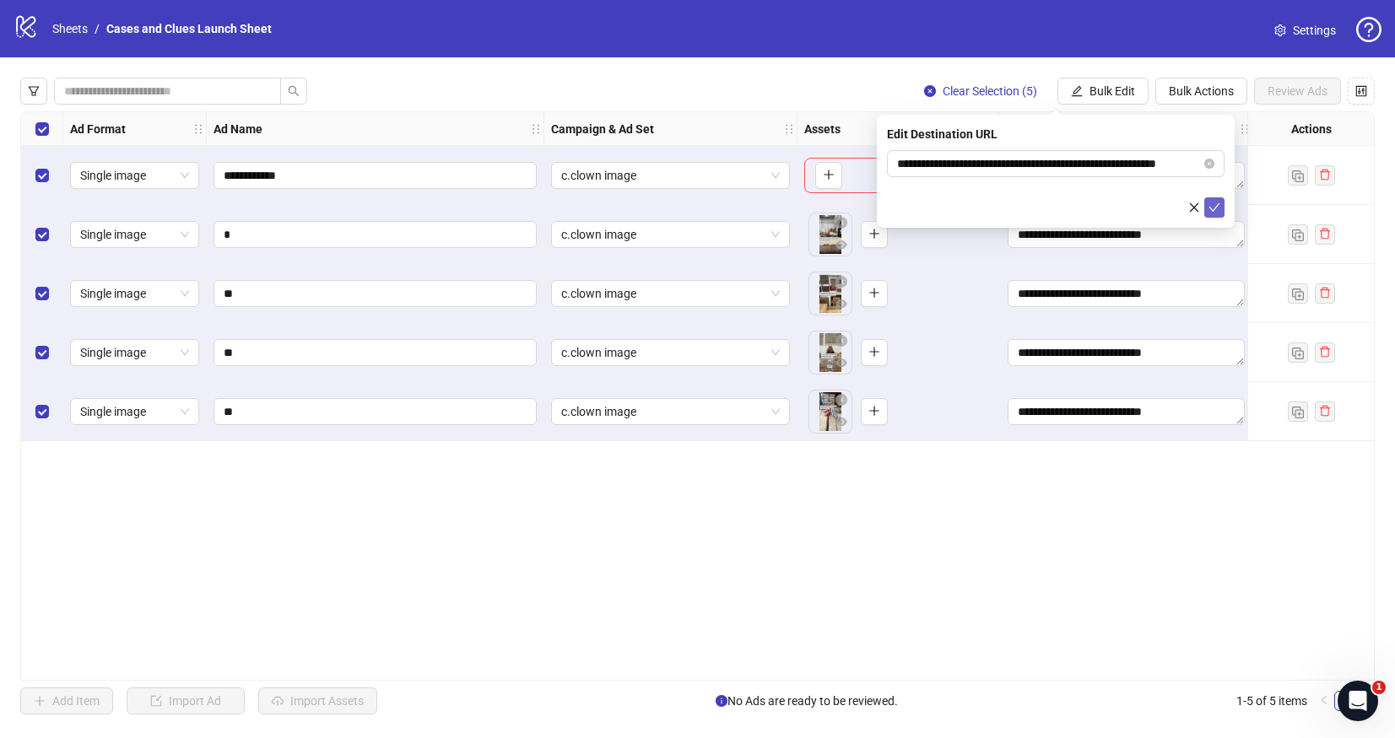
click at [1216, 208] on icon "check" at bounding box center [1214, 208] width 12 height 12
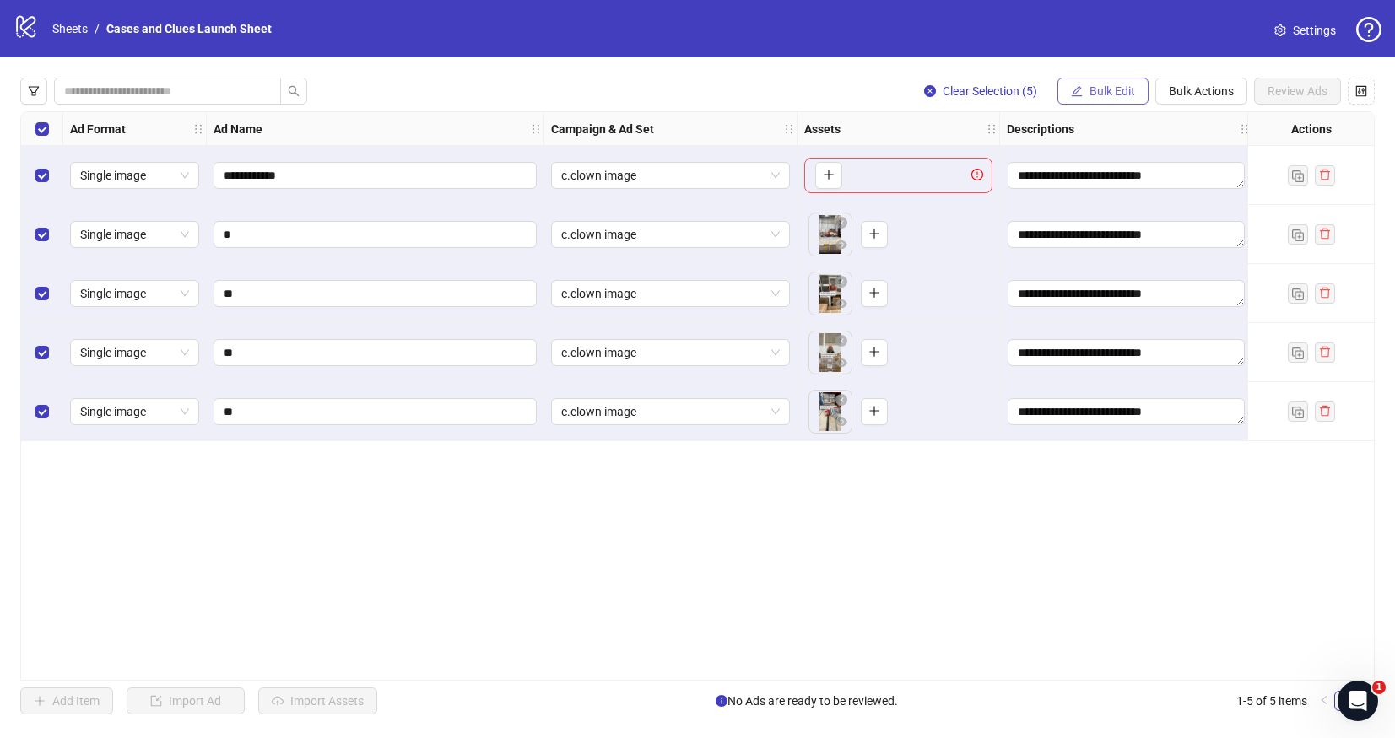
click at [1095, 85] on span "Bulk Edit" at bounding box center [1112, 91] width 46 height 14
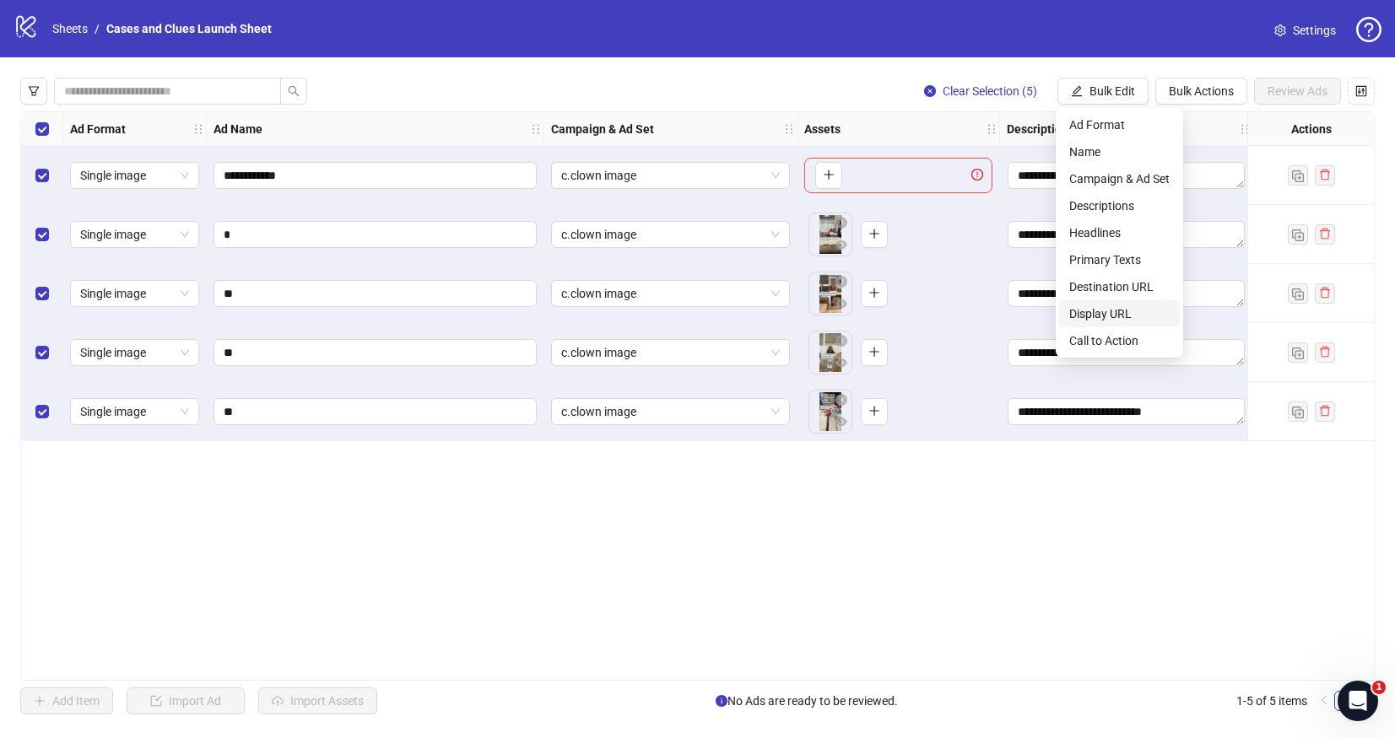
click at [1119, 308] on span "Display URL" at bounding box center [1119, 314] width 100 height 19
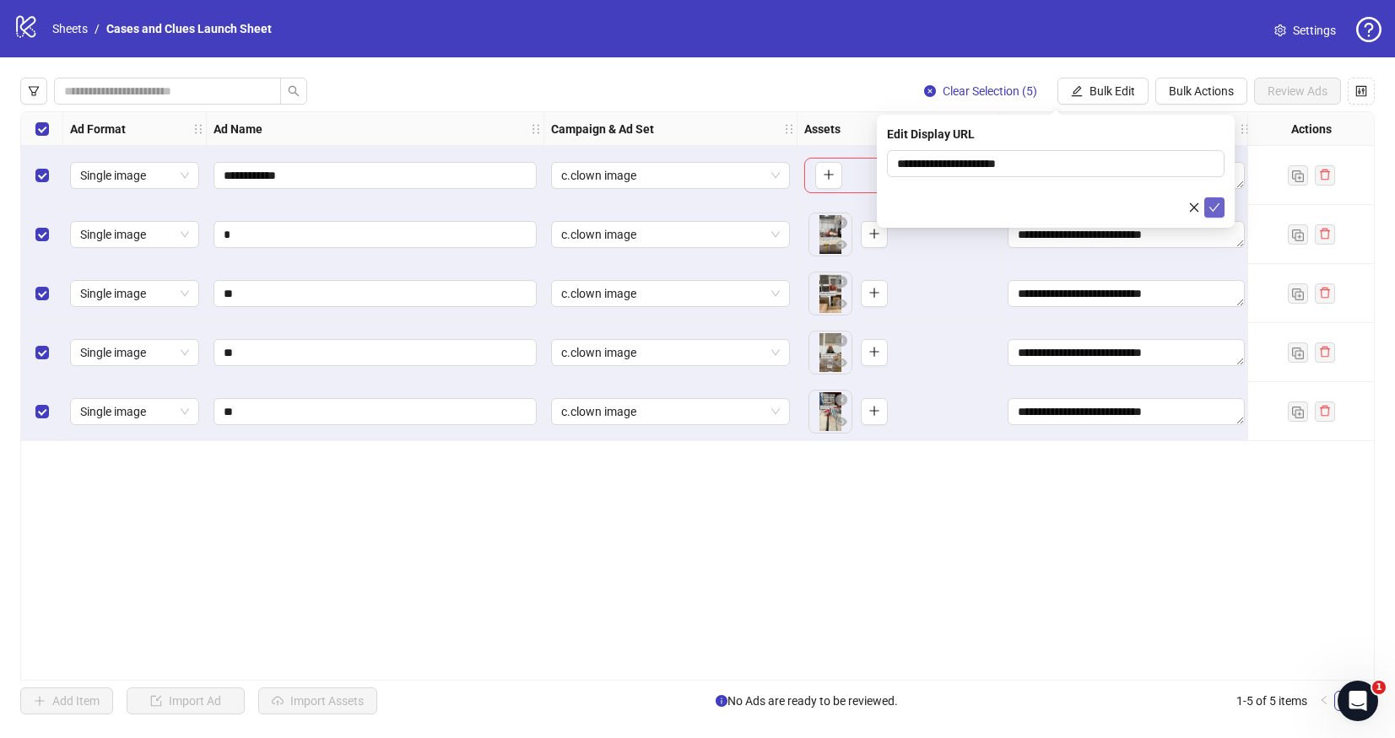
click at [1214, 205] on icon "check" at bounding box center [1214, 208] width 12 height 12
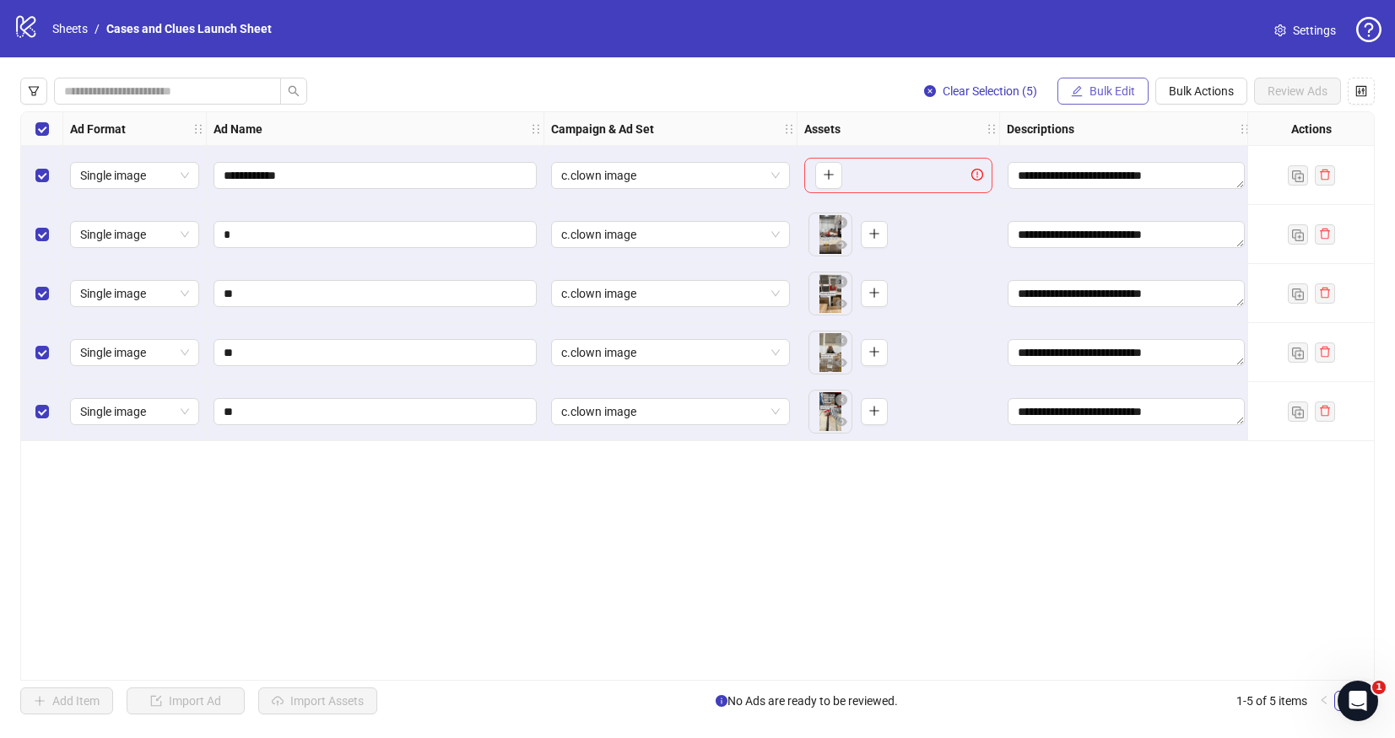
click at [1084, 91] on button "Bulk Edit" at bounding box center [1102, 91] width 91 height 27
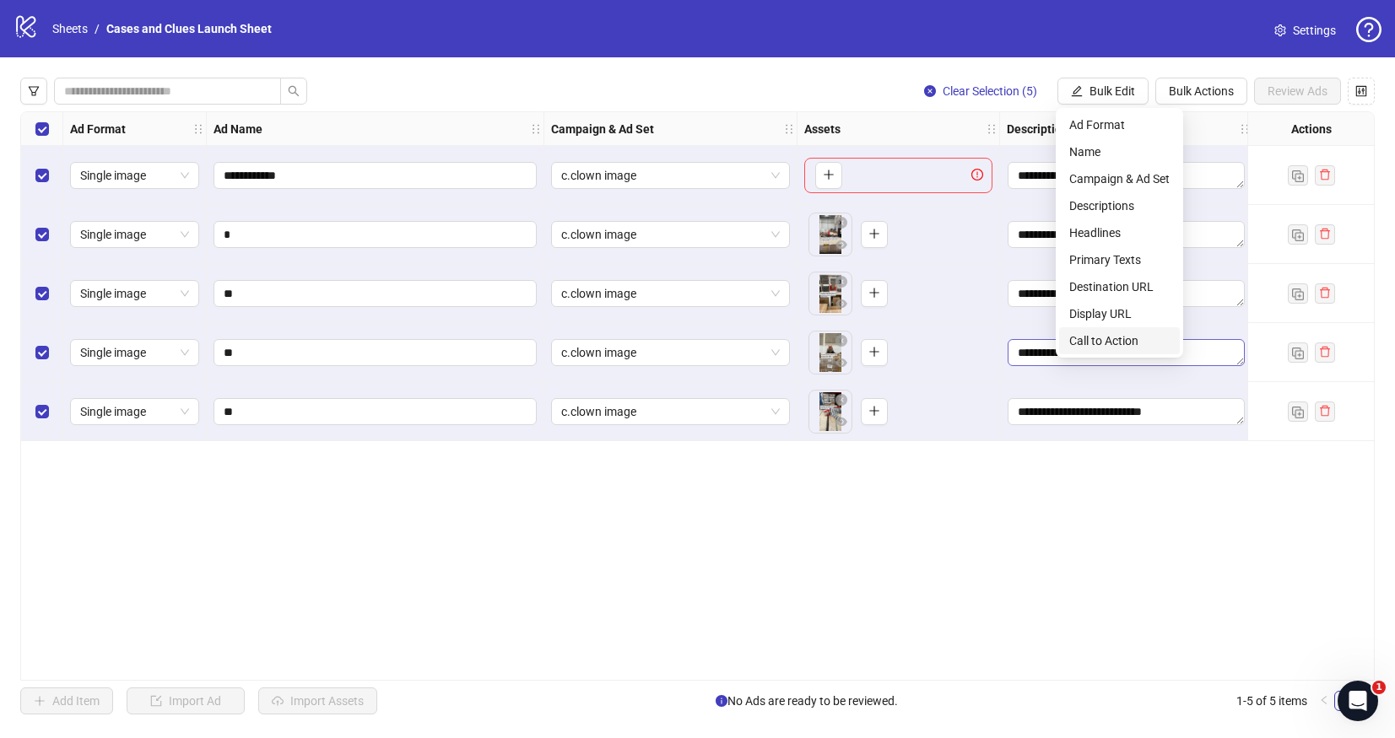
click at [1090, 343] on span "Call to Action" at bounding box center [1119, 341] width 100 height 19
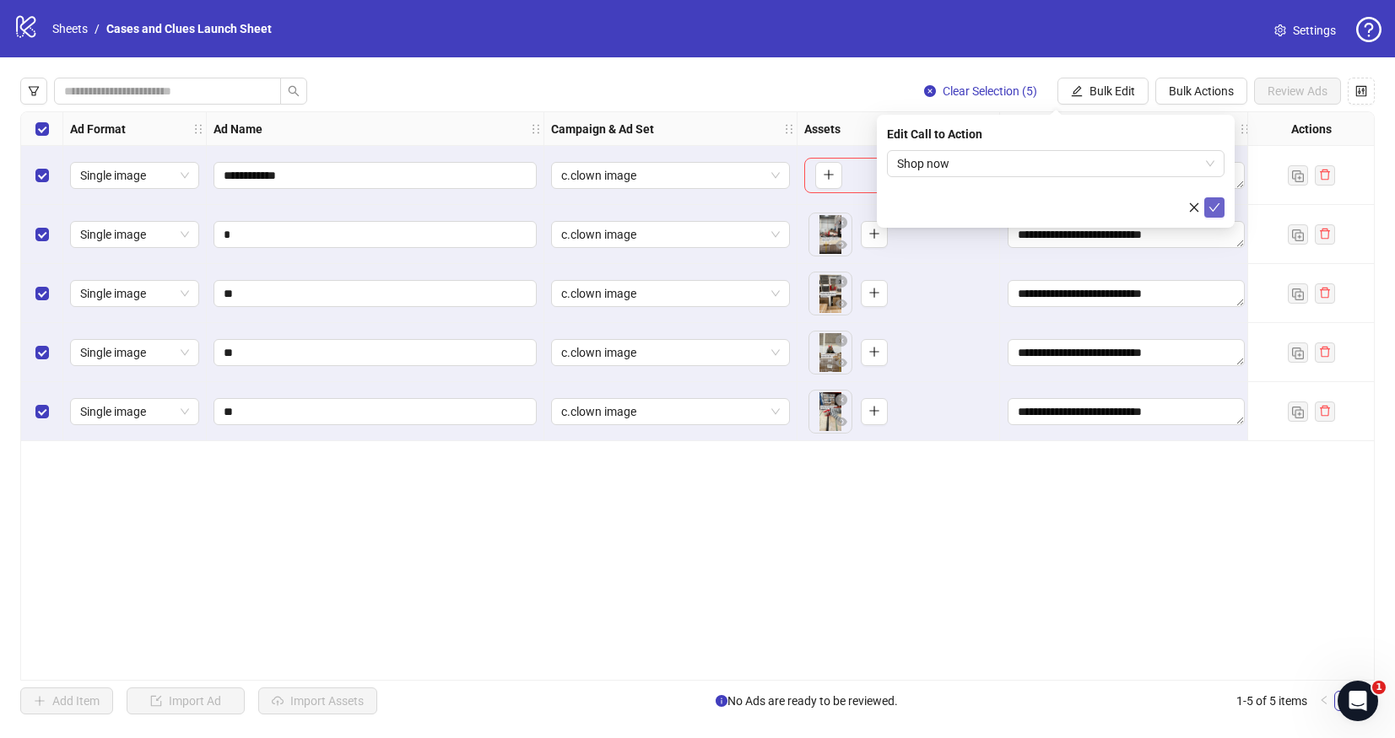
click at [1218, 205] on icon "check" at bounding box center [1214, 207] width 11 height 8
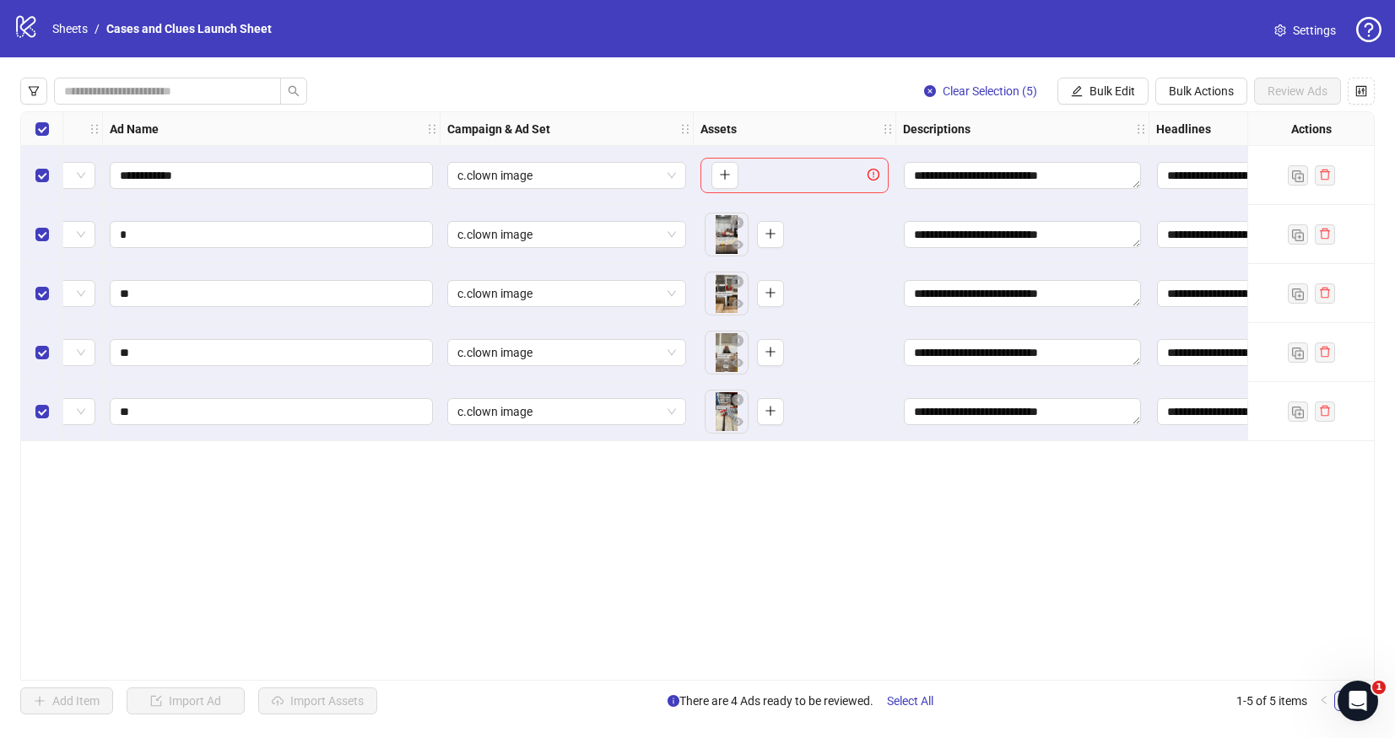
scroll to position [0, 0]
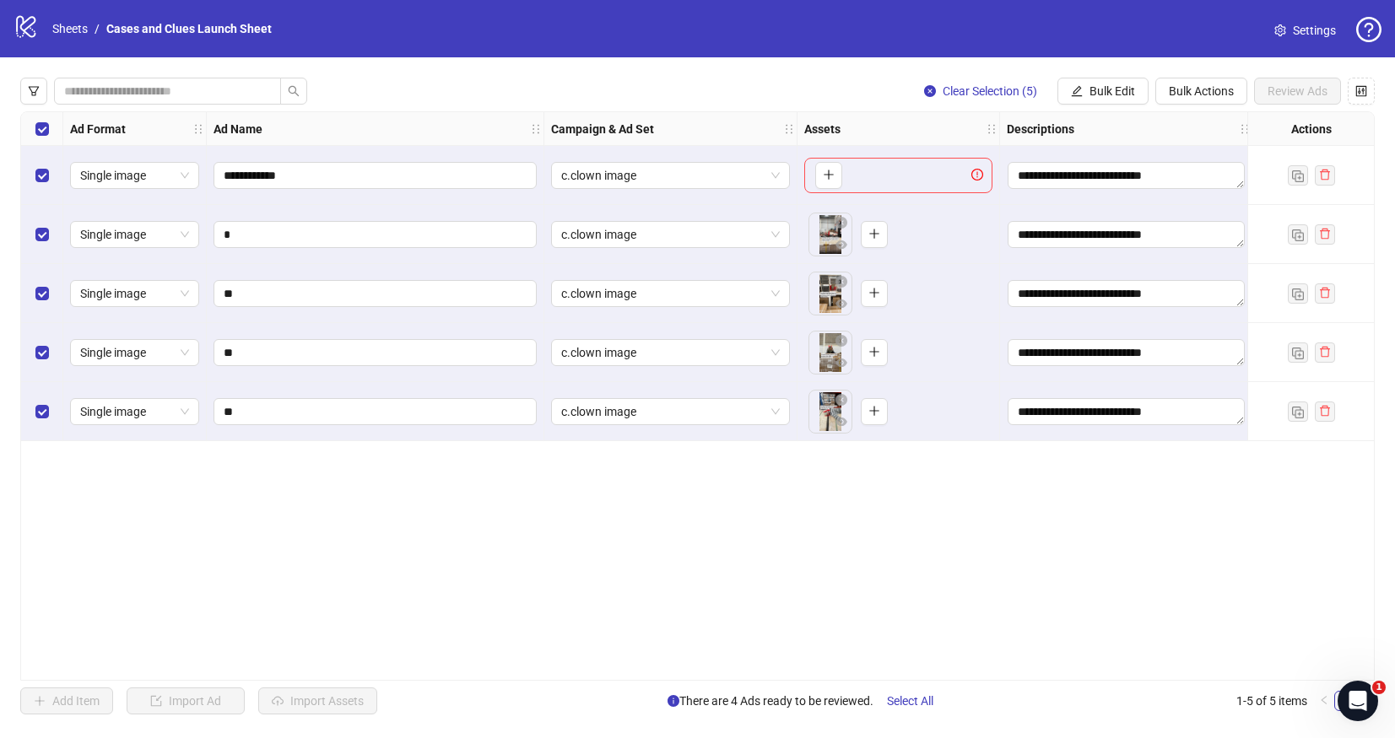
click at [50, 123] on div "Select all rows" at bounding box center [42, 129] width 42 height 34
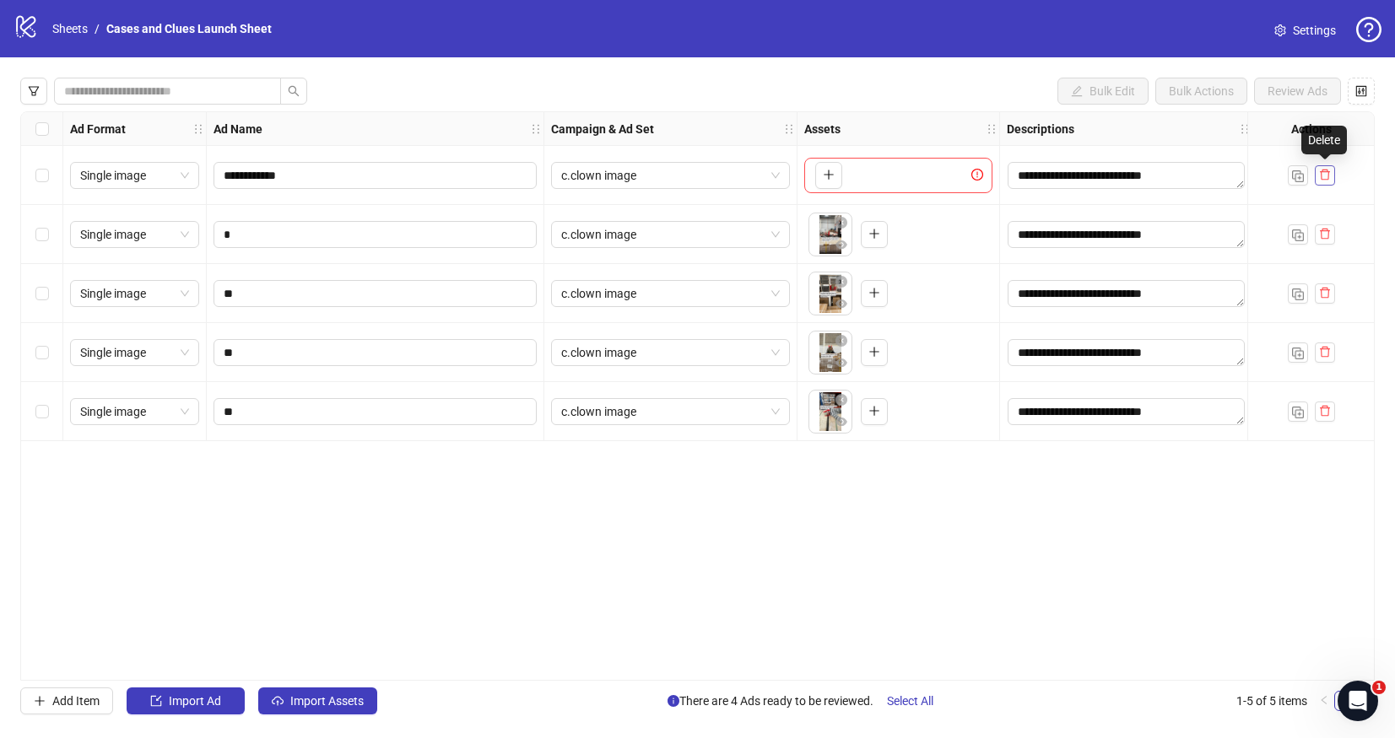
click at [1328, 174] on icon "delete" at bounding box center [1325, 175] width 12 height 12
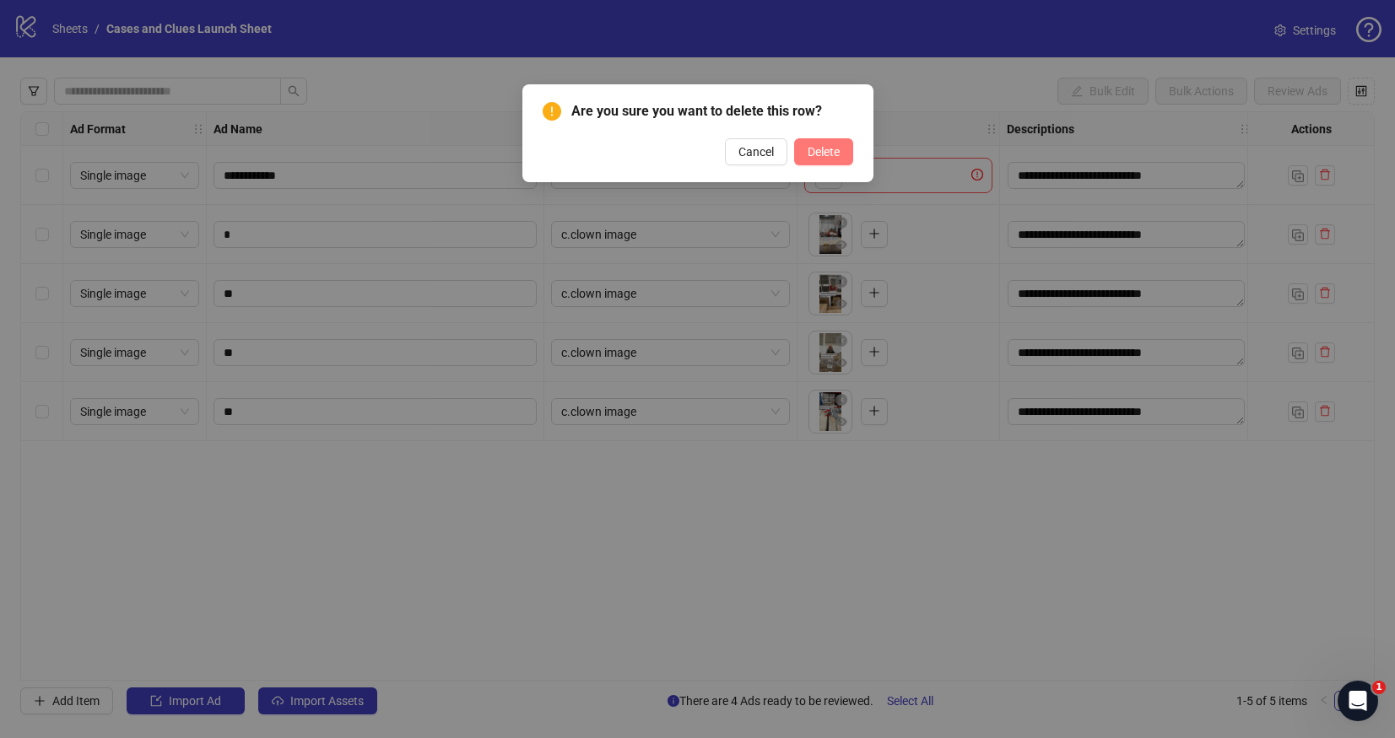
click at [815, 158] on span "Delete" at bounding box center [824, 152] width 32 height 14
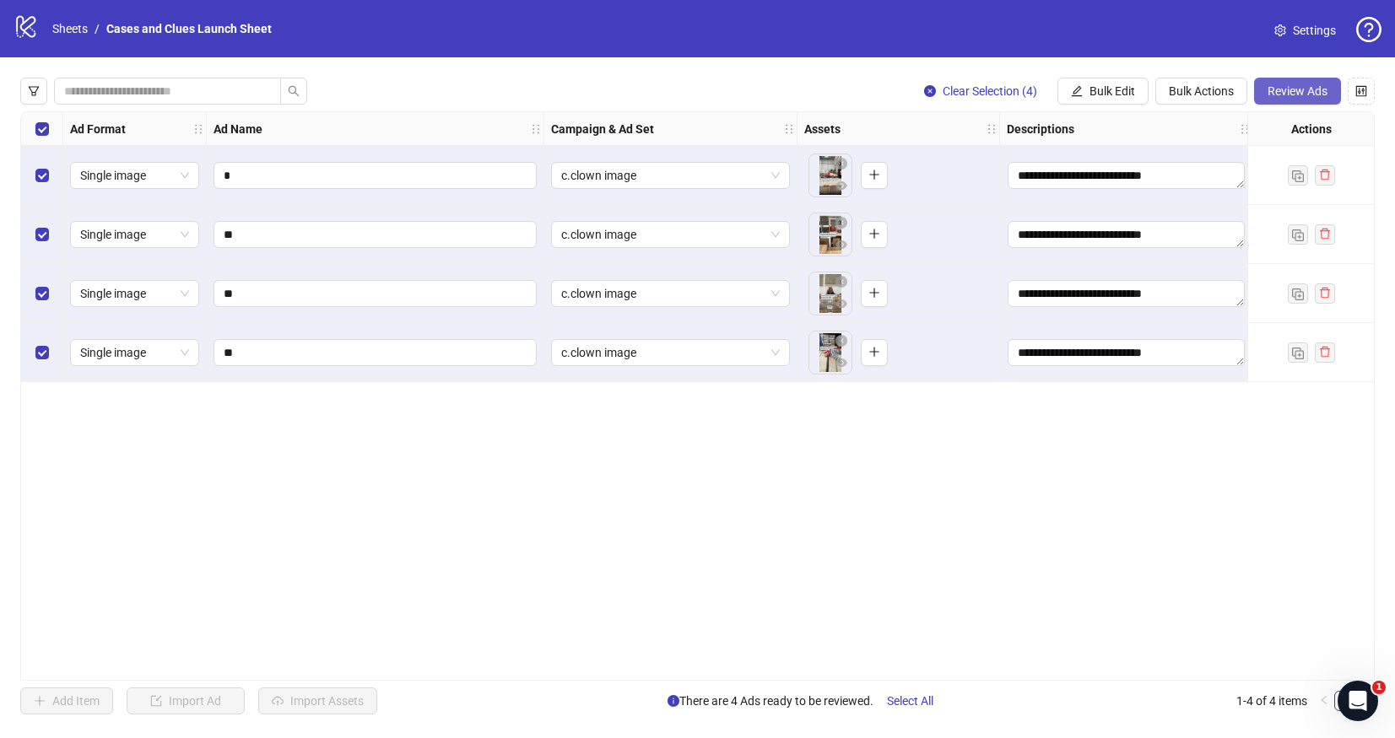
click at [1293, 94] on span "Review Ads" at bounding box center [1298, 91] width 60 height 14
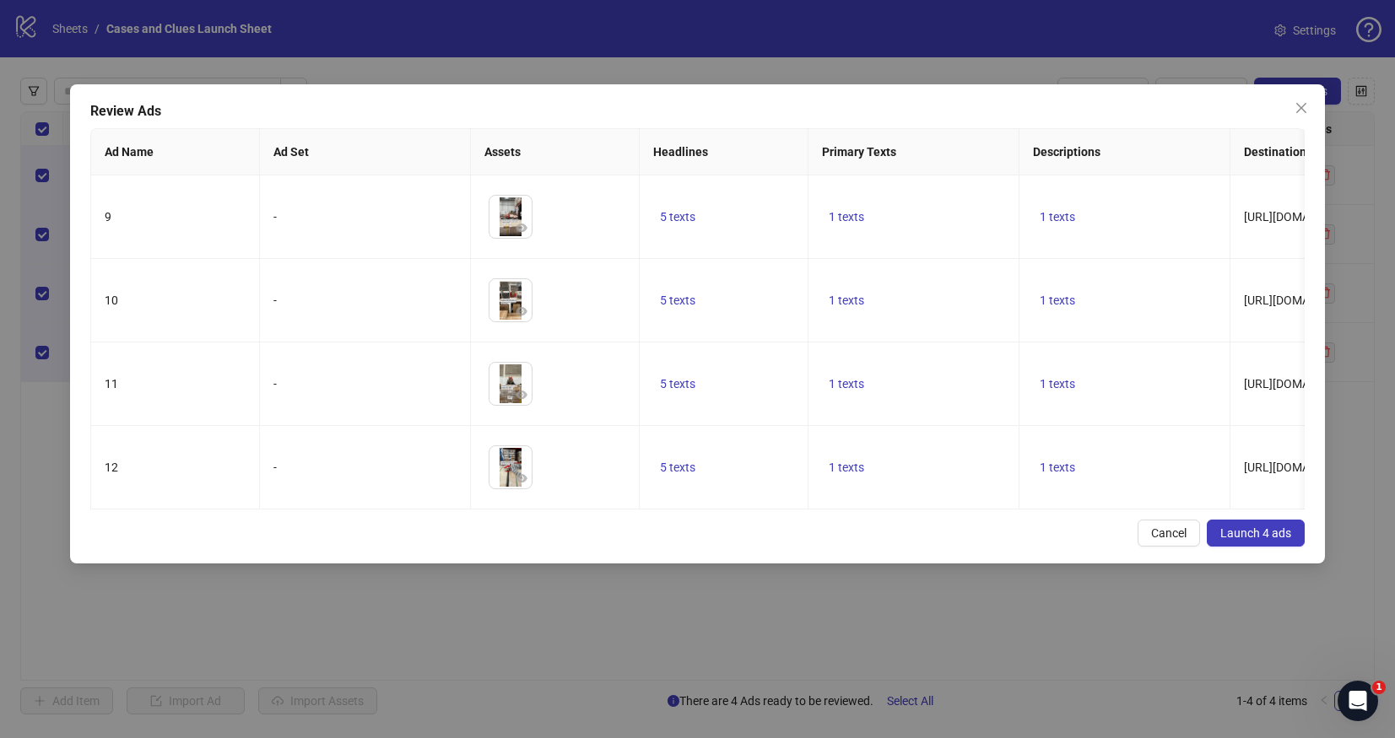
click at [1276, 535] on span "Launch 4 ads" at bounding box center [1255, 534] width 71 height 14
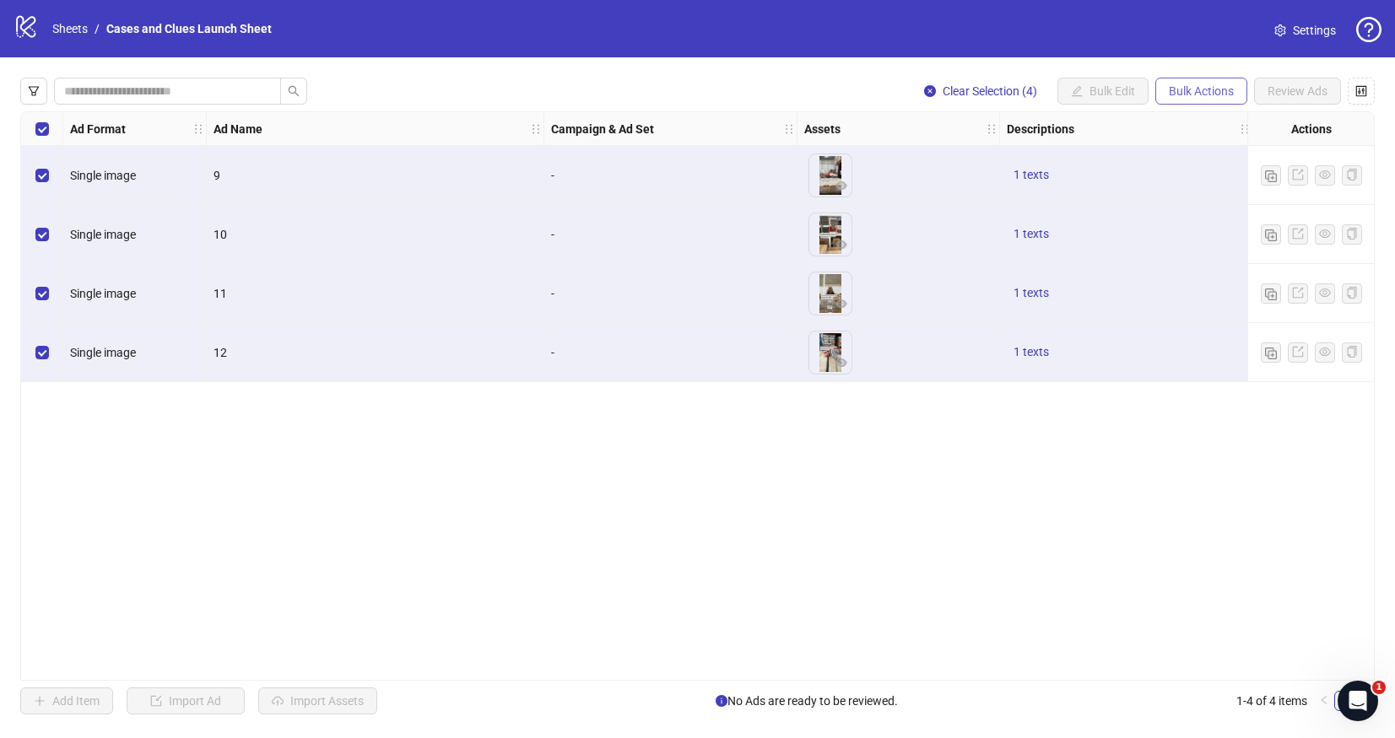
click at [1170, 89] on span "Bulk Actions" at bounding box center [1201, 91] width 65 height 14
click at [1167, 122] on span "Delete" at bounding box center [1225, 125] width 116 height 19
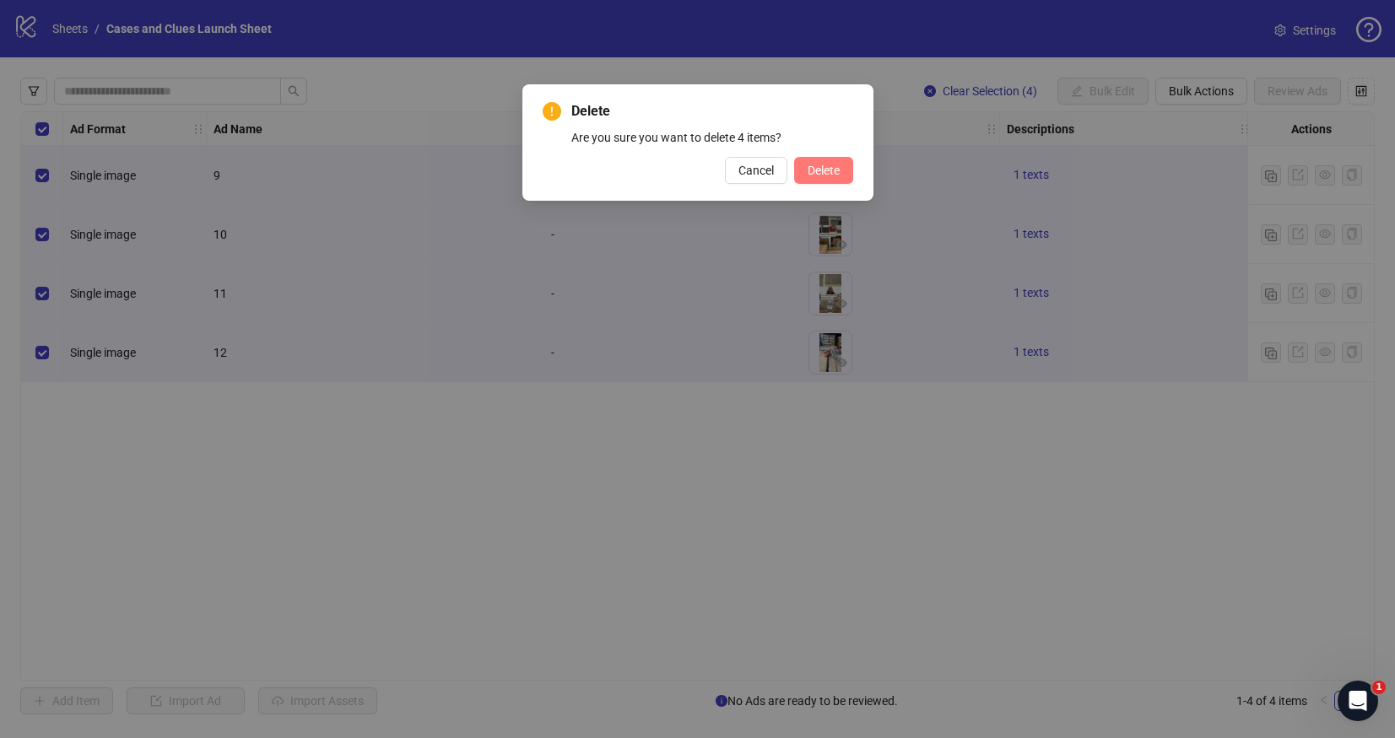
click at [816, 162] on button "Delete" at bounding box center [823, 170] width 59 height 27
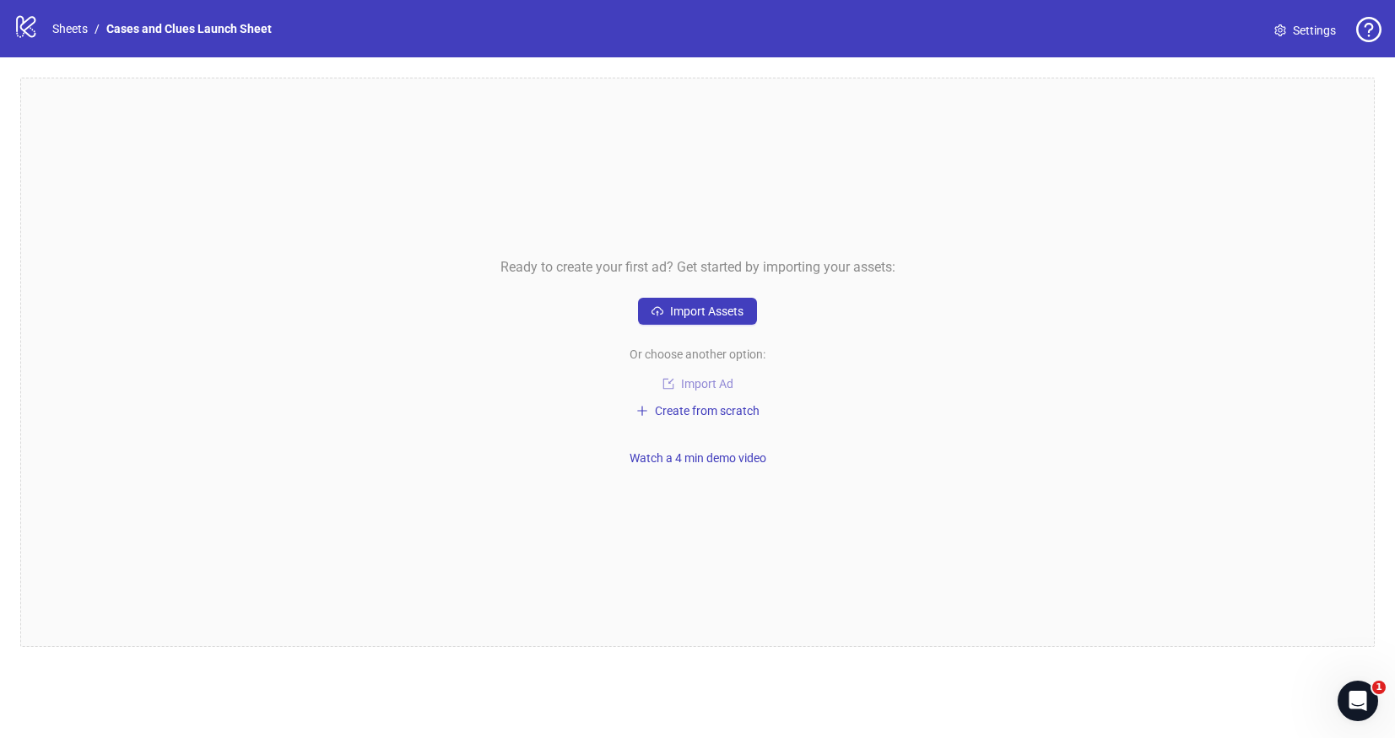
click at [708, 381] on span "Import Ad" at bounding box center [707, 384] width 52 height 14
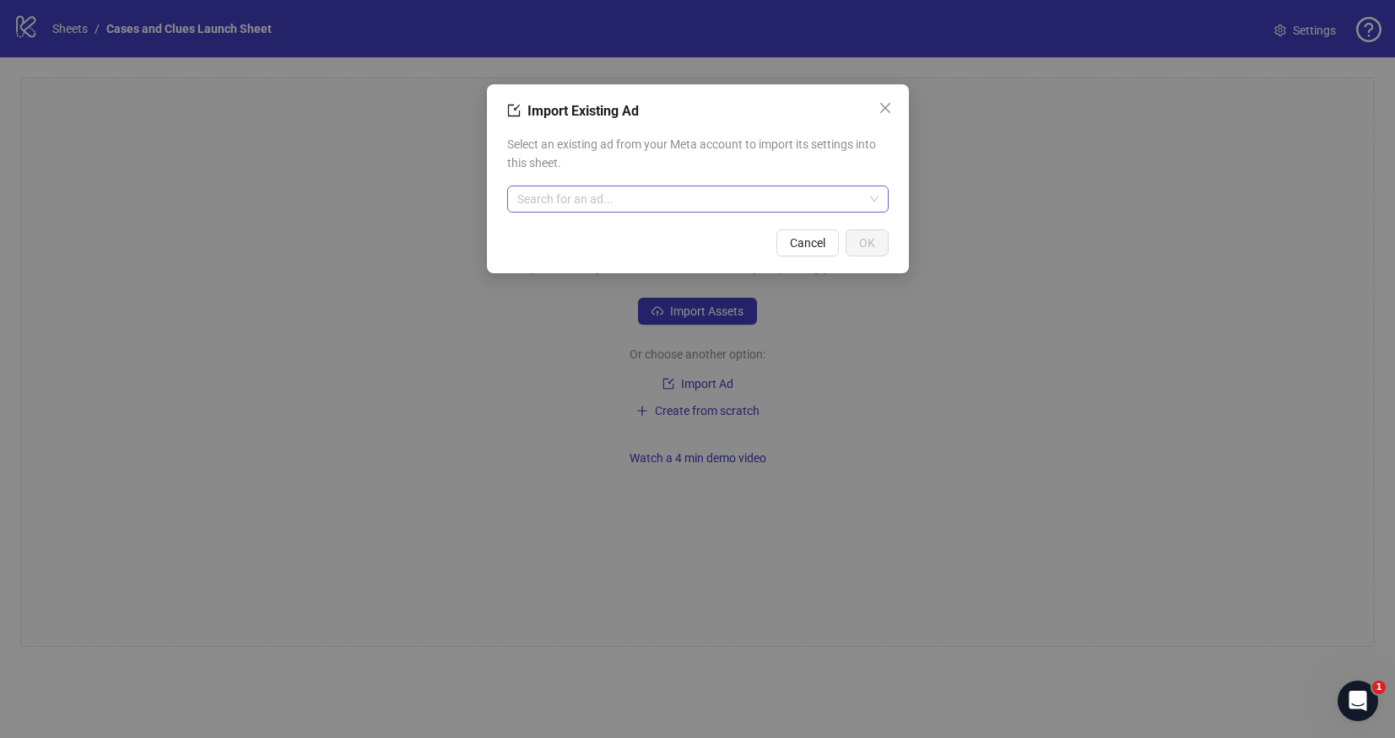
click at [644, 203] on input "search" at bounding box center [690, 199] width 346 height 25
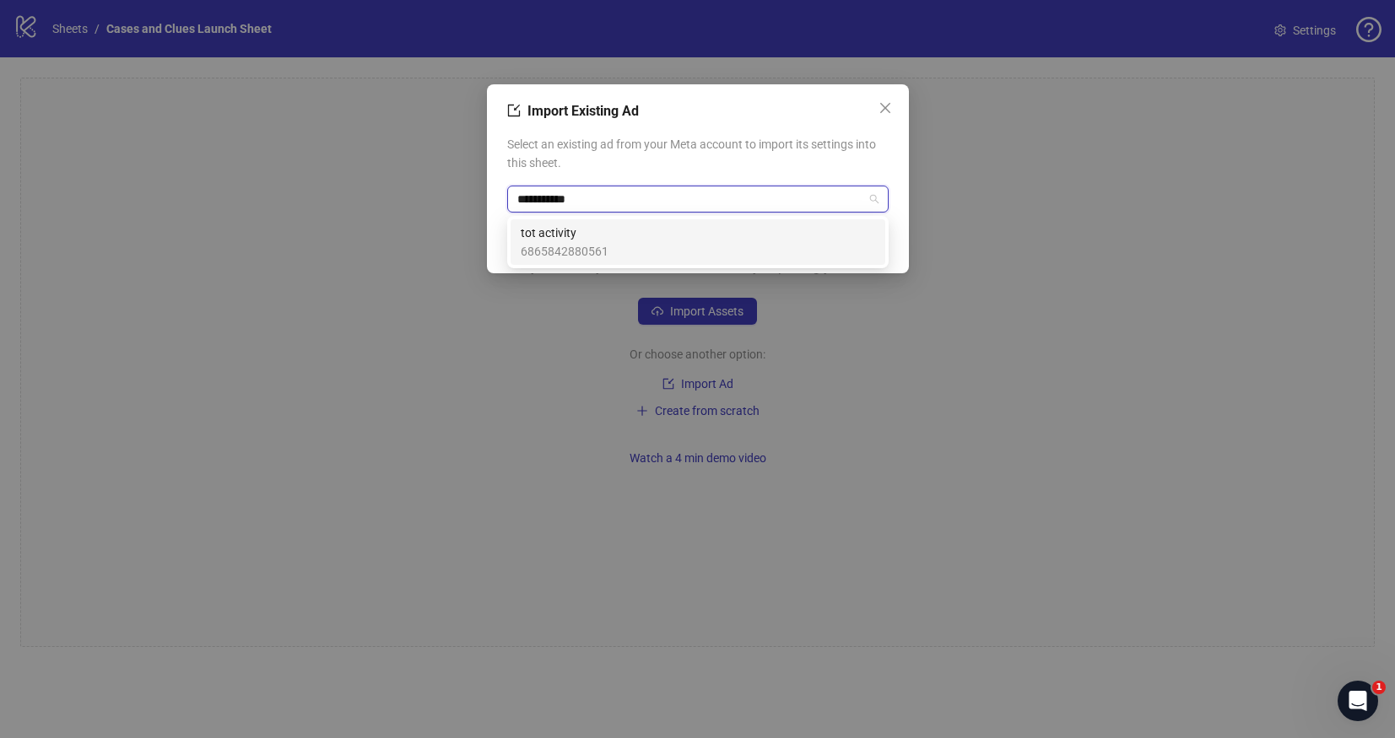
type input "**********"
click at [592, 250] on span "6865842880561" at bounding box center [565, 251] width 88 height 19
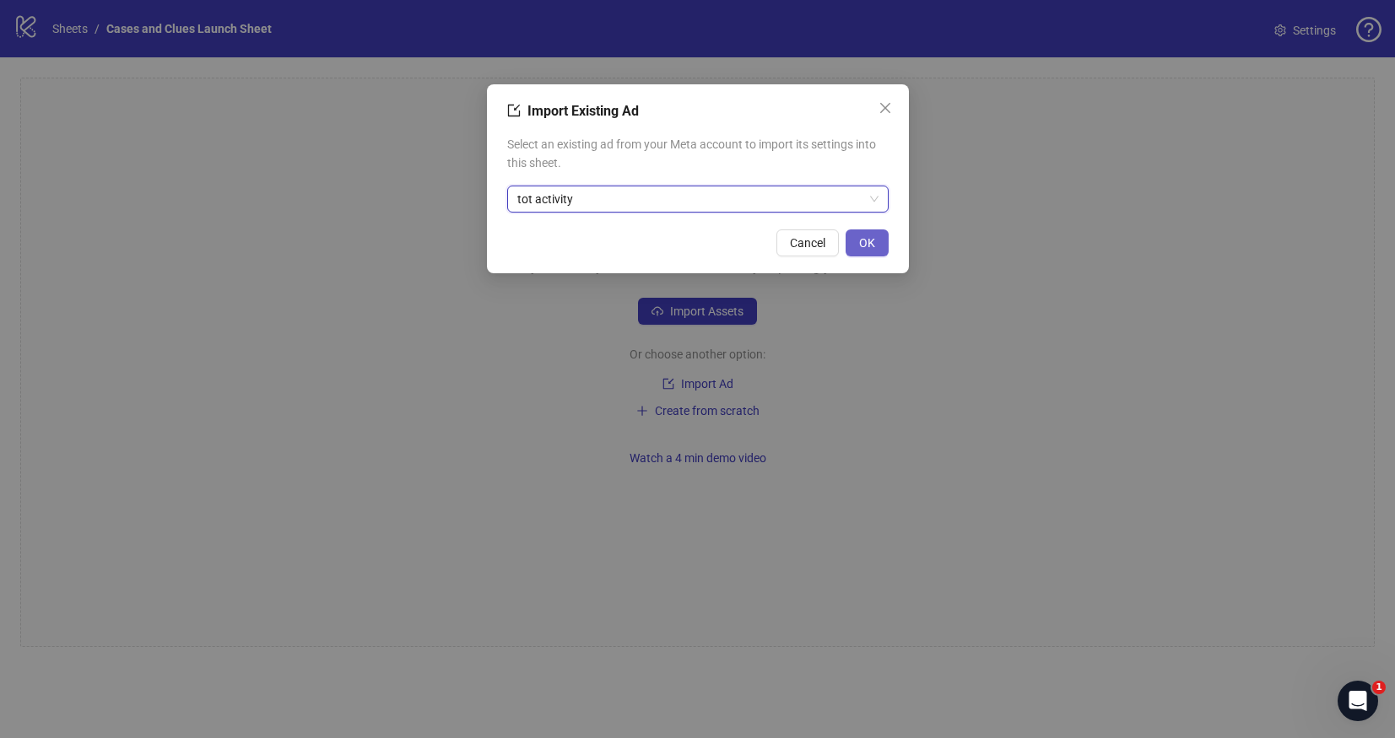
click at [870, 236] on span "OK" at bounding box center [867, 243] width 16 height 14
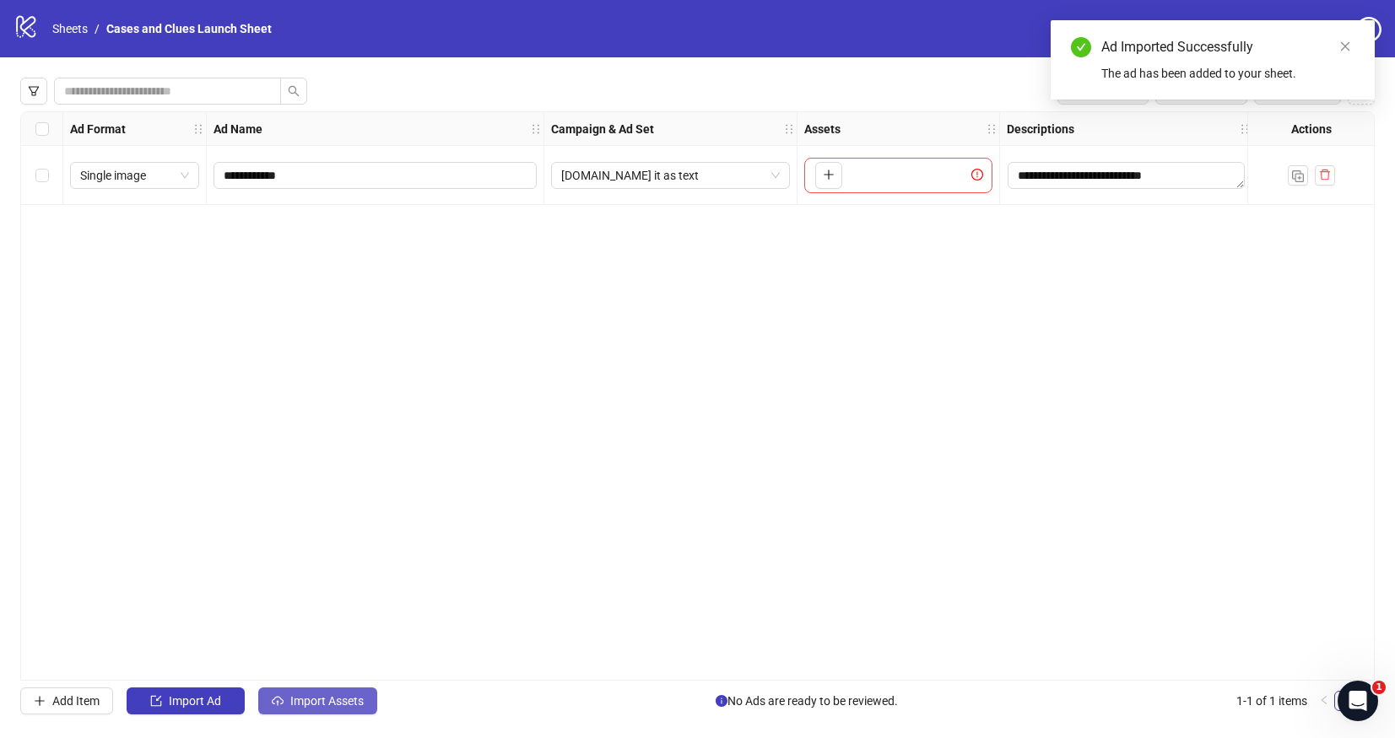
click at [318, 706] on span "Import Assets" at bounding box center [326, 702] width 73 height 14
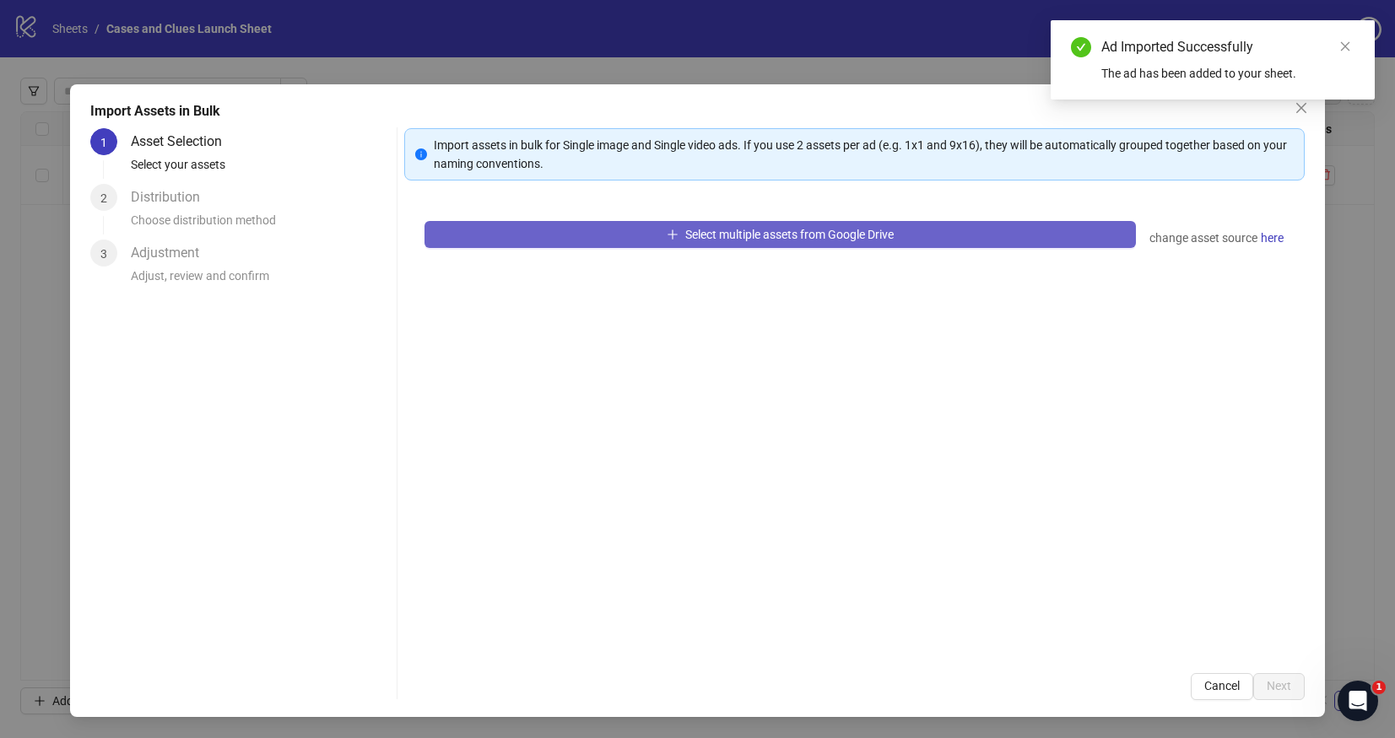
click at [494, 240] on button "Select multiple assets from Google Drive" at bounding box center [779, 234] width 711 height 27
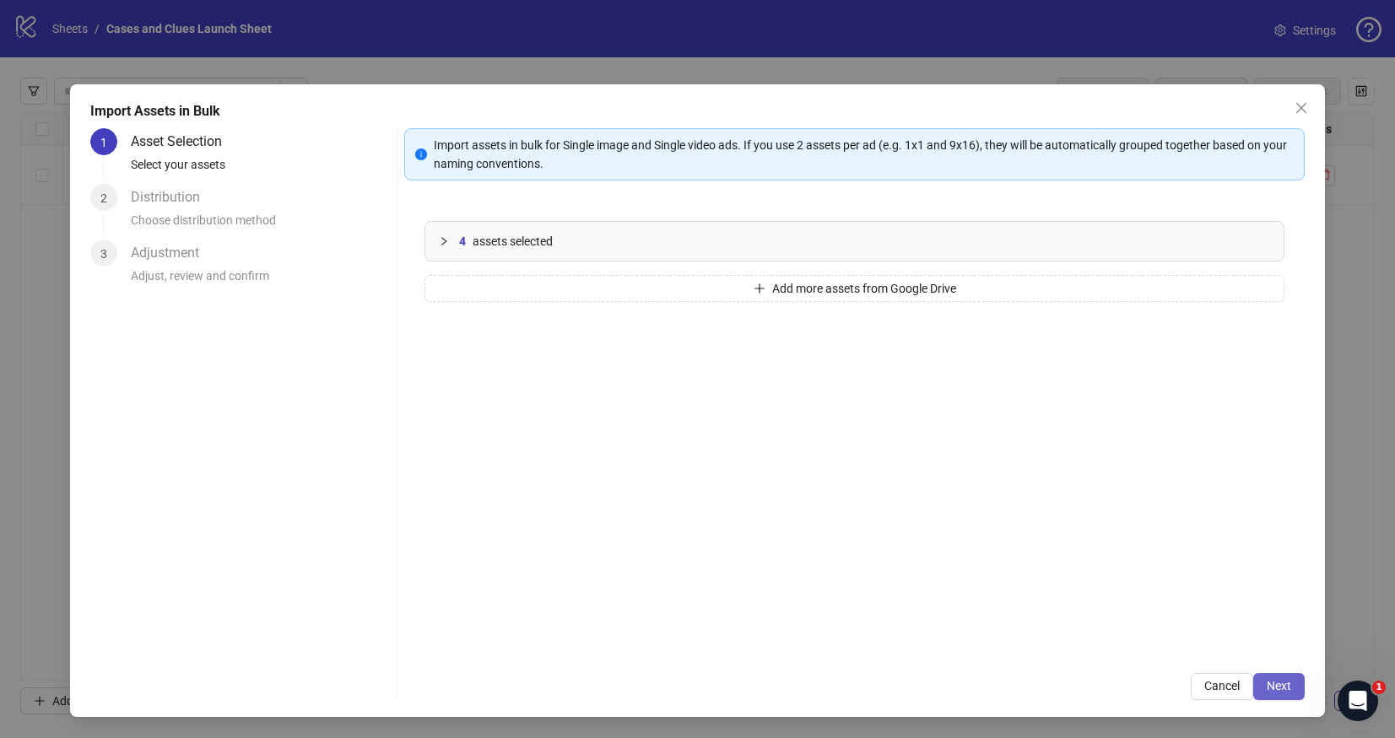
click at [1271, 688] on span "Next" at bounding box center [1279, 686] width 24 height 14
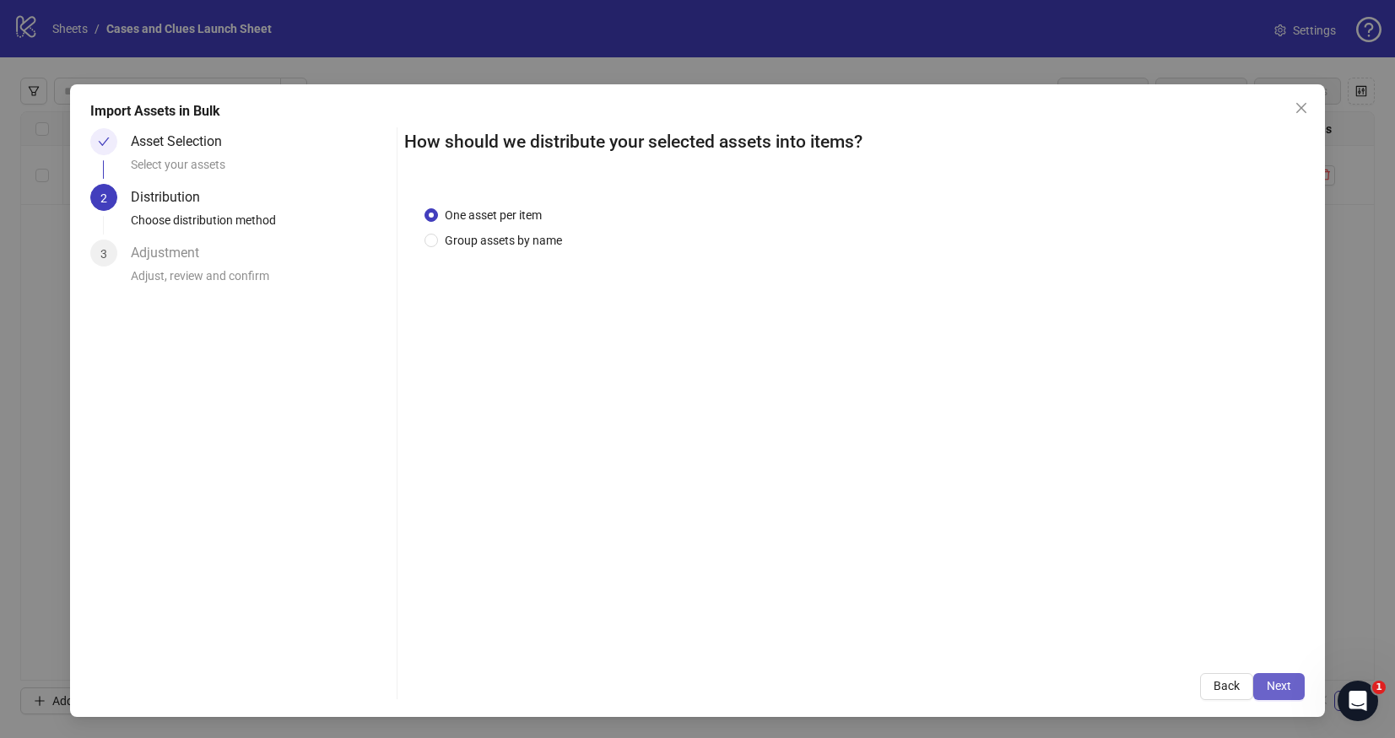
click at [1279, 682] on span "Next" at bounding box center [1279, 686] width 24 height 14
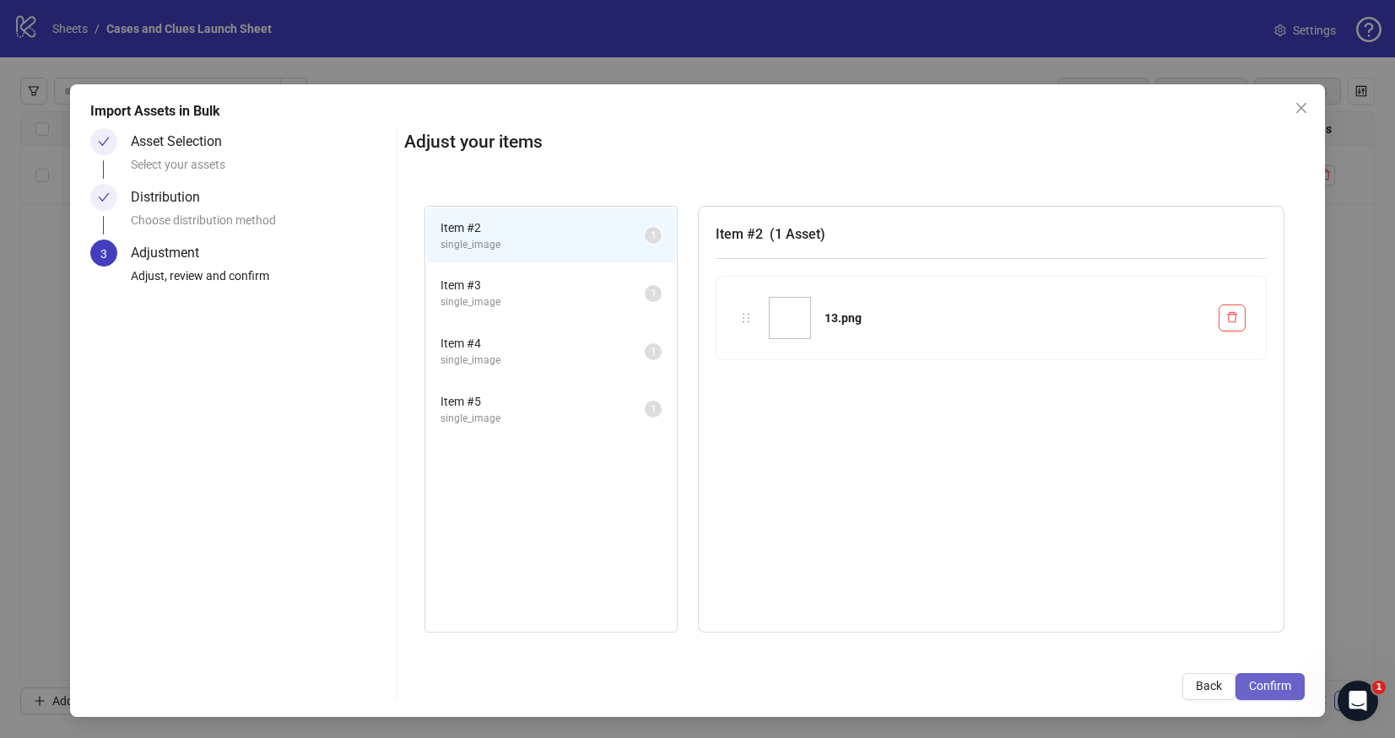
click at [1273, 687] on span "Confirm" at bounding box center [1270, 686] width 42 height 14
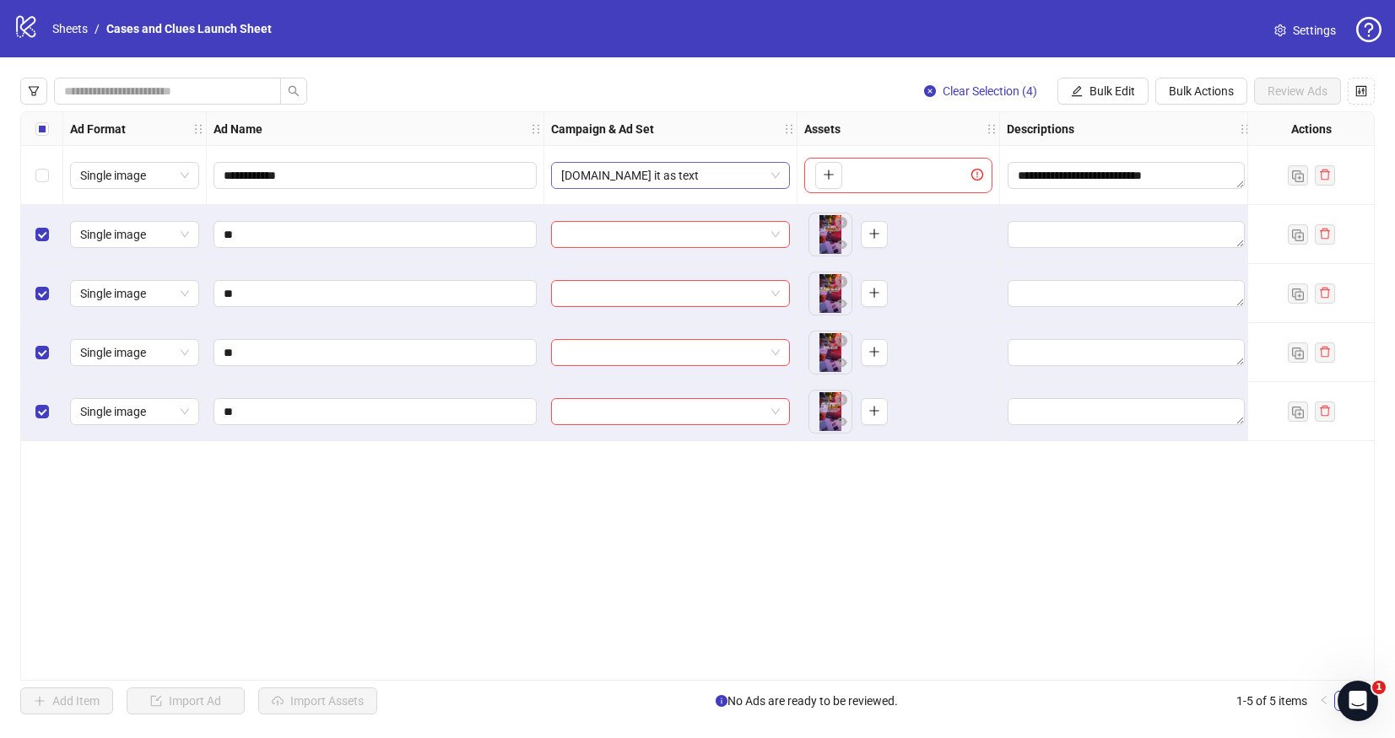
click at [778, 176] on span "[DOMAIN_NAME] it as text" at bounding box center [670, 175] width 219 height 25
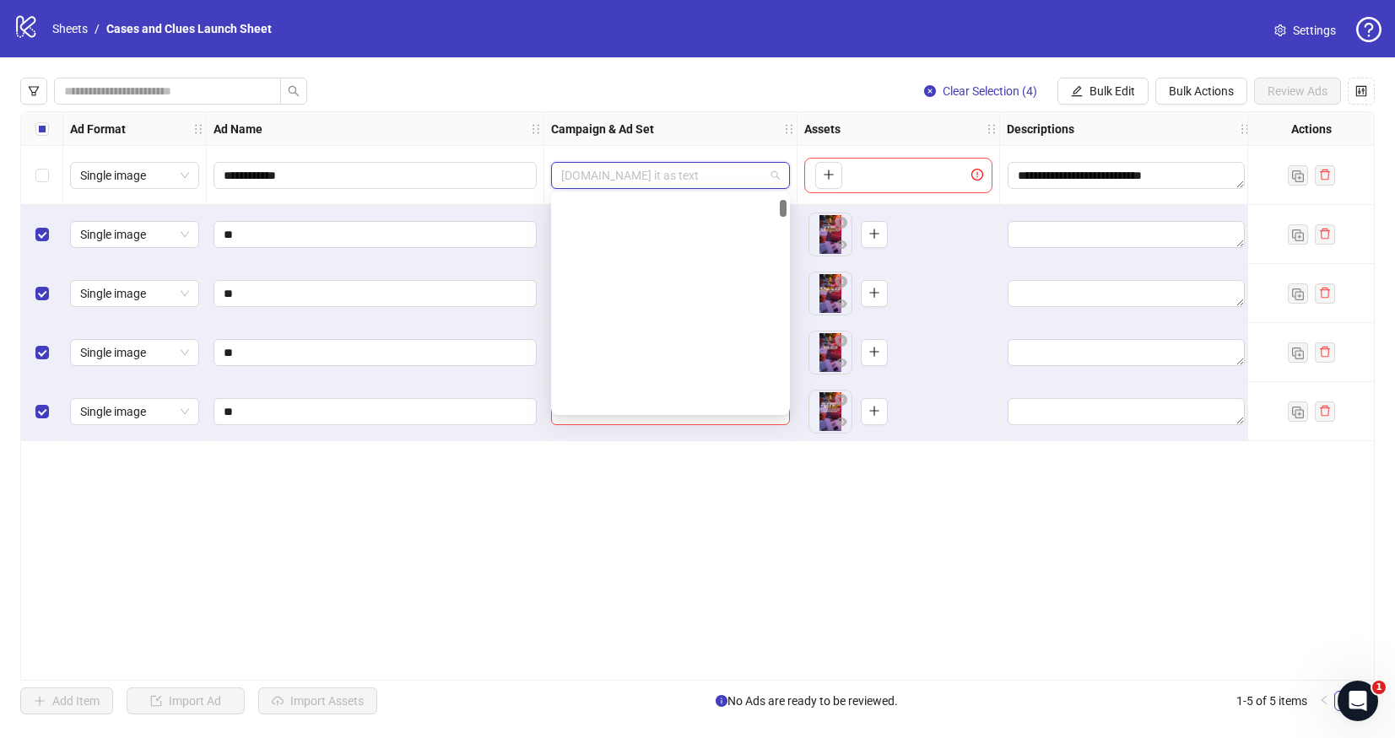
scroll to position [257, 0]
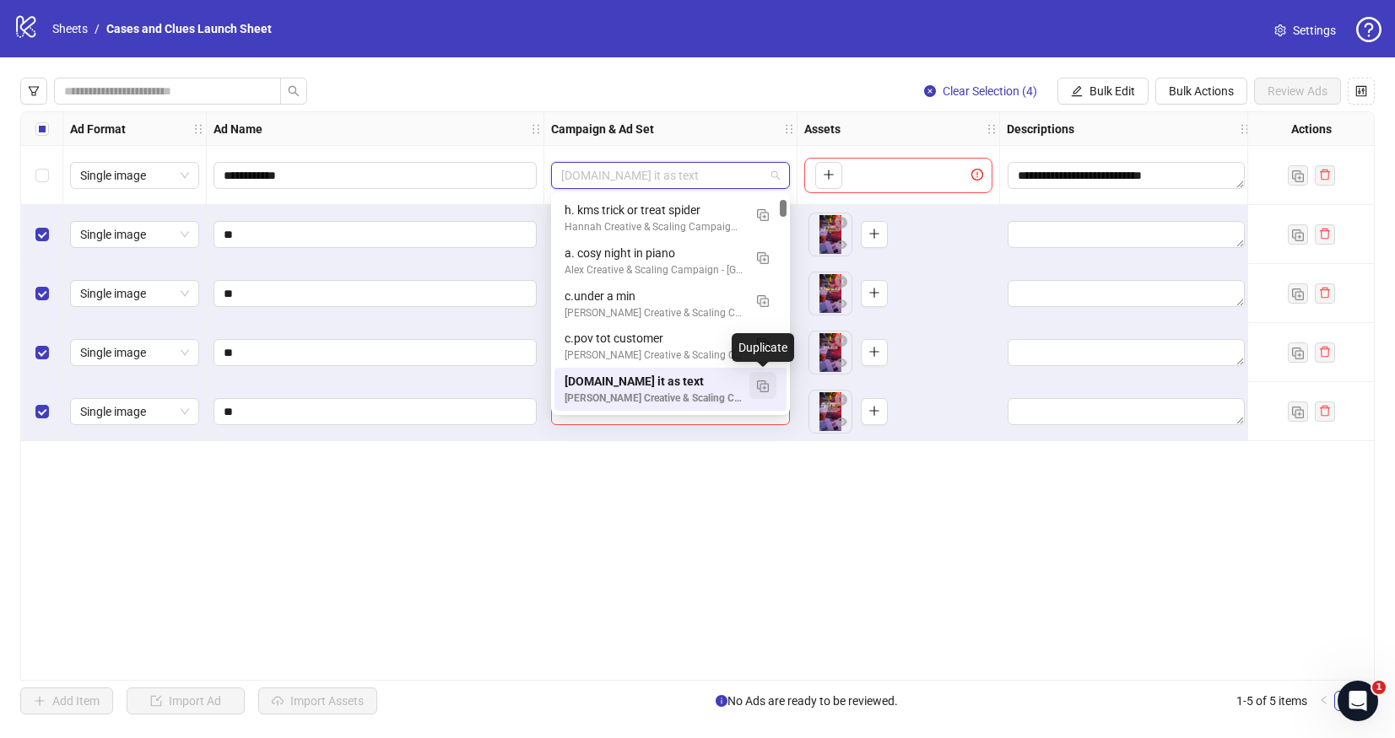
click at [763, 387] on img "button" at bounding box center [763, 387] width 12 height 12
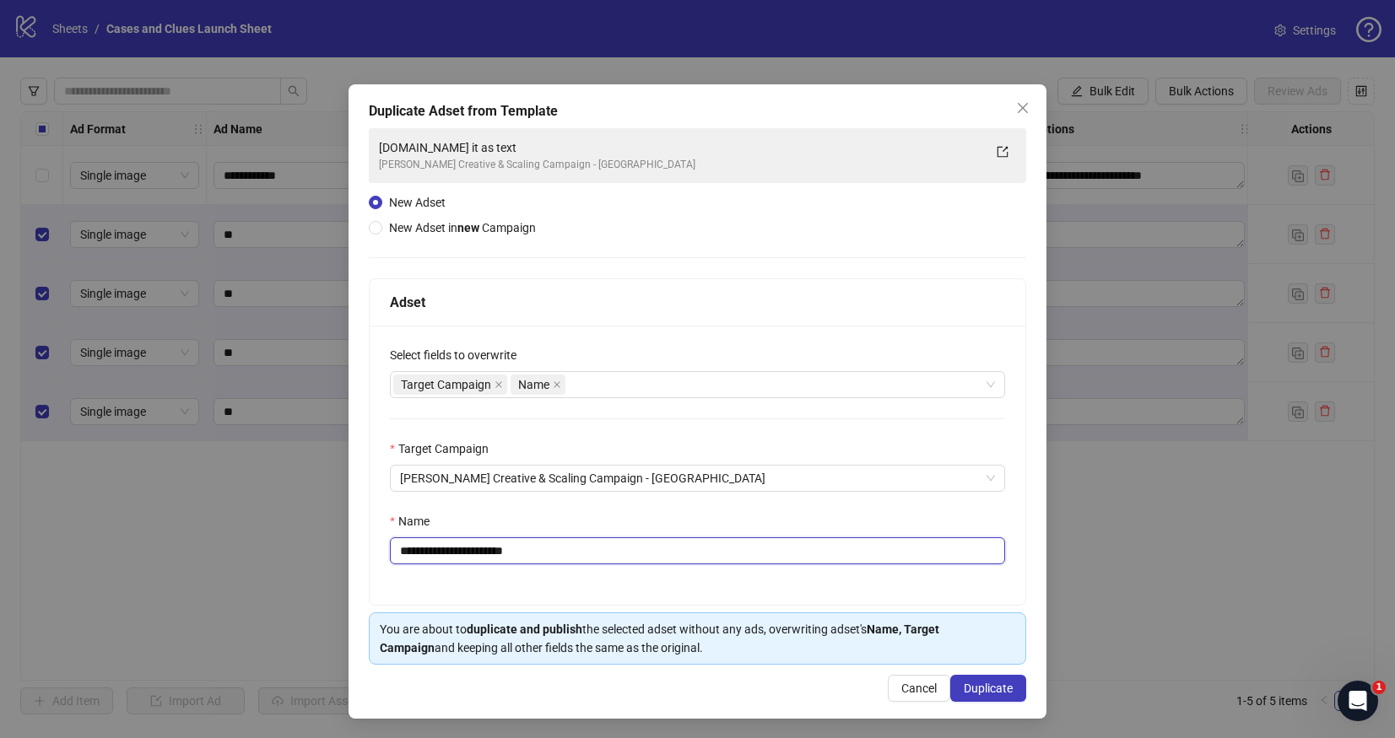
drag, startPoint x: 523, startPoint y: 552, endPoint x: 409, endPoint y: 555, distance: 114.0
click at [409, 555] on input "**********" at bounding box center [697, 551] width 615 height 27
type input "**********"
click at [964, 688] on span "Duplicate" at bounding box center [988, 689] width 49 height 14
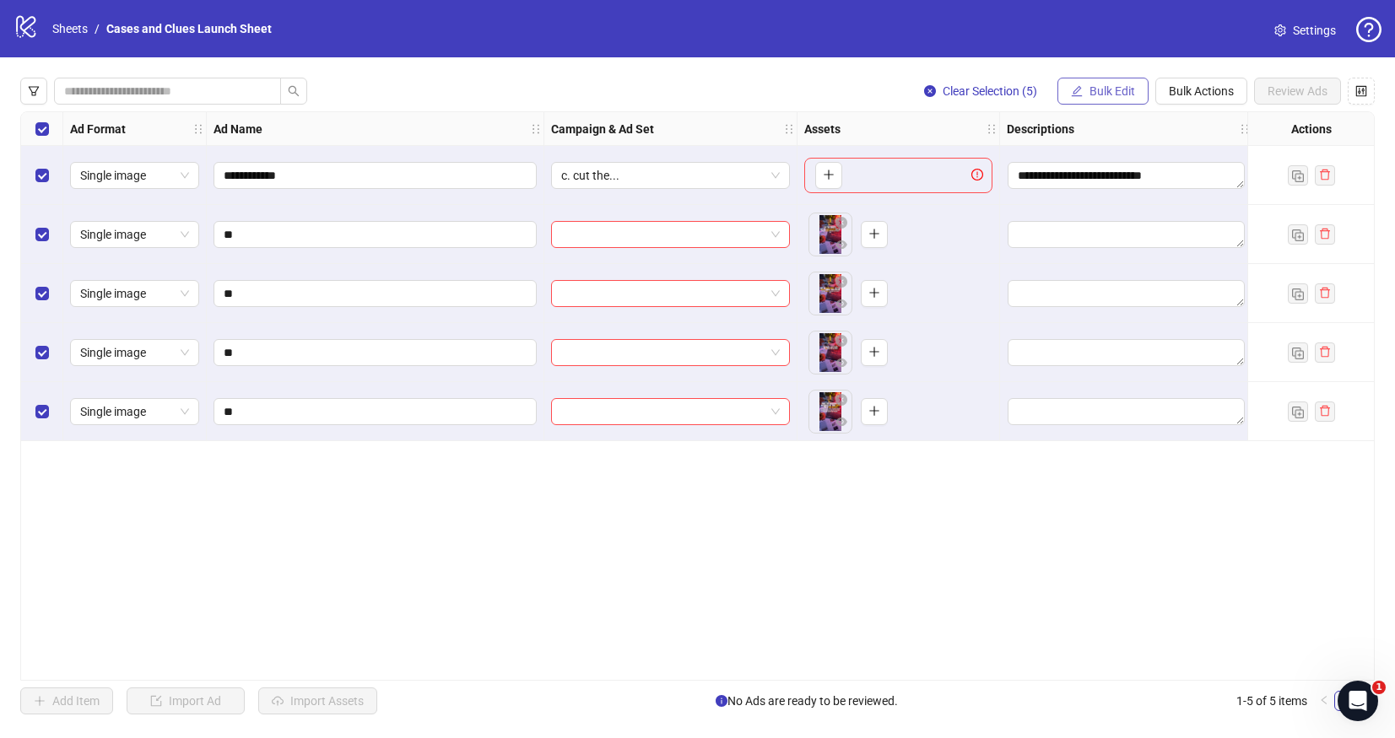
click at [1076, 85] on icon "edit" at bounding box center [1077, 91] width 12 height 12
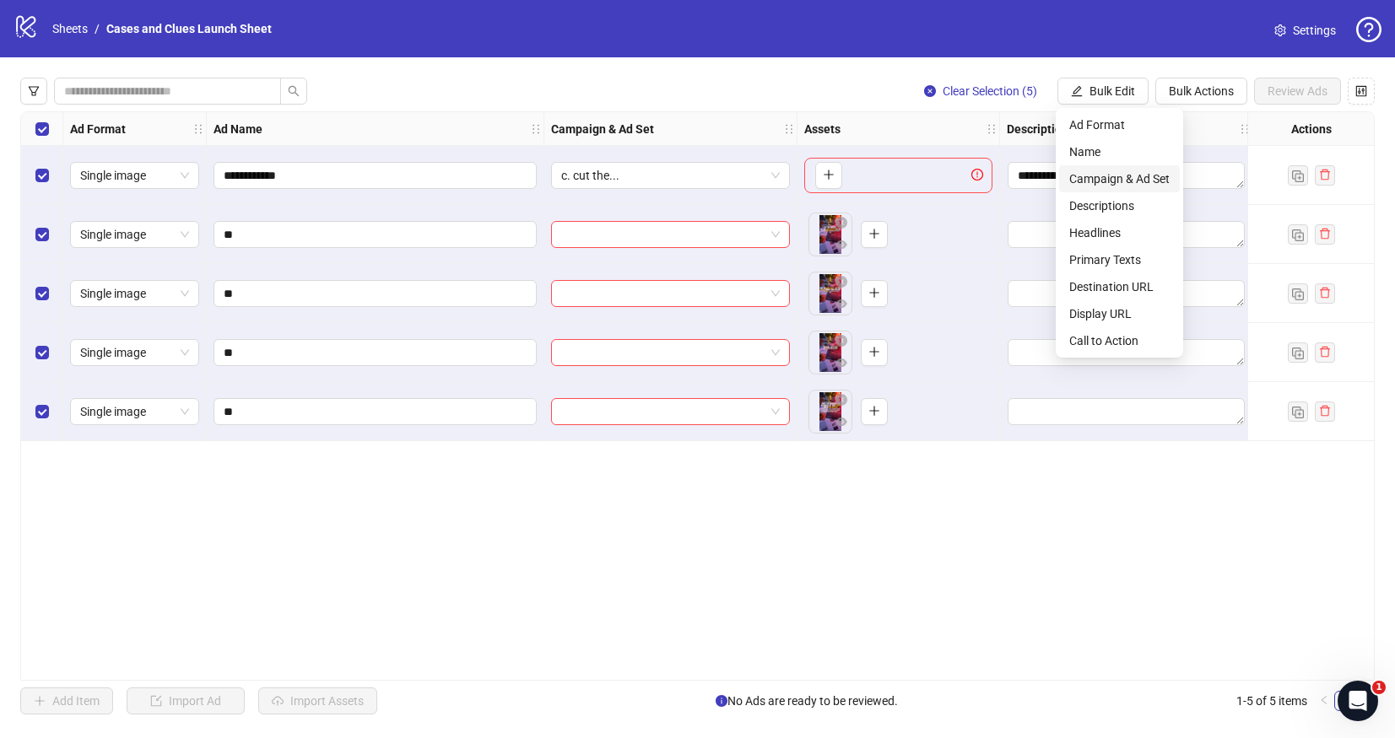
click at [1106, 177] on span "Campaign & Ad Set" at bounding box center [1119, 179] width 100 height 19
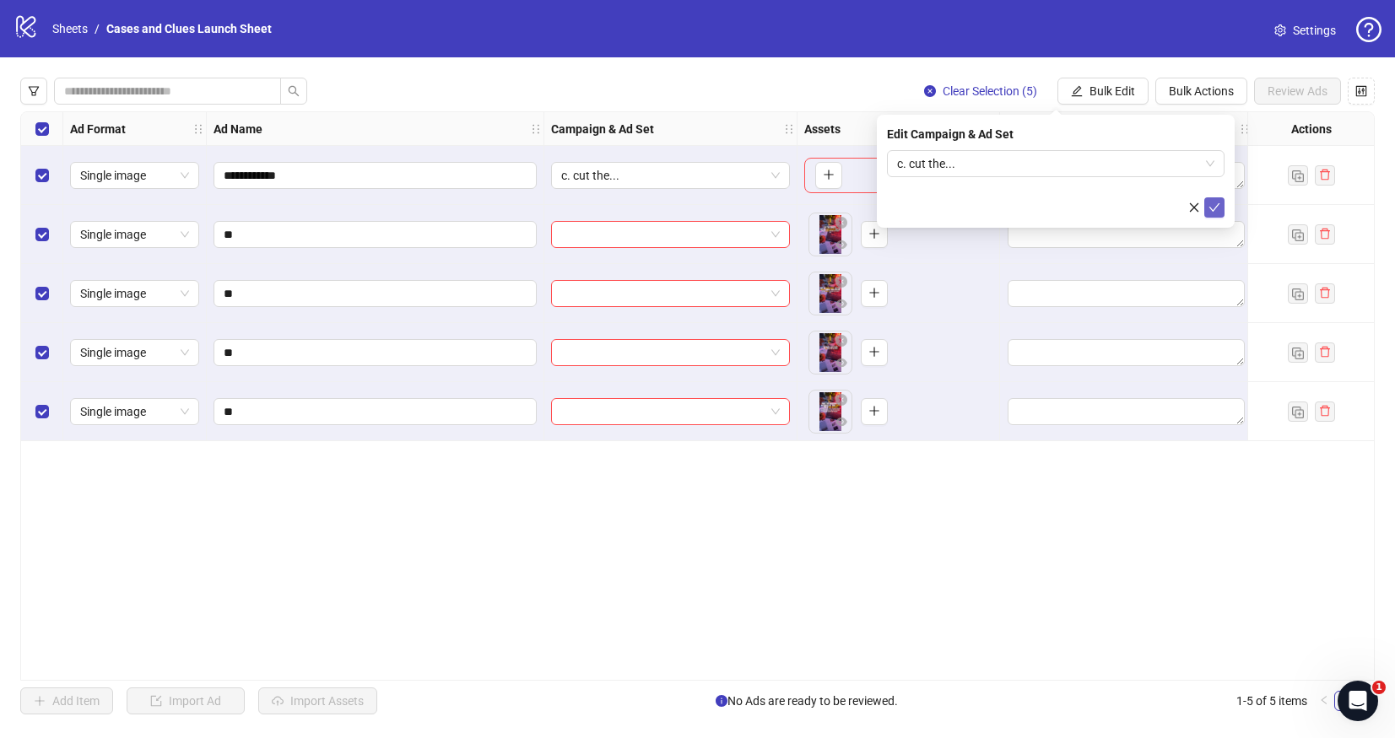
click at [1215, 207] on icon "check" at bounding box center [1214, 207] width 11 height 8
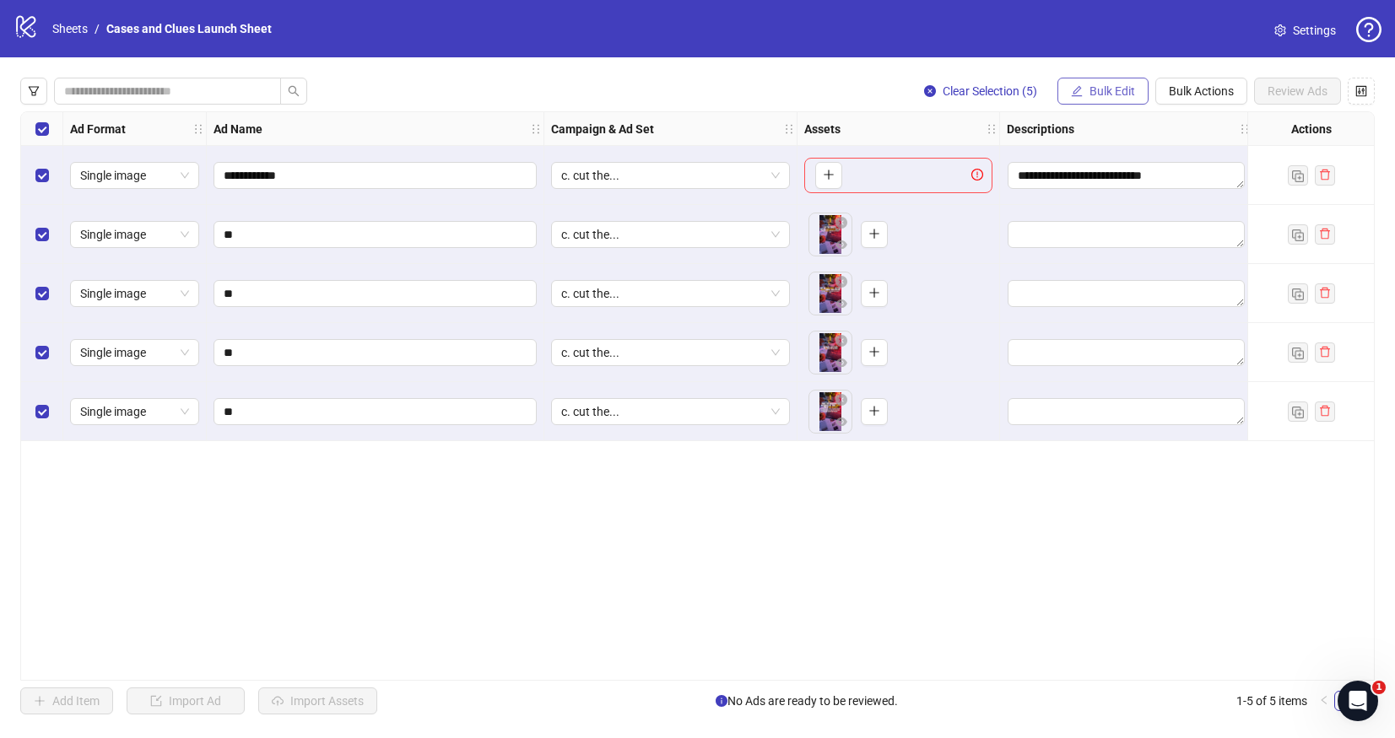
click at [1116, 89] on span "Bulk Edit" at bounding box center [1112, 91] width 46 height 14
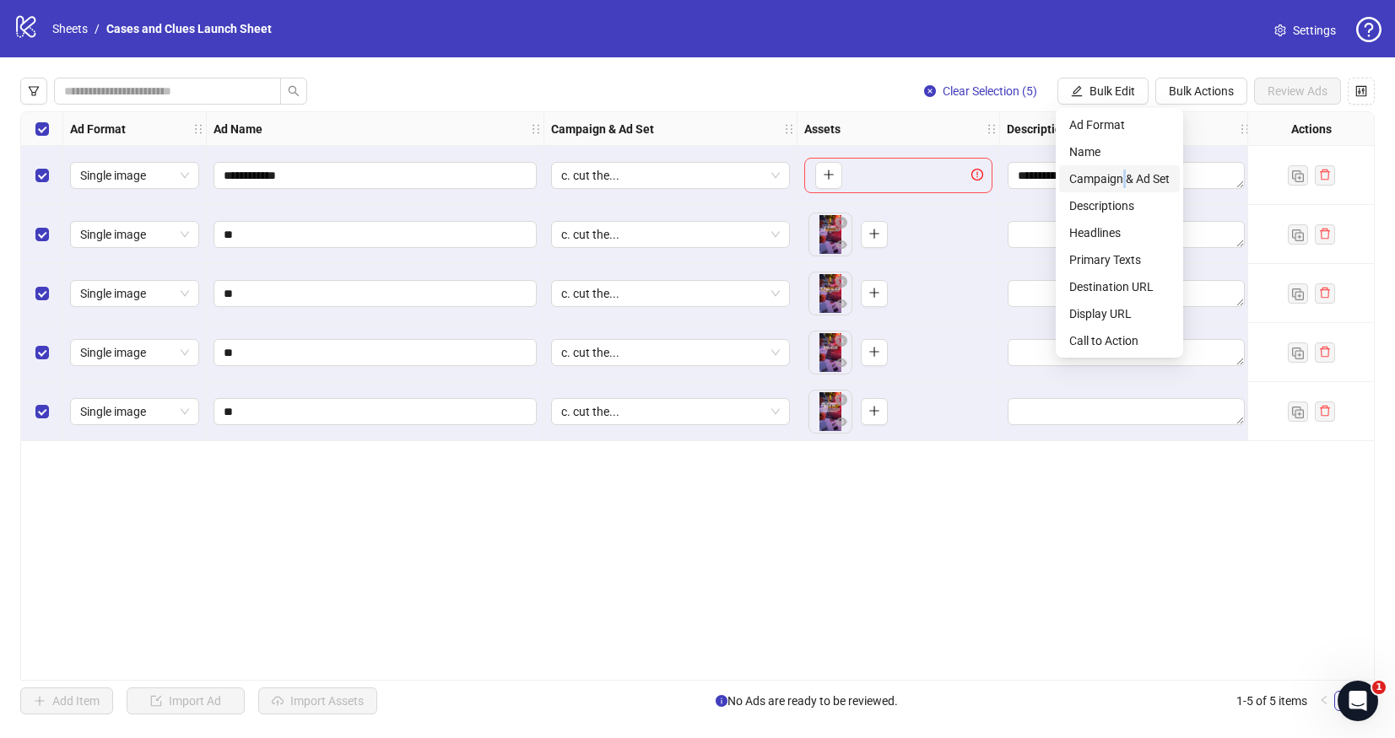
click at [1124, 185] on span "Campaign & Ad Set" at bounding box center [1119, 179] width 100 height 19
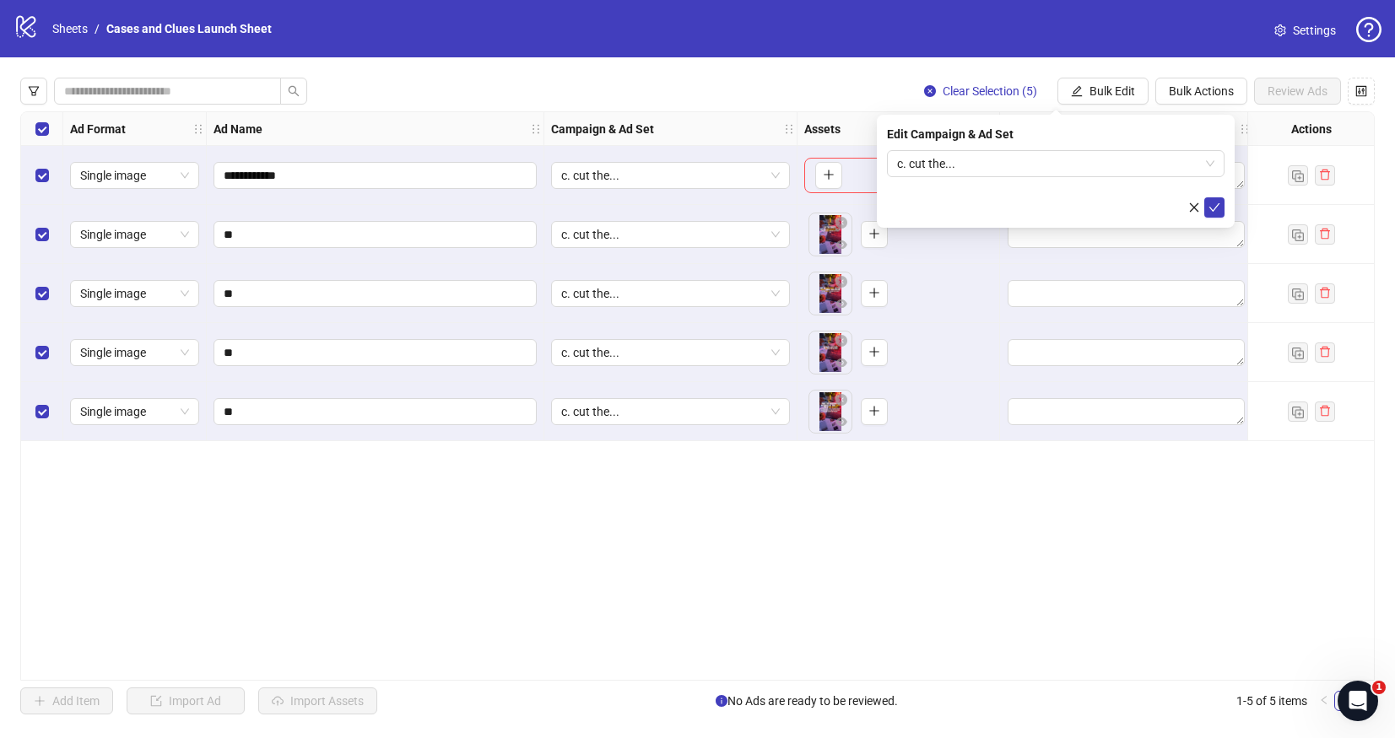
drag, startPoint x: 1192, startPoint y: 203, endPoint x: 1184, endPoint y: 197, distance: 10.2
click at [1192, 203] on icon "close" at bounding box center [1194, 208] width 12 height 12
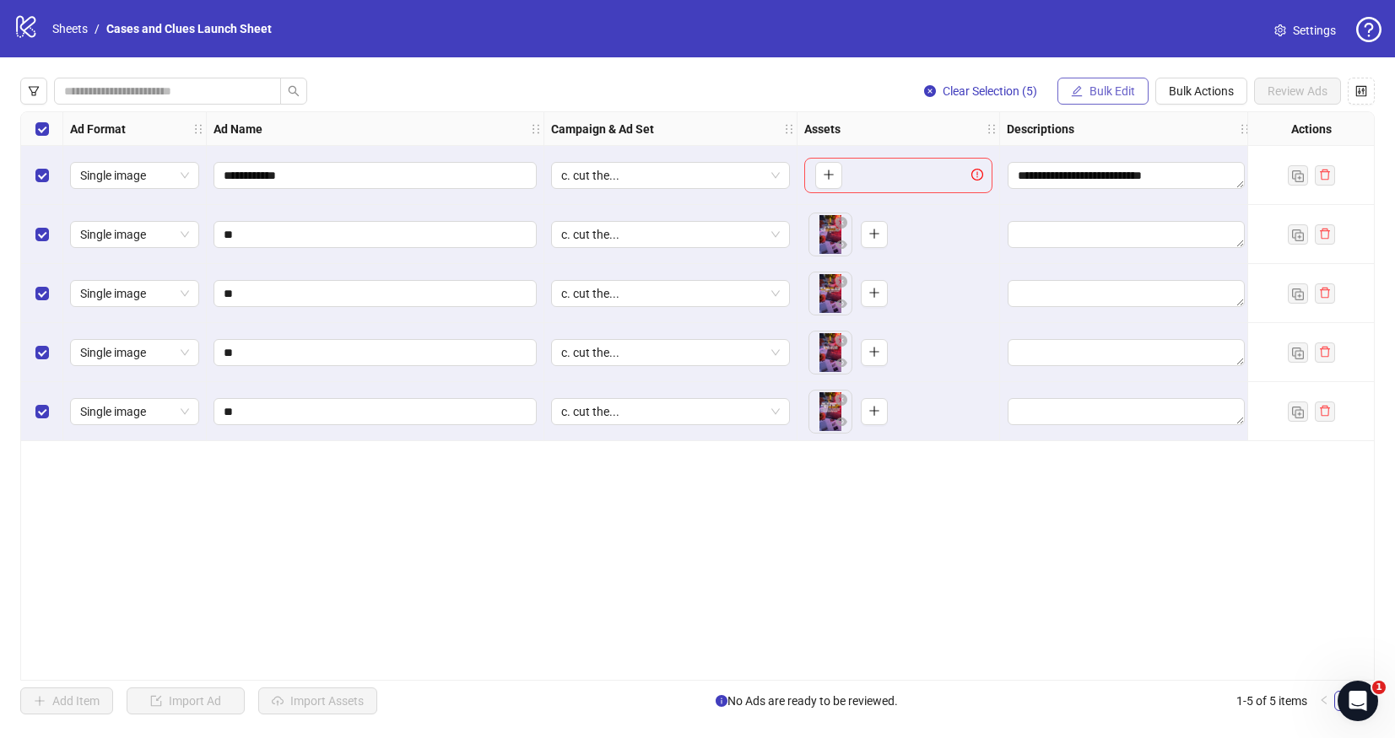
click at [1082, 102] on button "Bulk Edit" at bounding box center [1102, 91] width 91 height 27
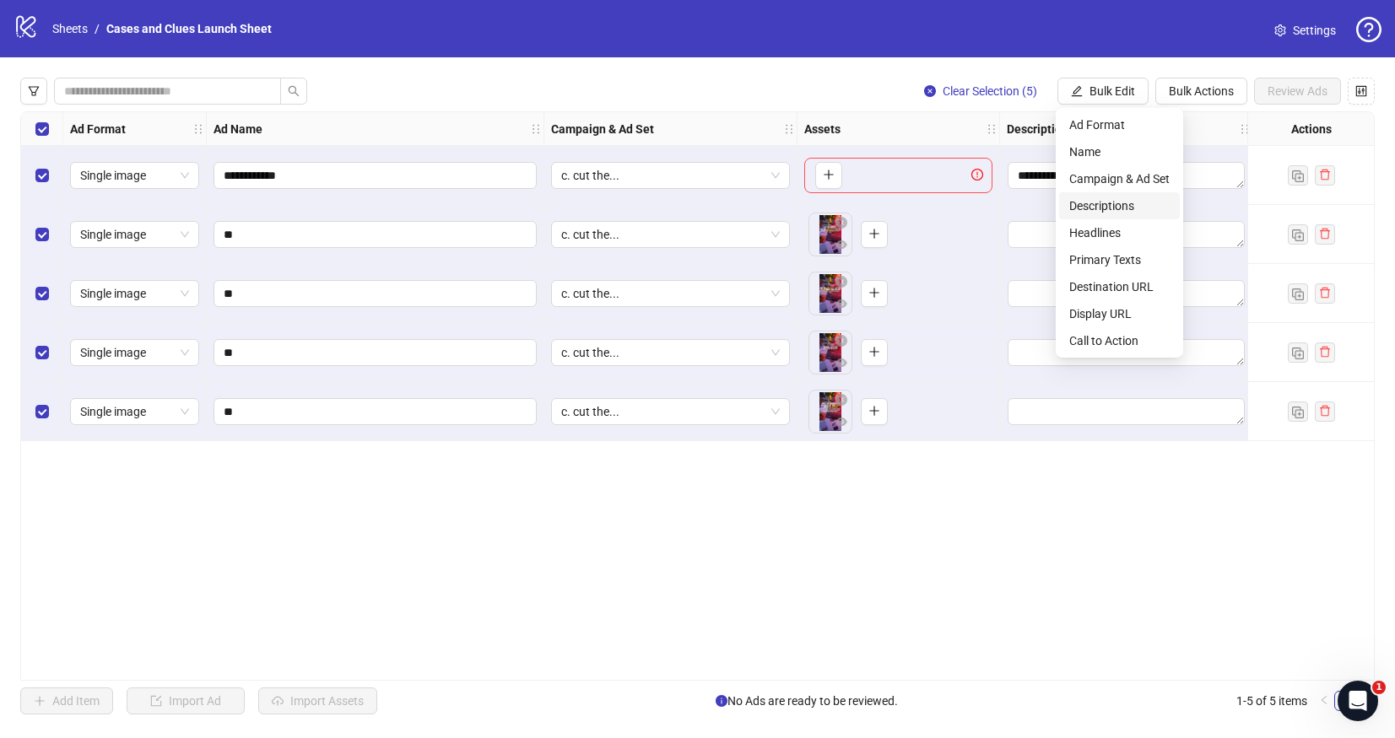
click at [1105, 206] on span "Descriptions" at bounding box center [1119, 206] width 100 height 19
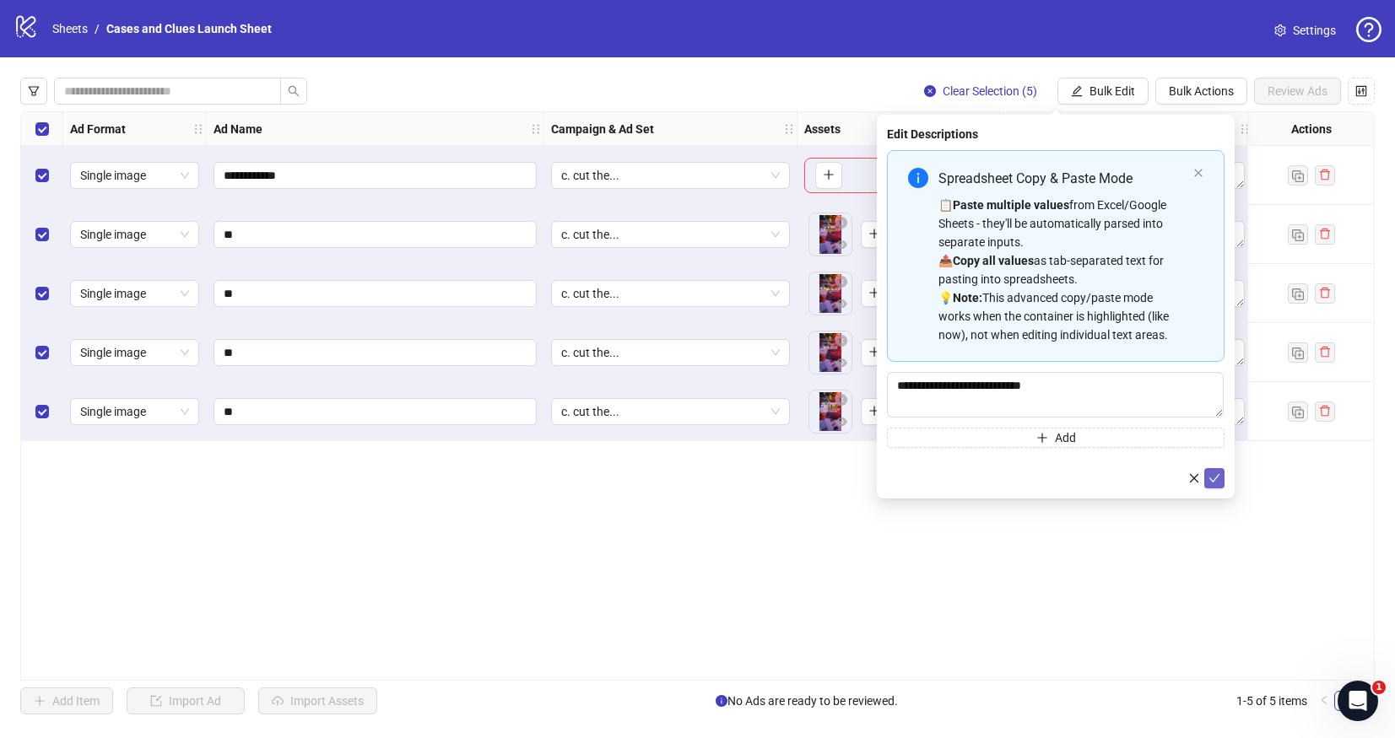
click at [1215, 476] on icon "check" at bounding box center [1214, 479] width 12 height 12
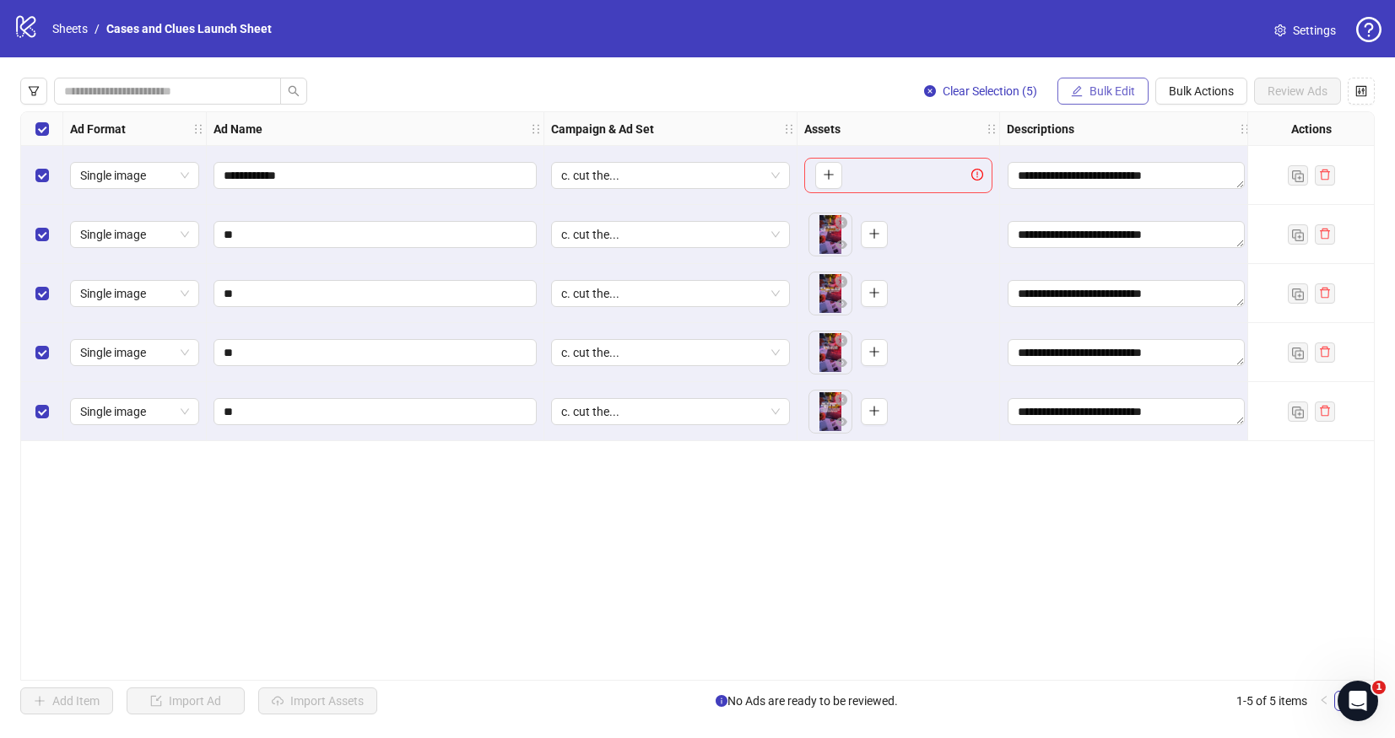
click at [1091, 93] on span "Bulk Edit" at bounding box center [1112, 91] width 46 height 14
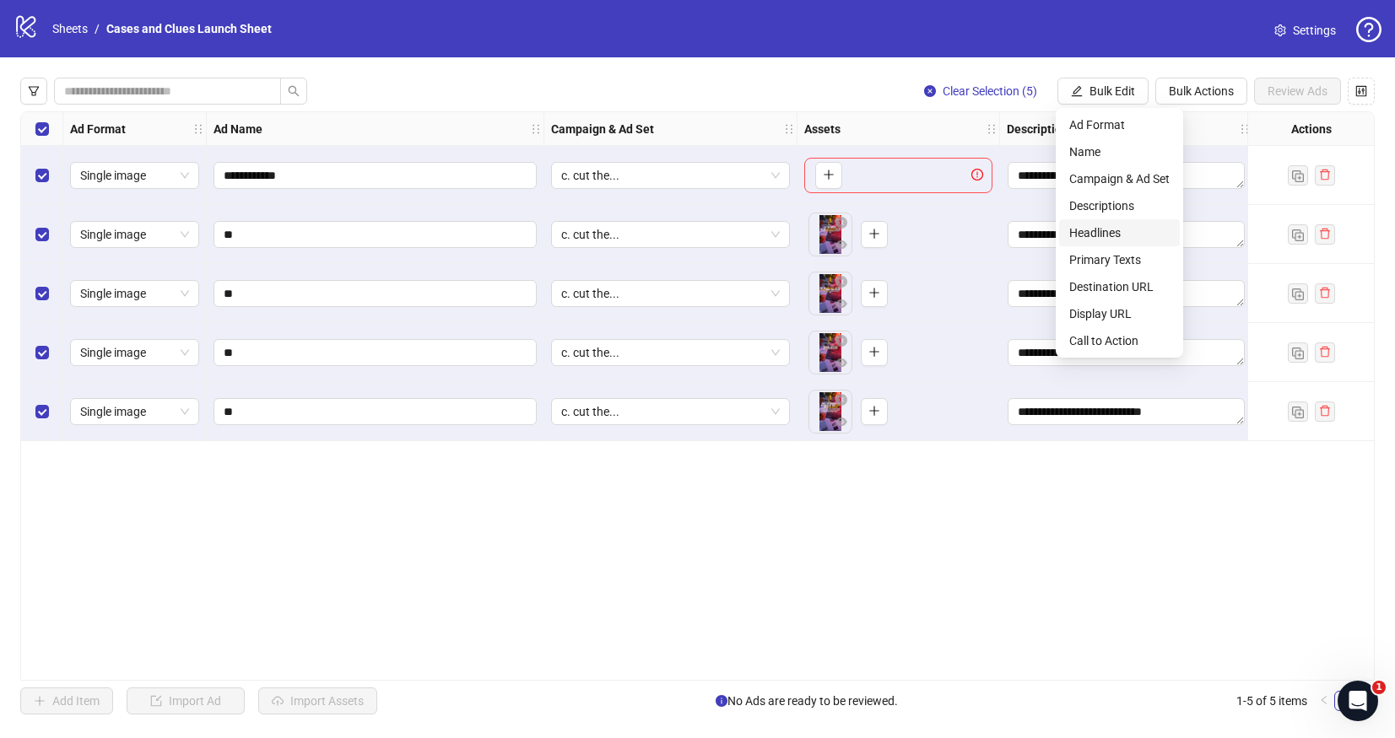
click at [1114, 232] on span "Headlines" at bounding box center [1119, 233] width 100 height 19
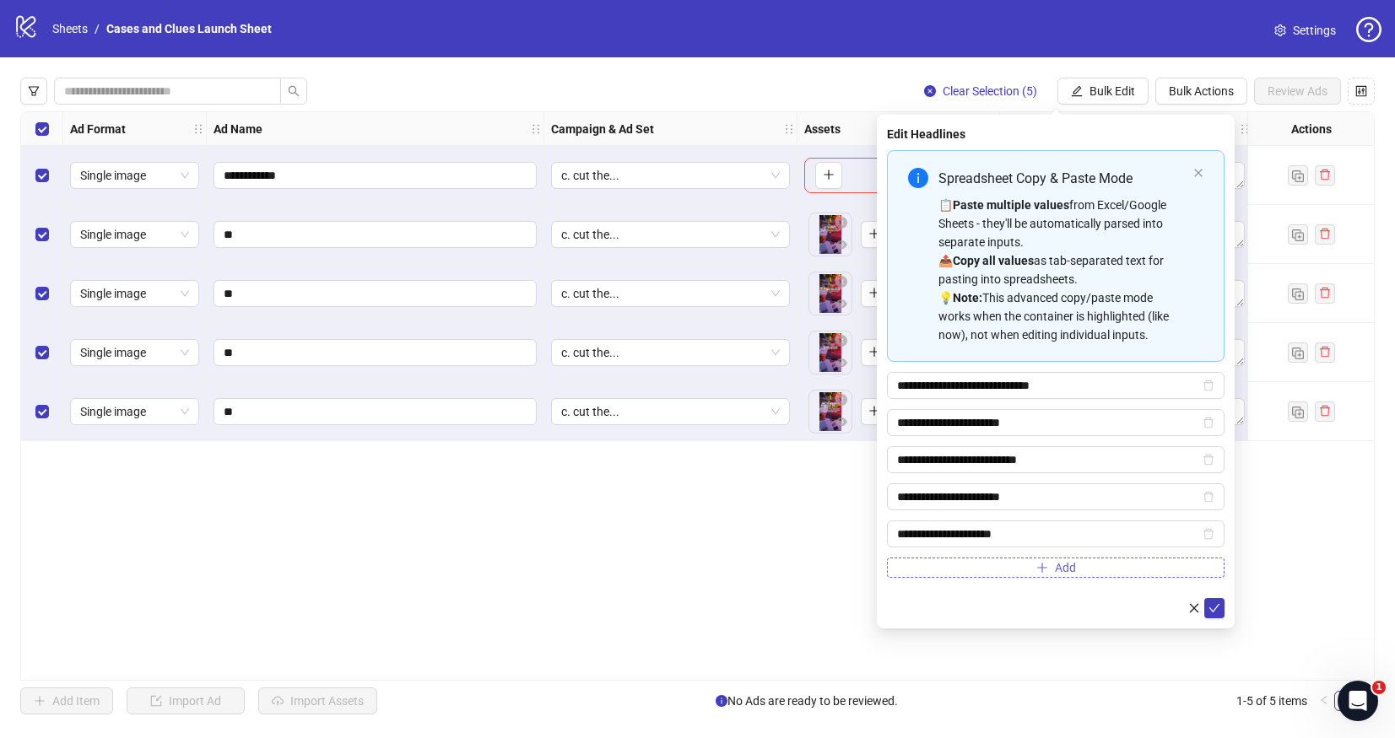
drag, startPoint x: 1219, startPoint y: 610, endPoint x: 1205, endPoint y: 559, distance: 53.4
click at [1219, 608] on icon "check" at bounding box center [1214, 609] width 12 height 12
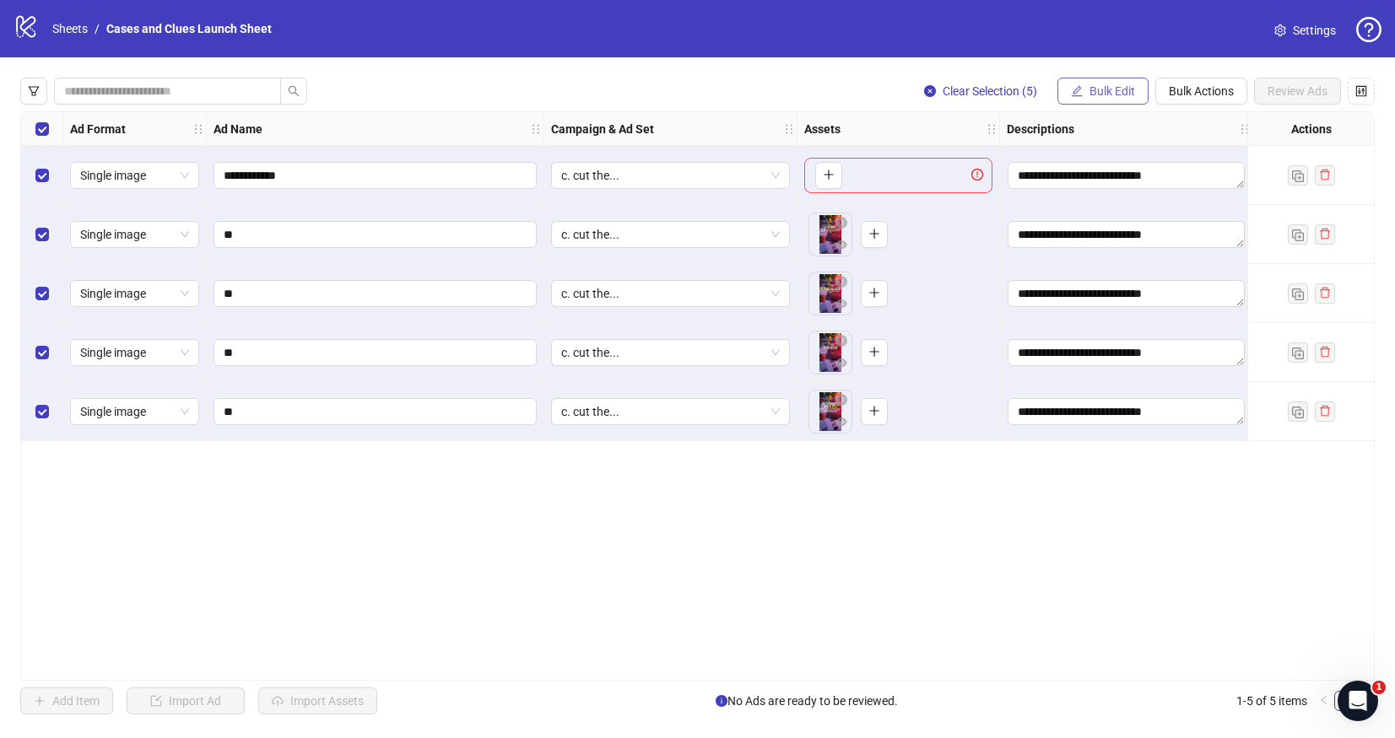
click at [1093, 89] on span "Bulk Edit" at bounding box center [1112, 91] width 46 height 14
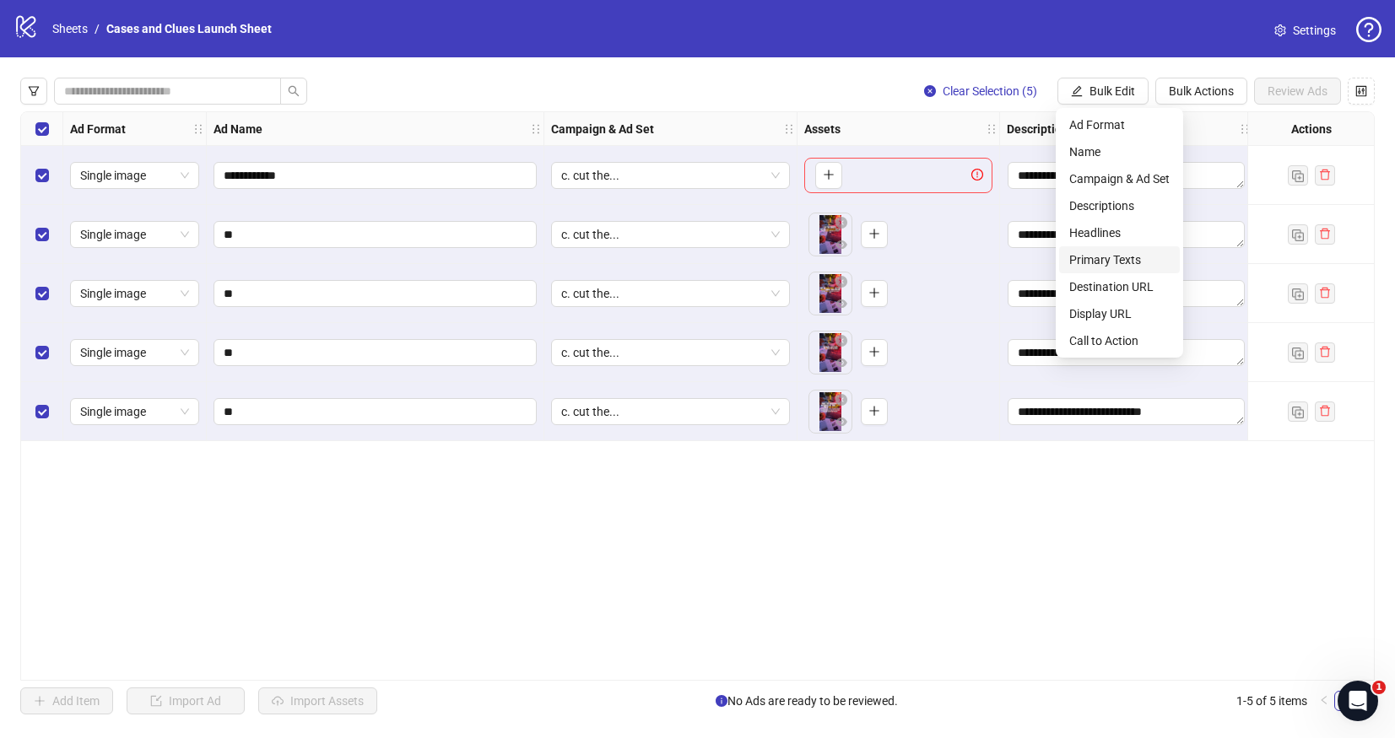
click at [1102, 266] on span "Primary Texts" at bounding box center [1119, 260] width 100 height 19
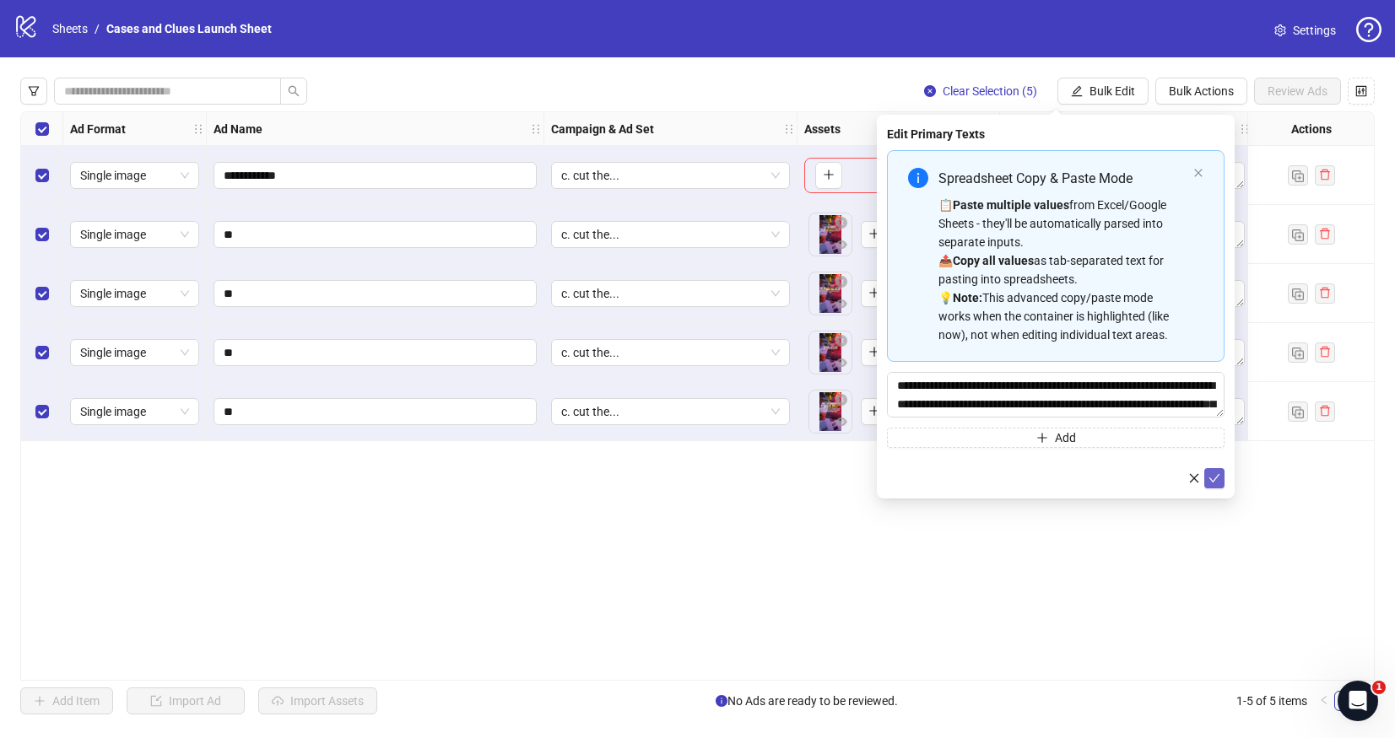
click at [1208, 473] on icon "check" at bounding box center [1214, 479] width 12 height 12
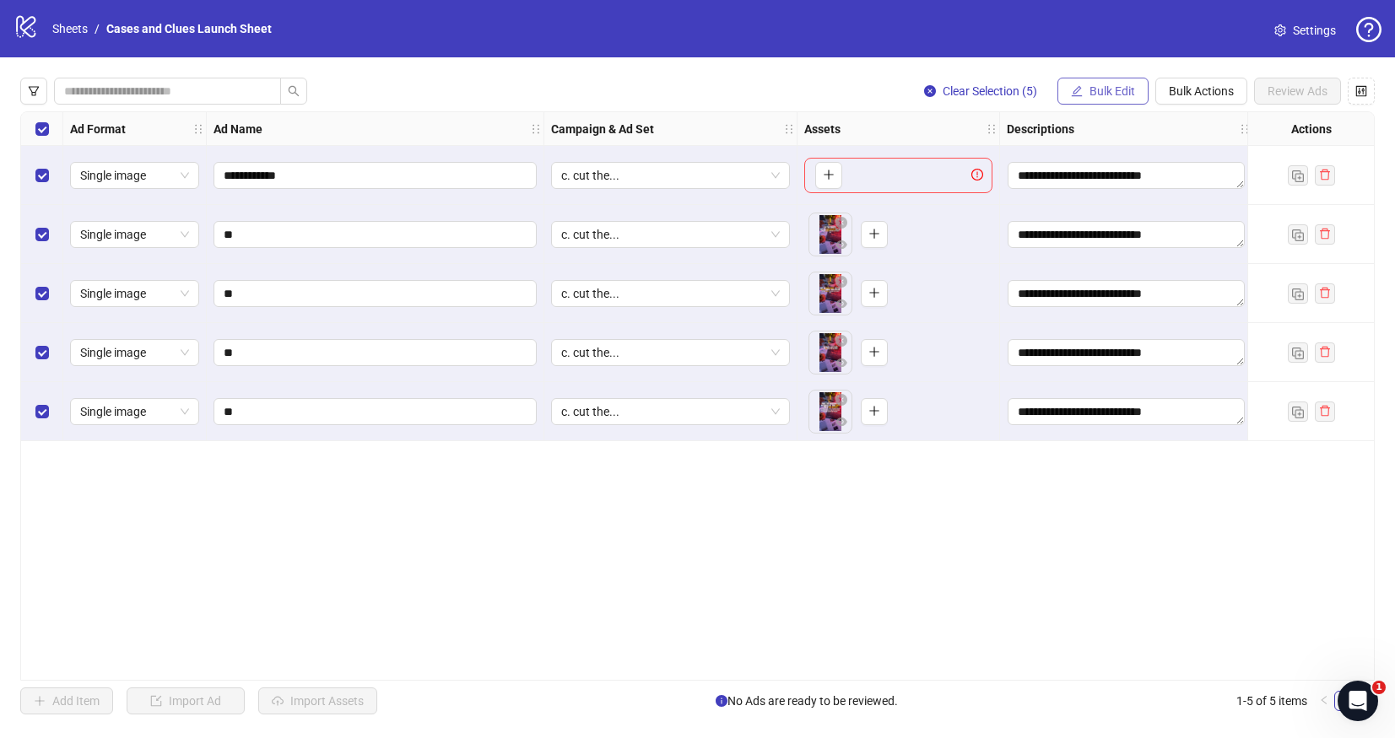
click at [1075, 91] on icon "edit" at bounding box center [1077, 90] width 11 height 11
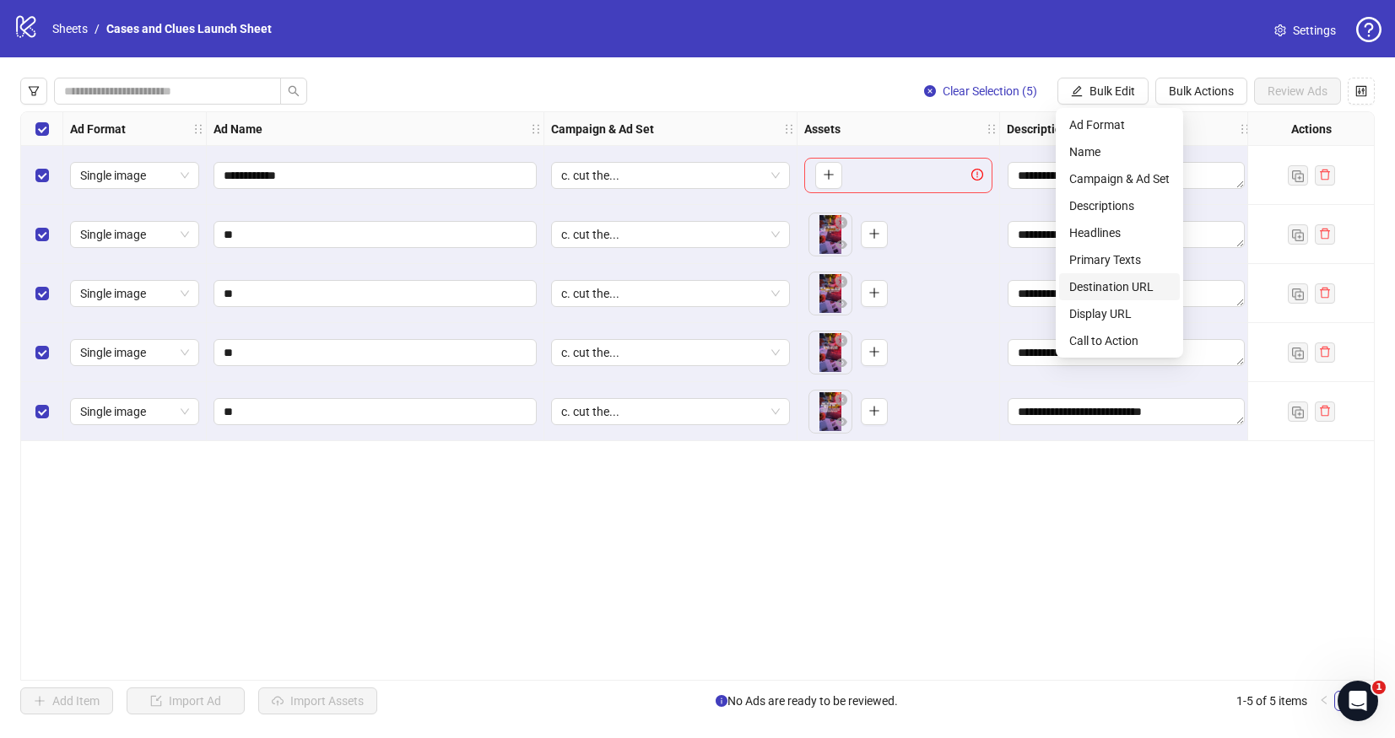
click at [1108, 284] on span "Destination URL" at bounding box center [1119, 287] width 100 height 19
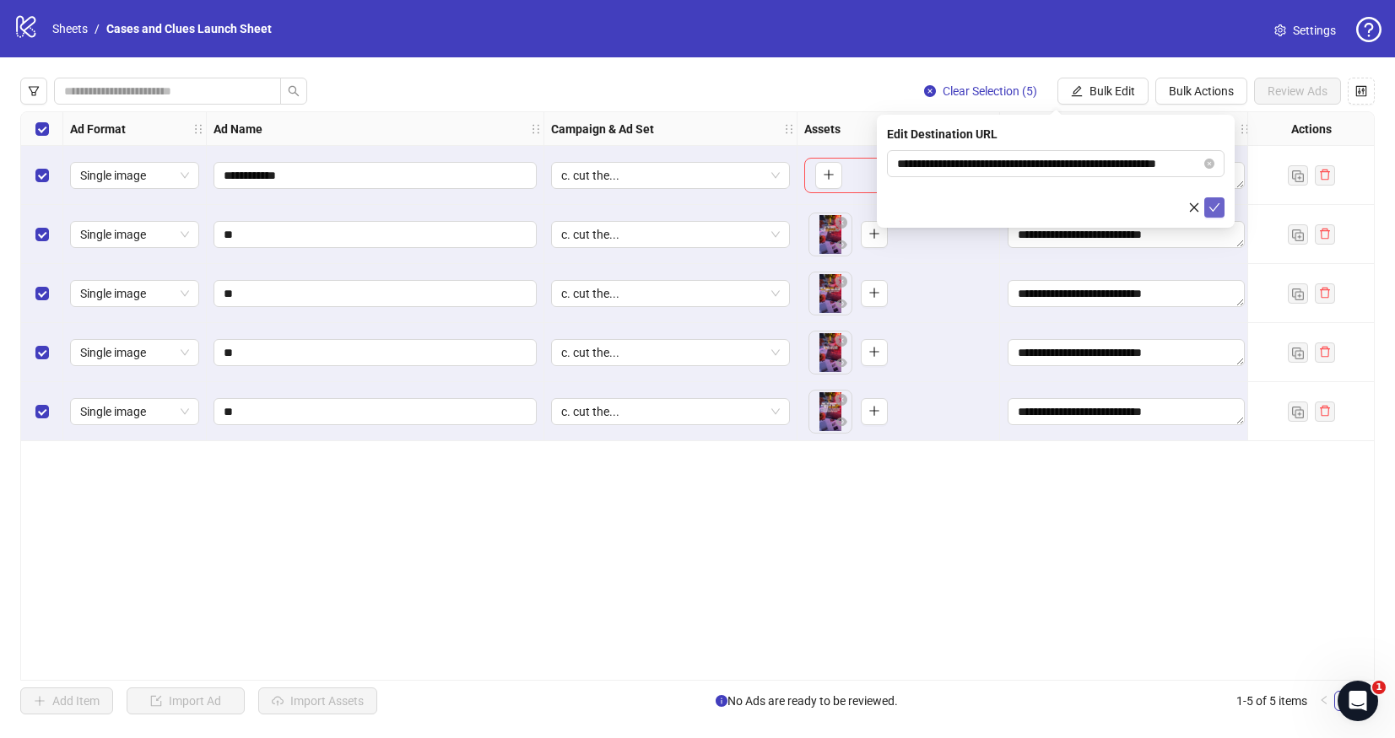
click at [1222, 211] on button "submit" at bounding box center [1214, 207] width 20 height 20
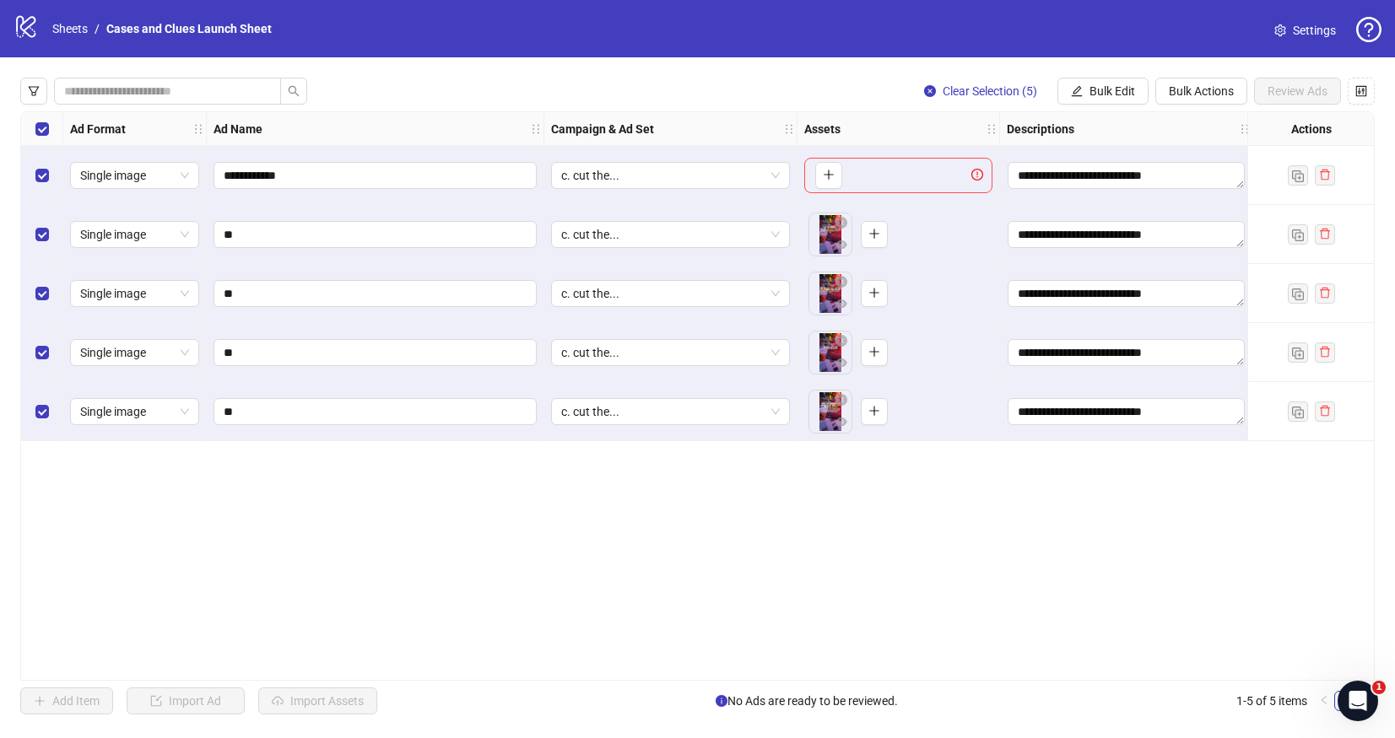
click at [1146, 69] on div "**********" at bounding box center [697, 396] width 1395 height 678
click at [1103, 97] on span "Bulk Edit" at bounding box center [1112, 91] width 46 height 14
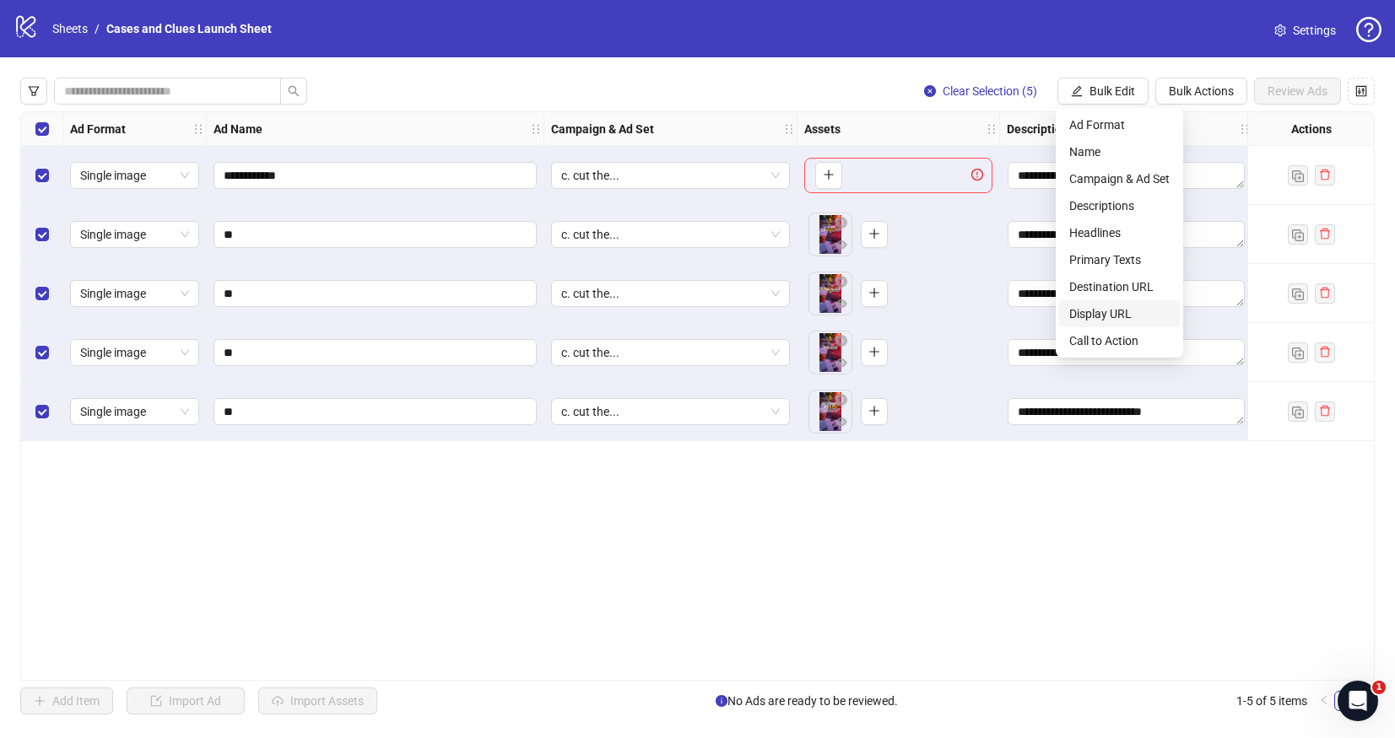
click at [1122, 308] on span "Display URL" at bounding box center [1119, 314] width 100 height 19
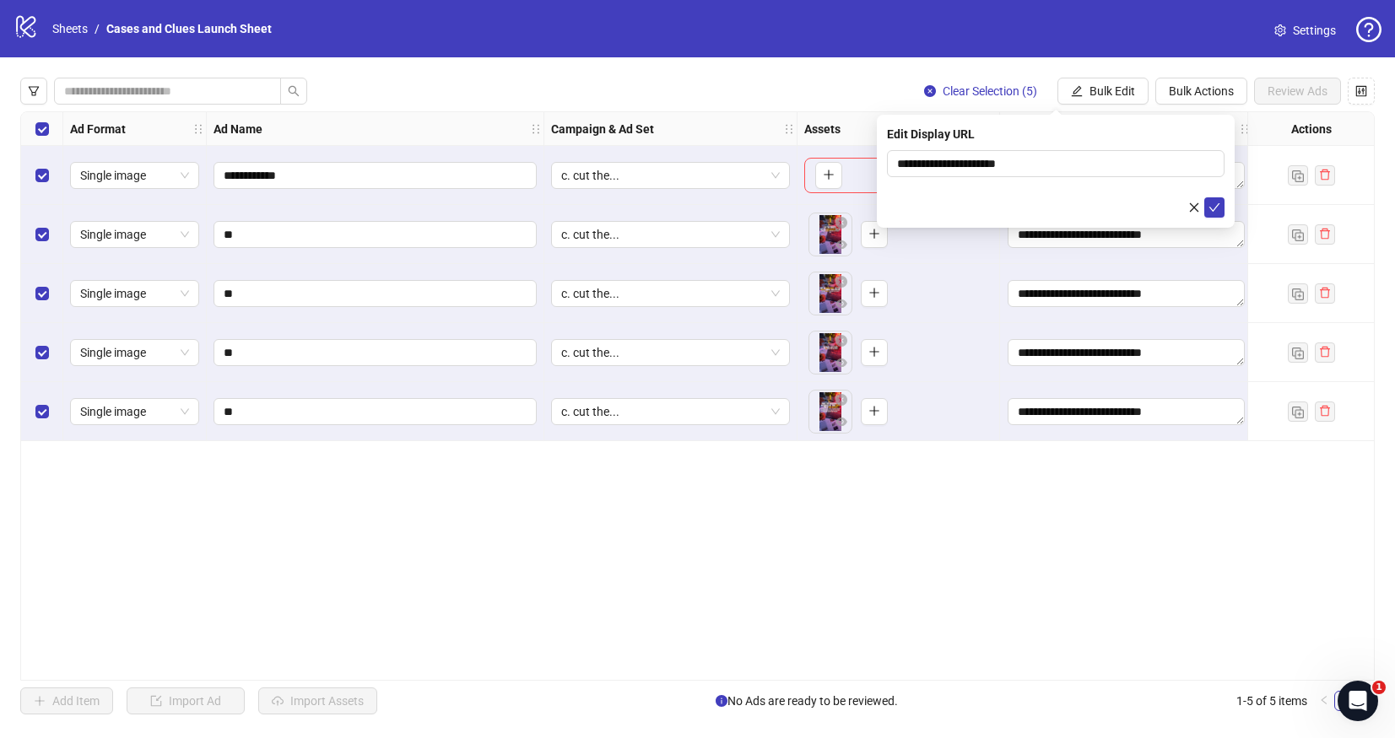
click at [1223, 196] on form "**********" at bounding box center [1056, 184] width 338 height 68
click at [1219, 198] on button "submit" at bounding box center [1214, 207] width 20 height 20
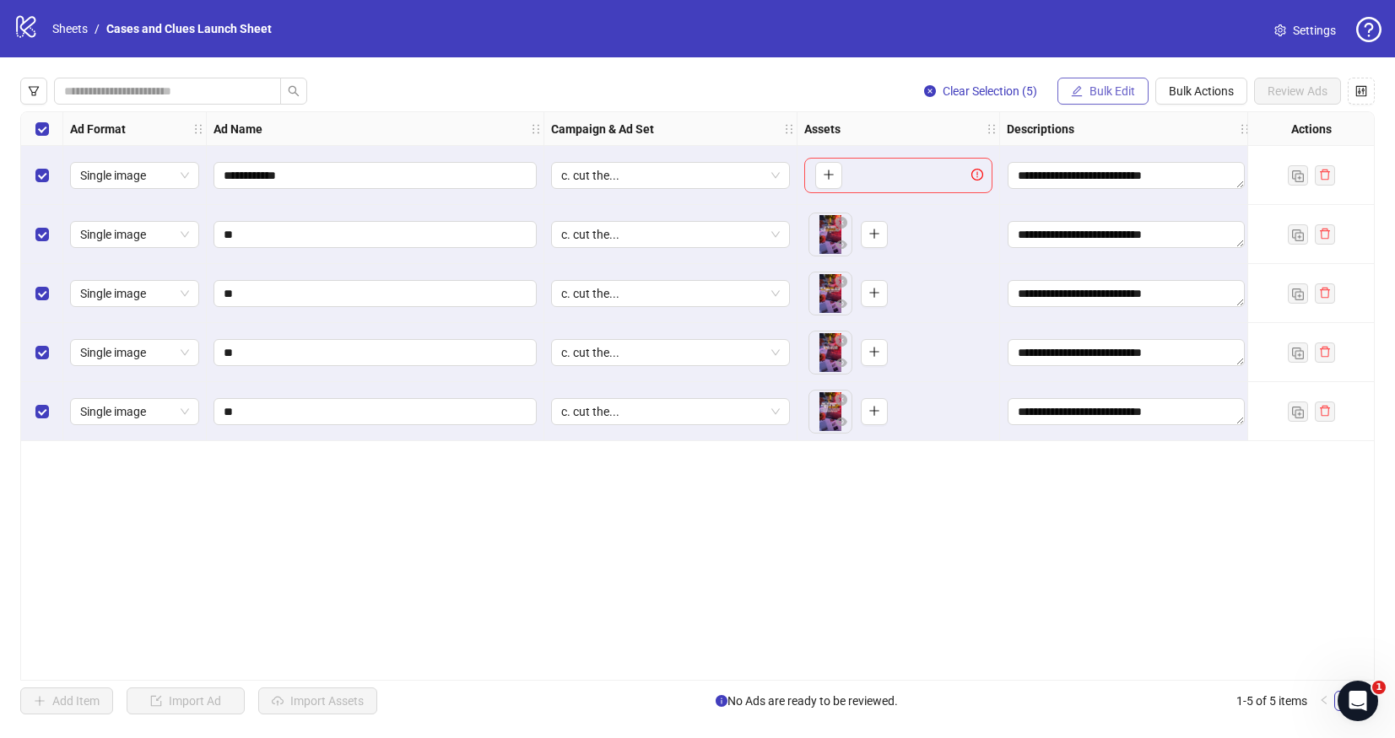
click at [1111, 93] on span "Bulk Edit" at bounding box center [1112, 91] width 46 height 14
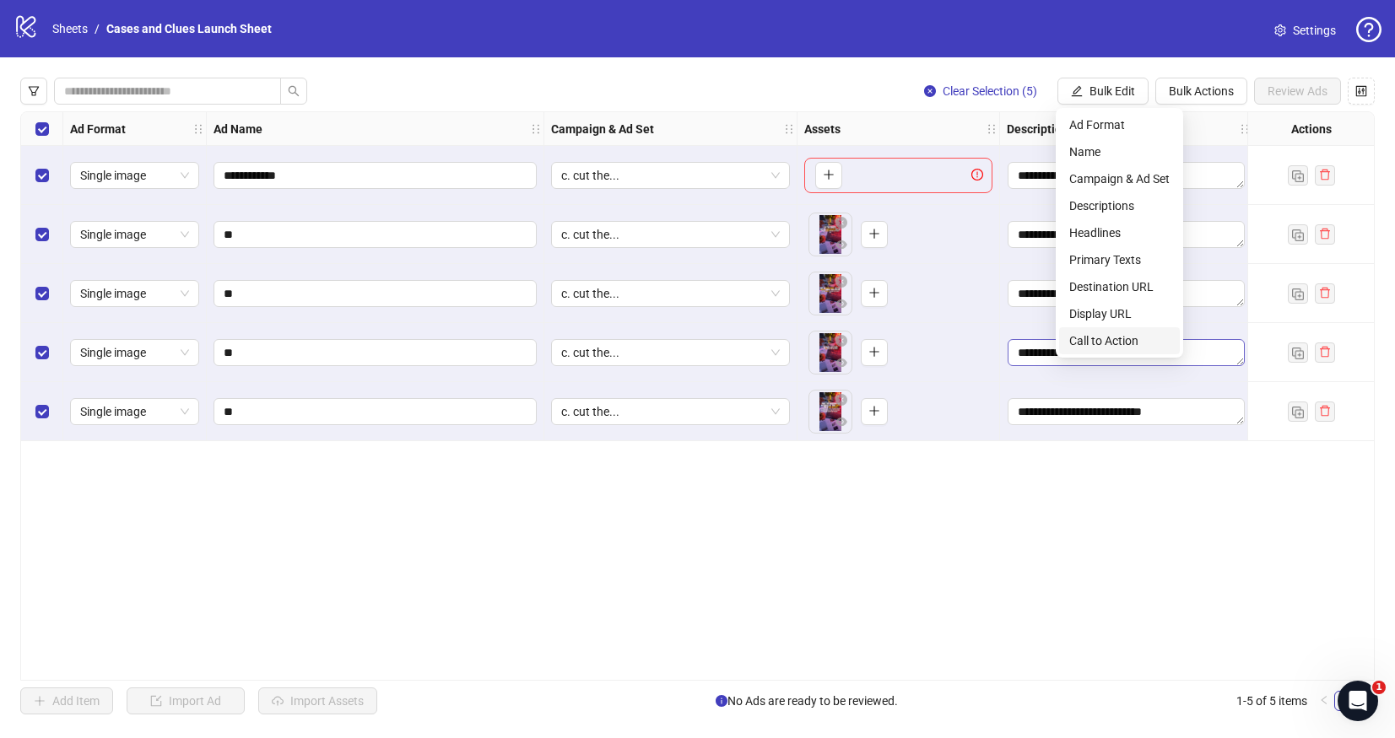
click at [1121, 349] on span "Call to Action" at bounding box center [1119, 341] width 100 height 19
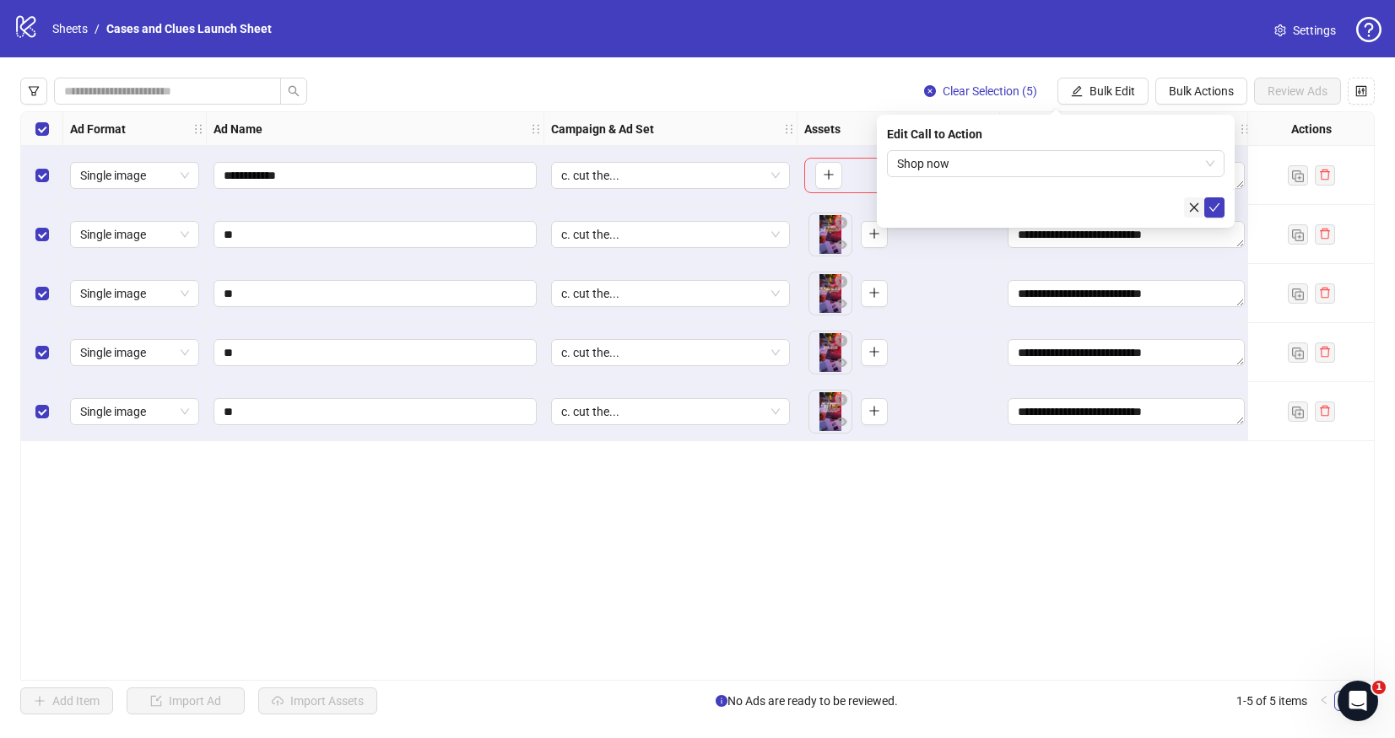
drag, startPoint x: 1214, startPoint y: 208, endPoint x: 1187, endPoint y: 216, distance: 28.9
click at [1215, 208] on icon "check" at bounding box center [1214, 208] width 12 height 12
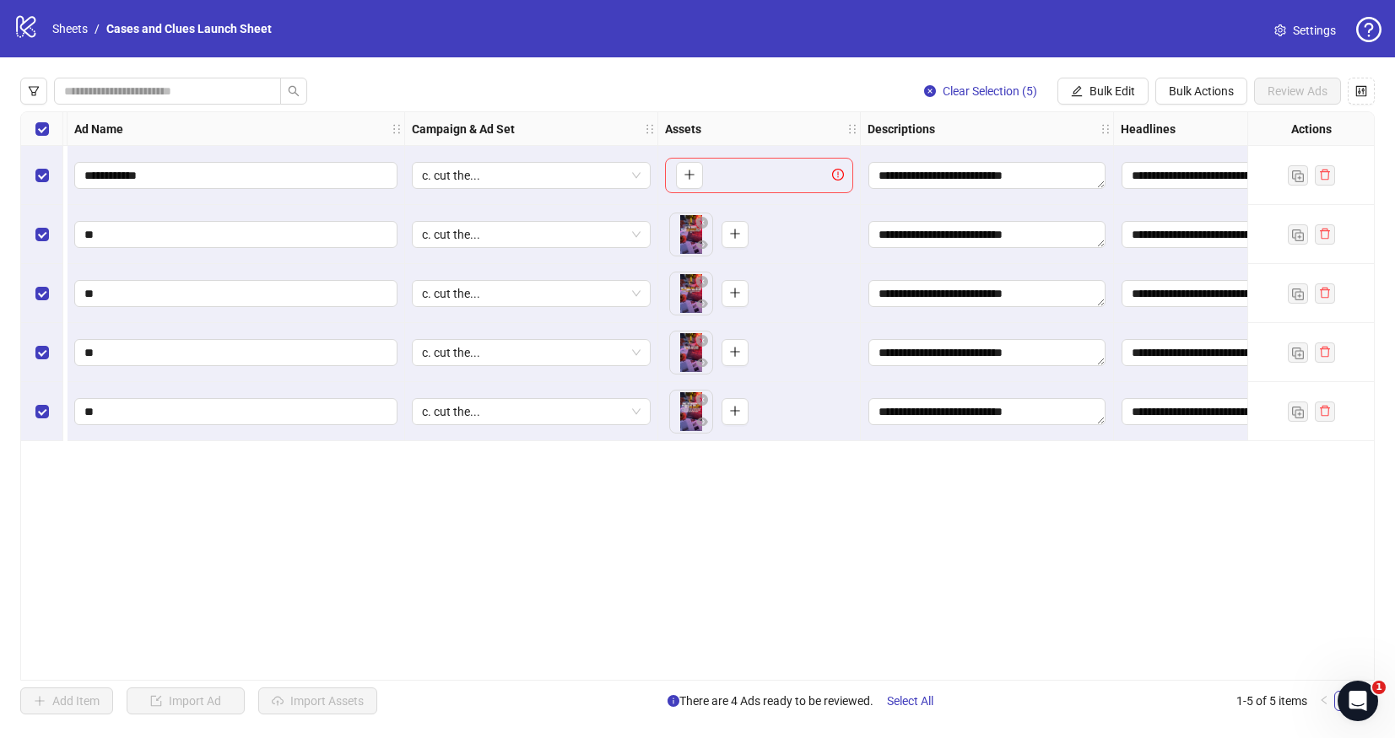
scroll to position [0, 0]
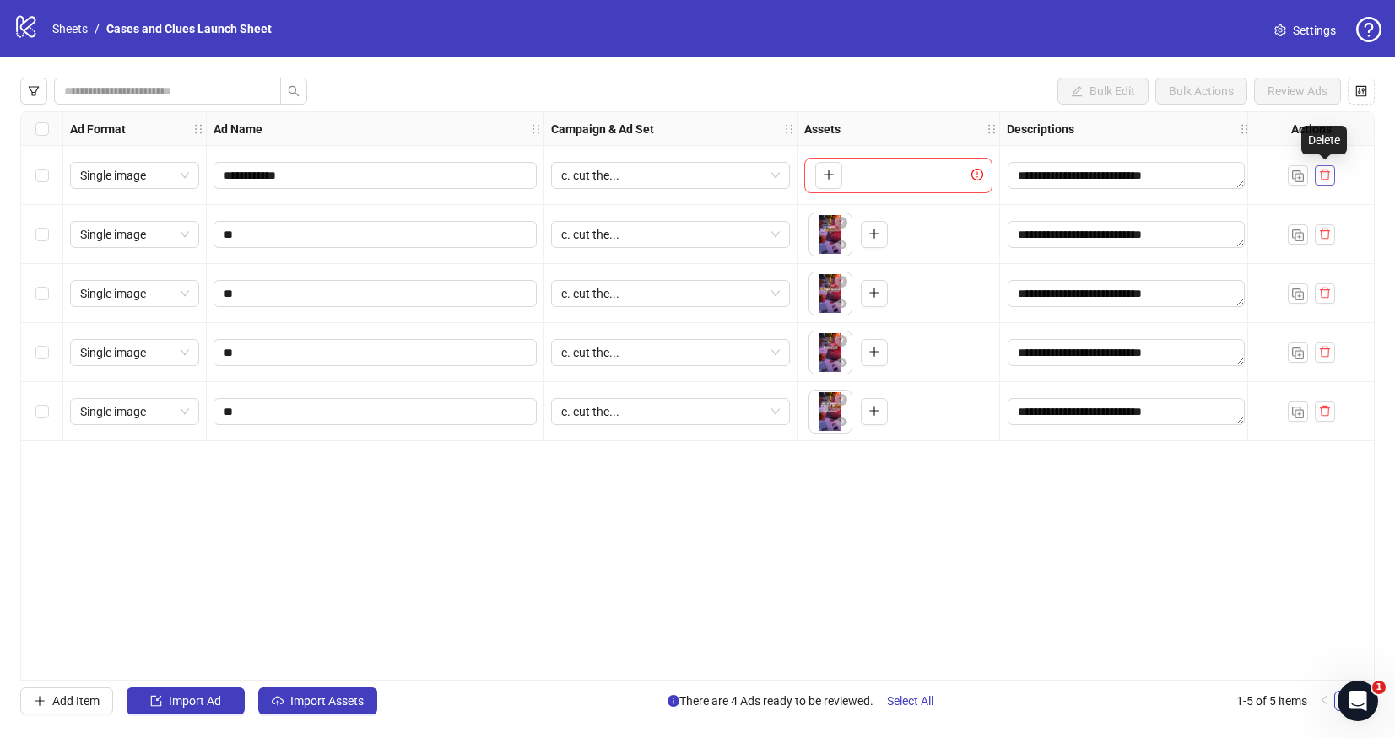
click at [1327, 177] on icon "delete" at bounding box center [1325, 175] width 12 height 12
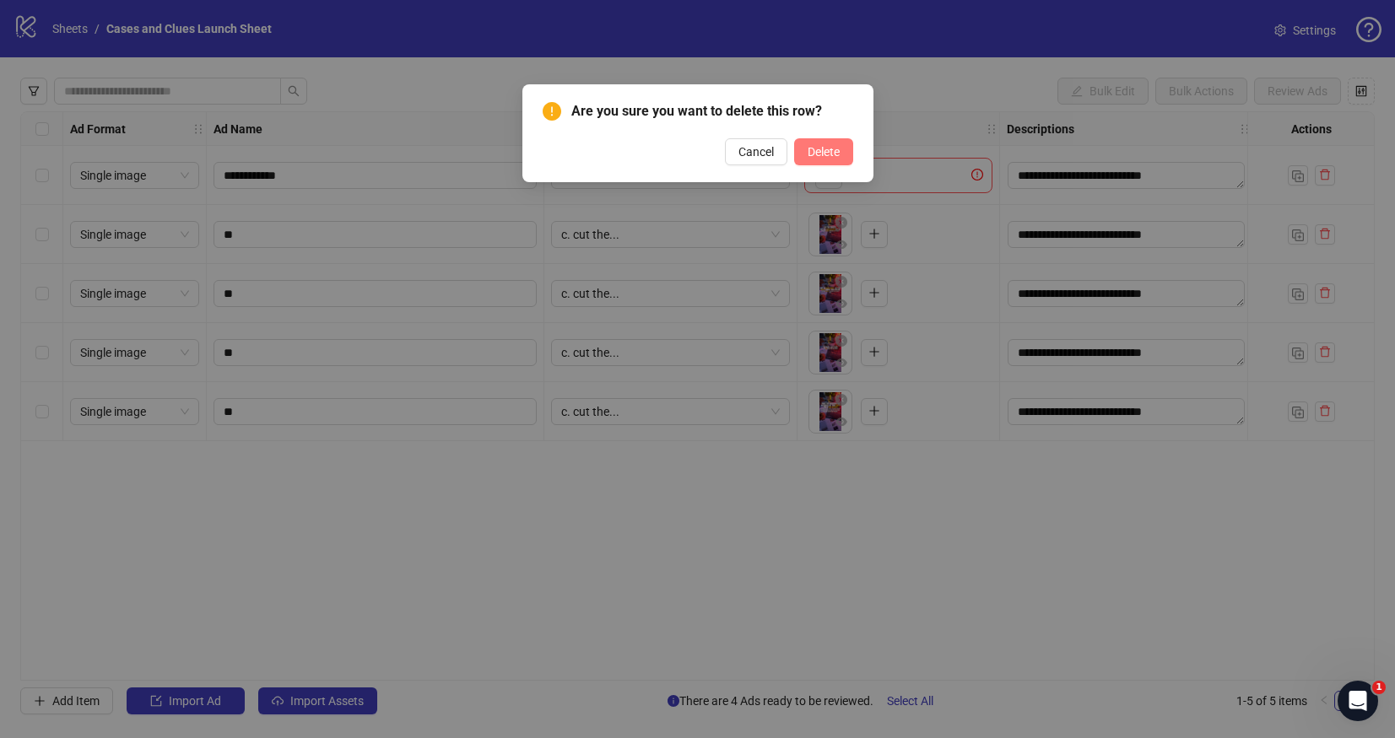
click at [829, 145] on span "Delete" at bounding box center [824, 152] width 32 height 14
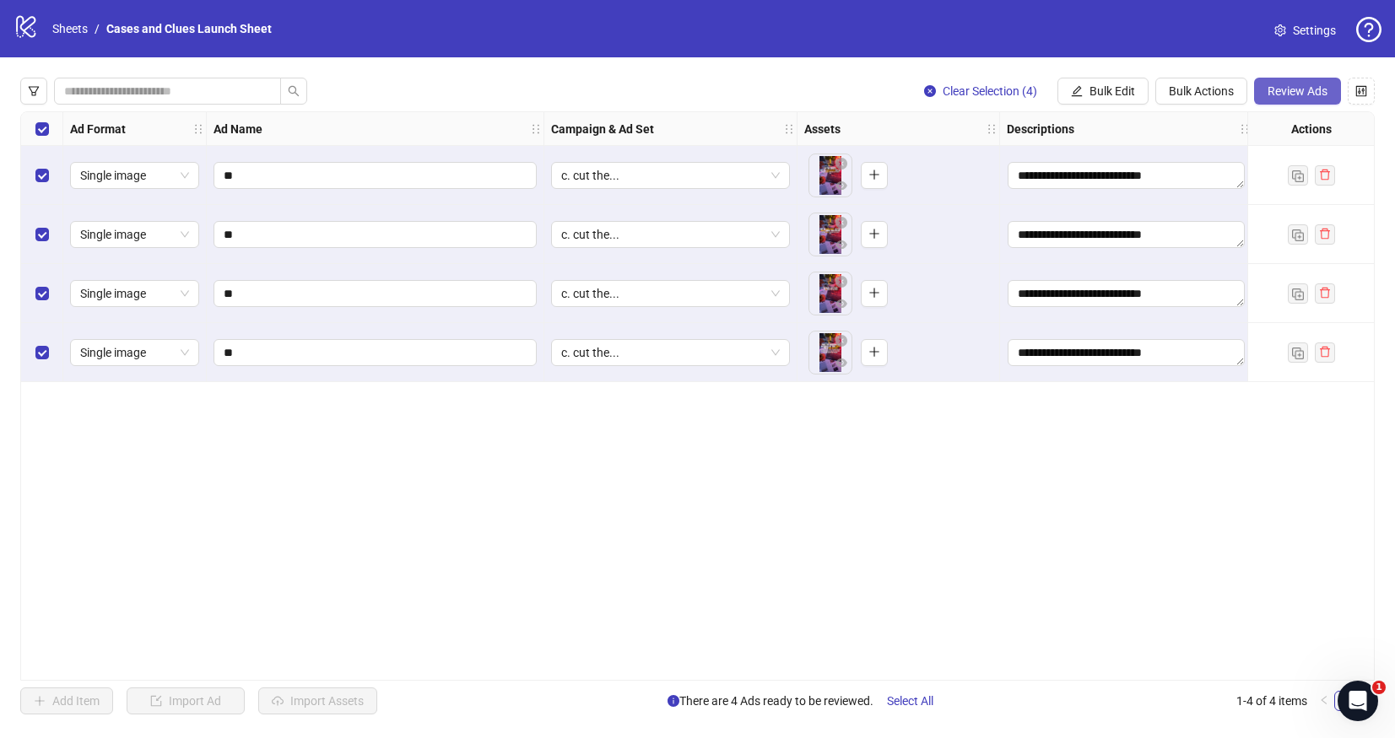
click at [1306, 82] on button "Review Ads" at bounding box center [1297, 91] width 87 height 27
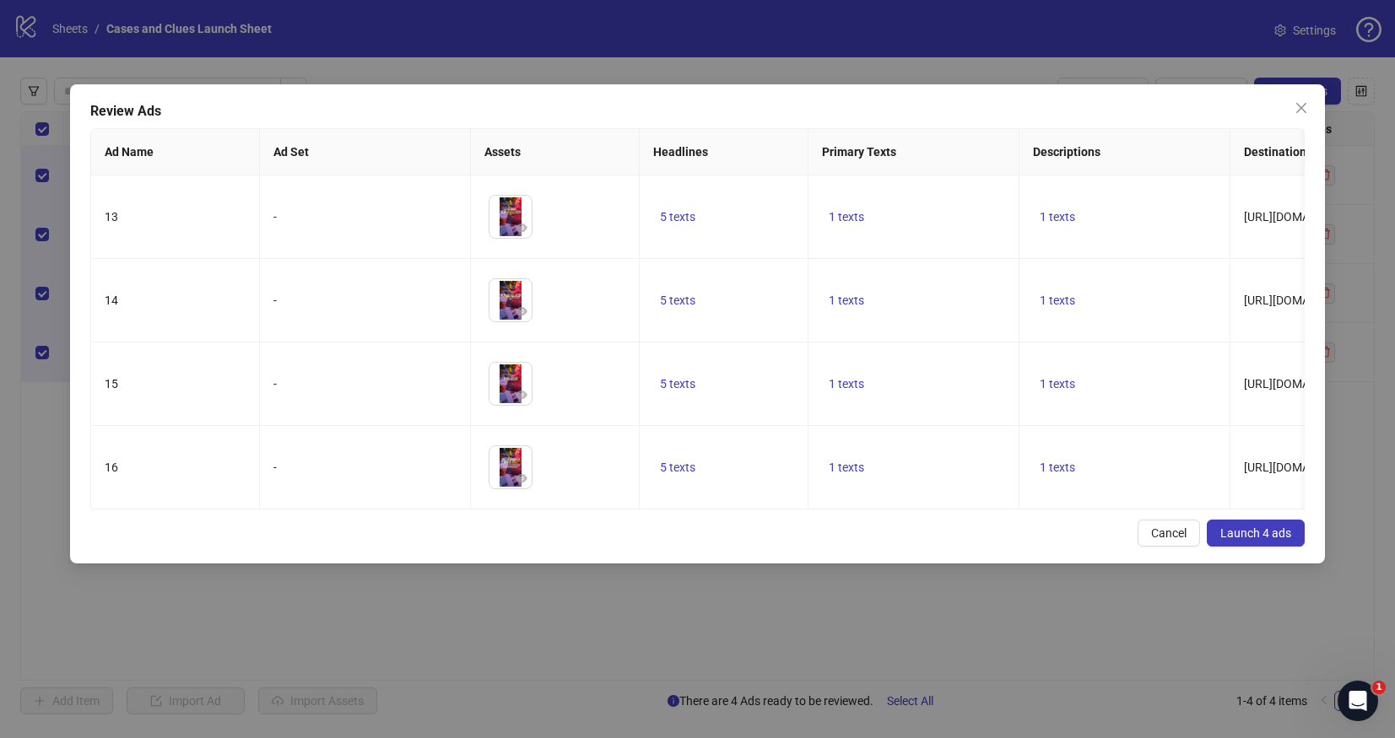
click at [1272, 531] on span "Launch 4 ads" at bounding box center [1255, 534] width 71 height 14
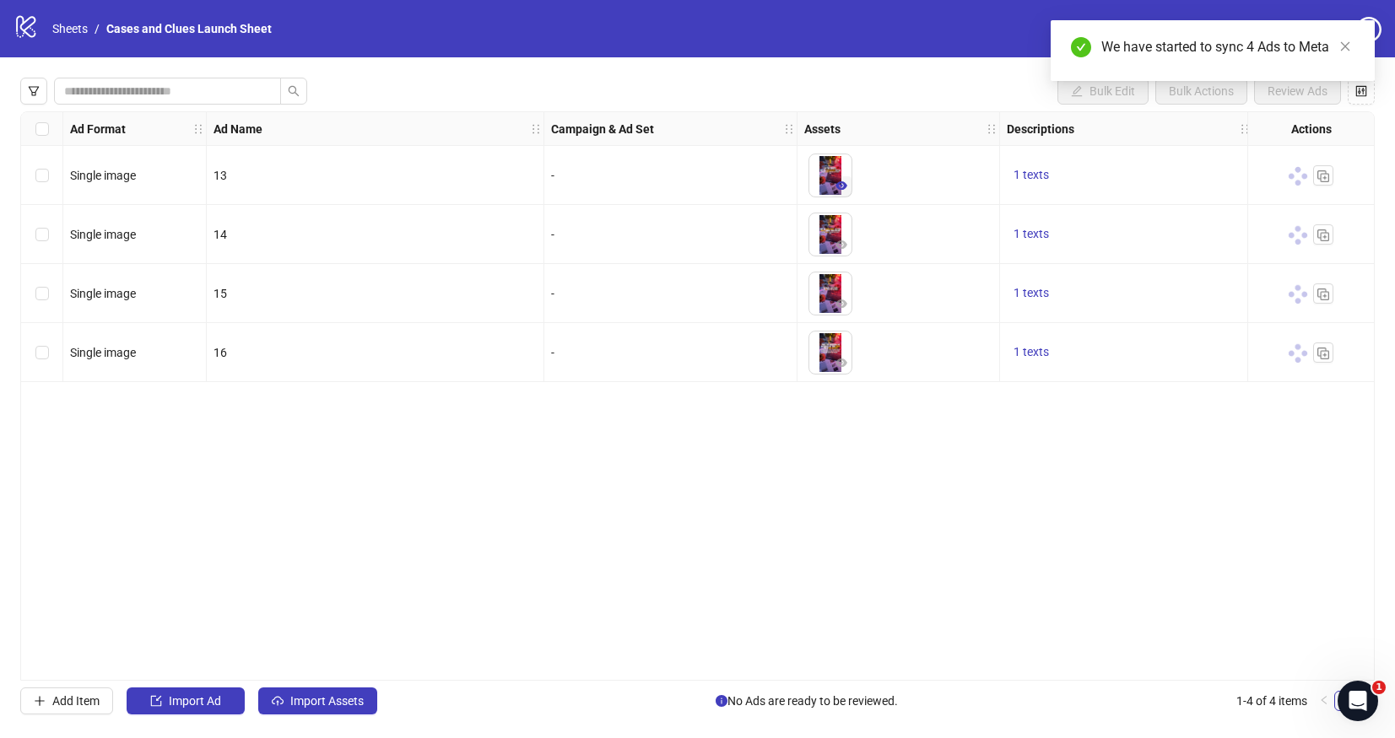
click at [844, 181] on icon "eye" at bounding box center [841, 186] width 12 height 12
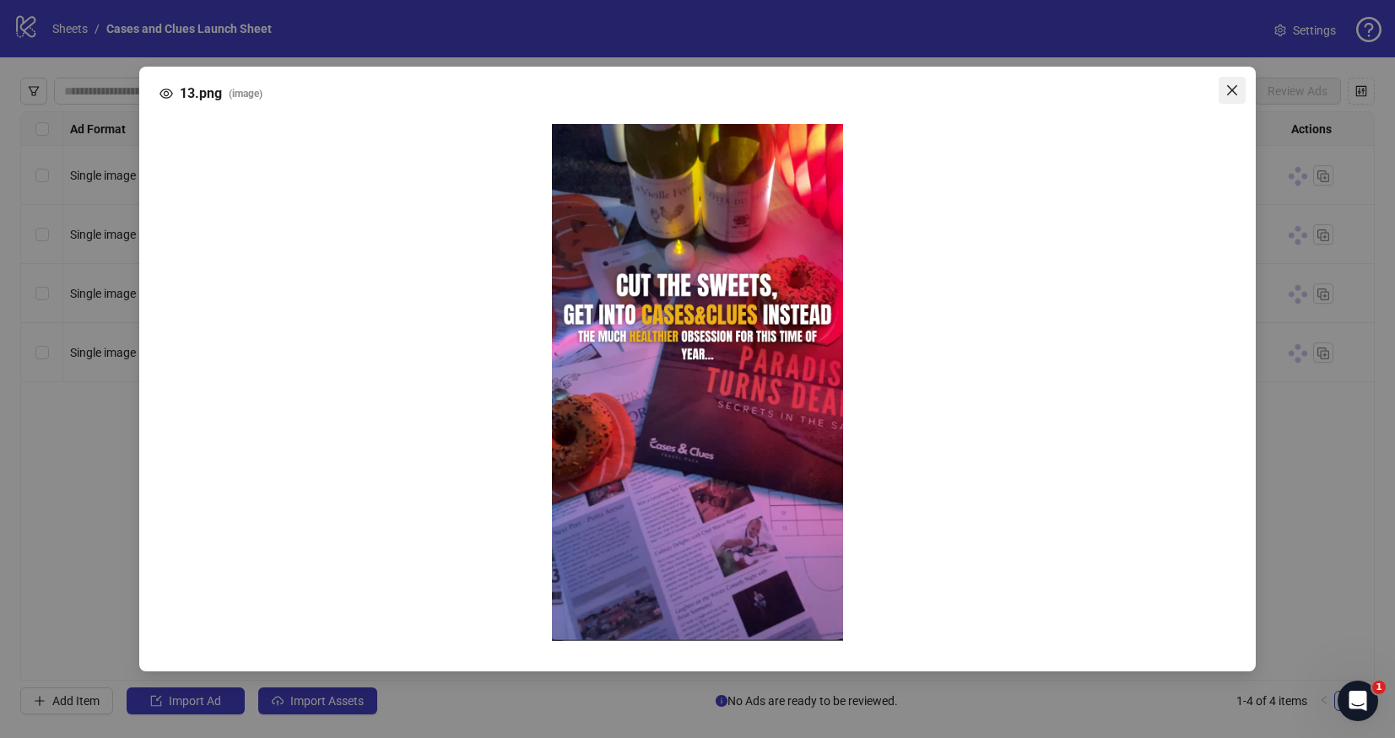
click at [1228, 89] on icon "close" at bounding box center [1232, 91] width 14 height 14
